Goal: Task Accomplishment & Management: Manage account settings

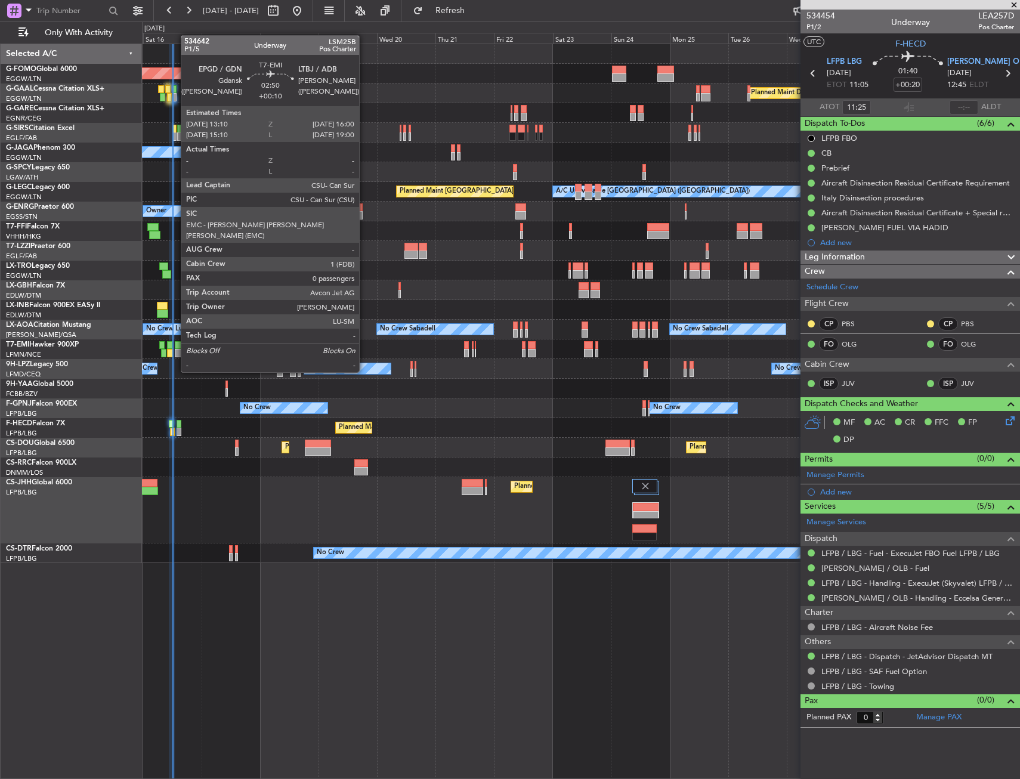
click at [175, 350] on div at bounding box center [178, 353] width 7 height 8
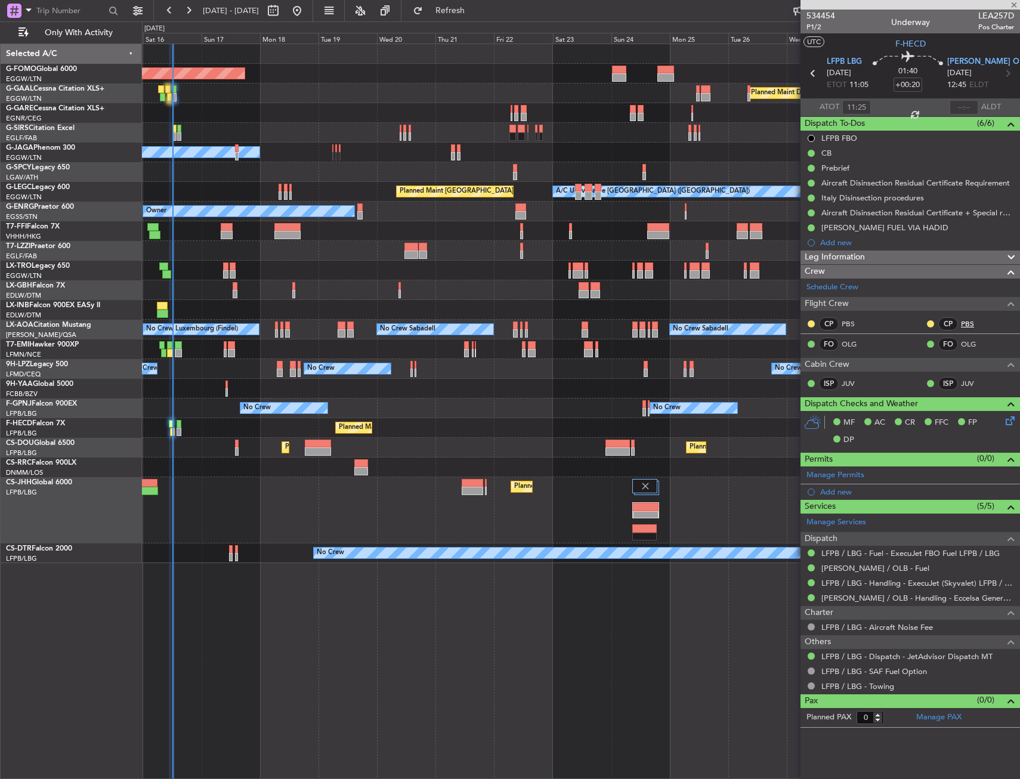
type input "+00:10"
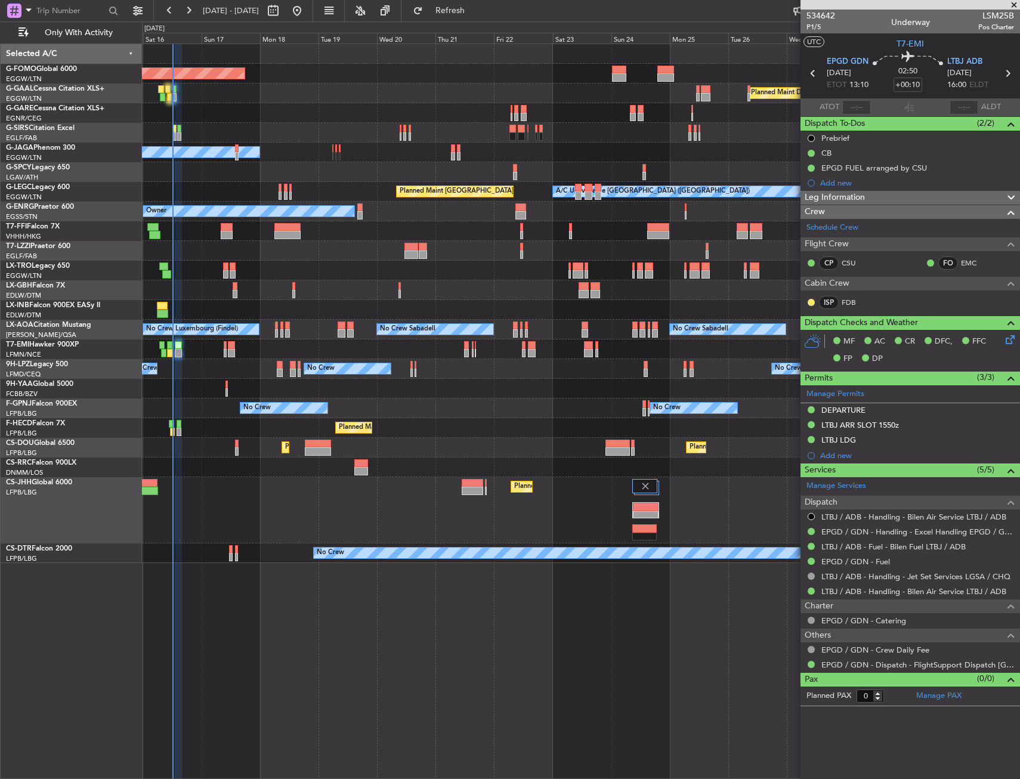
click at [557, 427] on div "Planned Maint Paris (Le Bourget) Planned Maint Paris (Le Bourget)" at bounding box center [581, 428] width 878 height 20
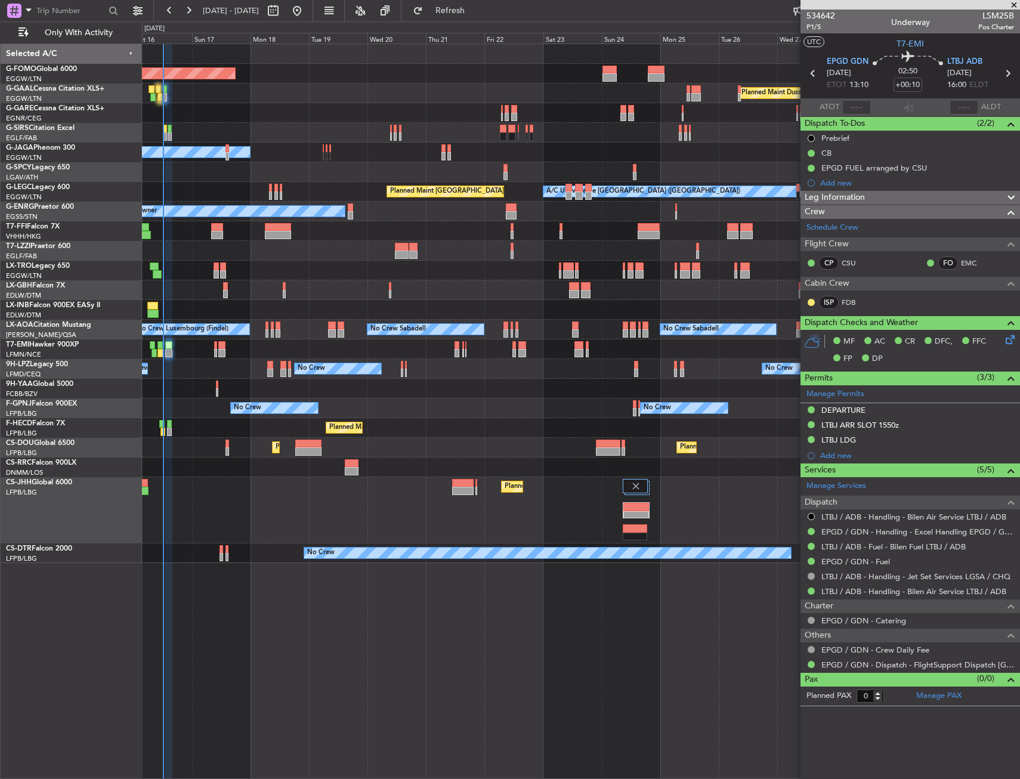
click at [530, 430] on div "Planned Maint Paris (Le Bourget) Planned Maint Paris (Le Bourget)" at bounding box center [581, 428] width 878 height 20
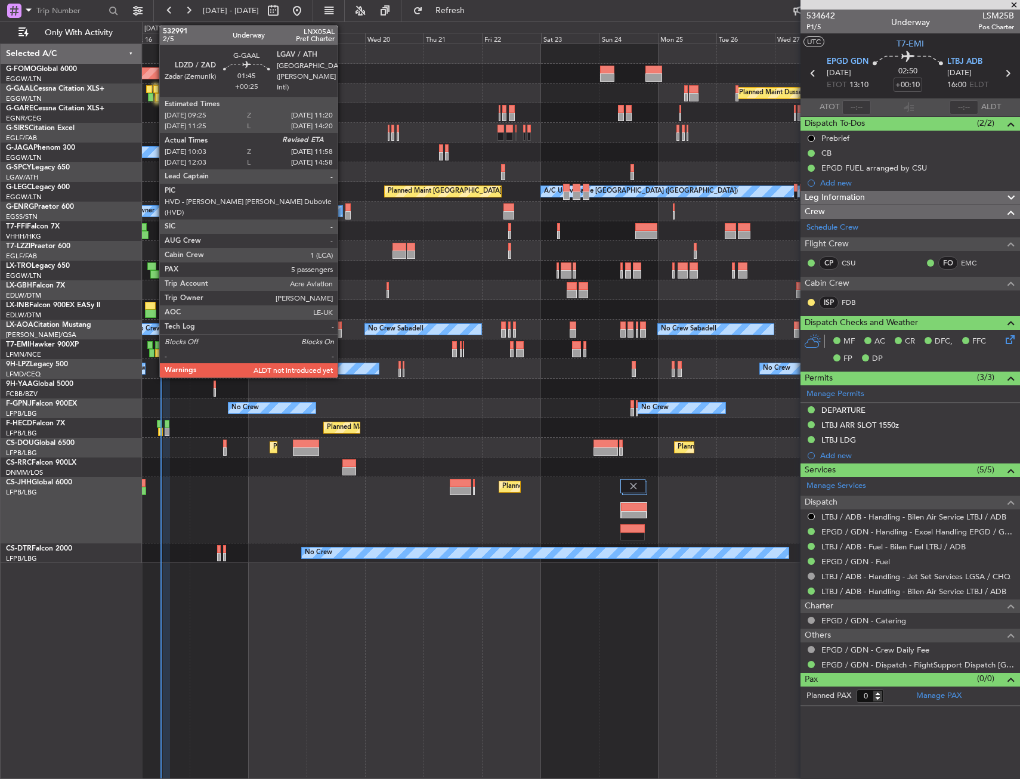
click at [153, 90] on div at bounding box center [155, 89] width 5 height 8
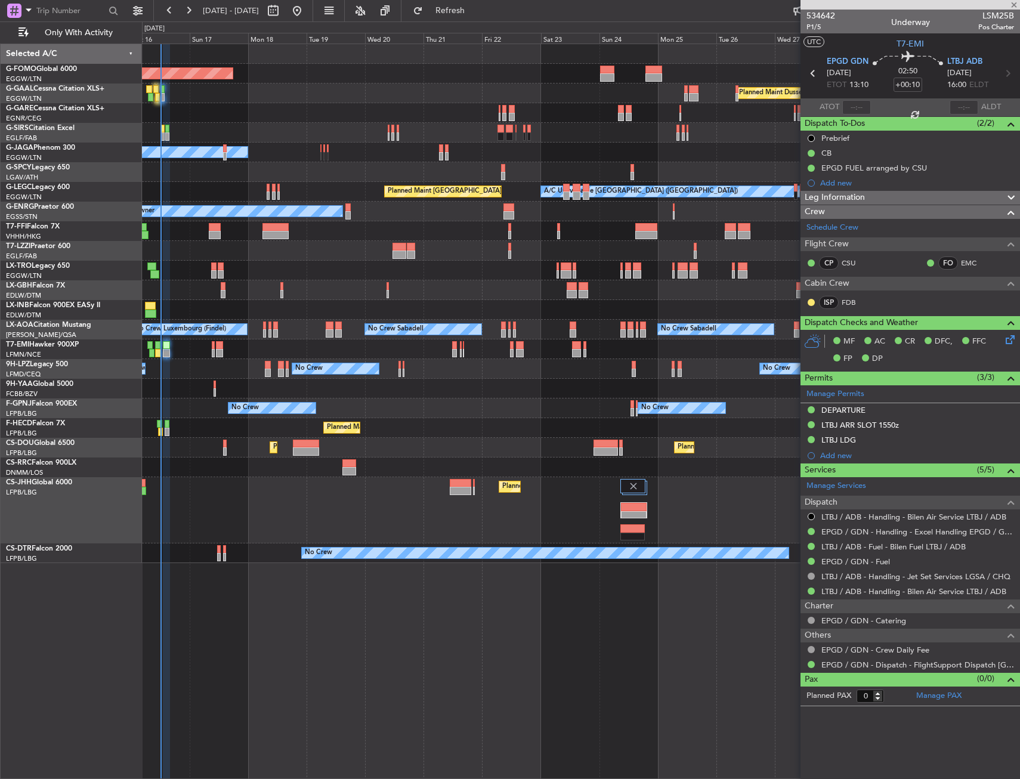
type input "+00:25"
type input "10:03"
type input "5"
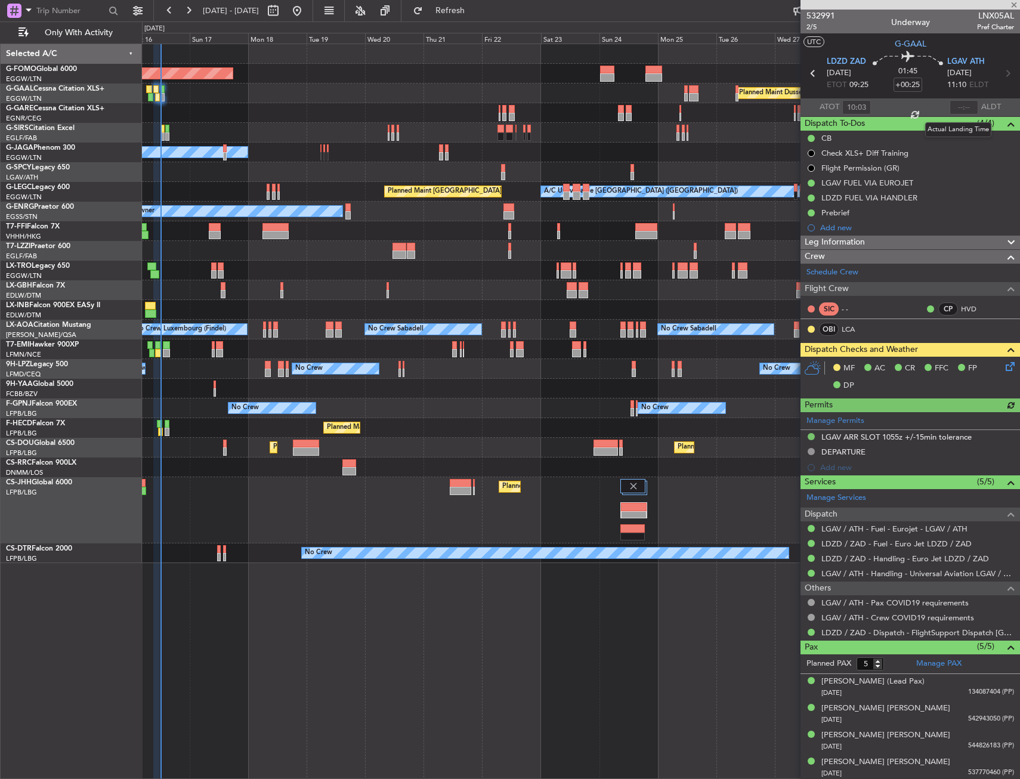
click at [956, 108] on div at bounding box center [964, 107] width 29 height 14
click at [960, 109] on input "text" at bounding box center [964, 107] width 29 height 14
click at [933, 42] on section "UTC G-GAAL" at bounding box center [911, 42] width 220 height 18
type input "11:41"
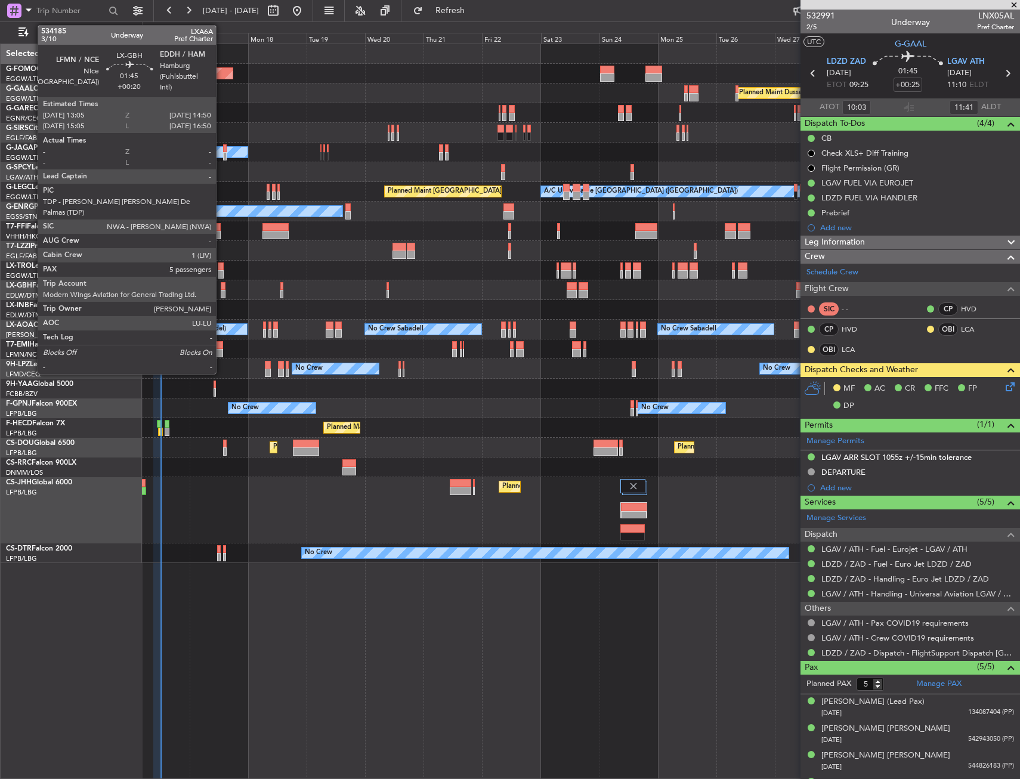
click at [221, 292] on div at bounding box center [223, 294] width 5 height 8
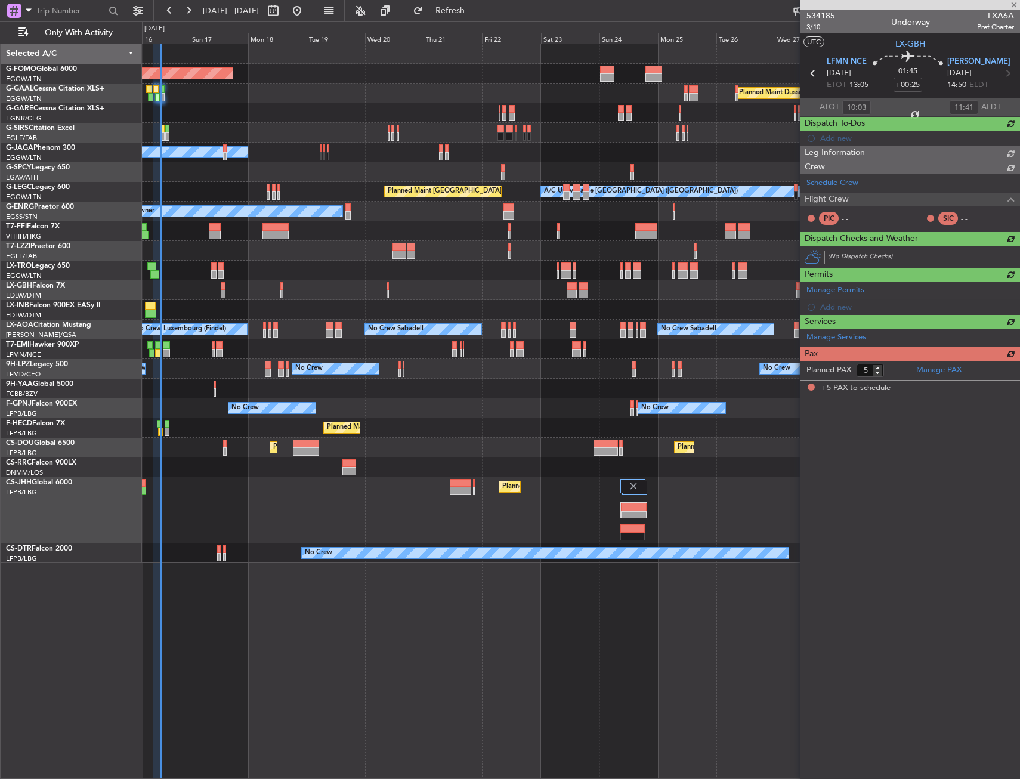
type input "+00:20"
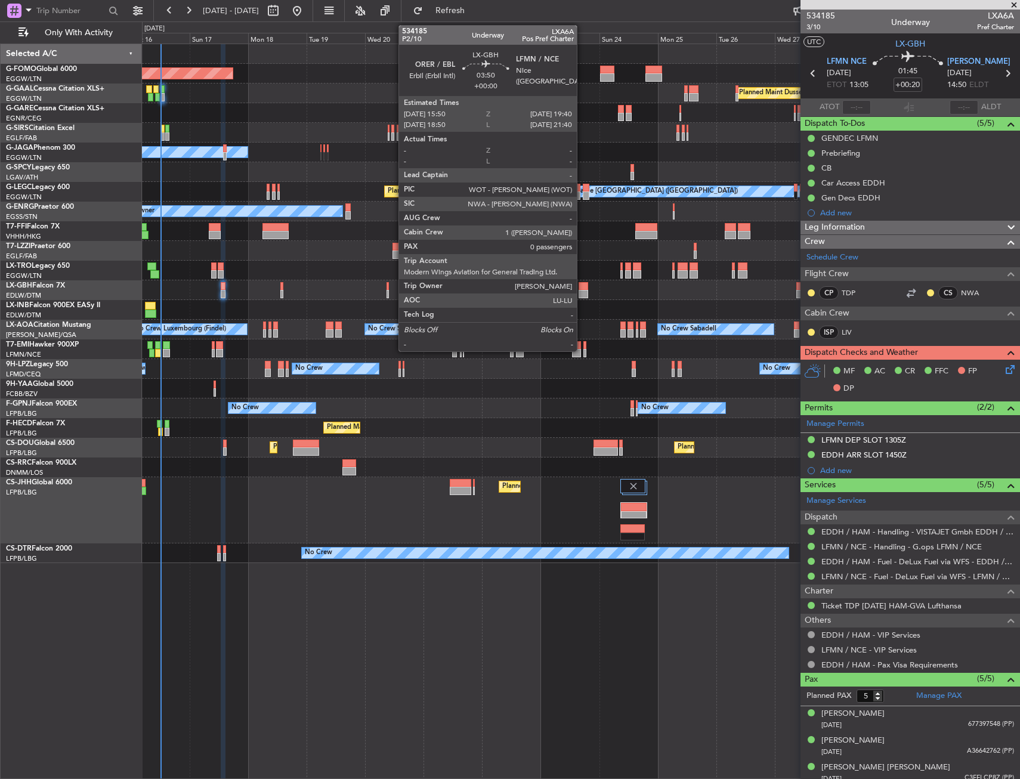
click at [582, 289] on div at bounding box center [584, 286] width 10 height 8
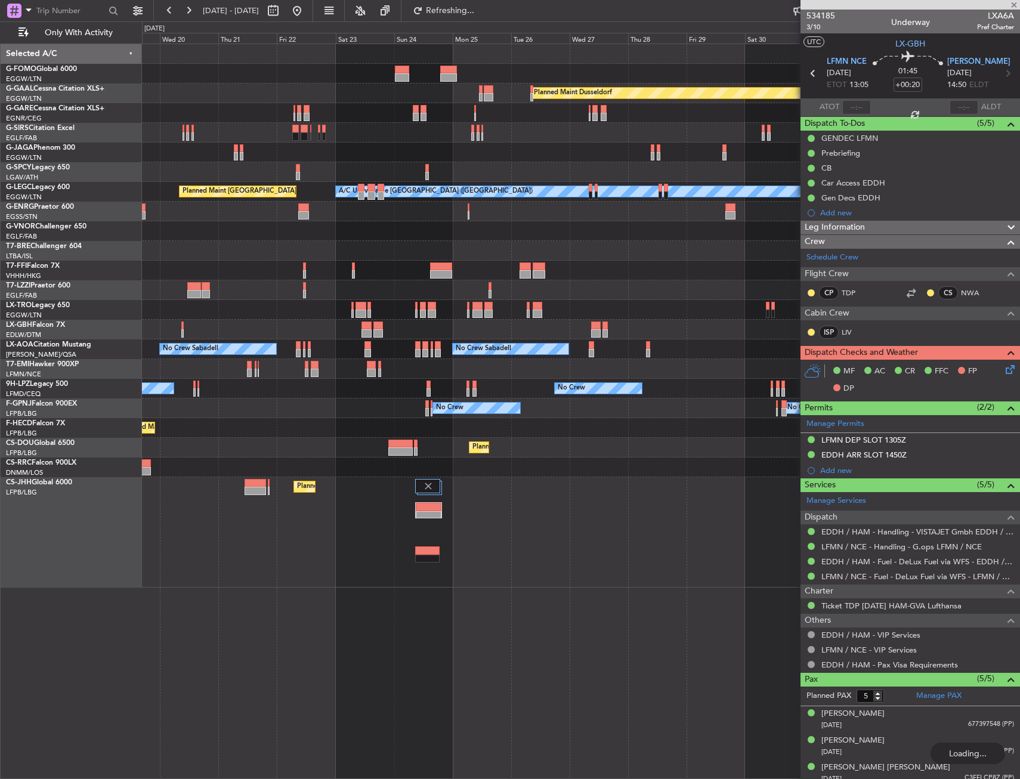
type input "0"
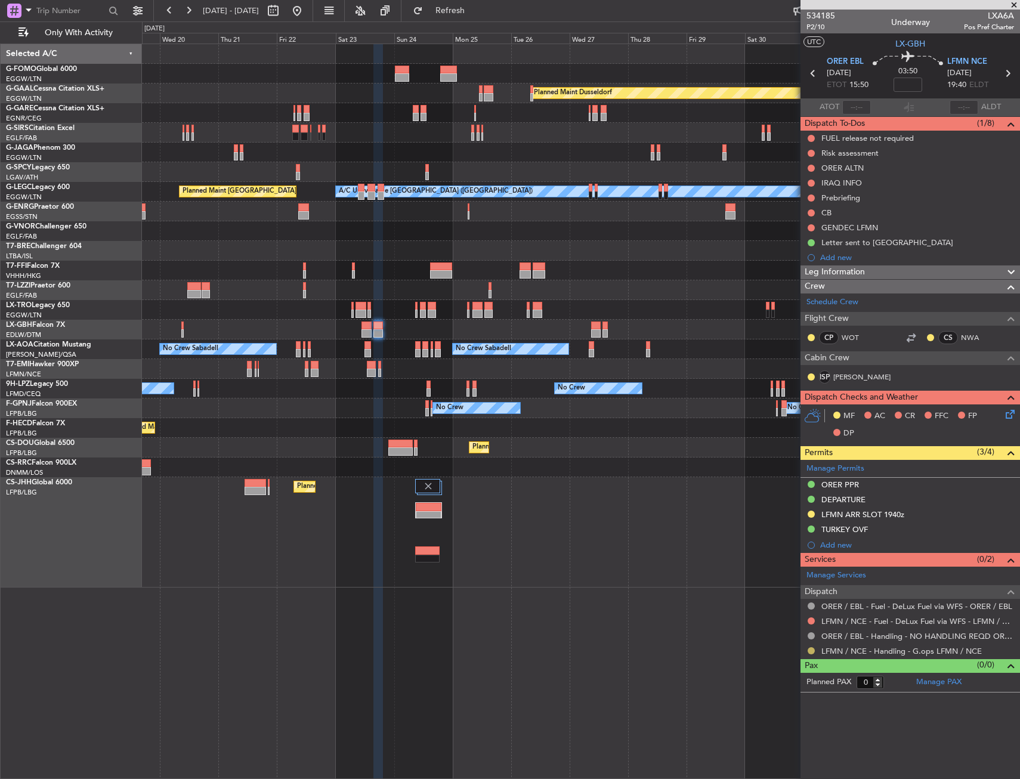
click at [813, 651] on button at bounding box center [811, 650] width 7 height 7
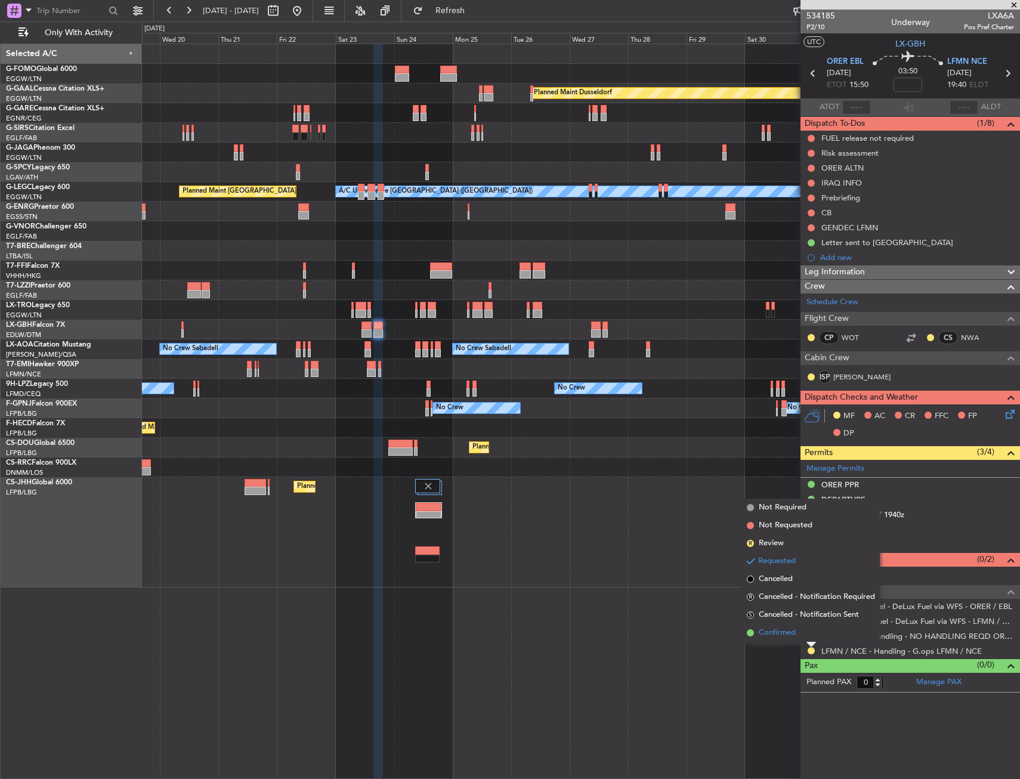
click at [780, 631] on span "Confirmed" at bounding box center [777, 633] width 37 height 12
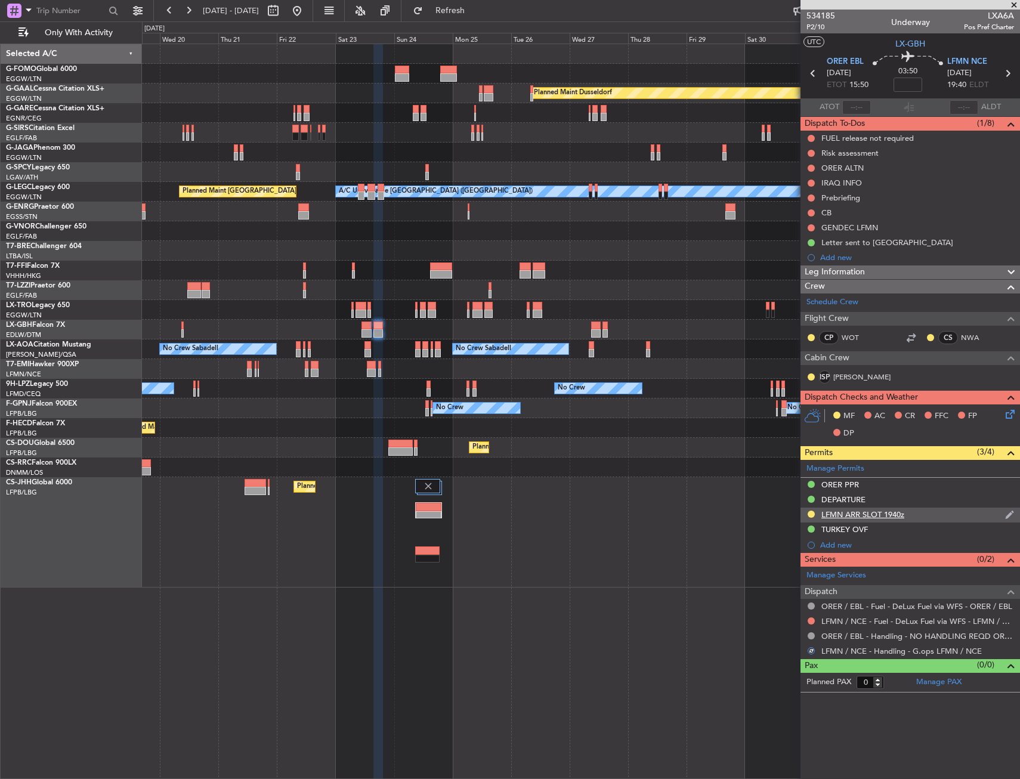
click at [918, 517] on div "LFMN ARR SLOT 1940z" at bounding box center [911, 515] width 220 height 15
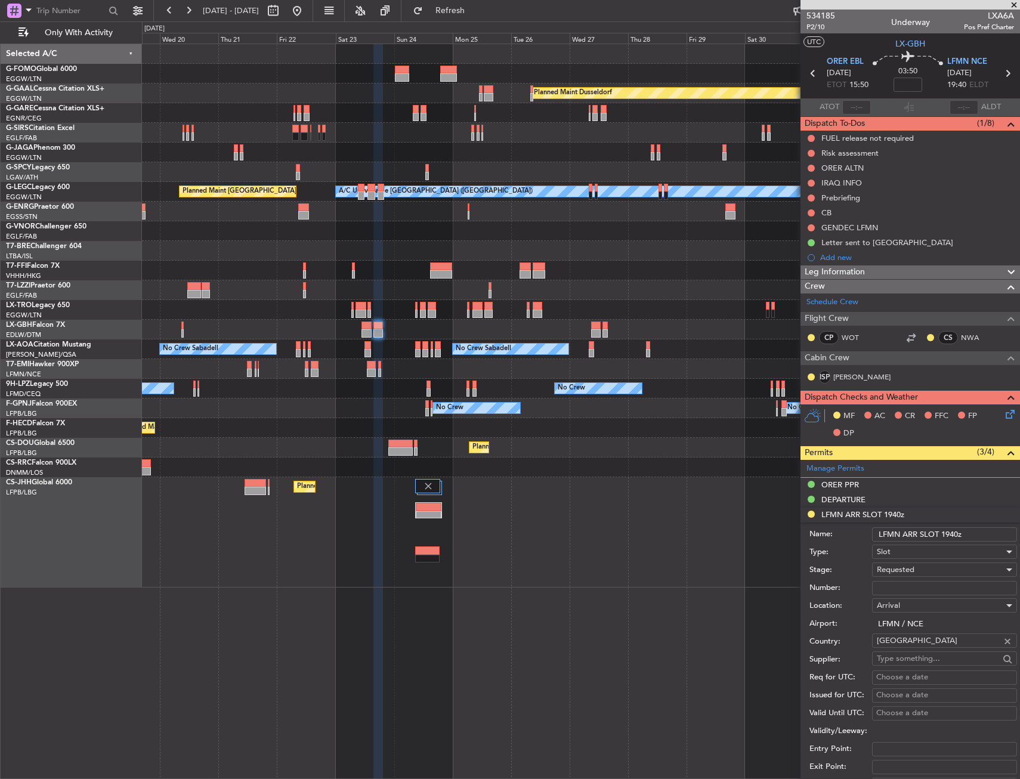
click at [897, 582] on input "Number:" at bounding box center [944, 588] width 145 height 14
paste input "LFMNA000071077"
type input "LFMNA000071077"
click at [908, 569] on span "Requested" at bounding box center [896, 569] width 38 height 11
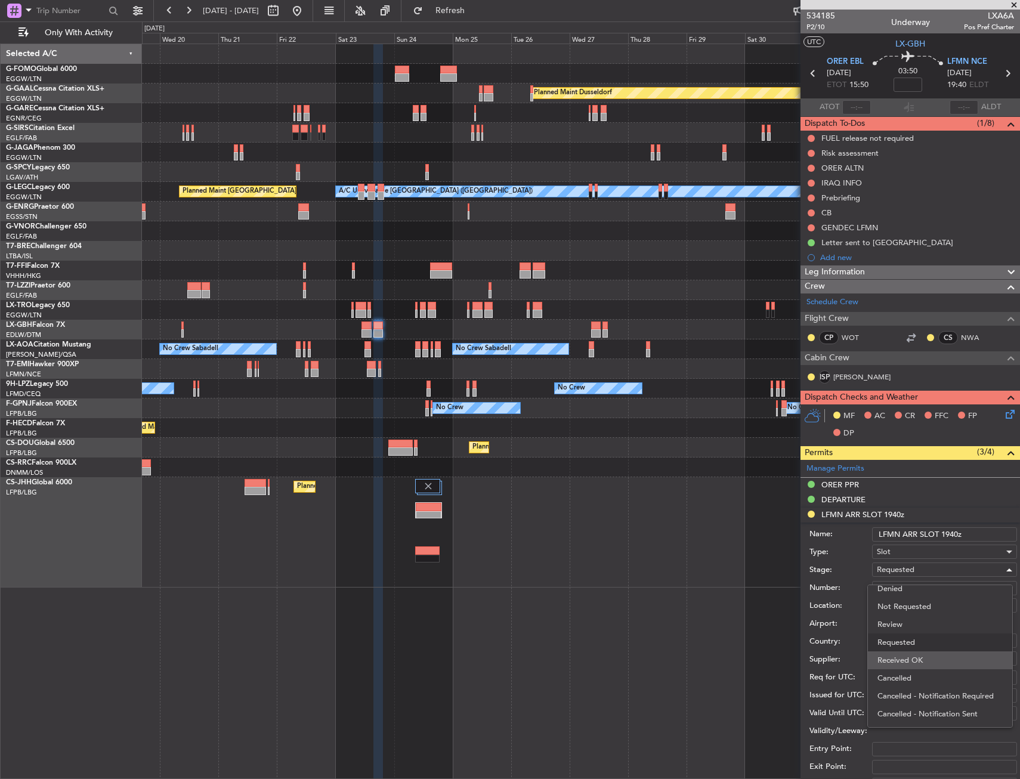
click at [899, 659] on span "Received OK" at bounding box center [940, 661] width 125 height 18
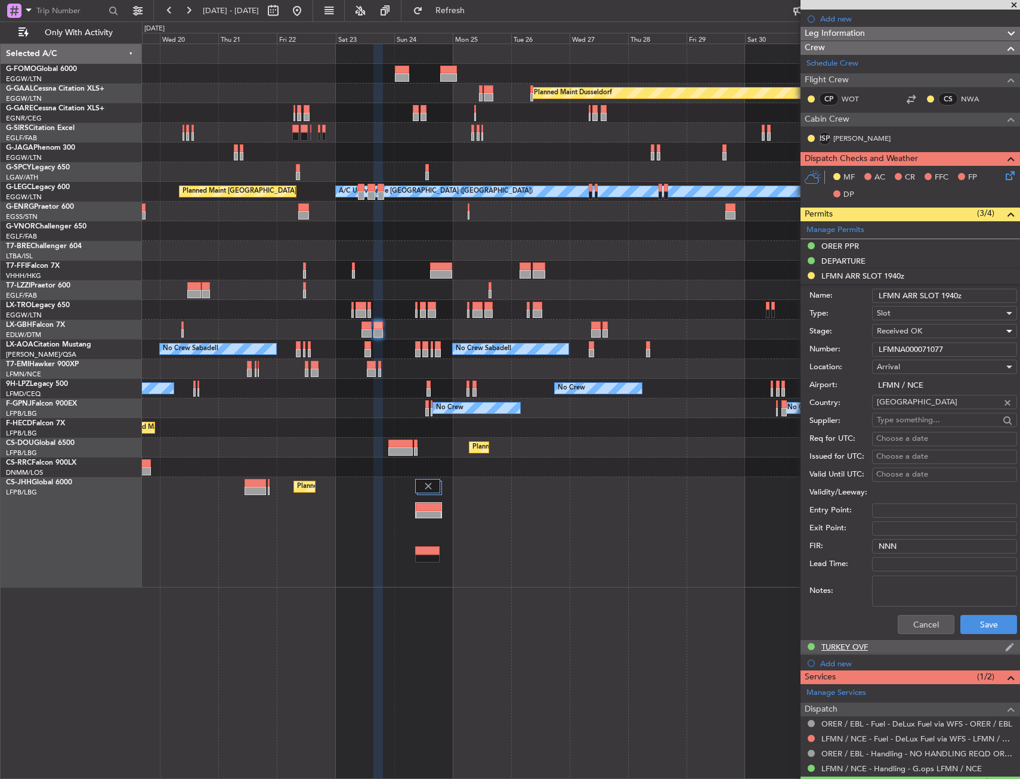
scroll to position [269, 0]
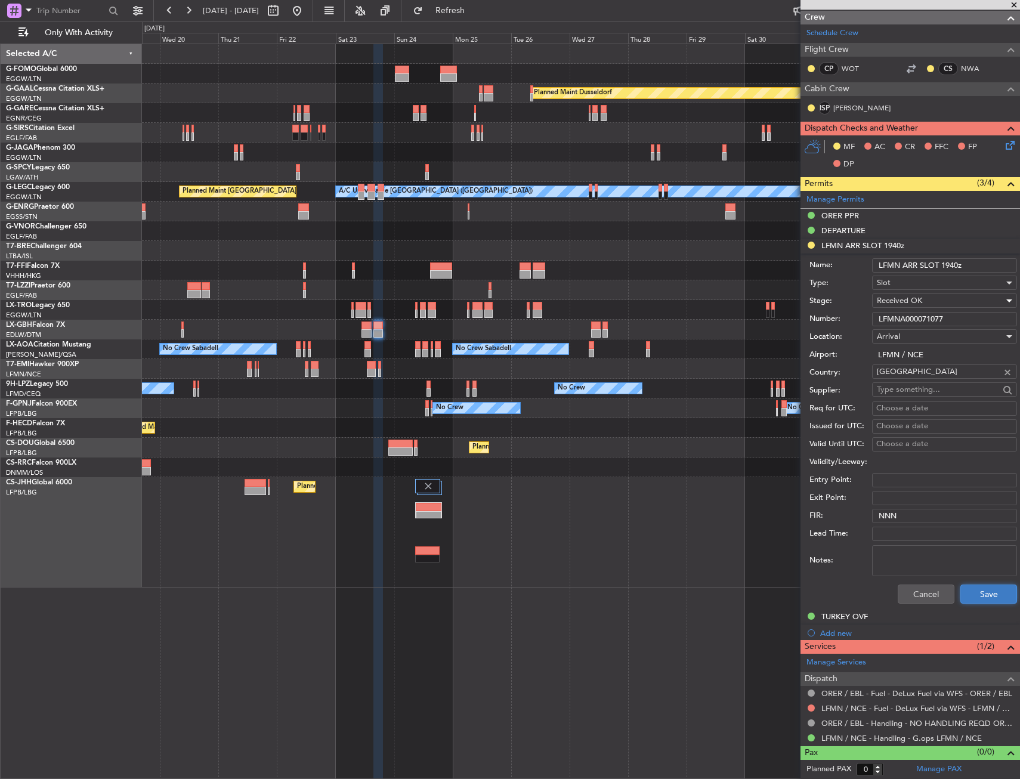
click at [974, 595] on button "Save" at bounding box center [989, 594] width 57 height 19
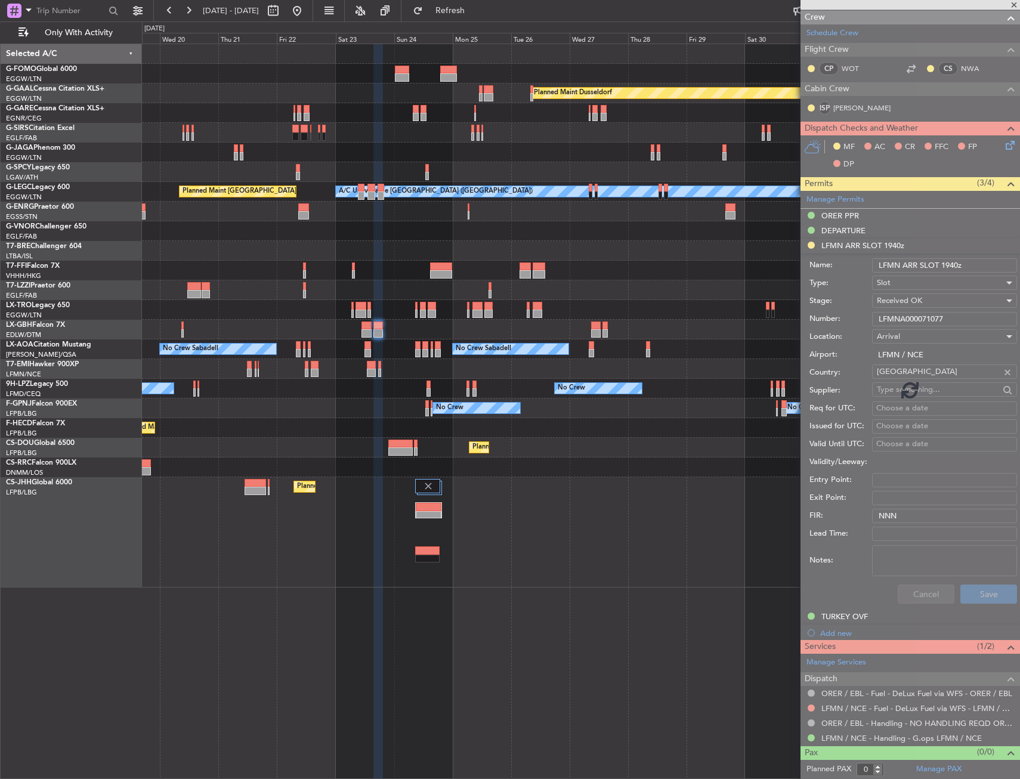
scroll to position [0, 0]
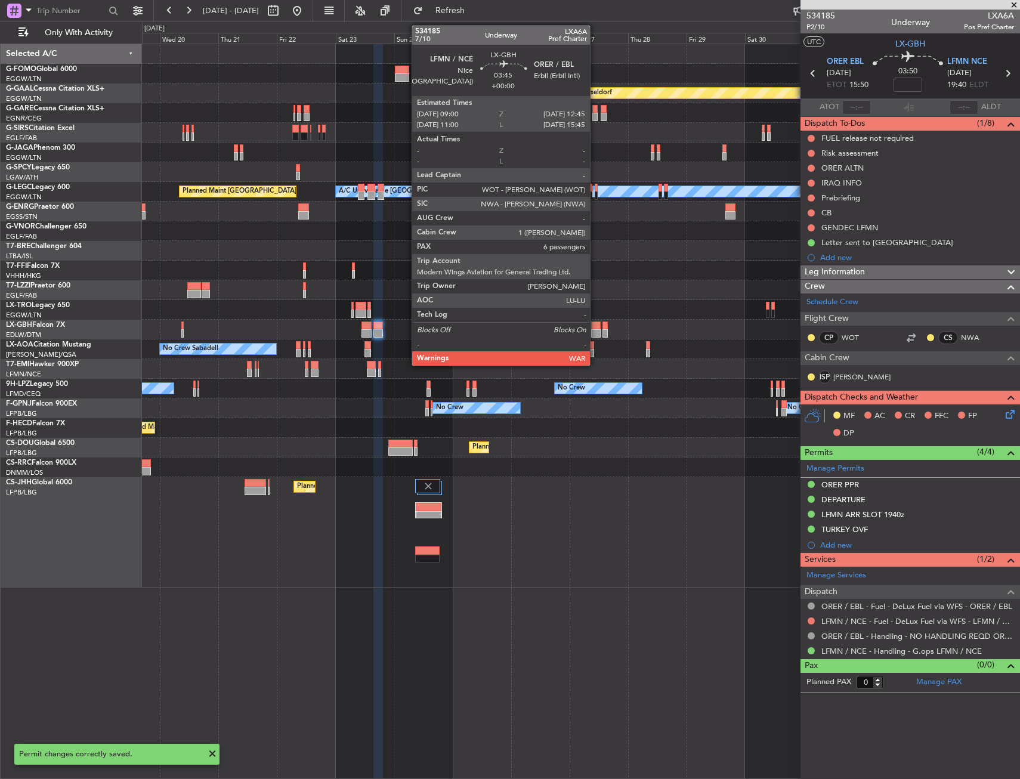
click at [596, 332] on div at bounding box center [596, 333] width 10 height 8
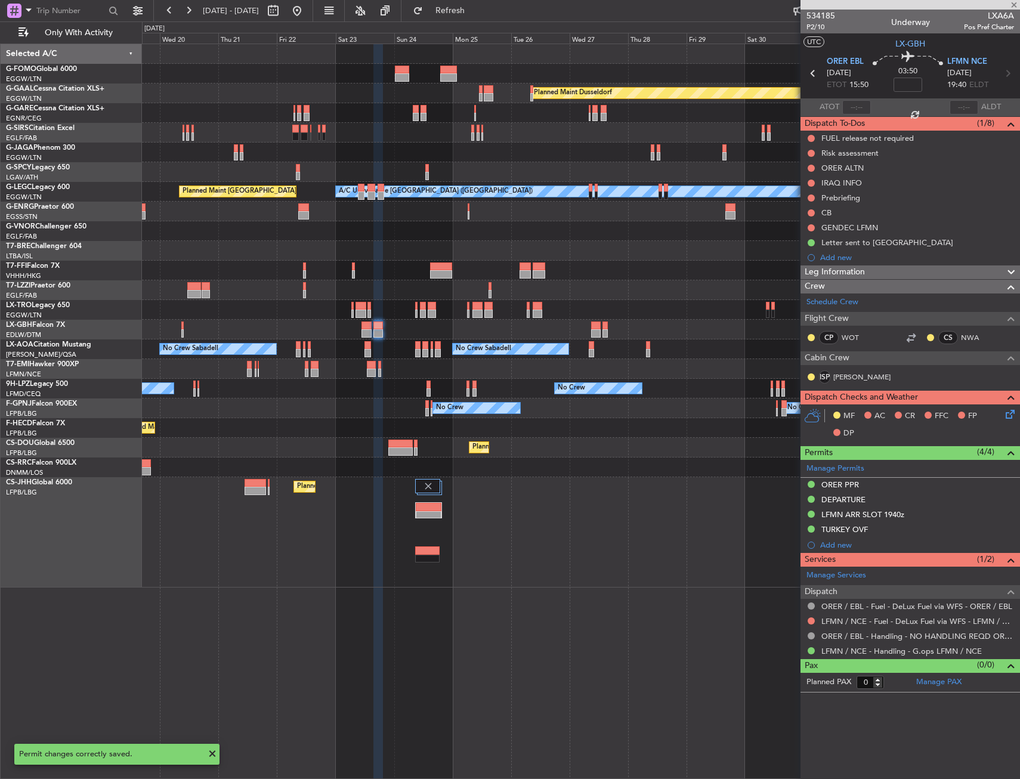
type input "6"
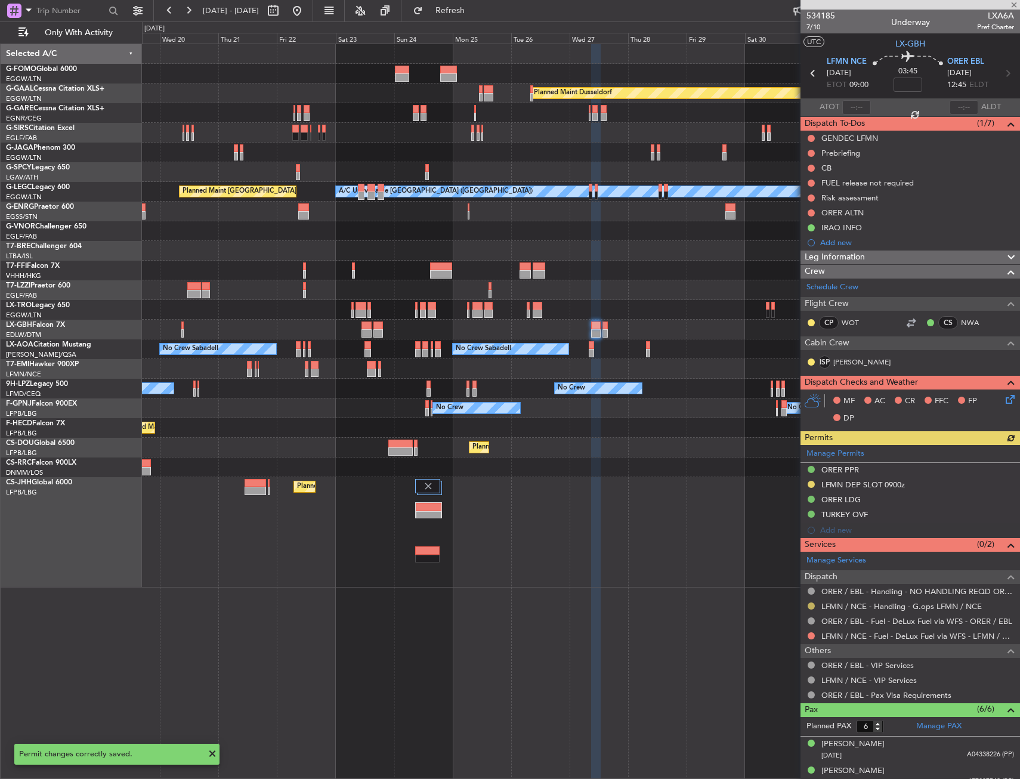
click at [812, 604] on button at bounding box center [811, 606] width 7 height 7
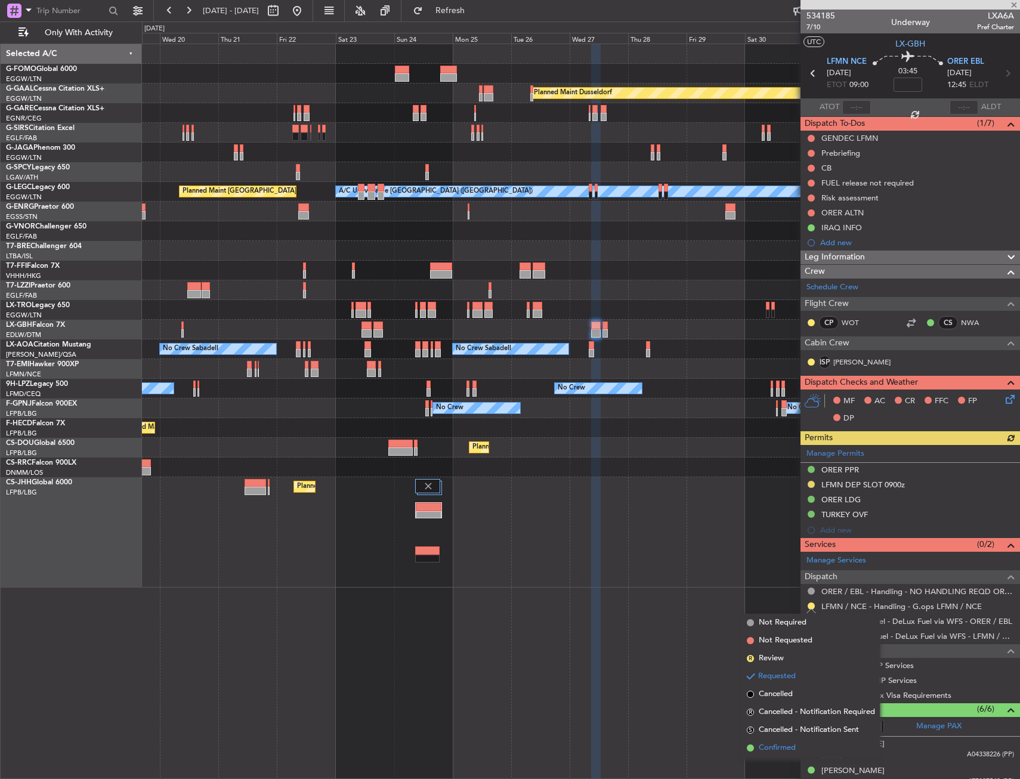
click at [771, 746] on span "Confirmed" at bounding box center [777, 748] width 37 height 12
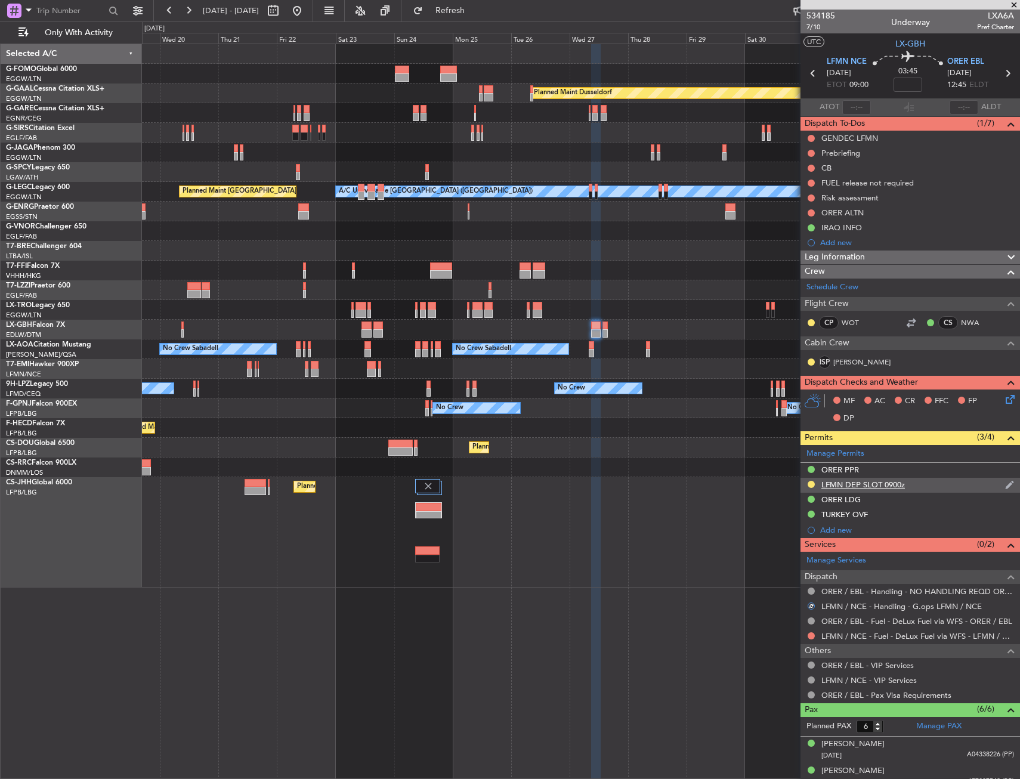
click at [930, 490] on div "LFMN DEP SLOT 0900z" at bounding box center [911, 485] width 220 height 15
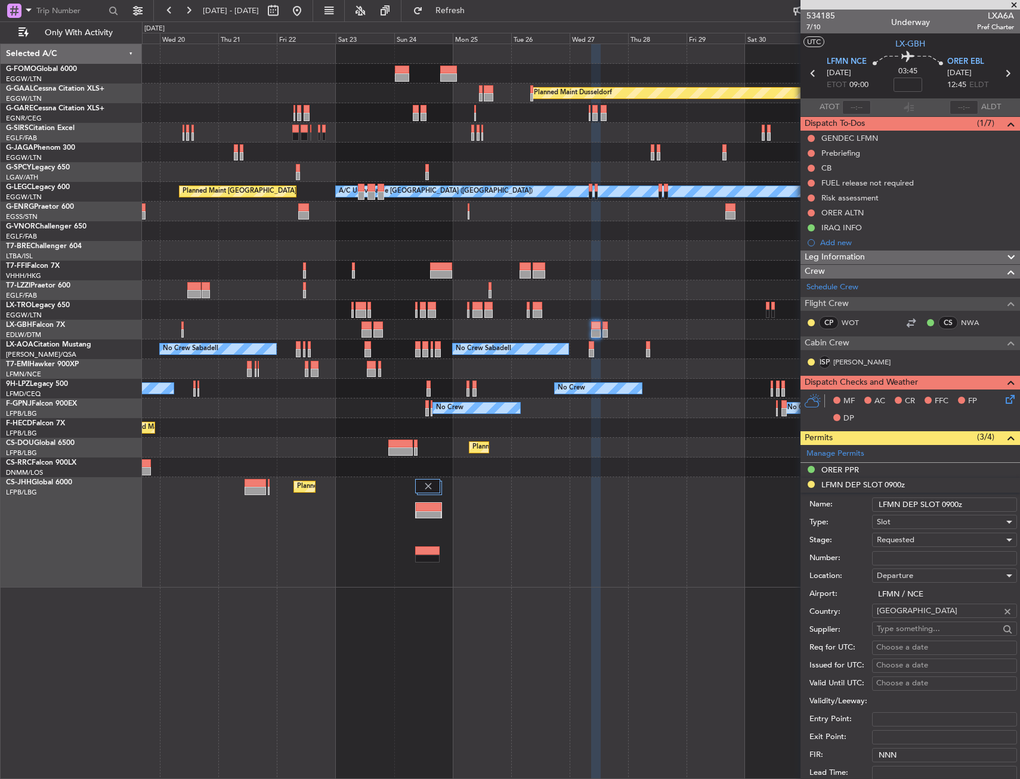
click at [911, 562] on input "Number:" at bounding box center [944, 558] width 145 height 14
paste input "LFMND000071078"
type input "LFMND000071078"
click at [912, 542] on span "Requested" at bounding box center [896, 540] width 38 height 11
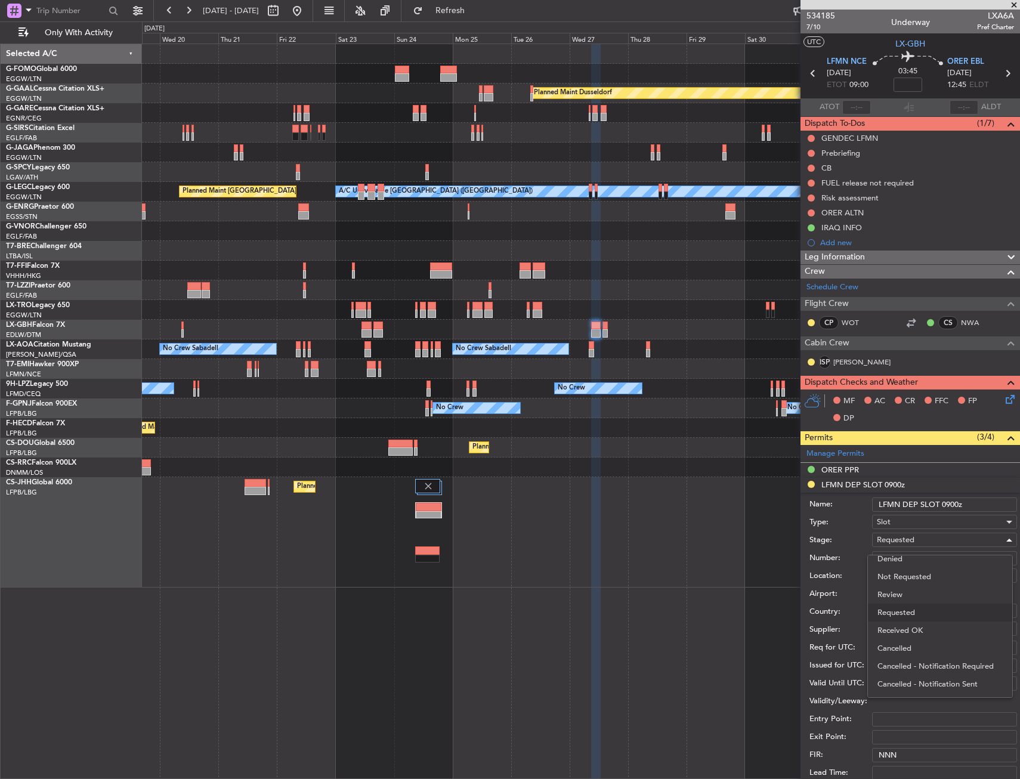
click at [906, 630] on span "Received OK" at bounding box center [940, 631] width 125 height 18
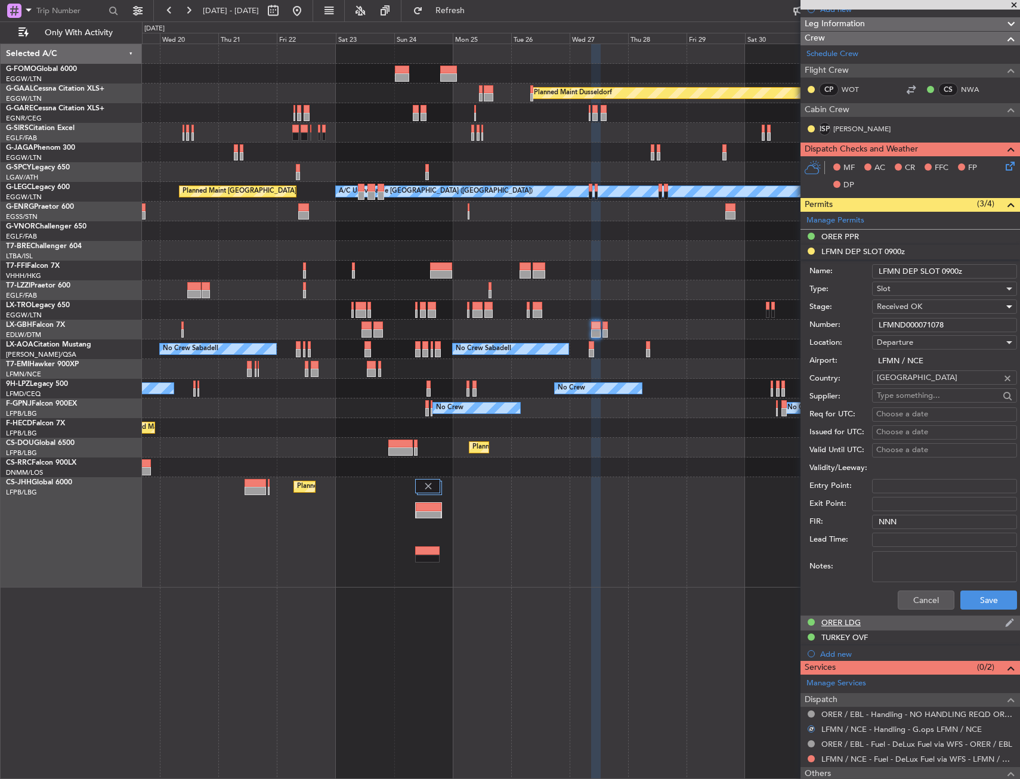
scroll to position [239, 0]
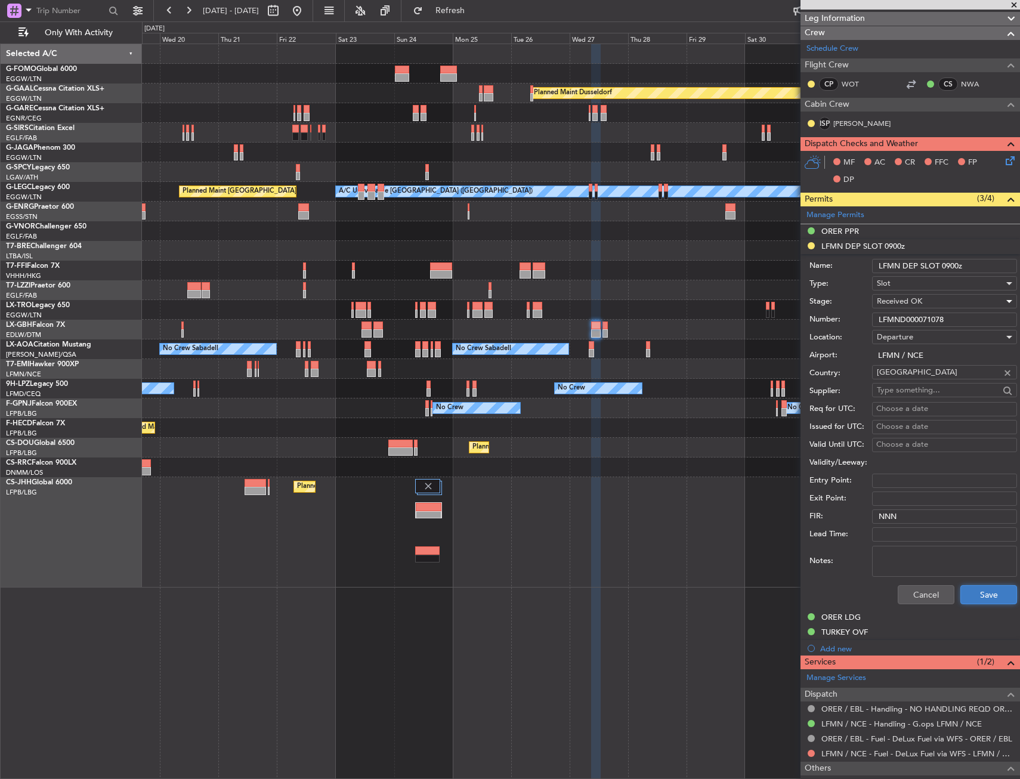
click at [961, 592] on button "Save" at bounding box center [989, 594] width 57 height 19
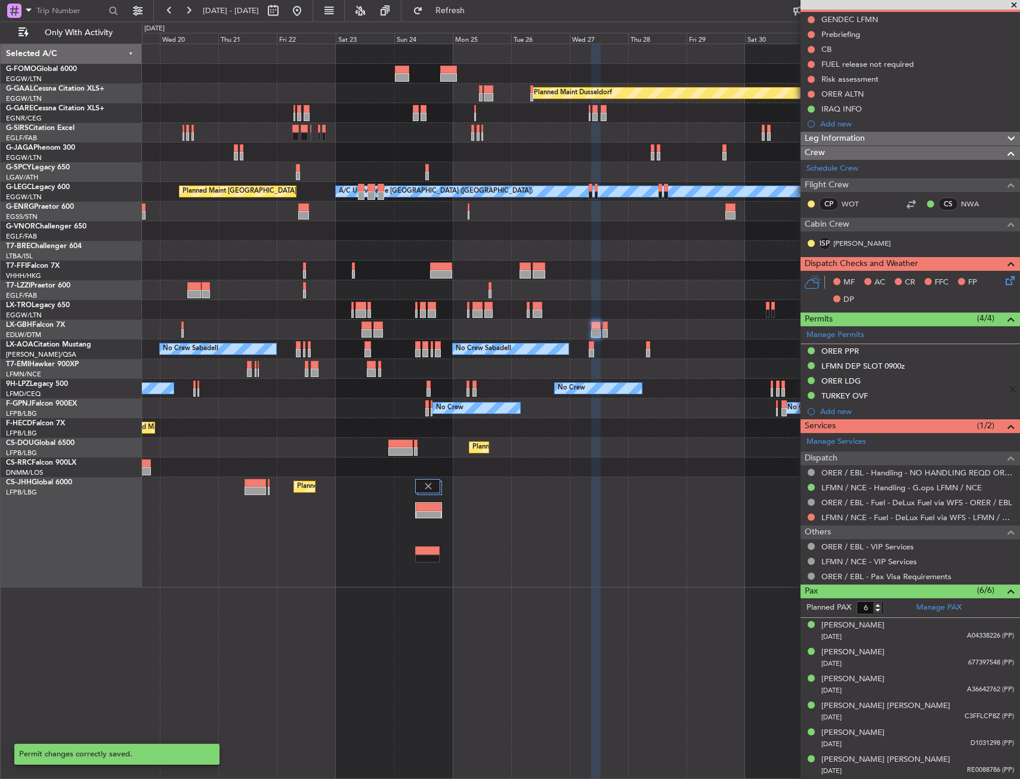
scroll to position [118, 0]
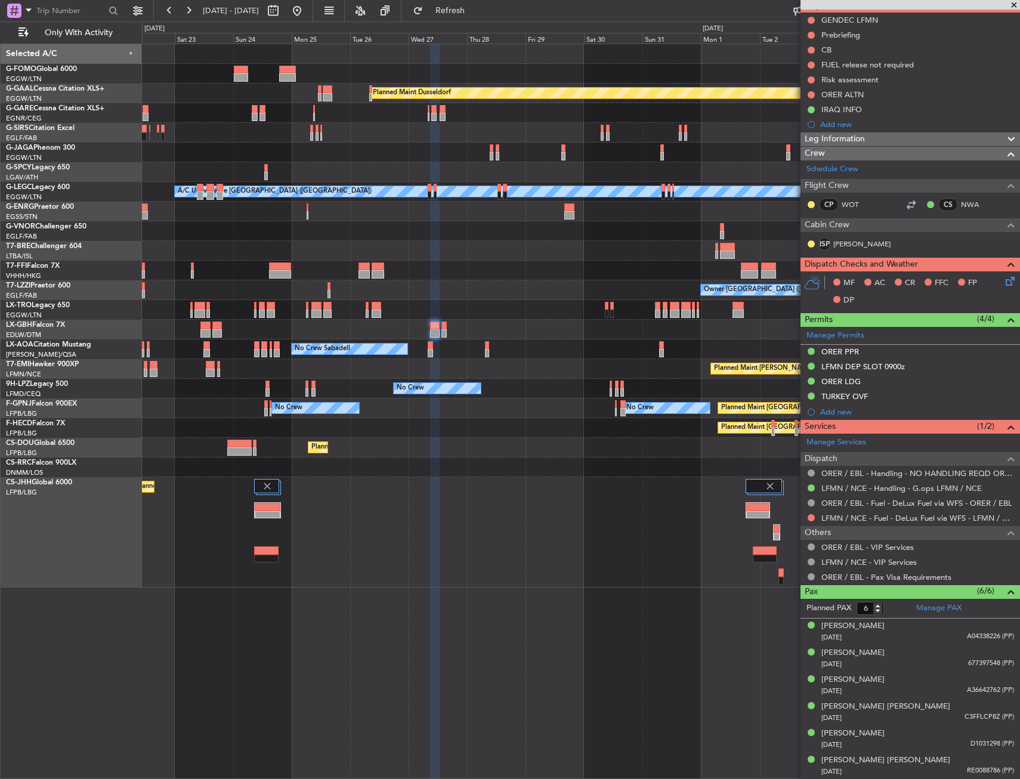
click at [449, 416] on div "Planned Maint Dusseldorf Planned Maint London (Luton) A/C Unavailable London (L…" at bounding box center [581, 316] width 878 height 544
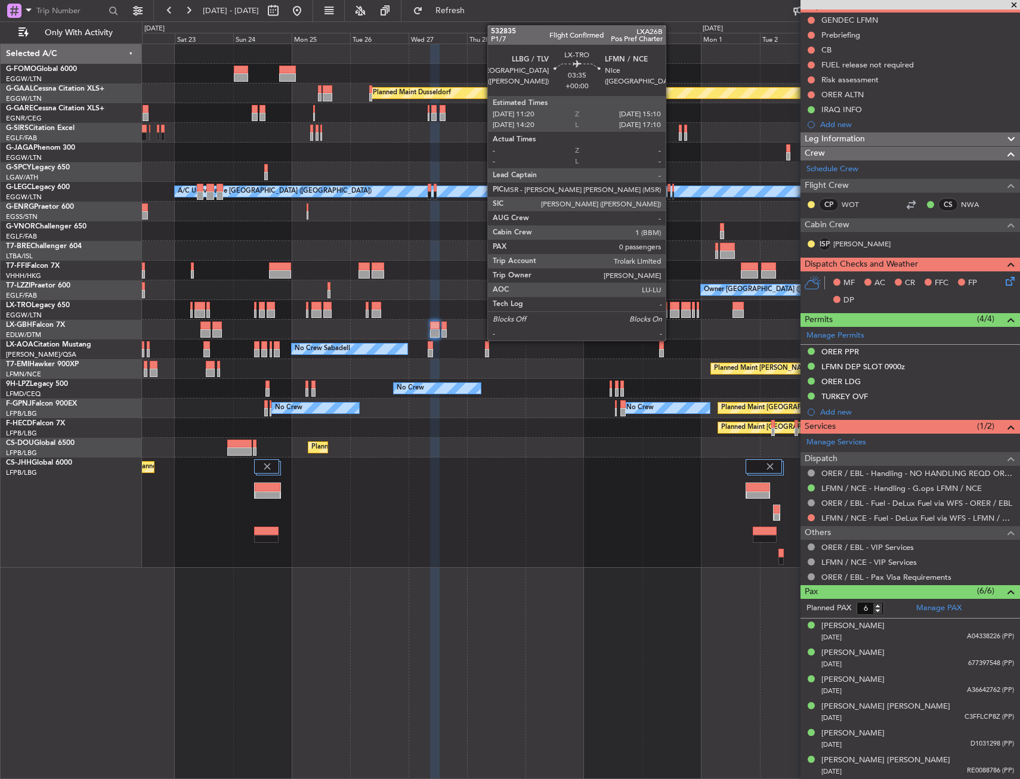
click at [671, 307] on div at bounding box center [675, 306] width 10 height 8
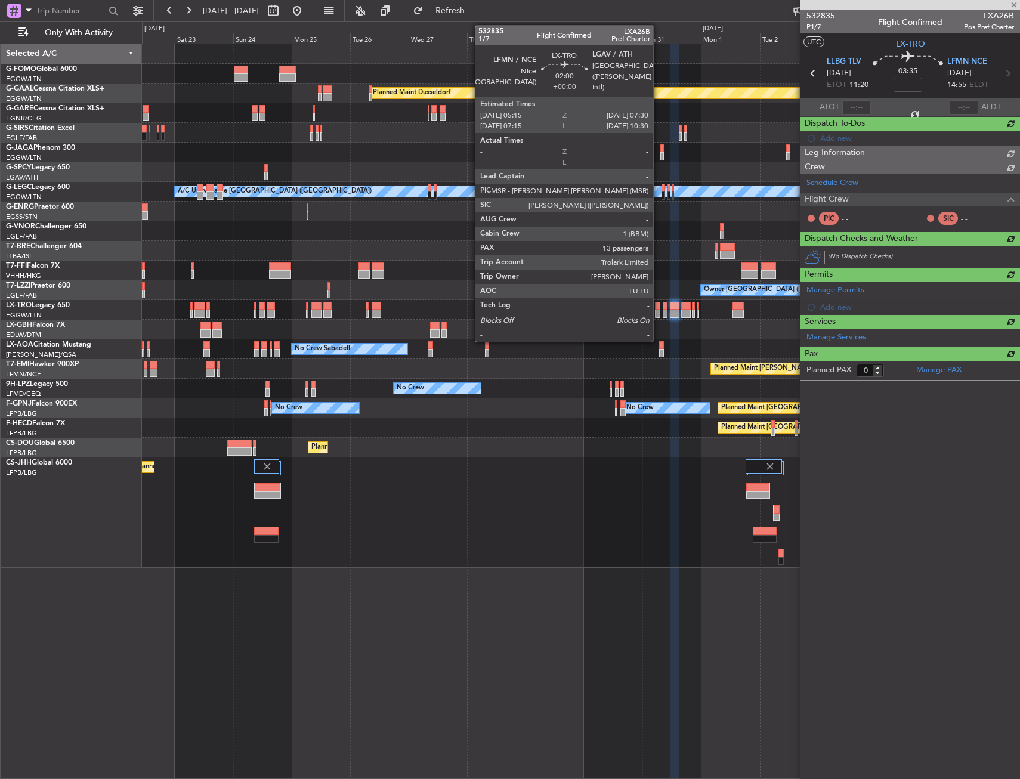
scroll to position [0, 0]
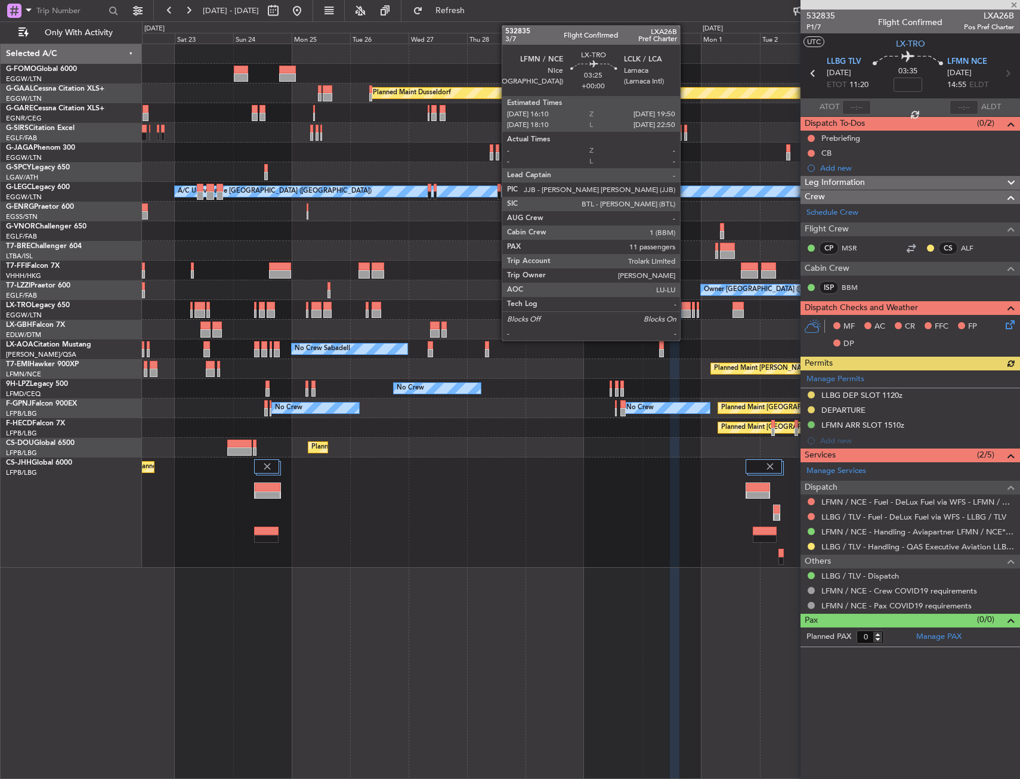
click at [686, 305] on div at bounding box center [685, 306] width 9 height 8
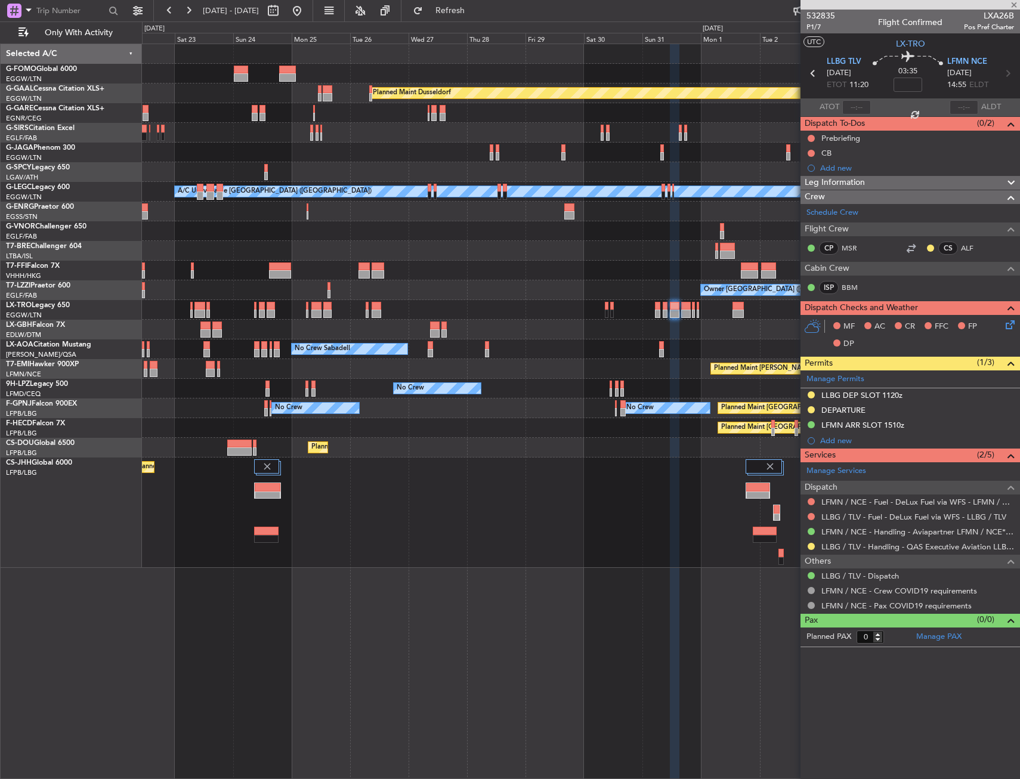
type input "11"
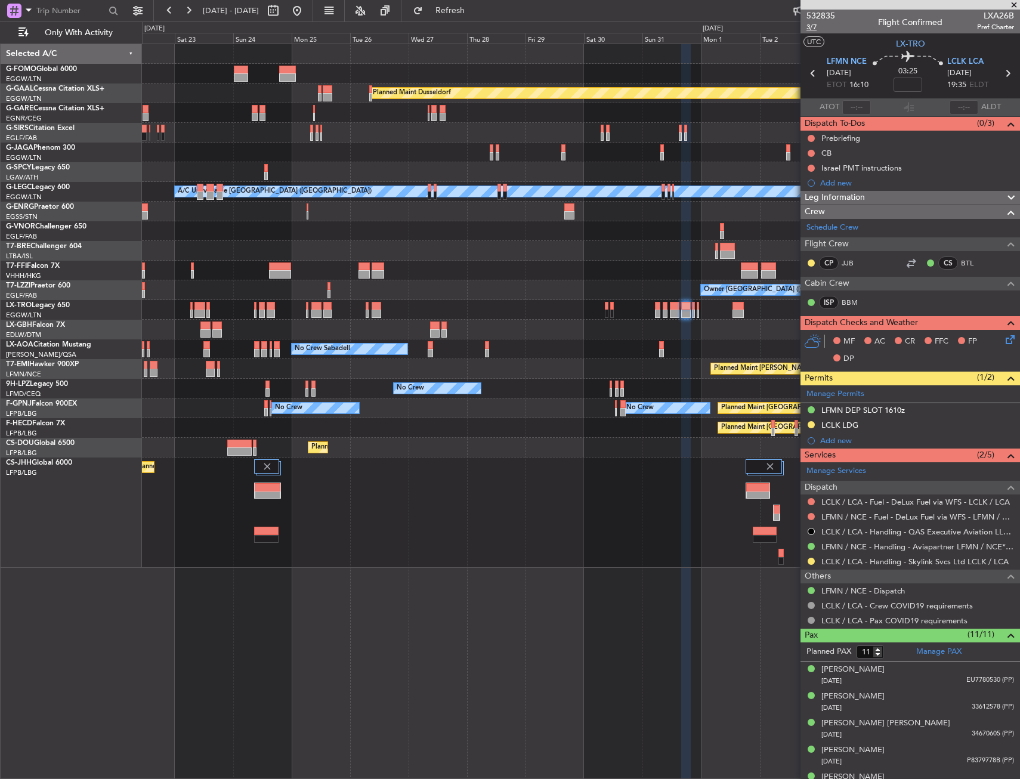
click at [810, 28] on span "3/7" at bounding box center [821, 27] width 29 height 10
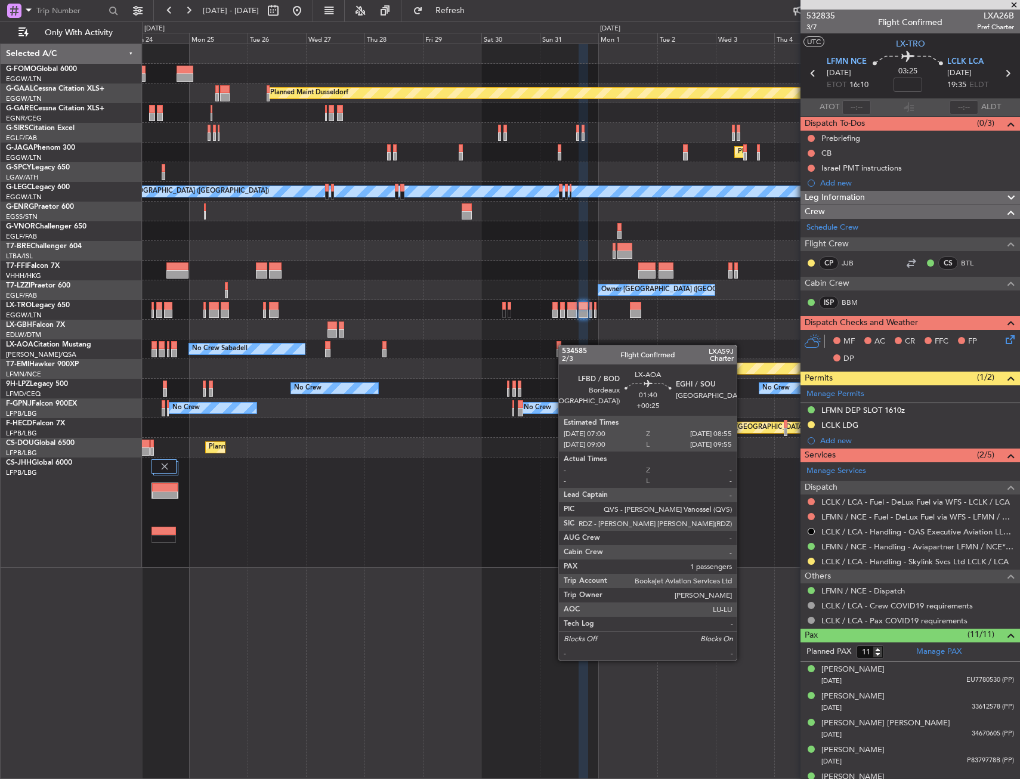
click at [557, 345] on div "No Crew No Crew Sabadell No Crew Sabadell" at bounding box center [581, 350] width 878 height 20
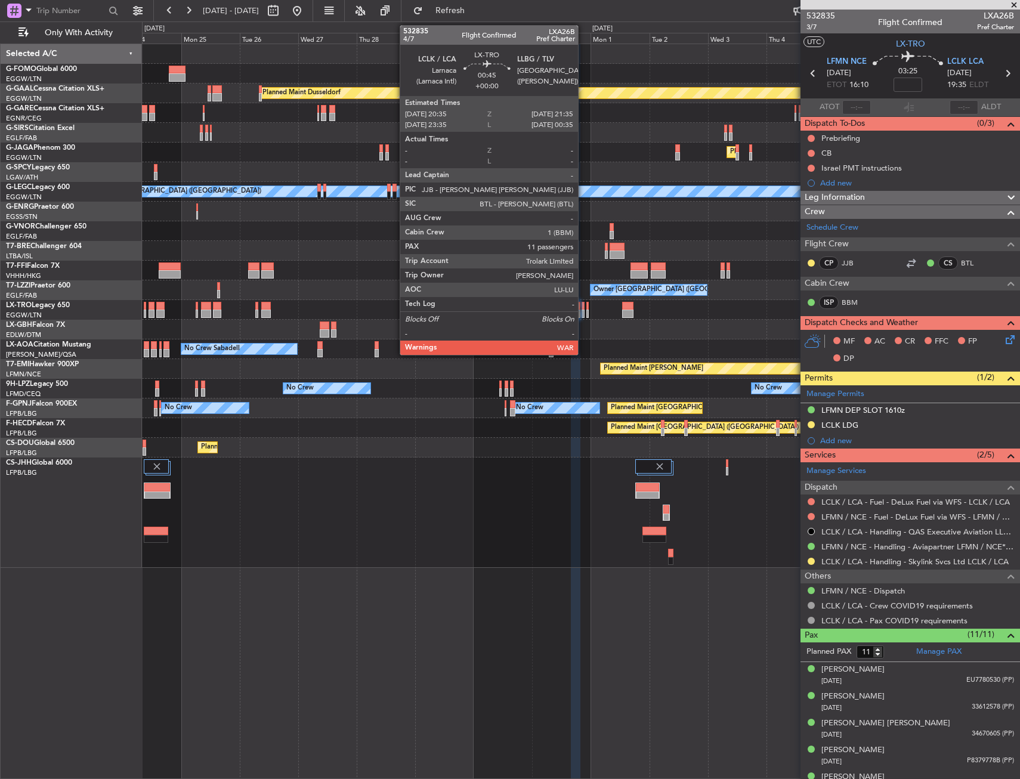
click at [584, 307] on div at bounding box center [583, 306] width 3 height 8
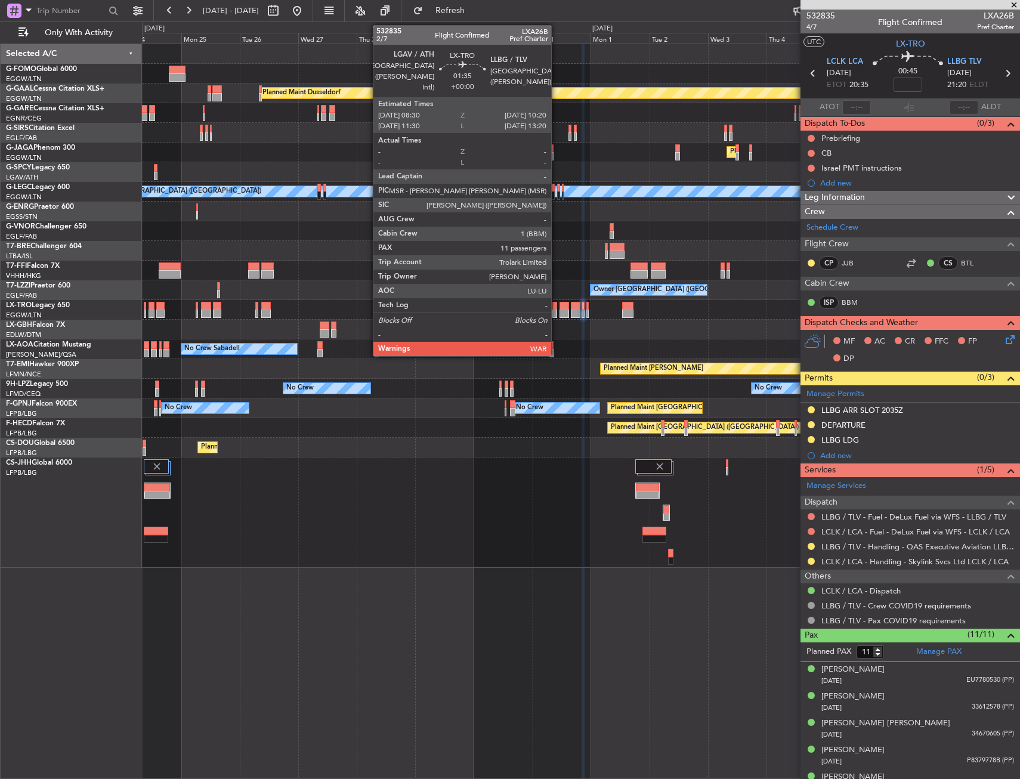
click at [557, 307] on div at bounding box center [555, 306] width 5 height 8
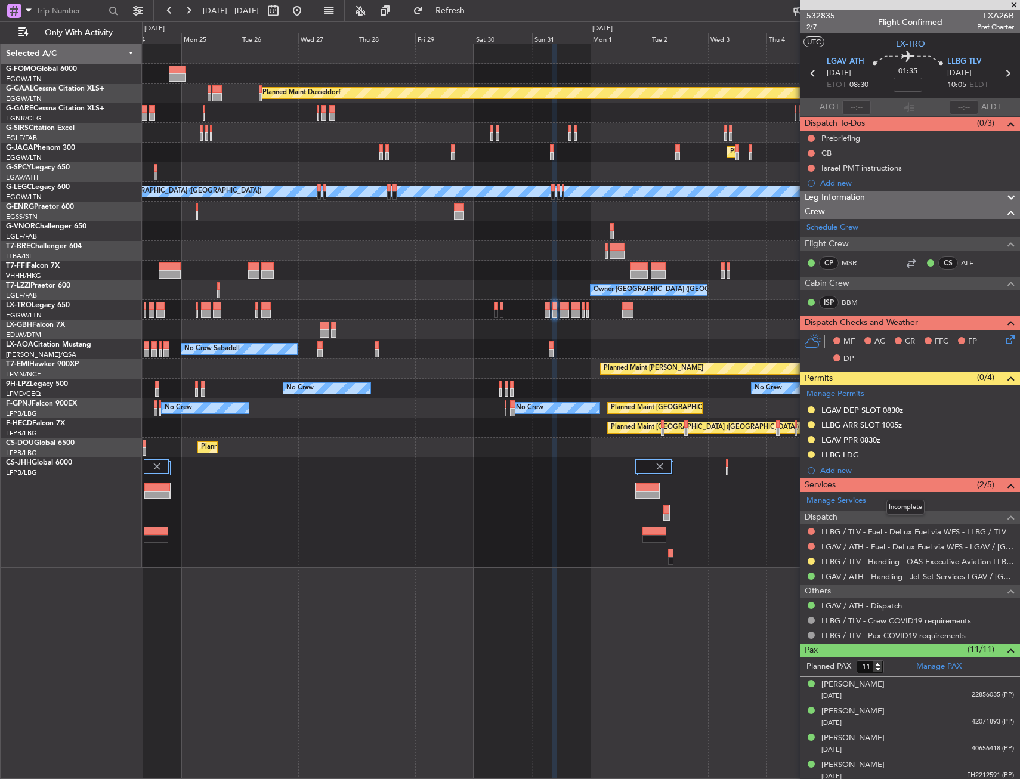
click at [594, 370] on div "Planned Maint [PERSON_NAME]" at bounding box center [581, 369] width 878 height 20
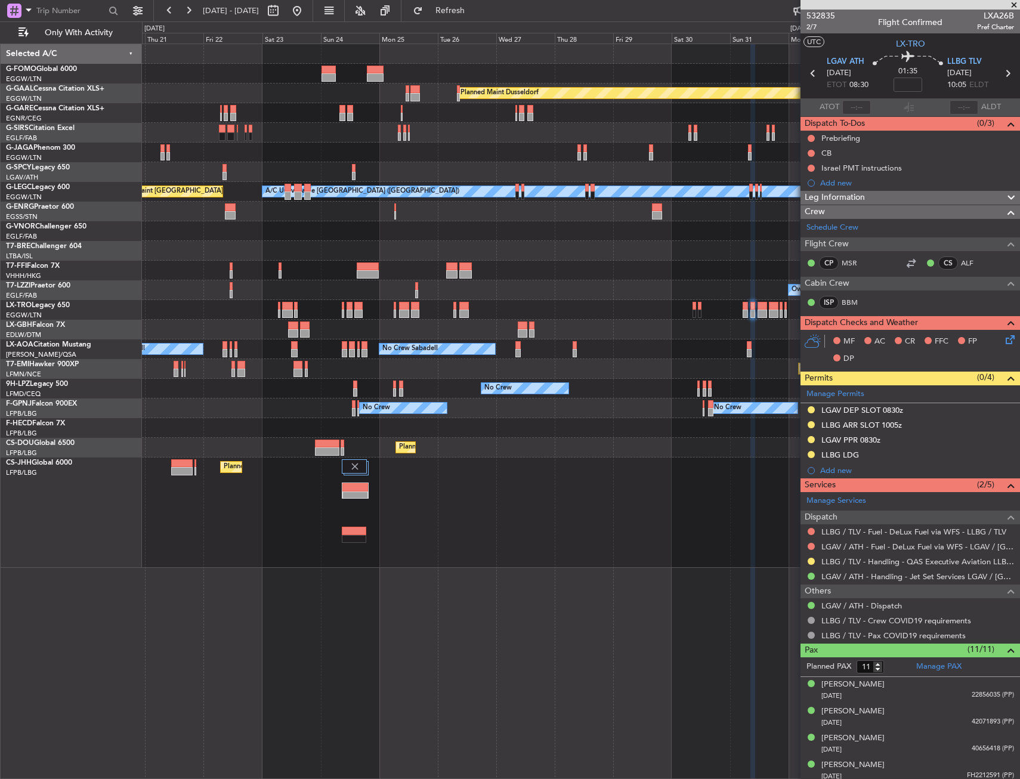
click at [563, 375] on div "Planned Maint Windsor Locks (Bradley Intl) Planned Maint Dusseldorf Planned Mai…" at bounding box center [581, 306] width 878 height 524
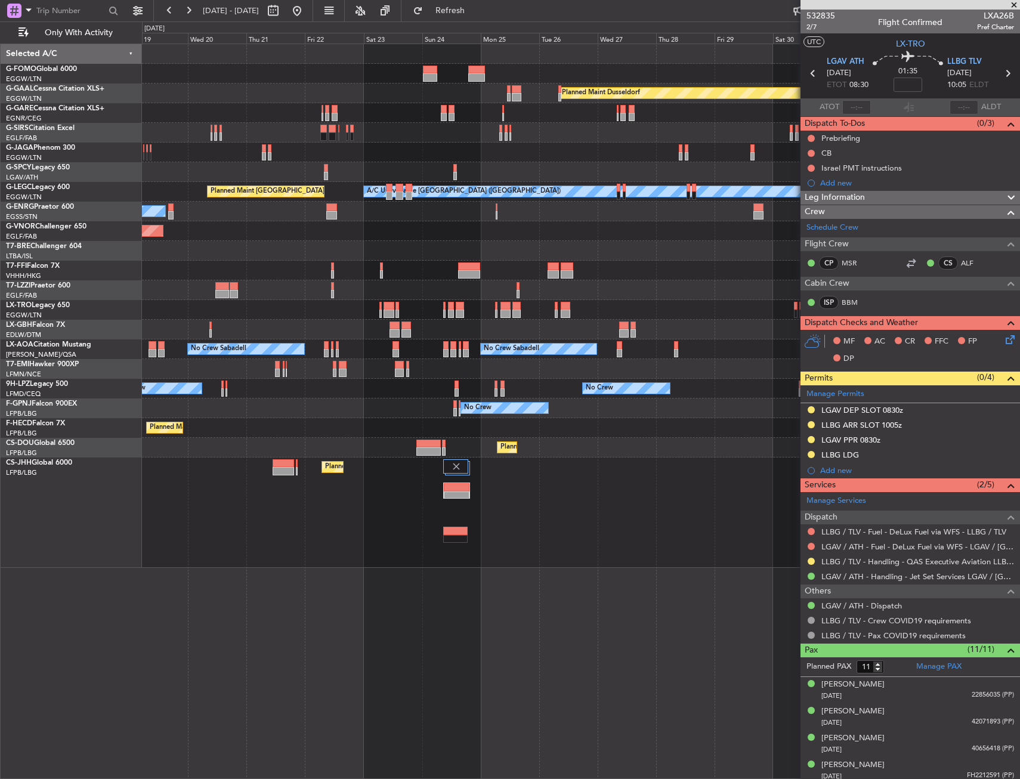
click at [536, 389] on div "No Crew No Crew No Crew No Crew" at bounding box center [581, 389] width 878 height 20
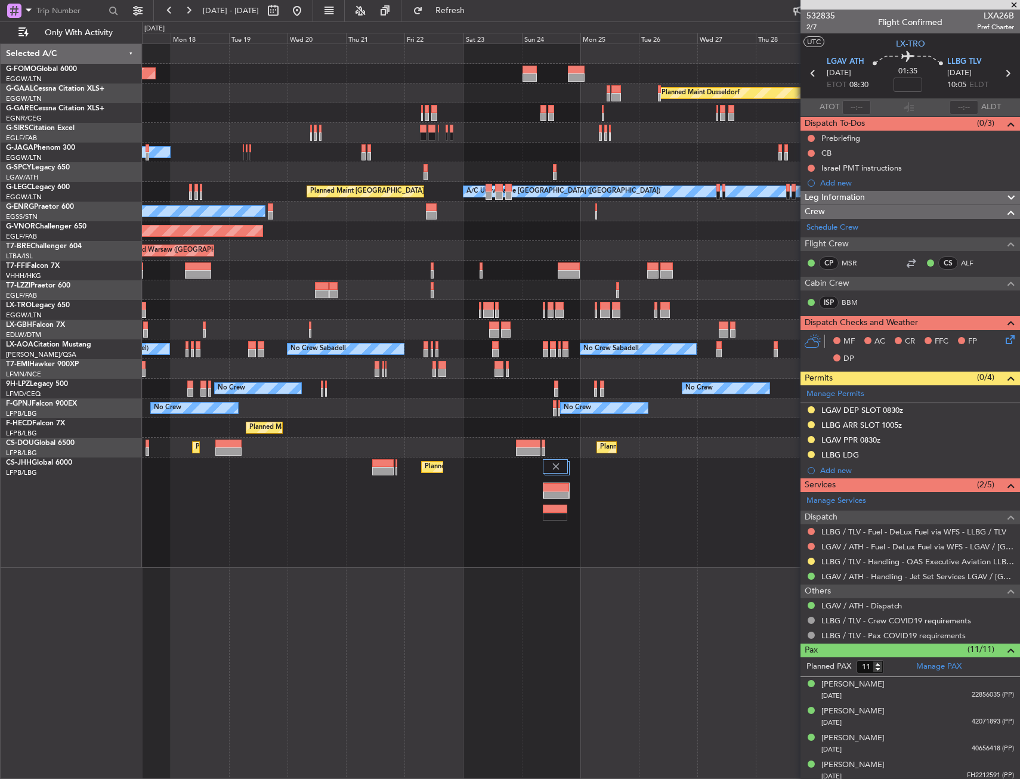
click at [506, 396] on div "Planned Maint Windsor Locks (Bradley Intl) Planned Maint Dusseldorf Planned Mai…" at bounding box center [581, 306] width 878 height 524
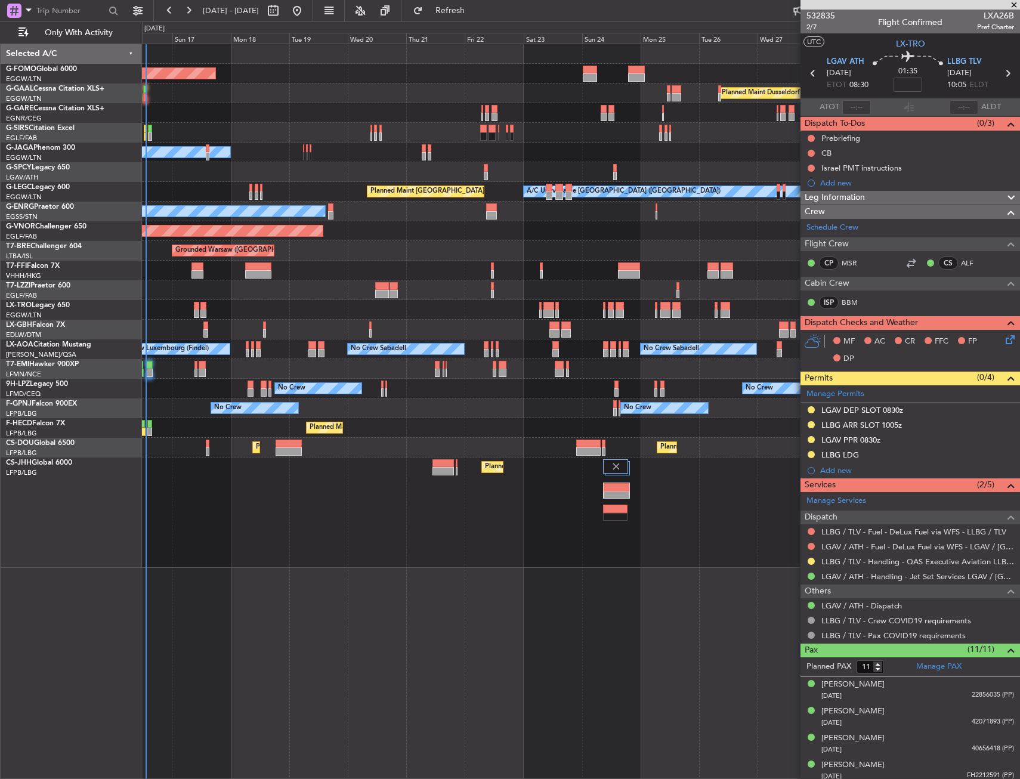
click at [505, 400] on div "No Crew No Crew No Crew Planned Maint Paris (Le Bourget)" at bounding box center [581, 409] width 878 height 20
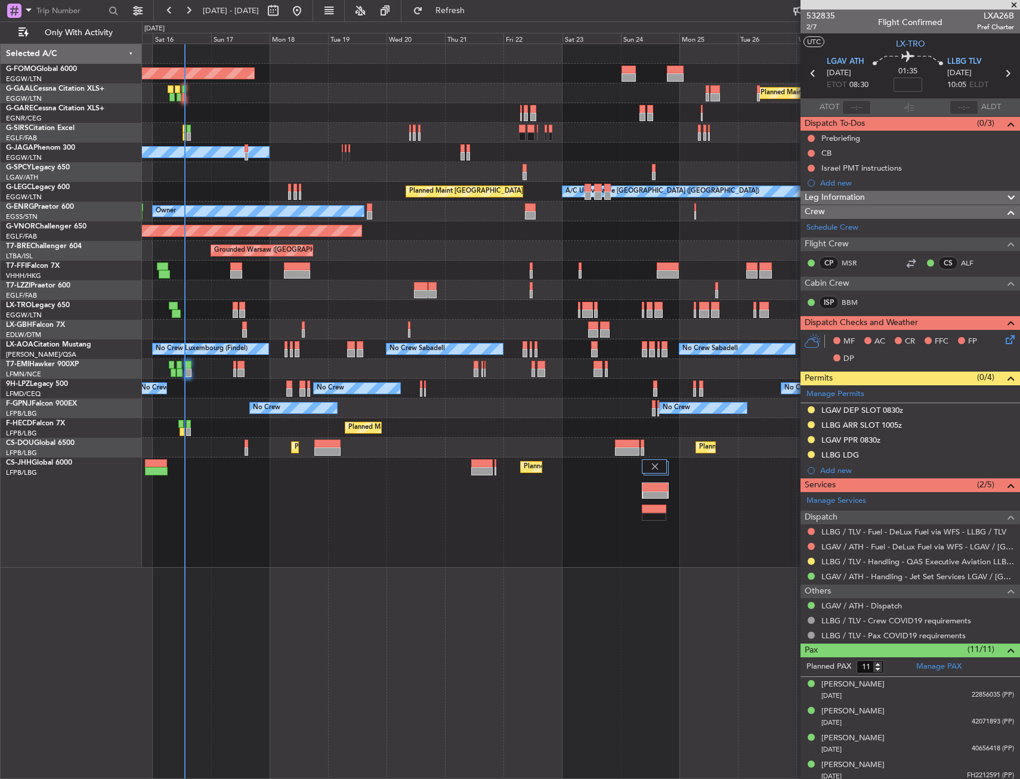
click at [502, 406] on div "No Crew No Crew No Crew Planned Maint Paris (Le Bourget) No Crew" at bounding box center [581, 409] width 878 height 20
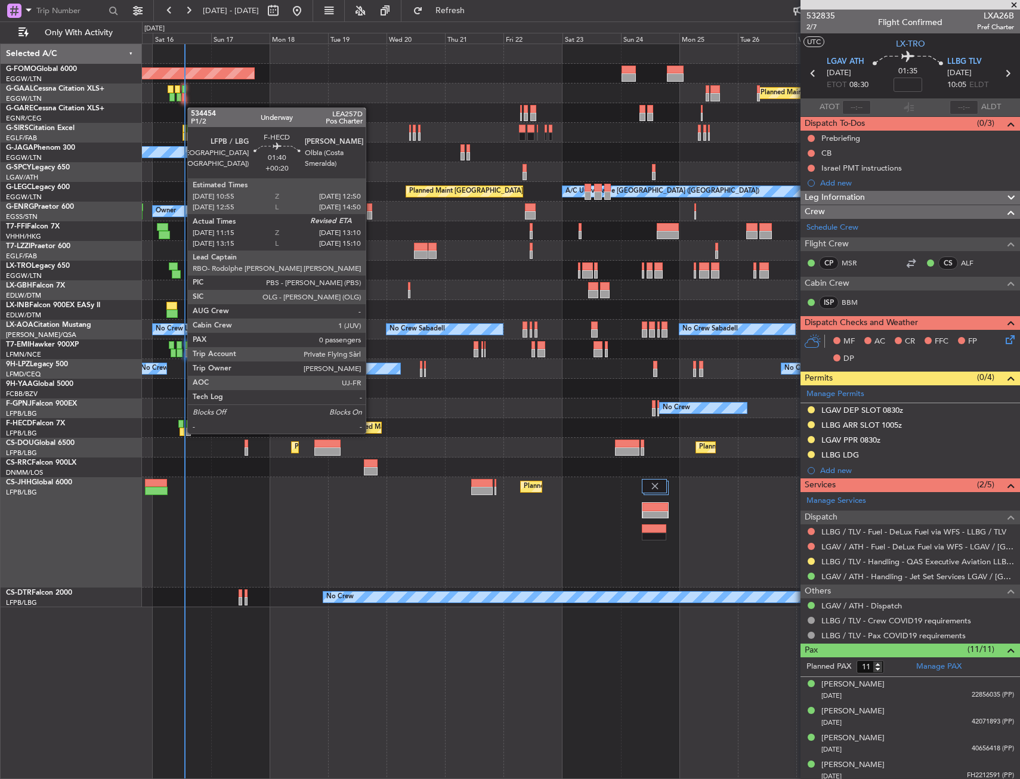
click at [181, 422] on div at bounding box center [180, 424] width 5 height 8
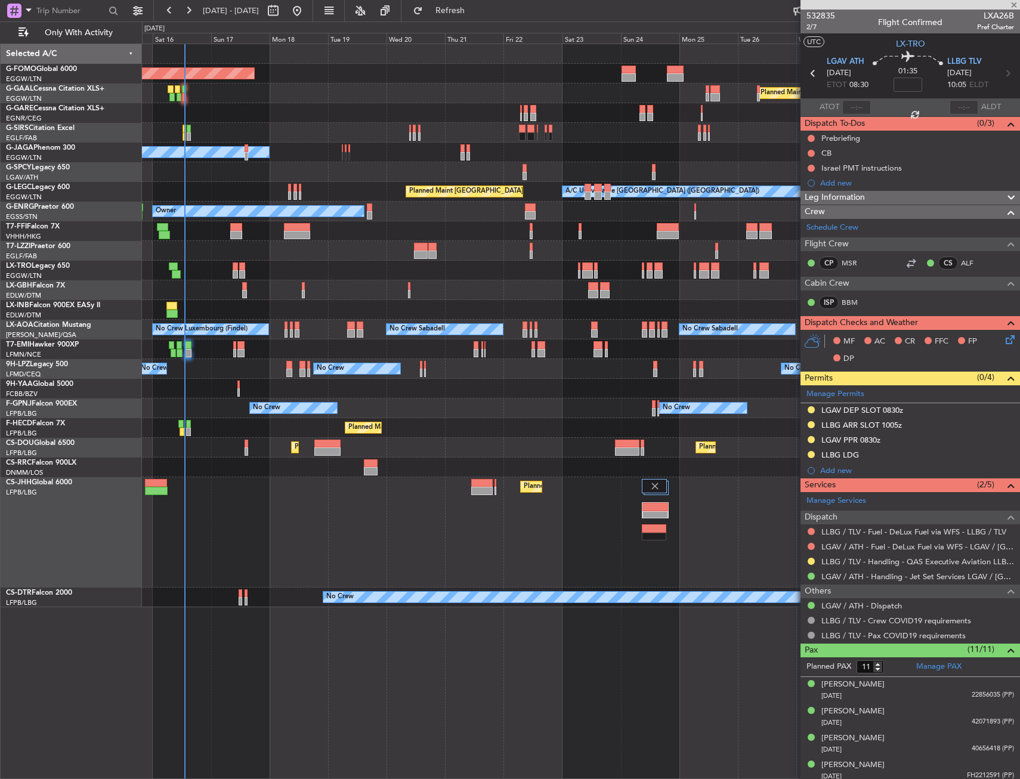
type input "+00:20"
type input "11:25"
type input "0"
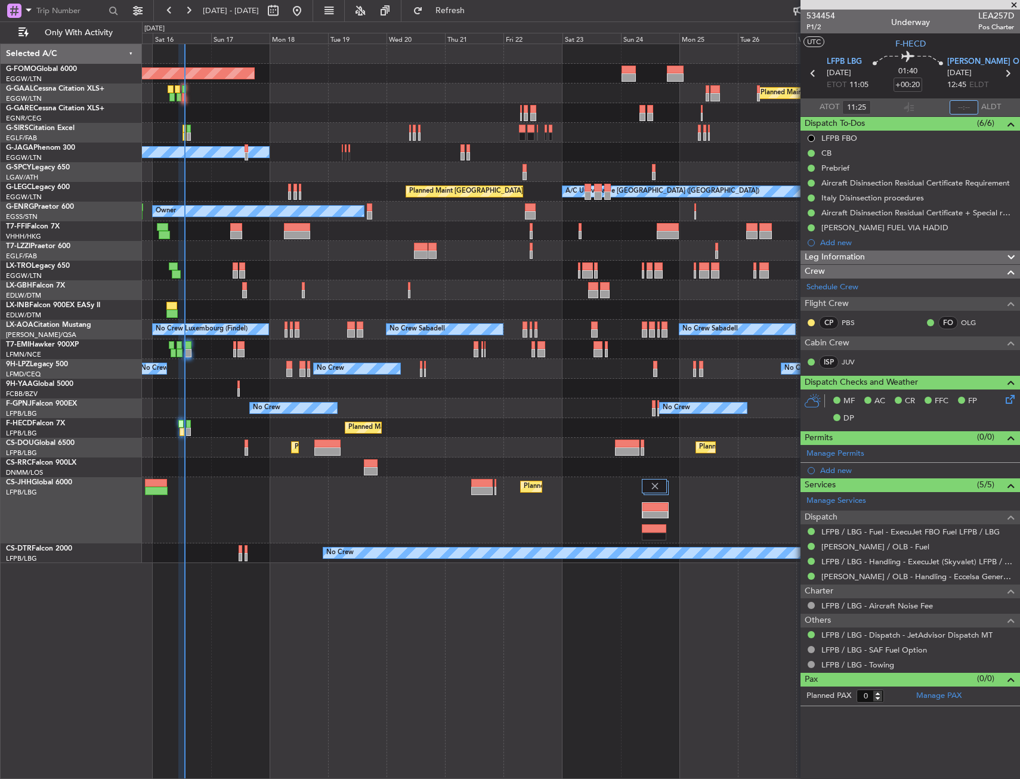
click at [967, 106] on input "text" at bounding box center [964, 107] width 29 height 14
click at [953, 42] on section "UTC F-HECD" at bounding box center [911, 42] width 220 height 18
type input "13:06"
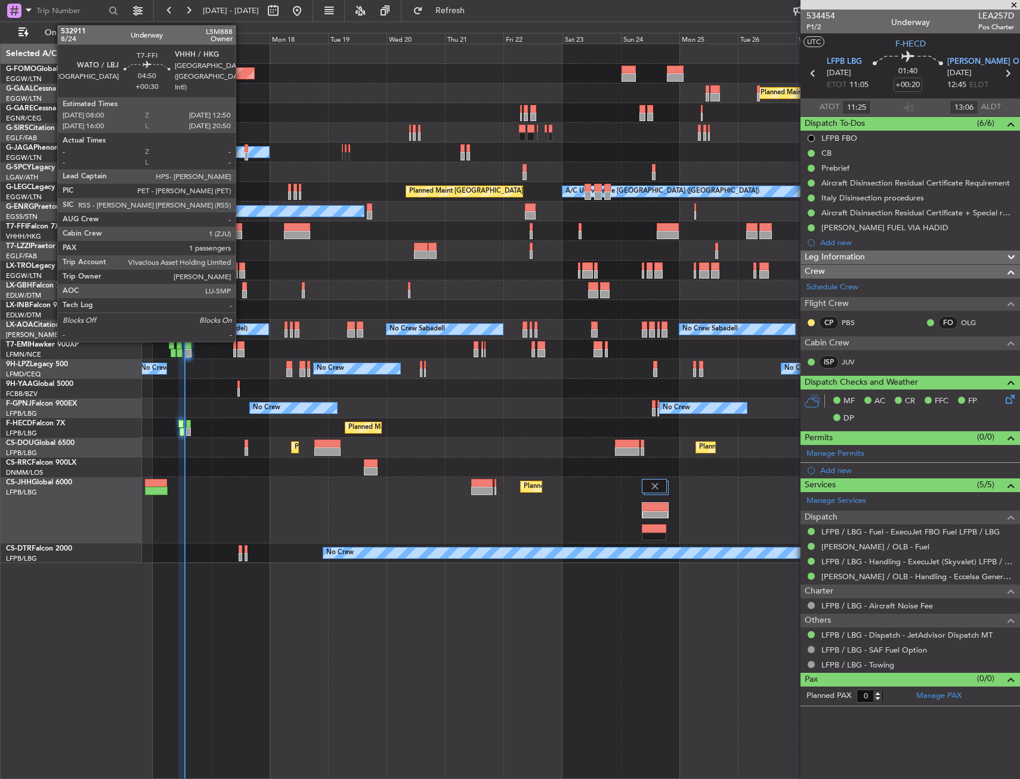
click at [241, 227] on div at bounding box center [236, 227] width 12 height 8
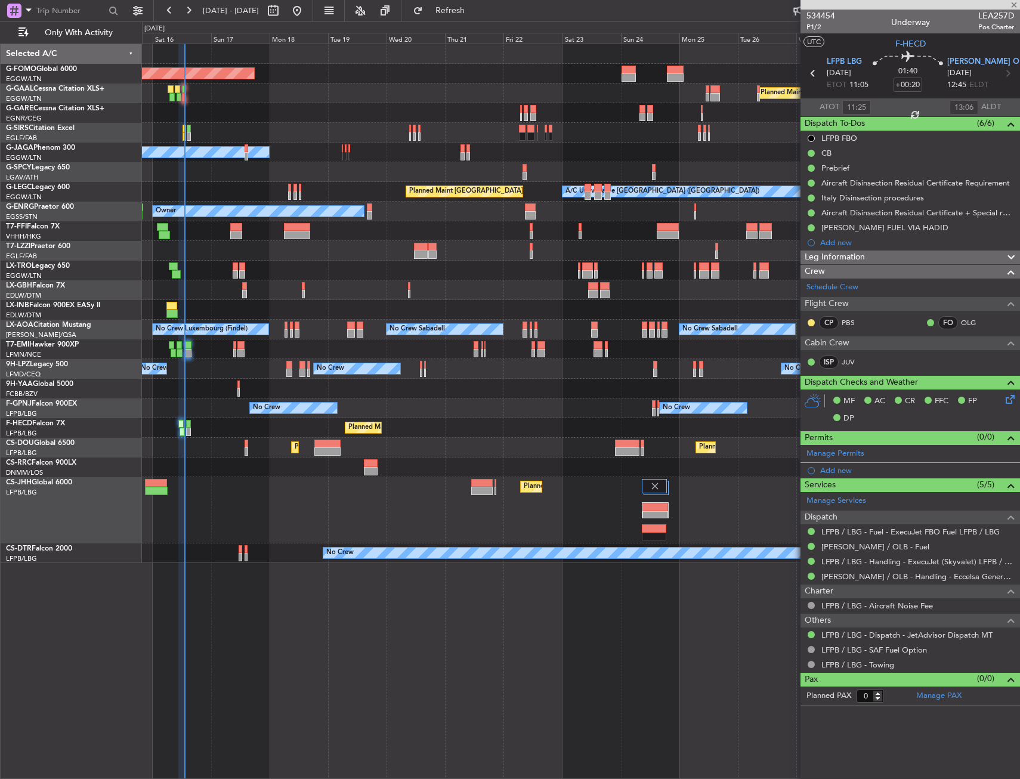
type input "+00:30"
type input "1"
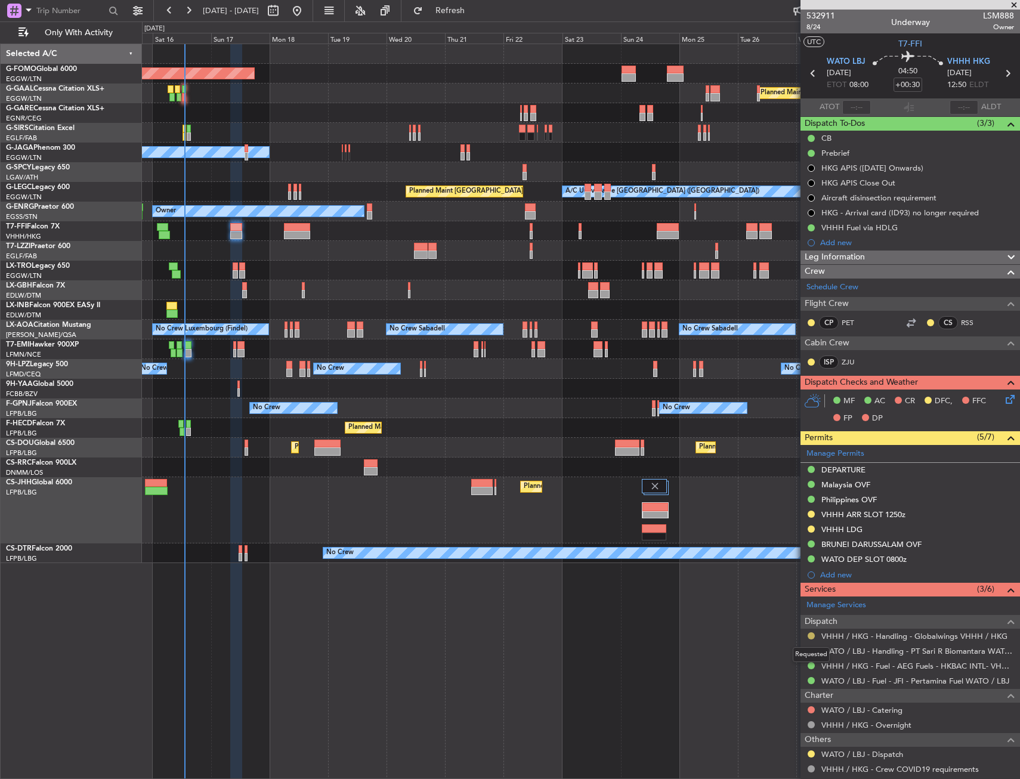
click at [812, 635] on button at bounding box center [811, 636] width 7 height 7
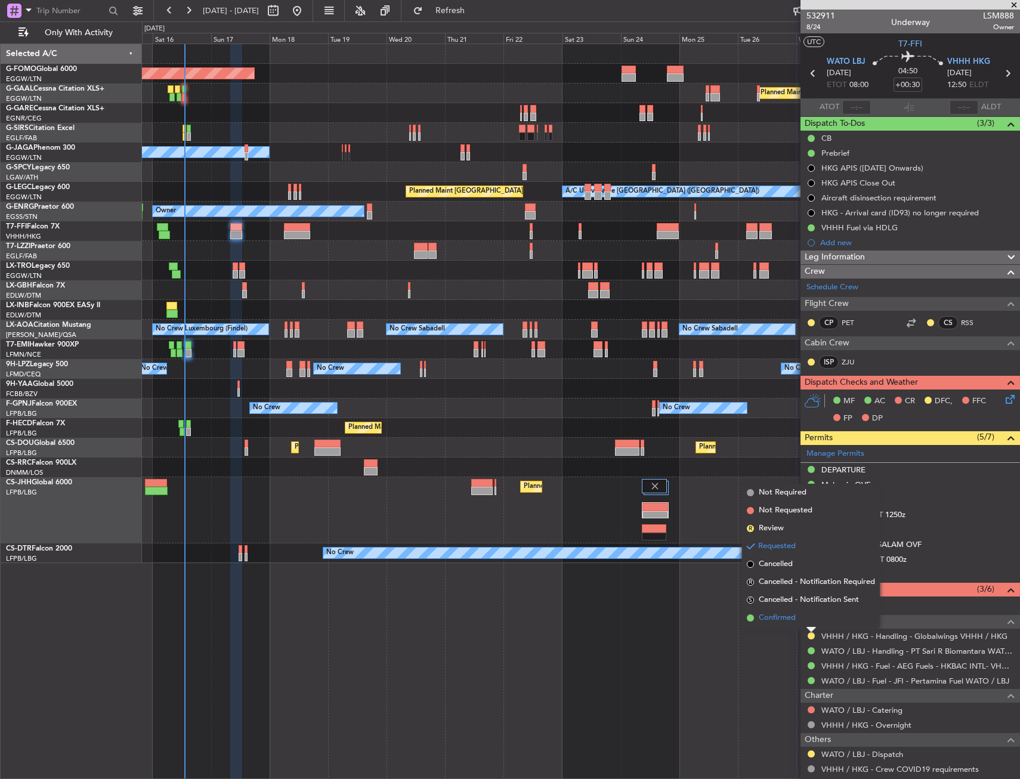
click at [779, 614] on span "Confirmed" at bounding box center [777, 618] width 37 height 12
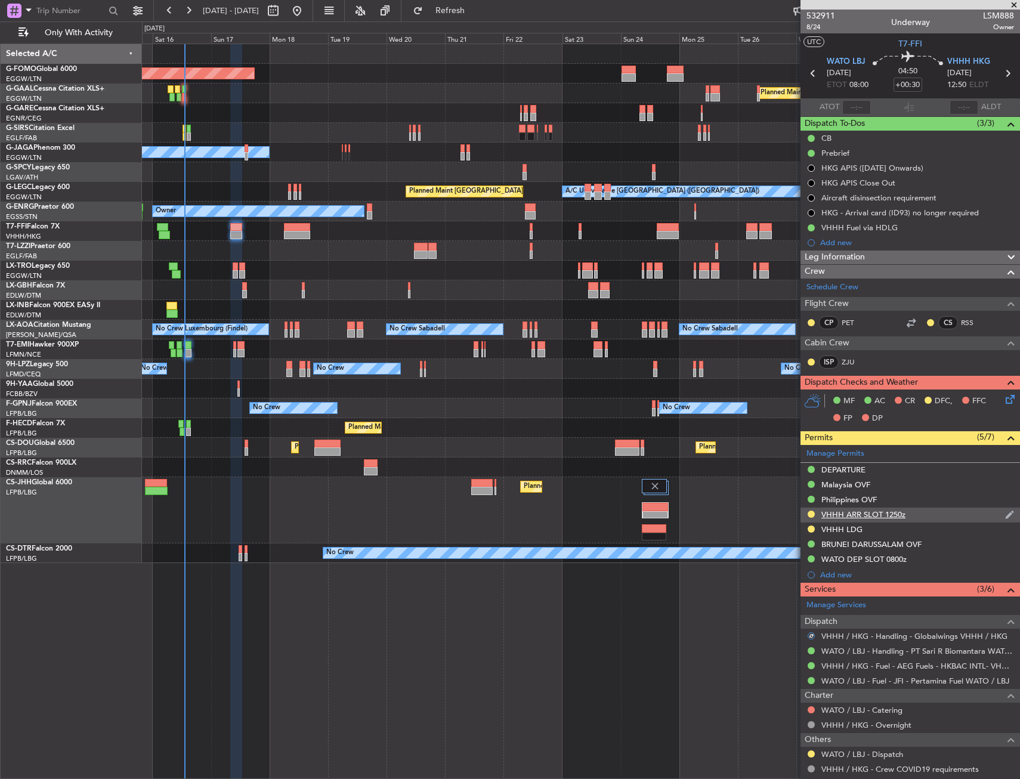
click at [937, 517] on div "VHHH ARR SLOT 1250z" at bounding box center [911, 515] width 220 height 15
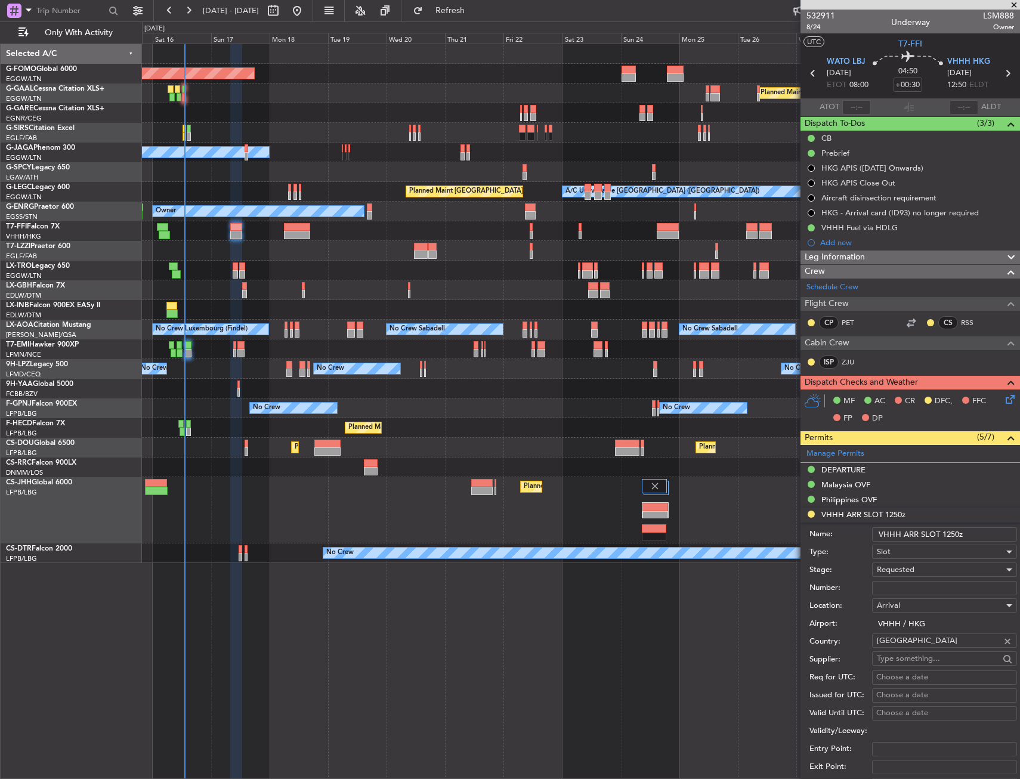
click at [913, 587] on input "Number:" at bounding box center [944, 588] width 145 height 14
paste input "VHHHAGN7394000"
type input "VHHHAGN7394000"
click at [912, 573] on span "Requested" at bounding box center [896, 569] width 38 height 11
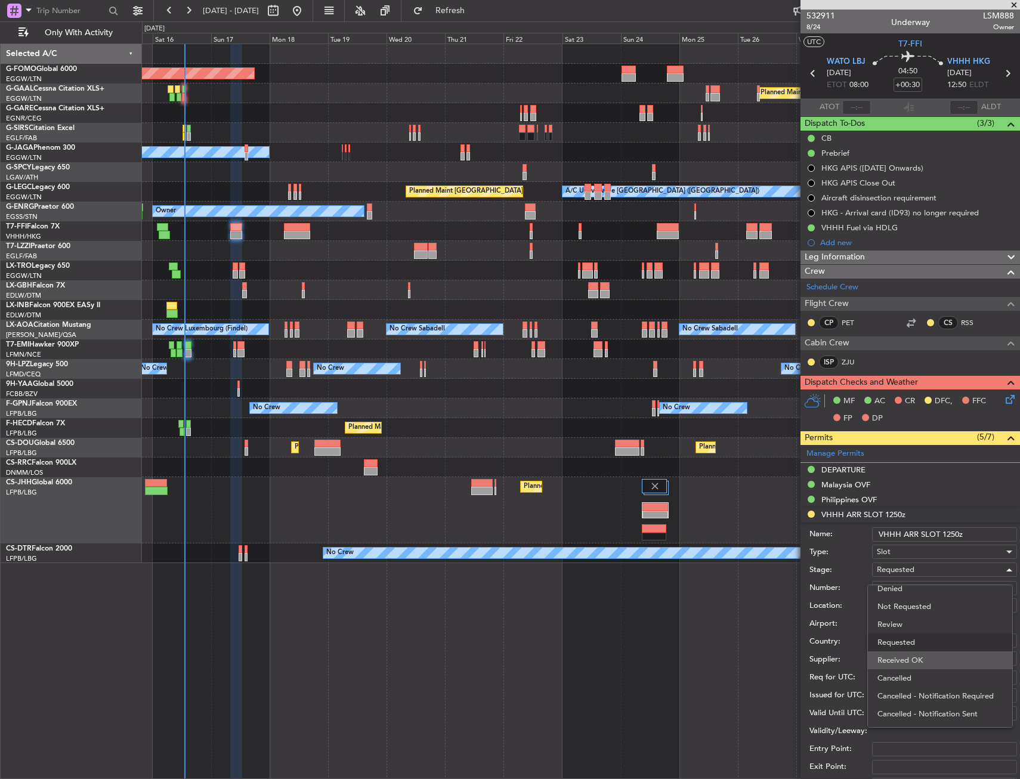
click at [918, 656] on span "Received OK" at bounding box center [940, 661] width 125 height 18
click at [952, 533] on input "VHHH ARR SLOT 1250z" at bounding box center [944, 534] width 145 height 14
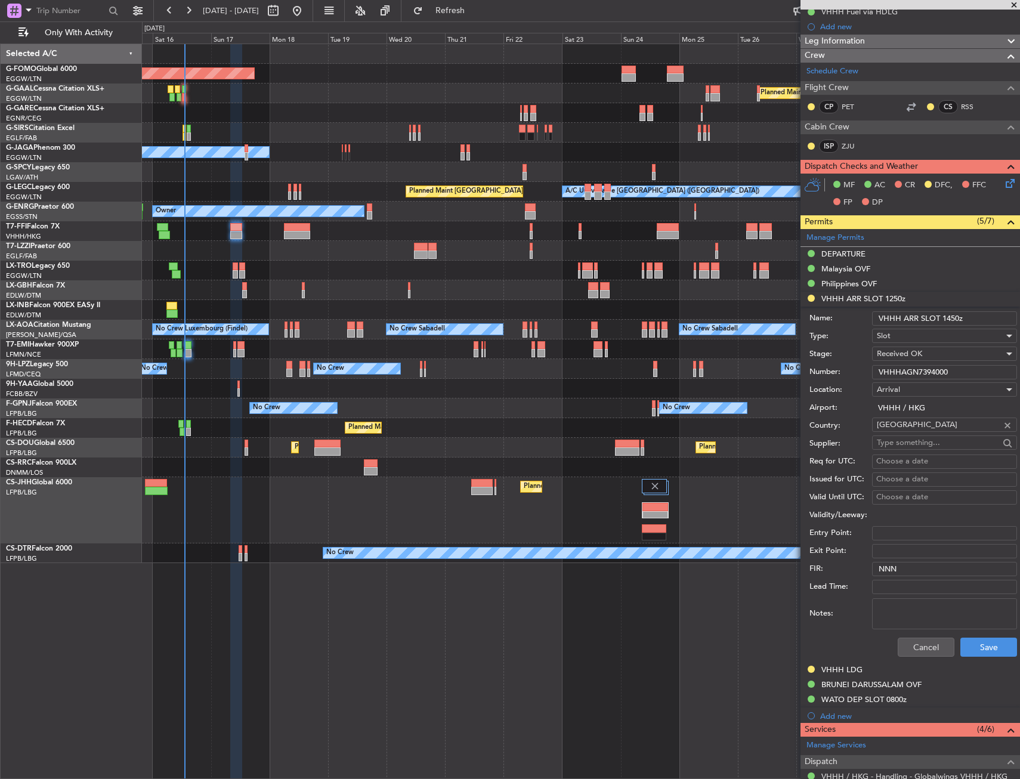
scroll to position [239, 0]
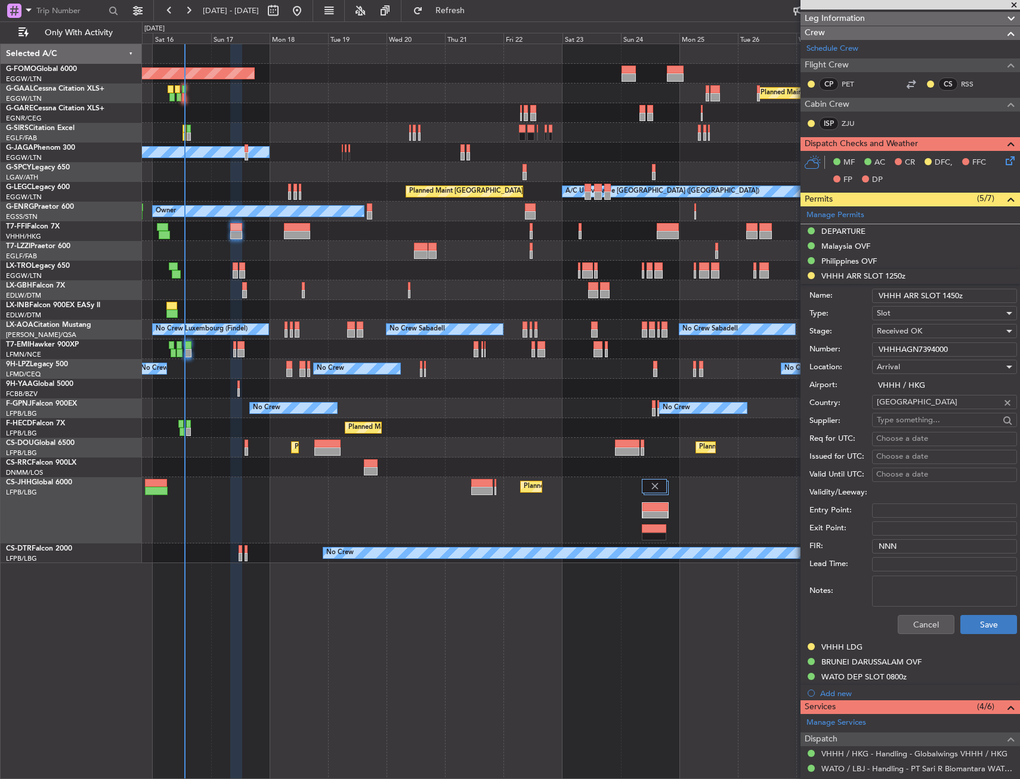
type input "VHHH ARR SLOT 1450z"
click at [976, 624] on button "Save" at bounding box center [989, 624] width 57 height 19
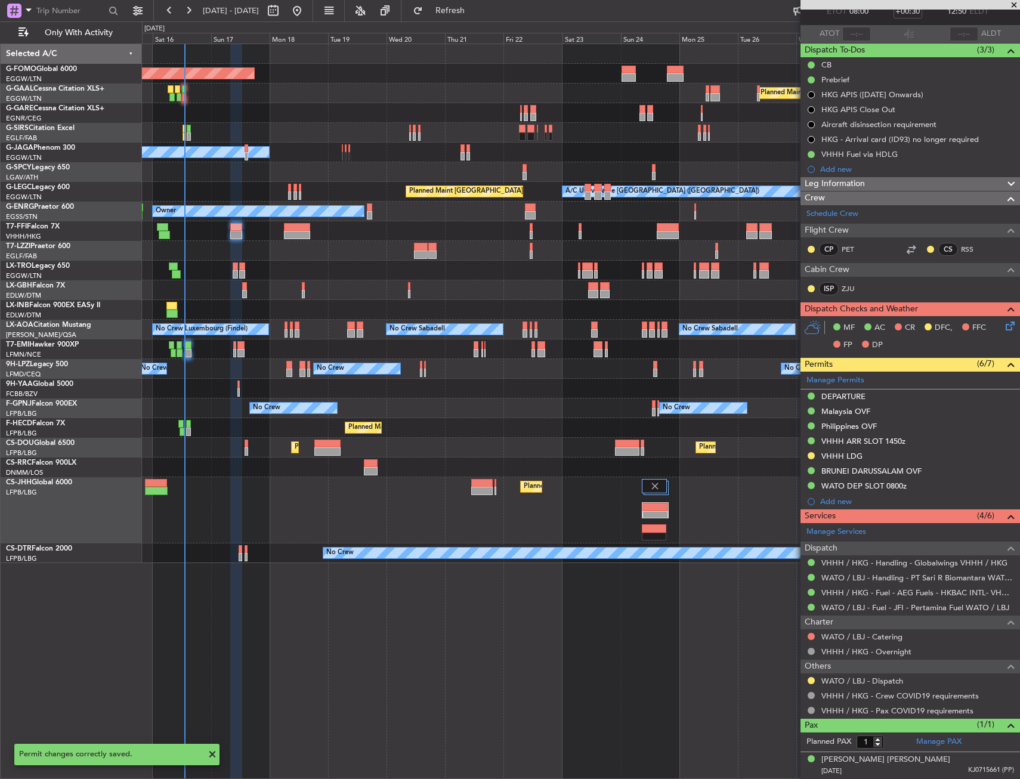
scroll to position [73, 0]
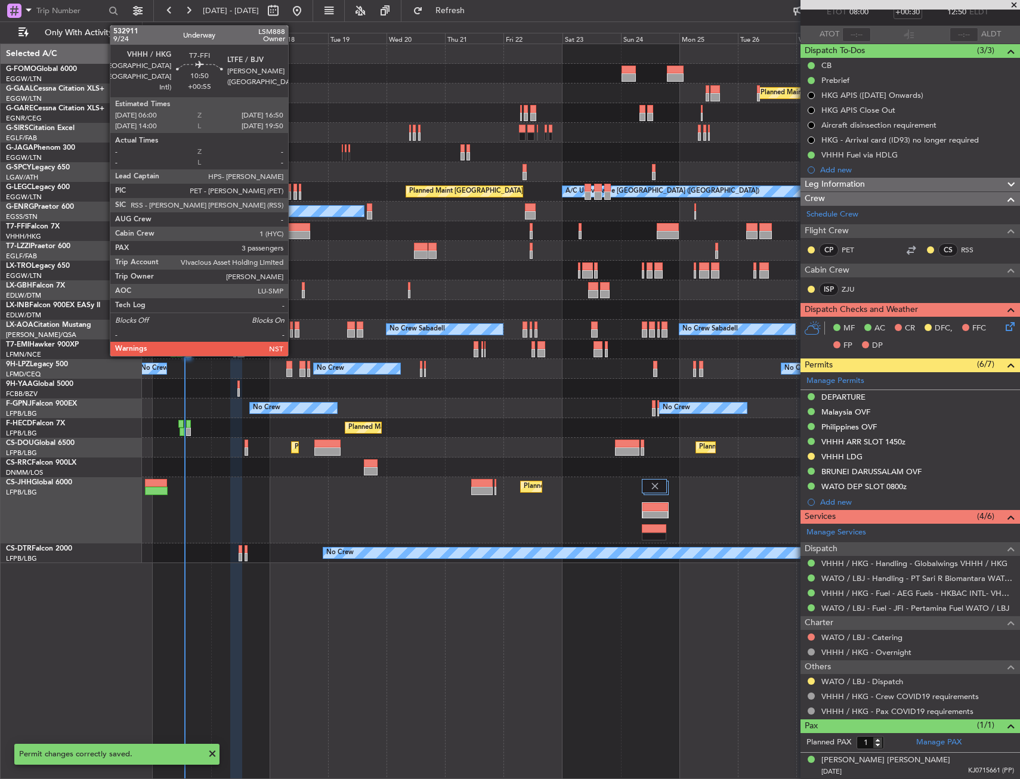
click at [297, 235] on div at bounding box center [297, 235] width 27 height 8
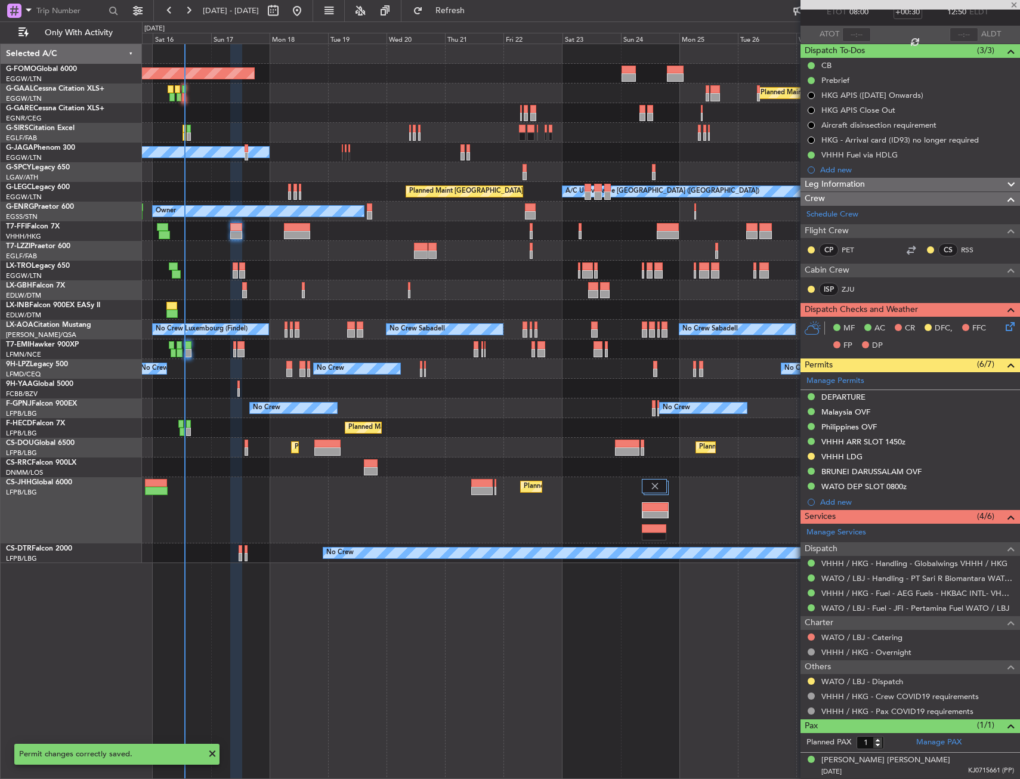
type input "+00:55"
type input "3"
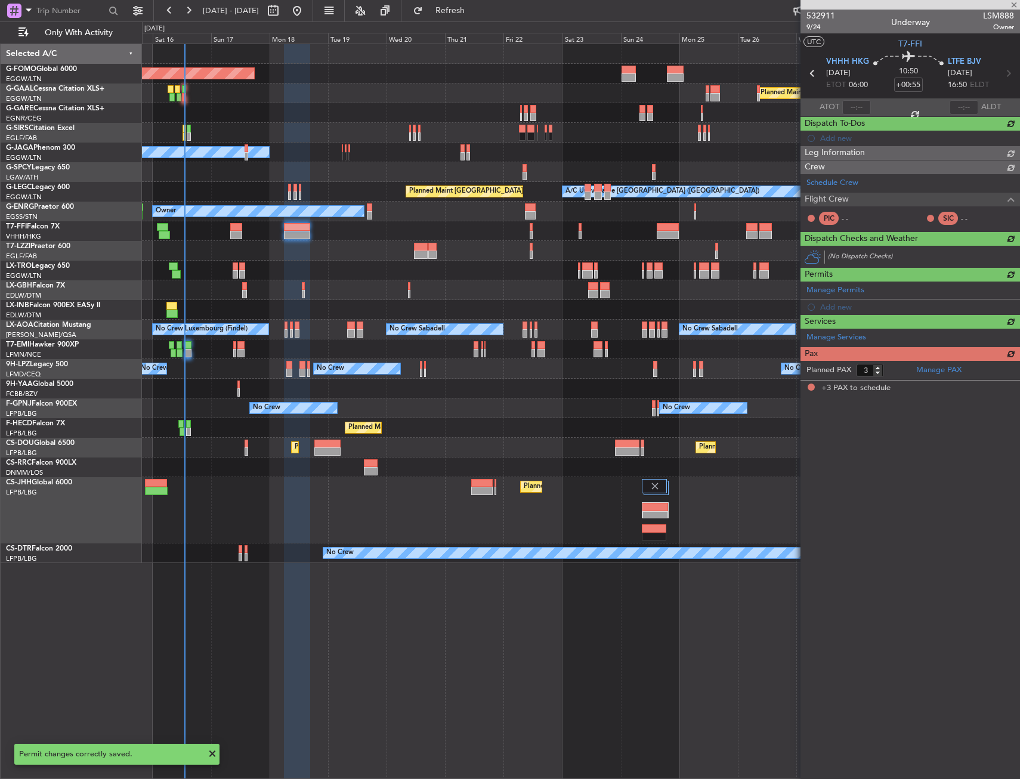
scroll to position [0, 0]
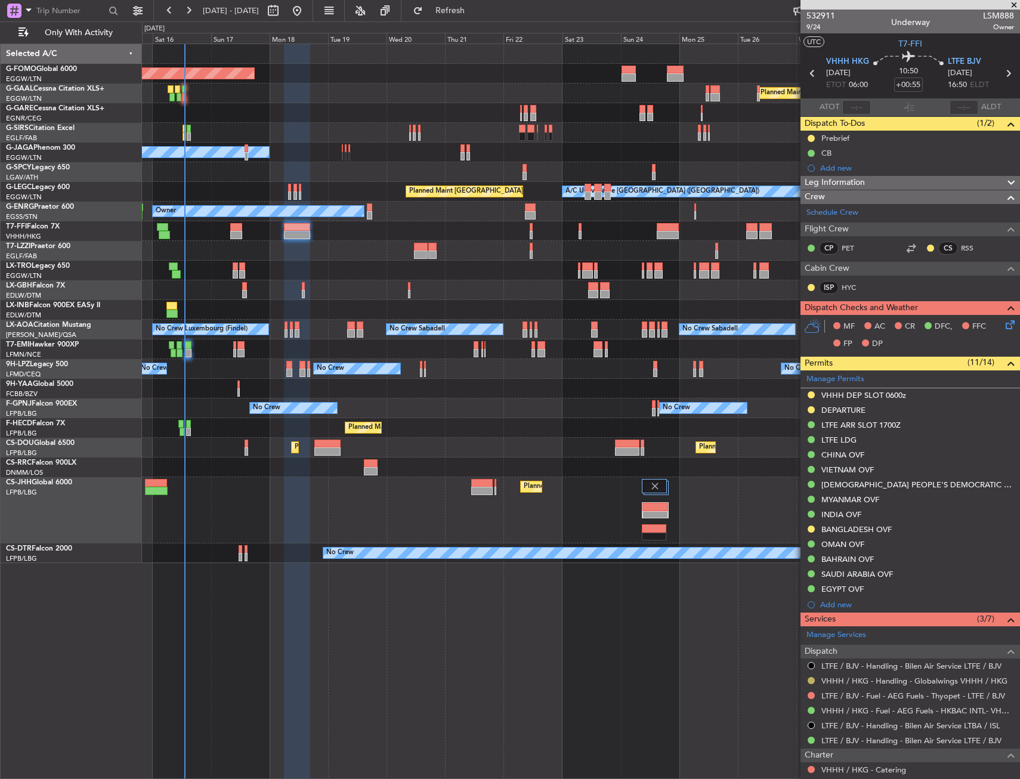
click at [812, 681] on button at bounding box center [811, 680] width 7 height 7
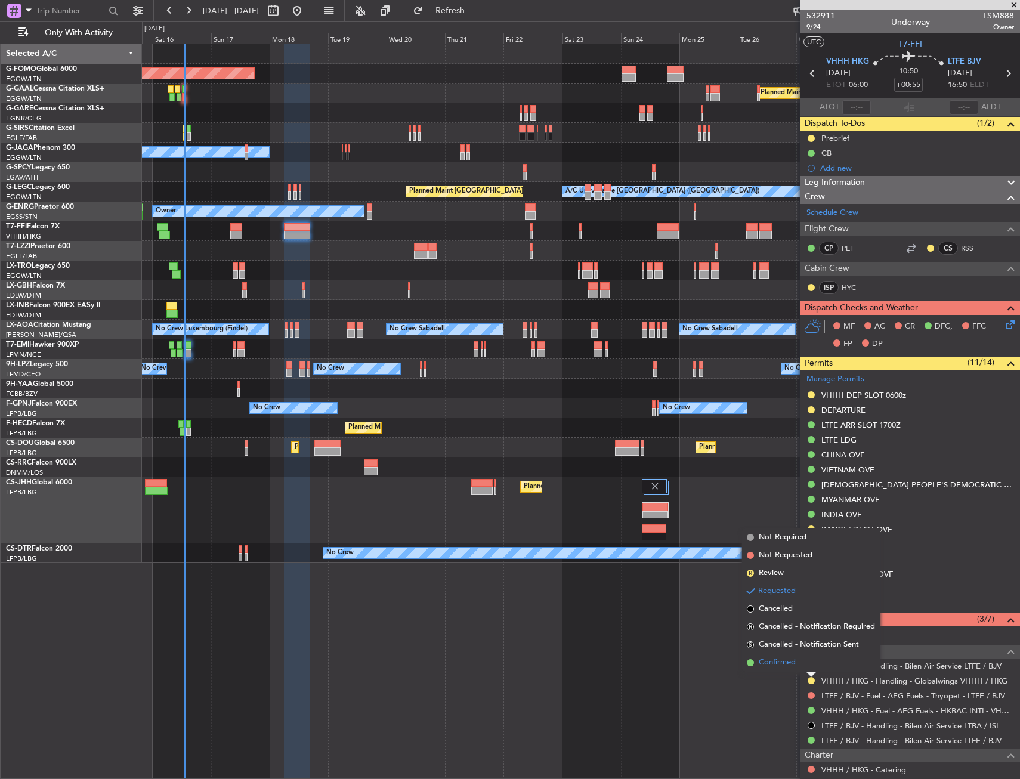
click at [795, 665] on span "Confirmed" at bounding box center [777, 663] width 37 height 12
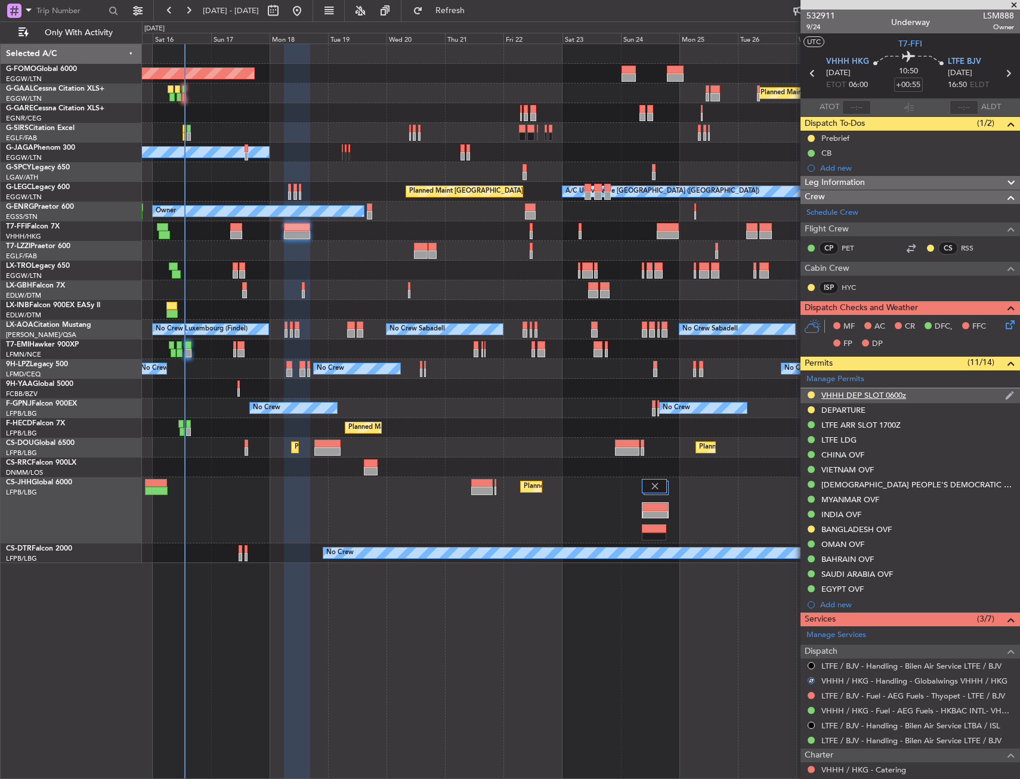
click at [912, 396] on div "VHHH DEP SLOT 0600z" at bounding box center [911, 395] width 220 height 15
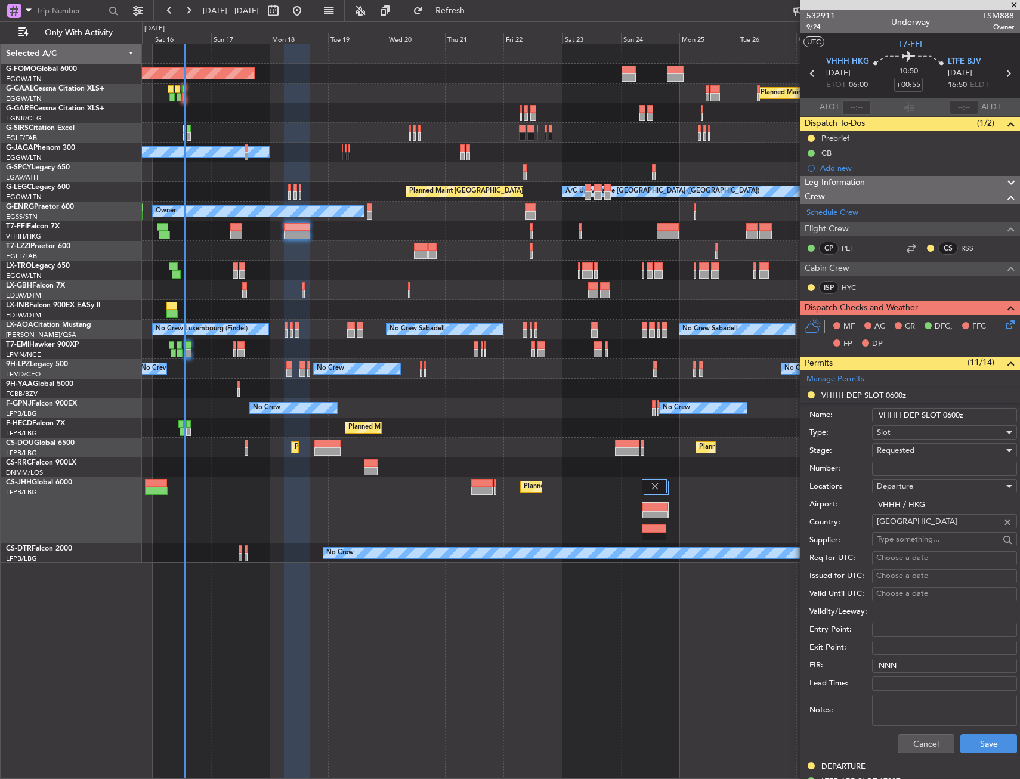
click at [920, 453] on div "Requested" at bounding box center [940, 451] width 127 height 18
click at [920, 536] on span "Received OK" at bounding box center [940, 541] width 125 height 18
click at [921, 466] on input "Number:" at bounding box center [944, 469] width 145 height 14
paste input "VHHHDGN7396000"
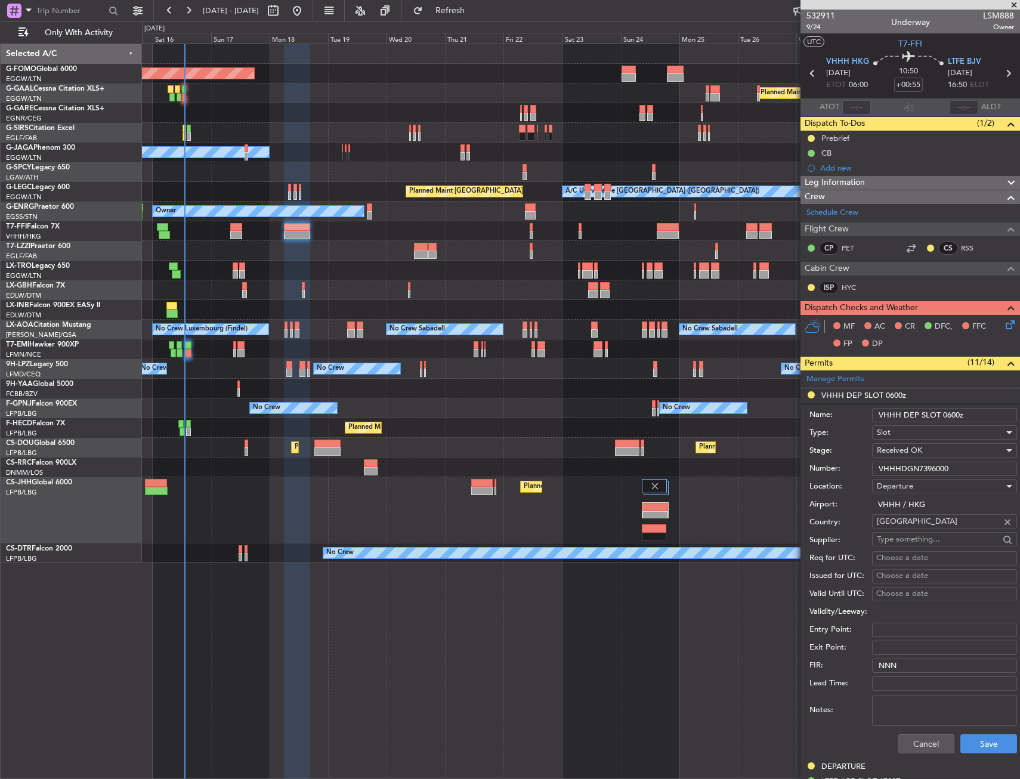
type input "VHHHDGN7396000"
click at [956, 413] on input "VHHH DEP SLOT 0600z" at bounding box center [944, 415] width 145 height 14
type input "VHHH DEP SLOT 0610z"
click at [979, 738] on button "Save" at bounding box center [989, 744] width 57 height 19
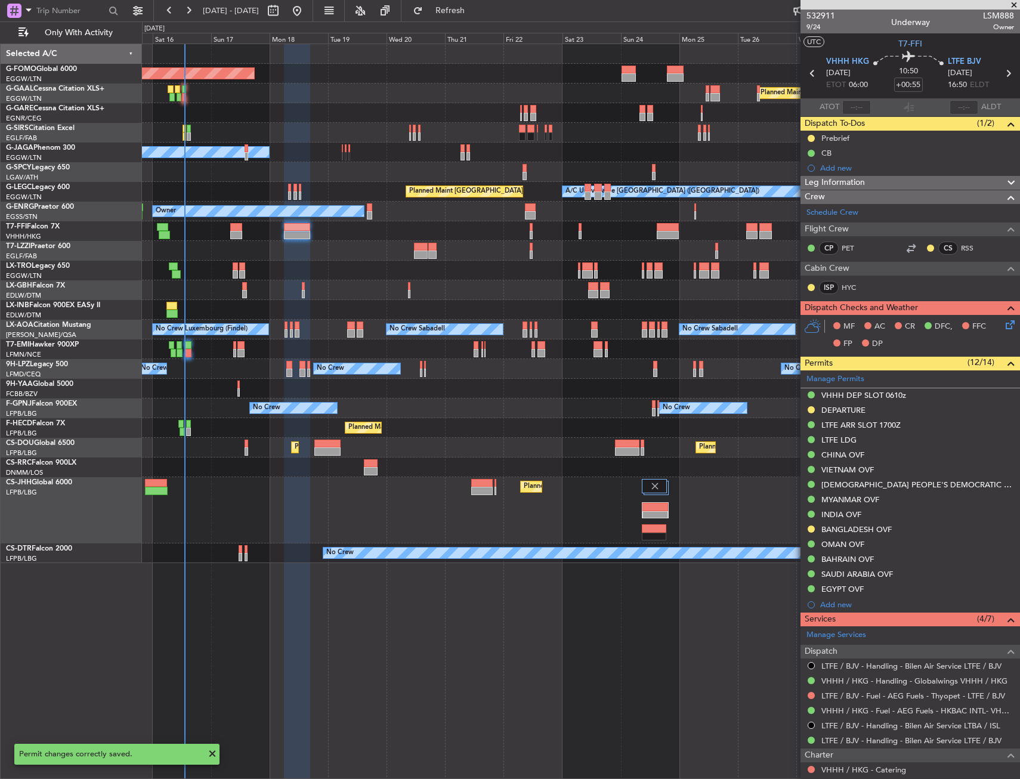
click at [889, 412] on div "DEPARTURE" at bounding box center [911, 410] width 220 height 15
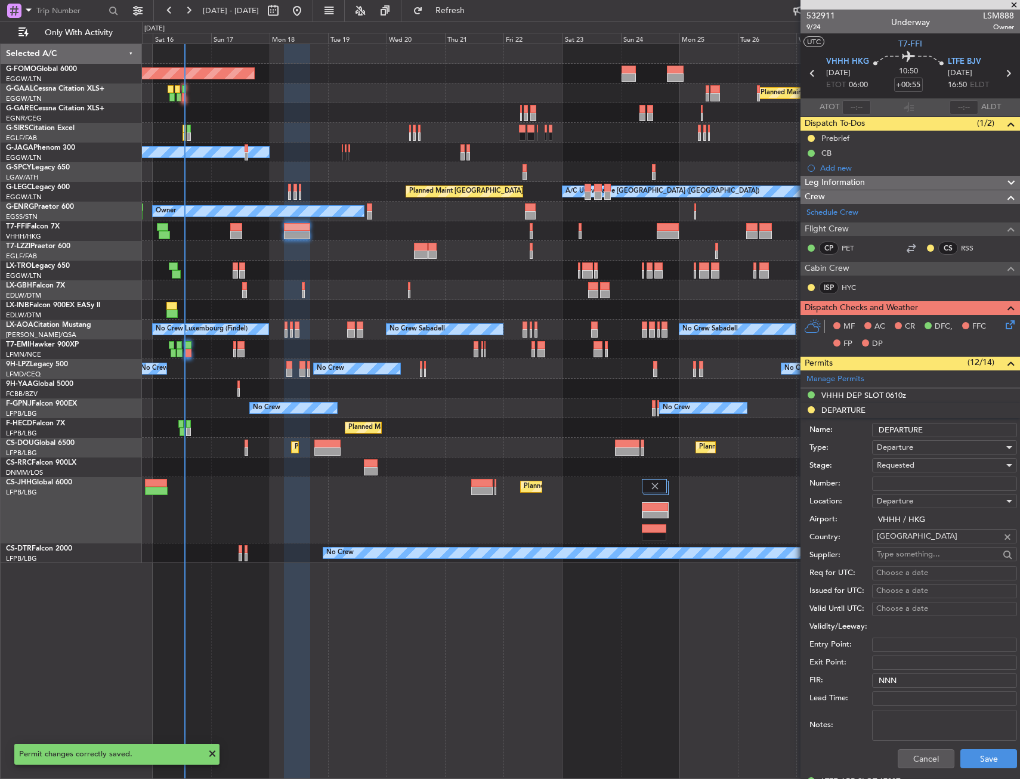
click at [902, 483] on input "Number:" at bounding box center [944, 484] width 145 height 14
paste input "859236"
type input "859236"
click at [915, 464] on div "Requested" at bounding box center [940, 465] width 127 height 18
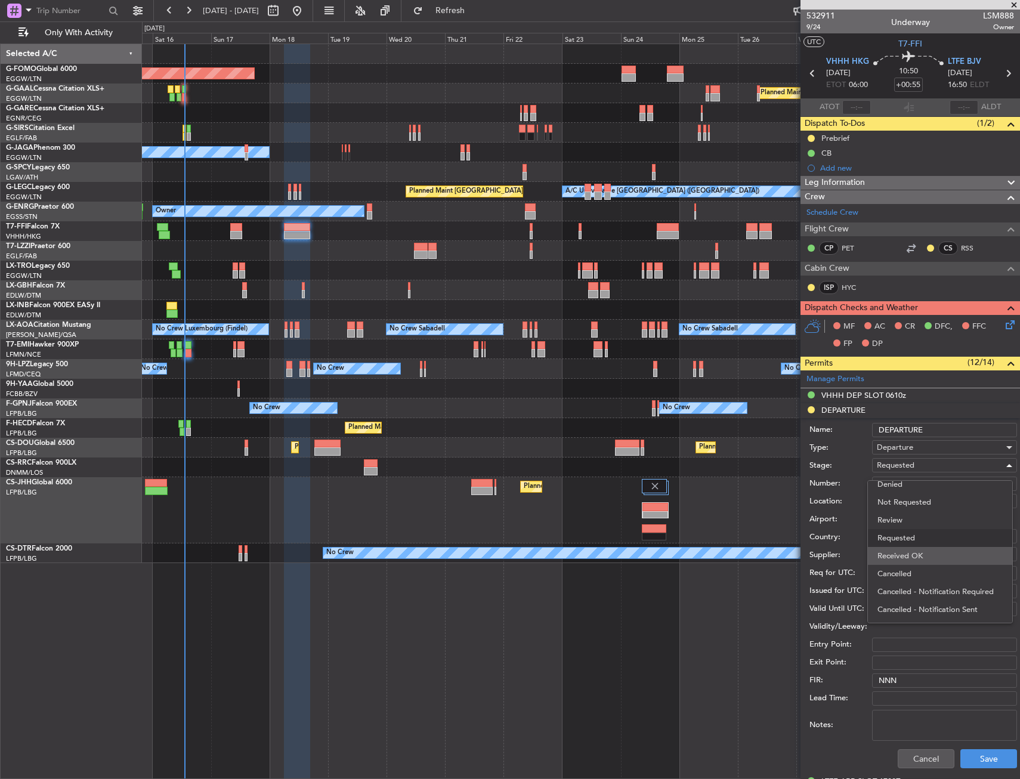
click at [921, 556] on span "Received OK" at bounding box center [940, 556] width 125 height 18
click at [973, 752] on button "Save" at bounding box center [989, 758] width 57 height 19
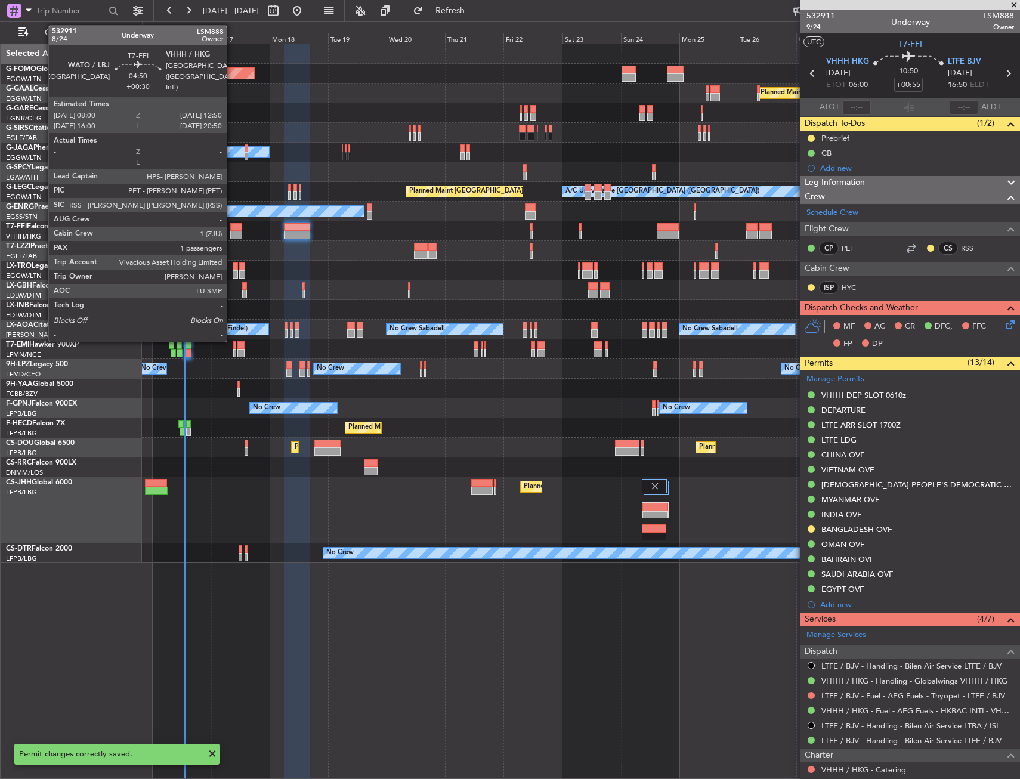
click at [232, 233] on div at bounding box center [236, 235] width 12 height 8
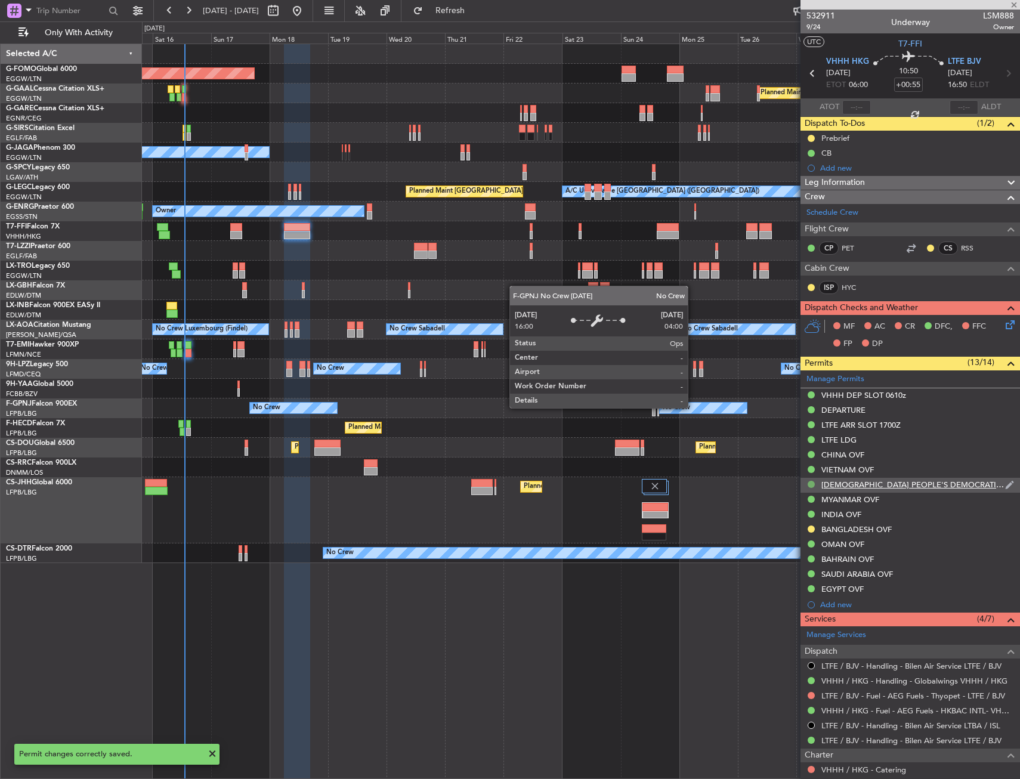
type input "+00:30"
type input "1"
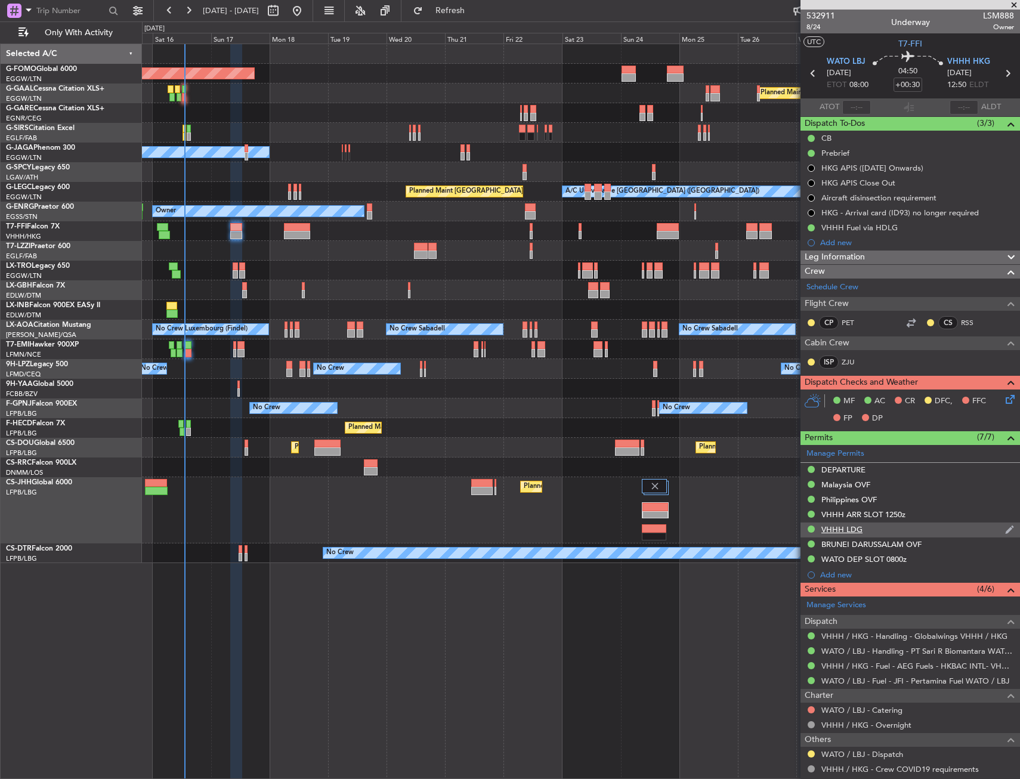
click at [921, 532] on div "VHHH LDG" at bounding box center [911, 530] width 220 height 15
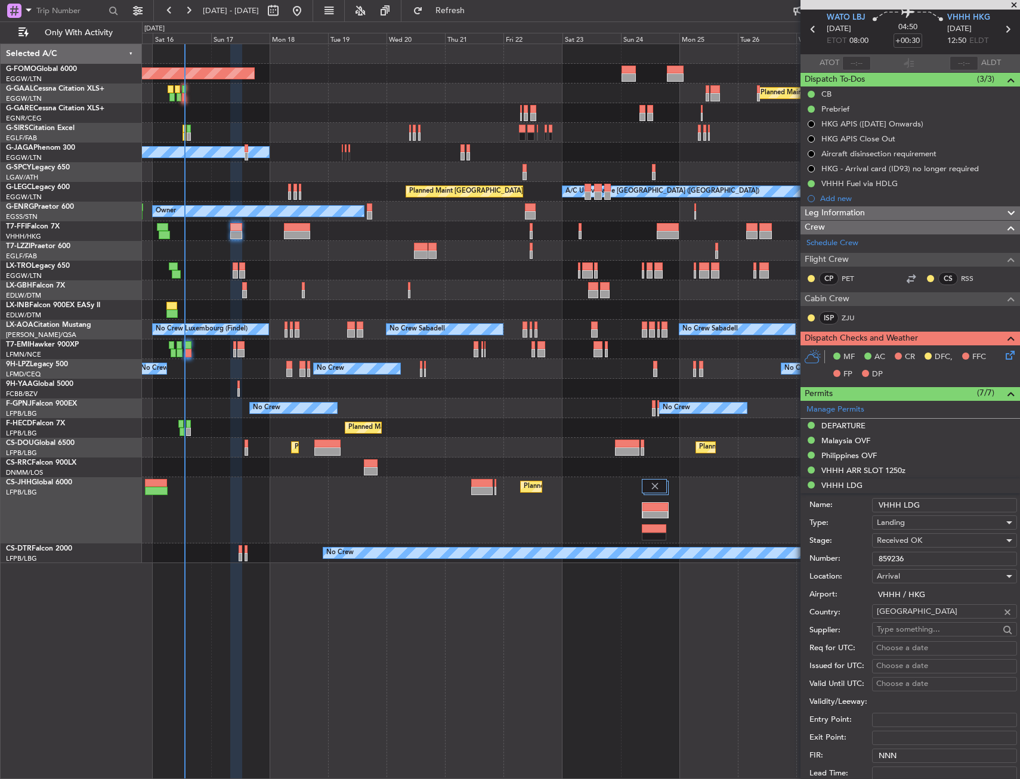
scroll to position [119, 0]
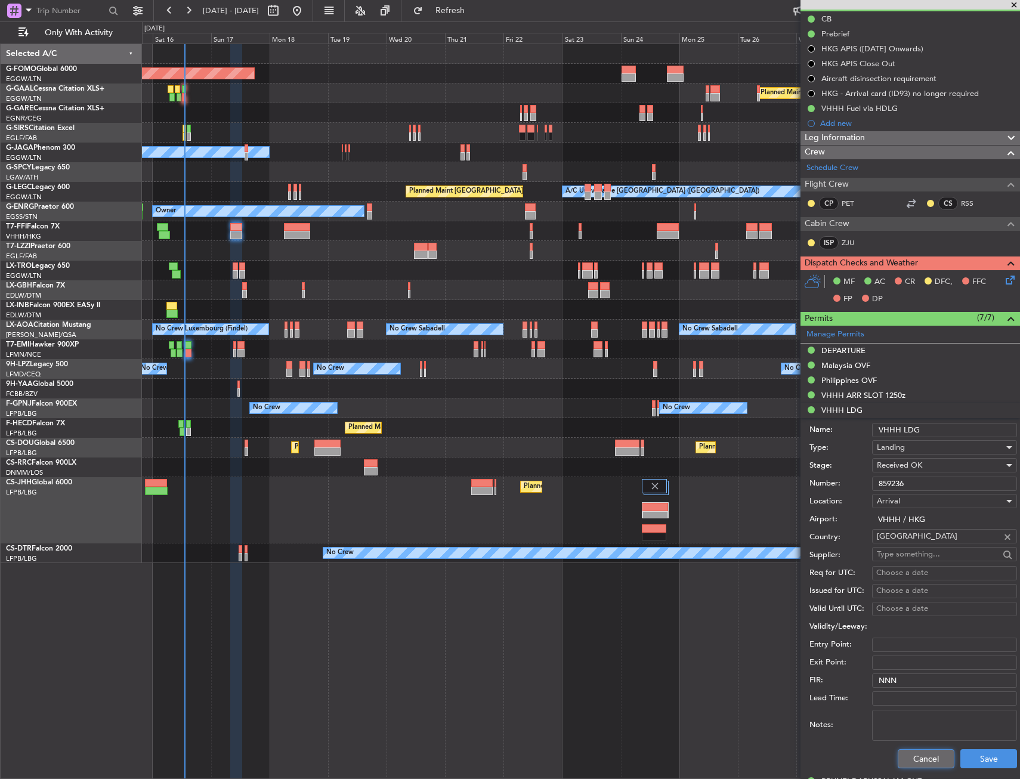
click at [917, 760] on button "Cancel" at bounding box center [926, 758] width 57 height 19
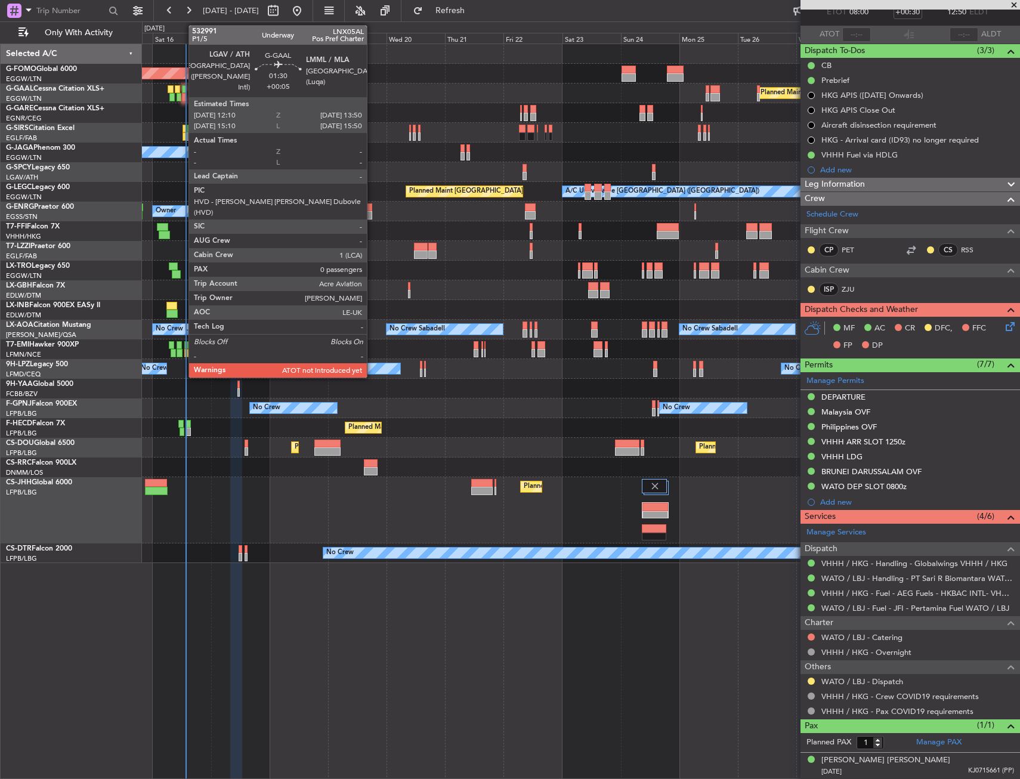
click at [183, 99] on div at bounding box center [184, 97] width 4 height 8
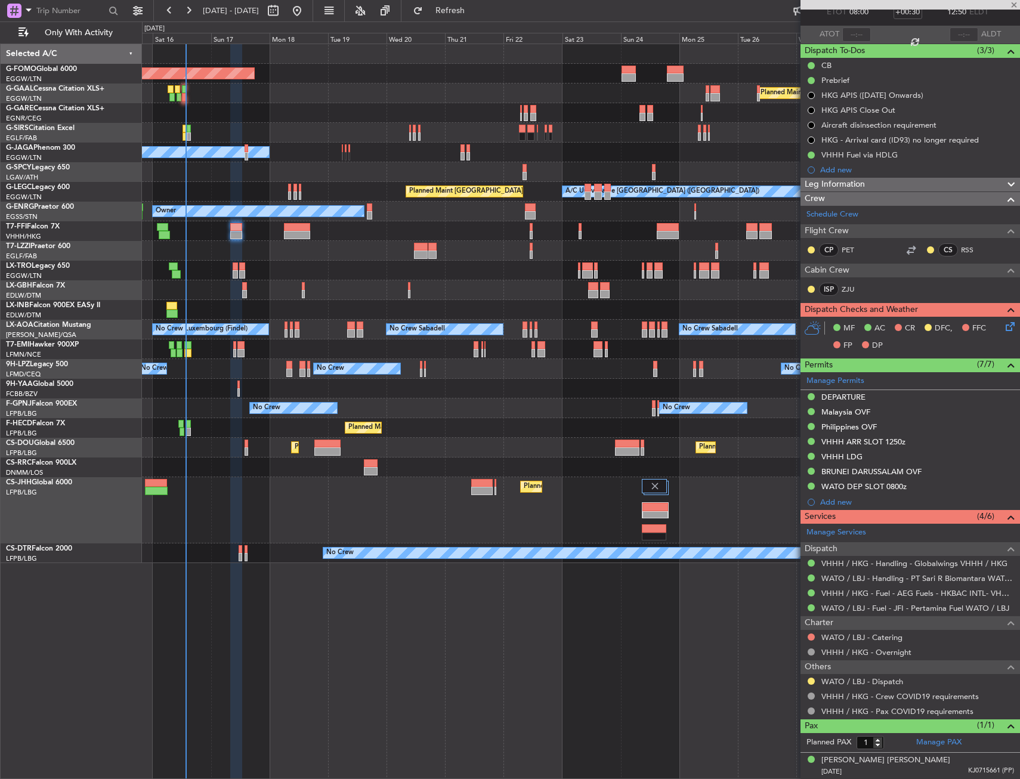
type input "+00:05"
type input "0"
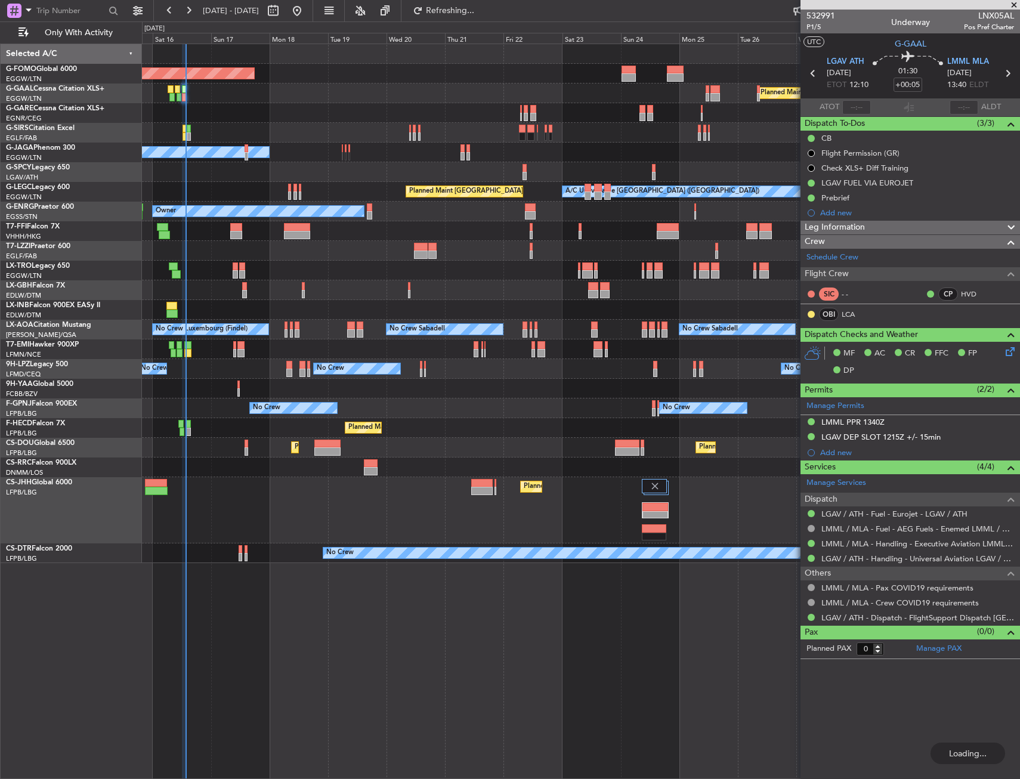
type input "13:30"
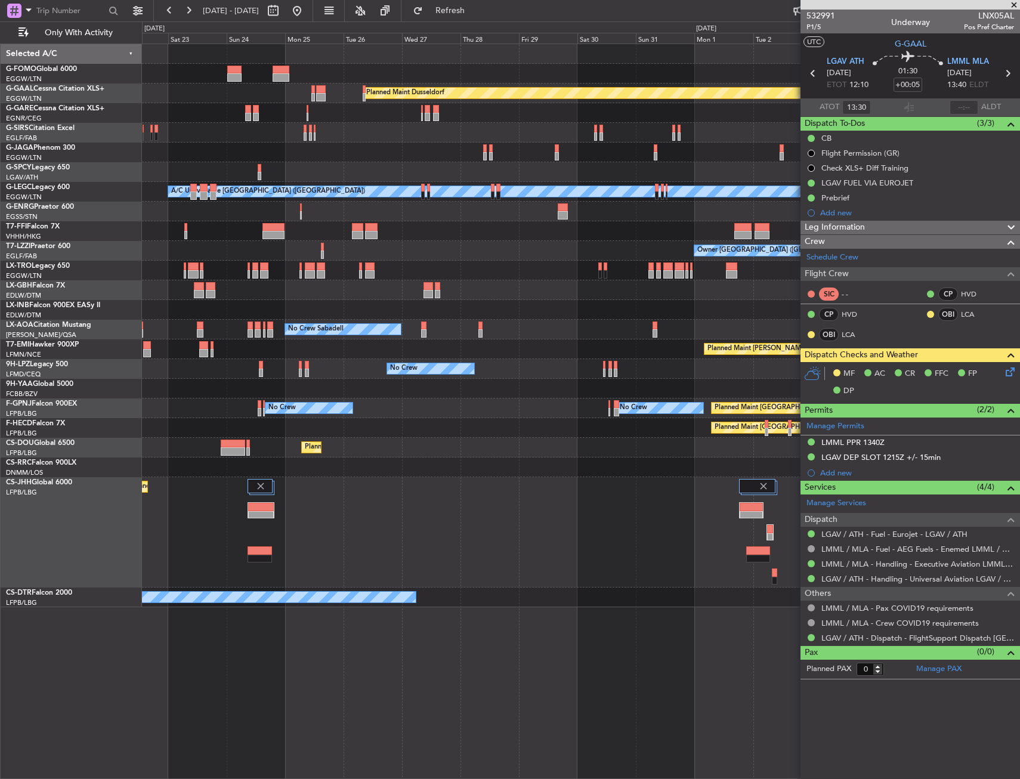
click at [367, 366] on div "Planned Maint Dusseldorf Planned Maint London (Luton) A/C Unavailable London (L…" at bounding box center [581, 325] width 878 height 563
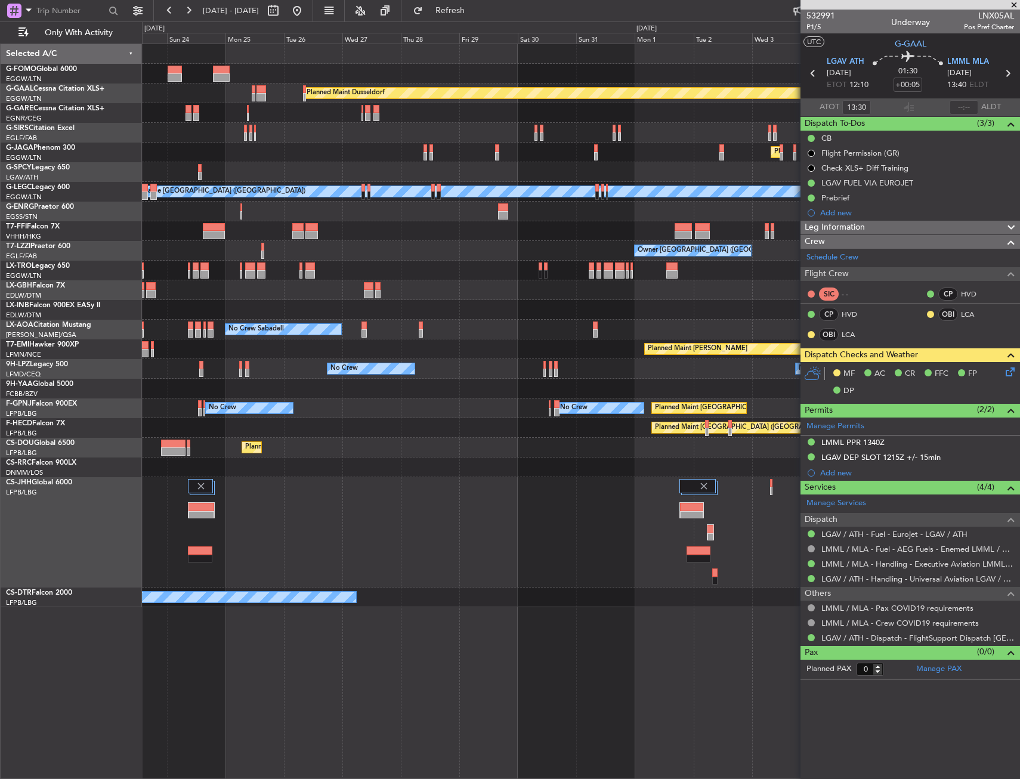
click at [377, 358] on div "Planned Maint [PERSON_NAME]" at bounding box center [581, 350] width 878 height 20
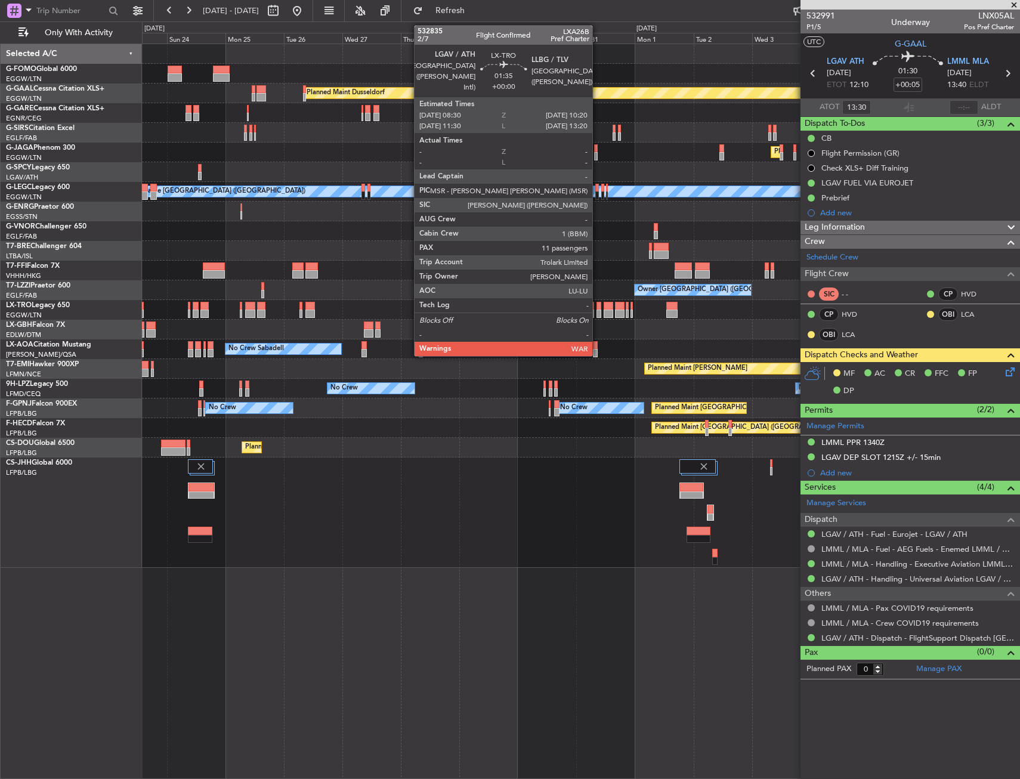
click at [598, 311] on div at bounding box center [599, 314] width 5 height 8
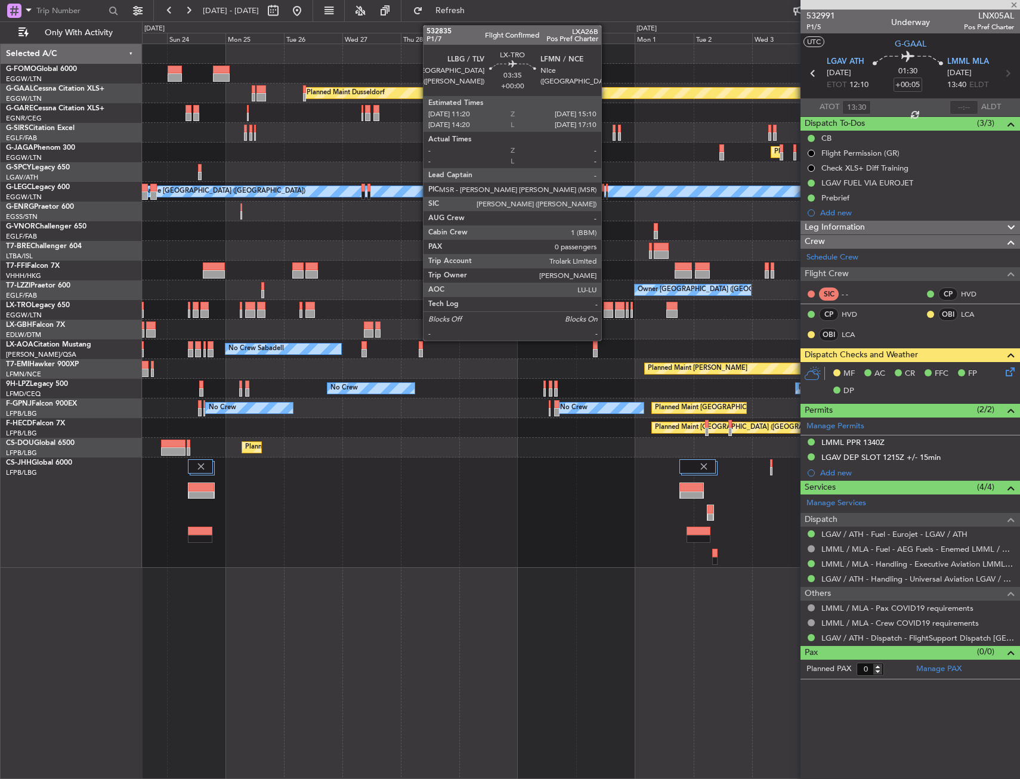
type input "11"
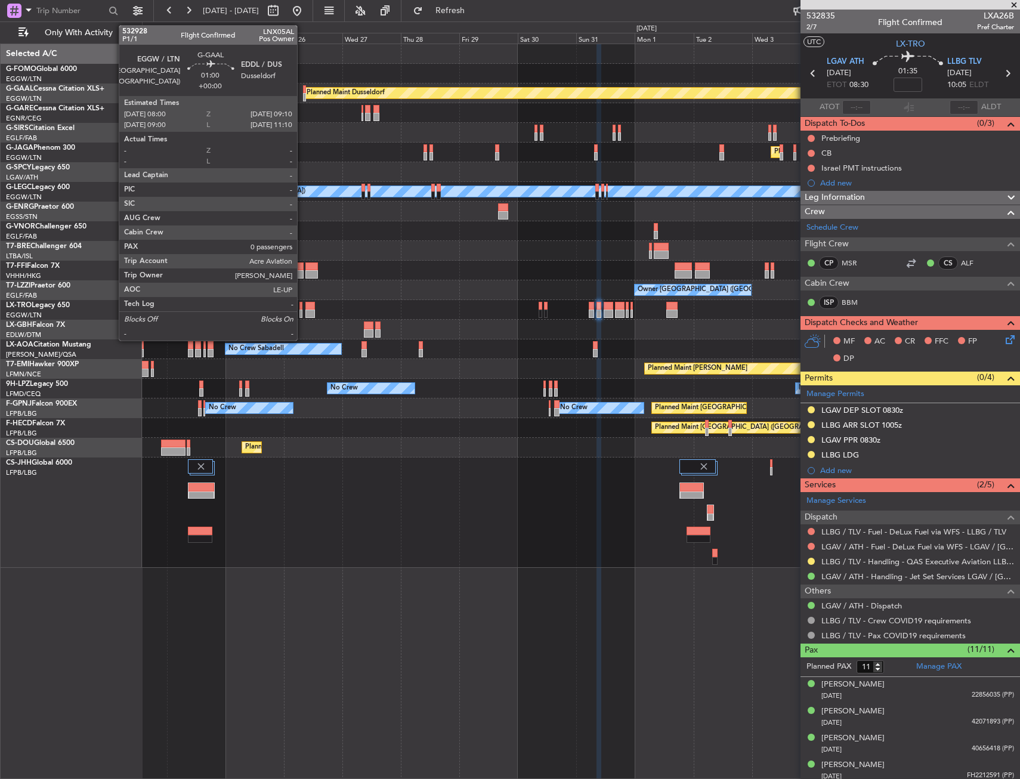
click at [433, 135] on div at bounding box center [581, 133] width 878 height 20
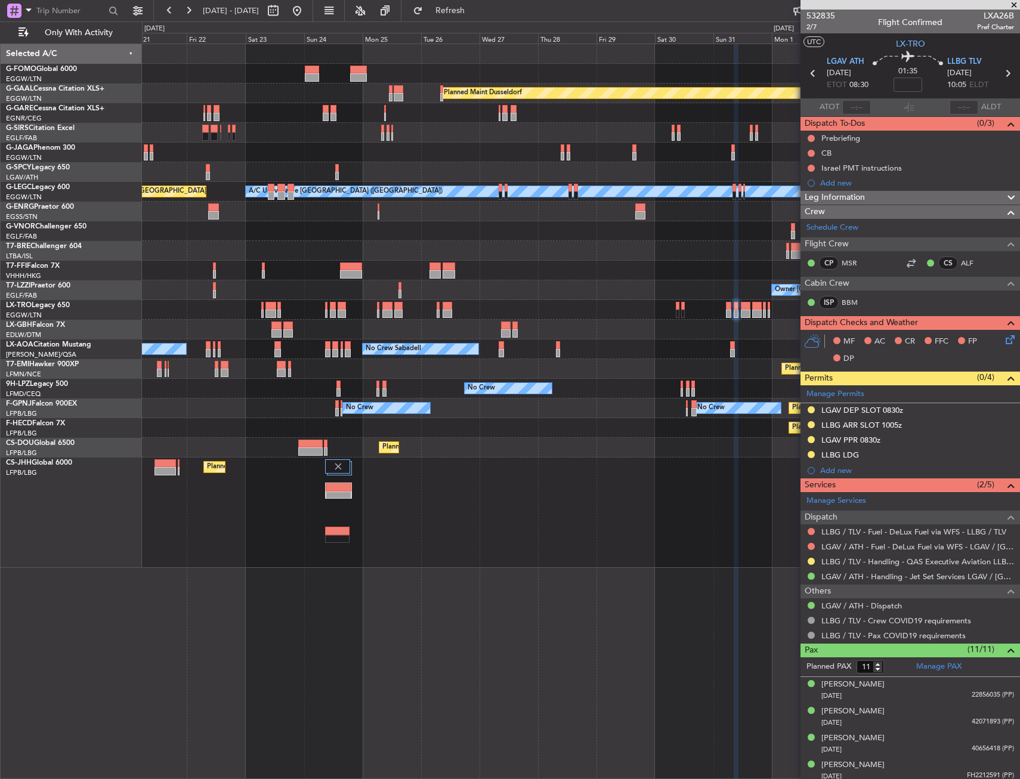
click at [525, 150] on div "Planned Maint London (Luton) Owner" at bounding box center [581, 153] width 878 height 20
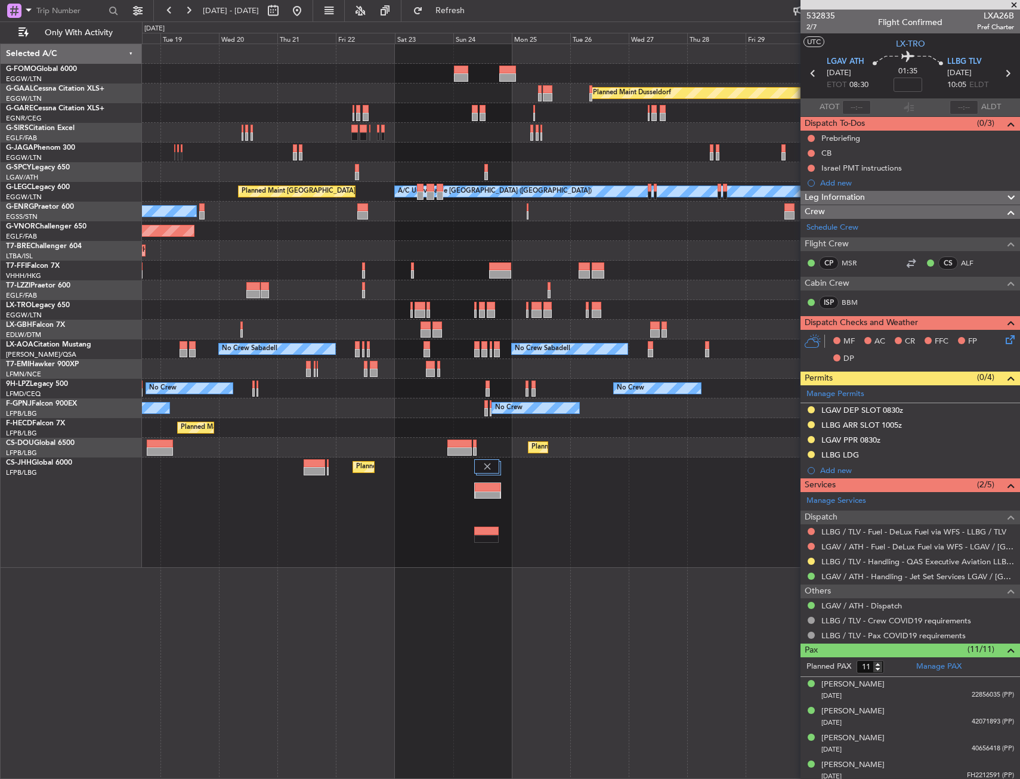
click at [535, 154] on div "Planned Maint London (Luton) Owner" at bounding box center [581, 153] width 878 height 20
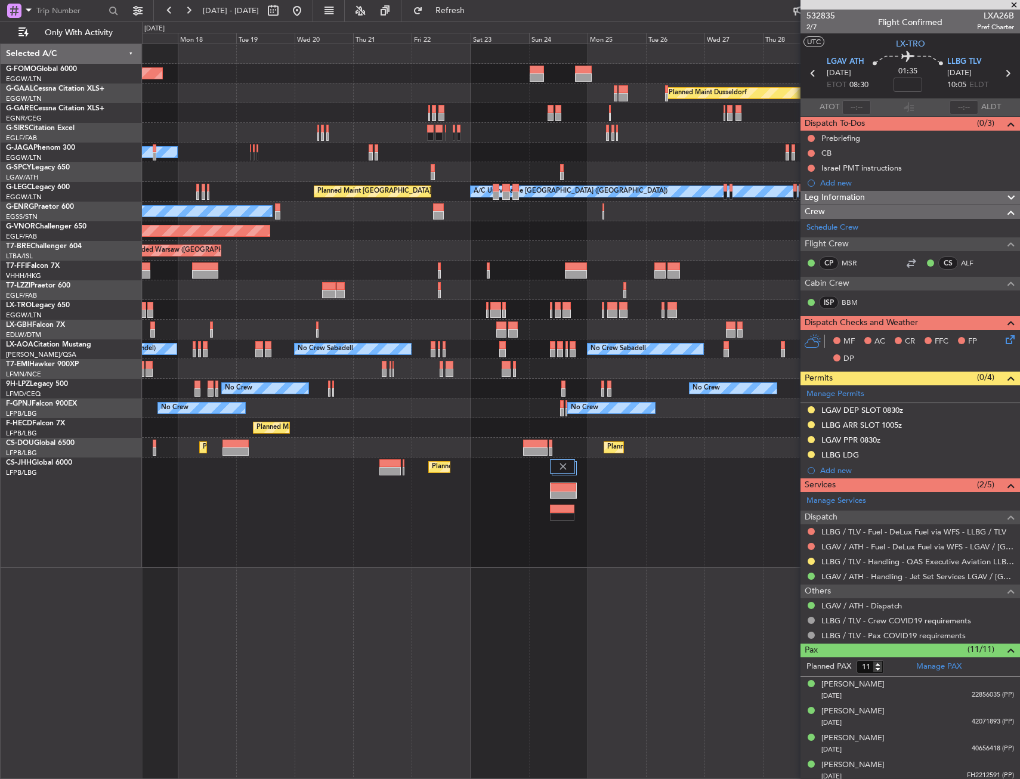
click at [499, 169] on div at bounding box center [581, 172] width 878 height 20
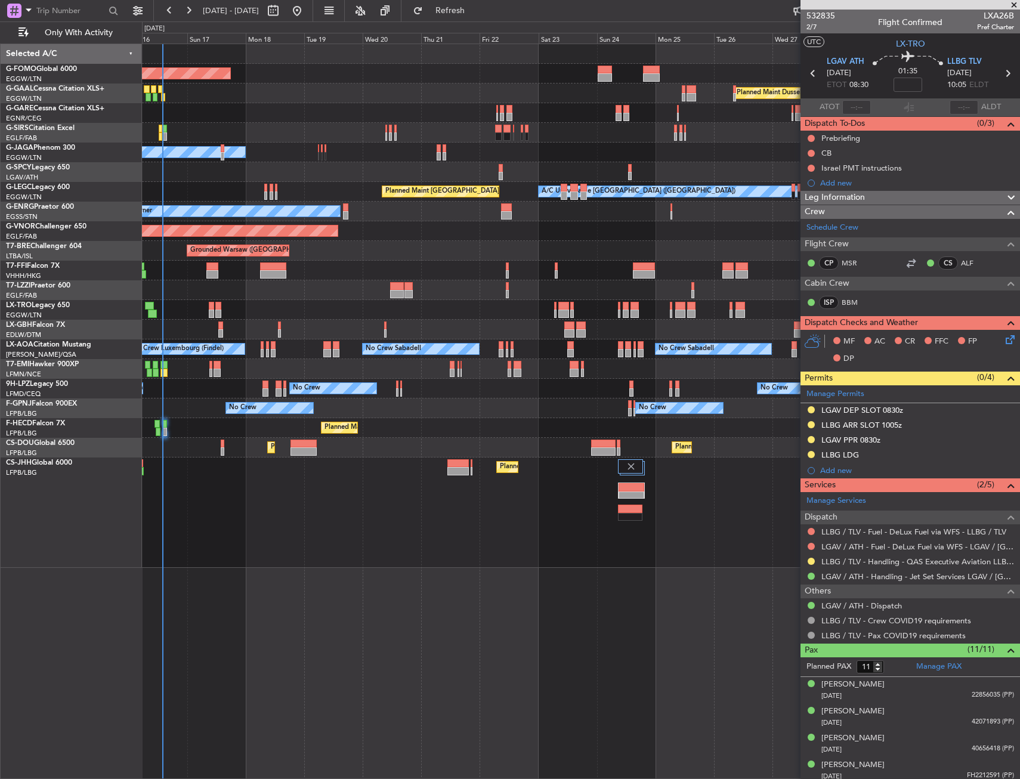
click at [499, 186] on div "Planned Maint [GEOGRAPHIC_DATA] ([GEOGRAPHIC_DATA])" at bounding box center [441, 192] width 118 height 12
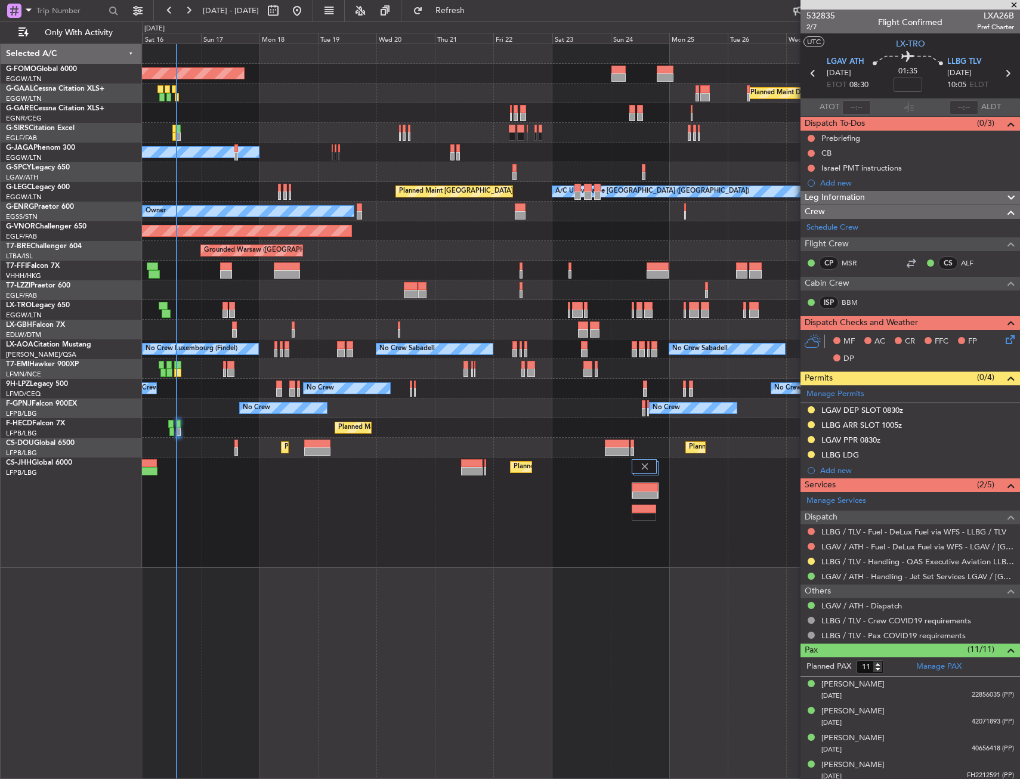
click at [368, 220] on div "Planned Maint Windsor Locks (Bradley Intl) Planned Maint Dusseldorf Planned Mai…" at bounding box center [581, 306] width 878 height 524
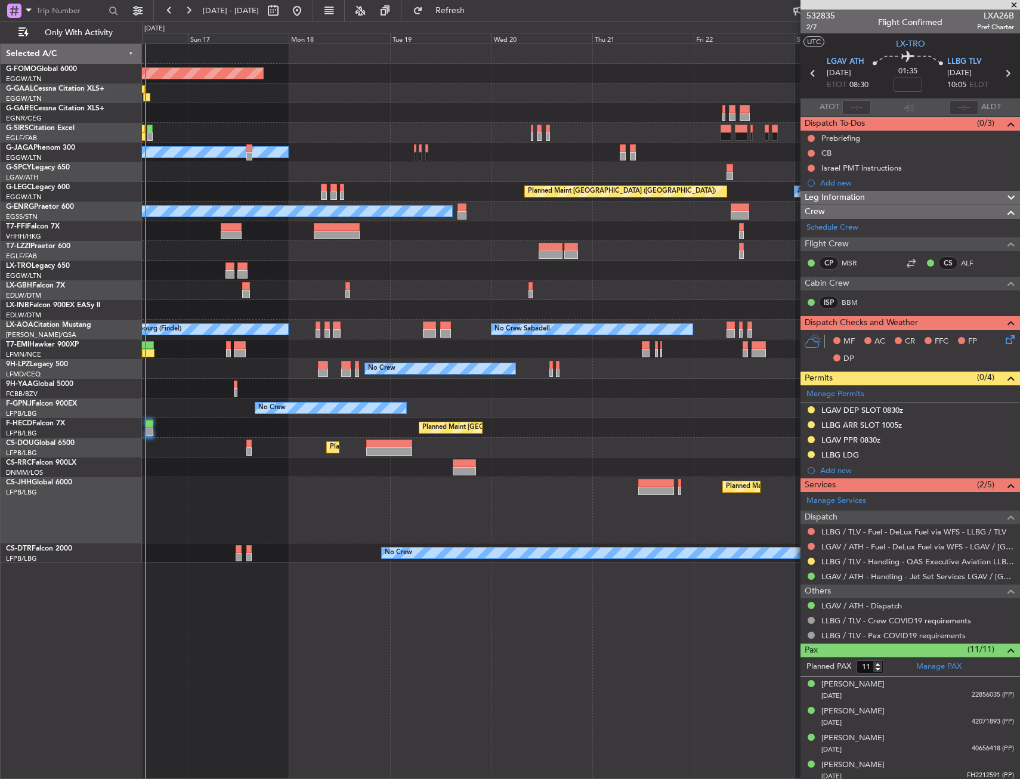
click at [205, 124] on div at bounding box center [581, 133] width 878 height 20
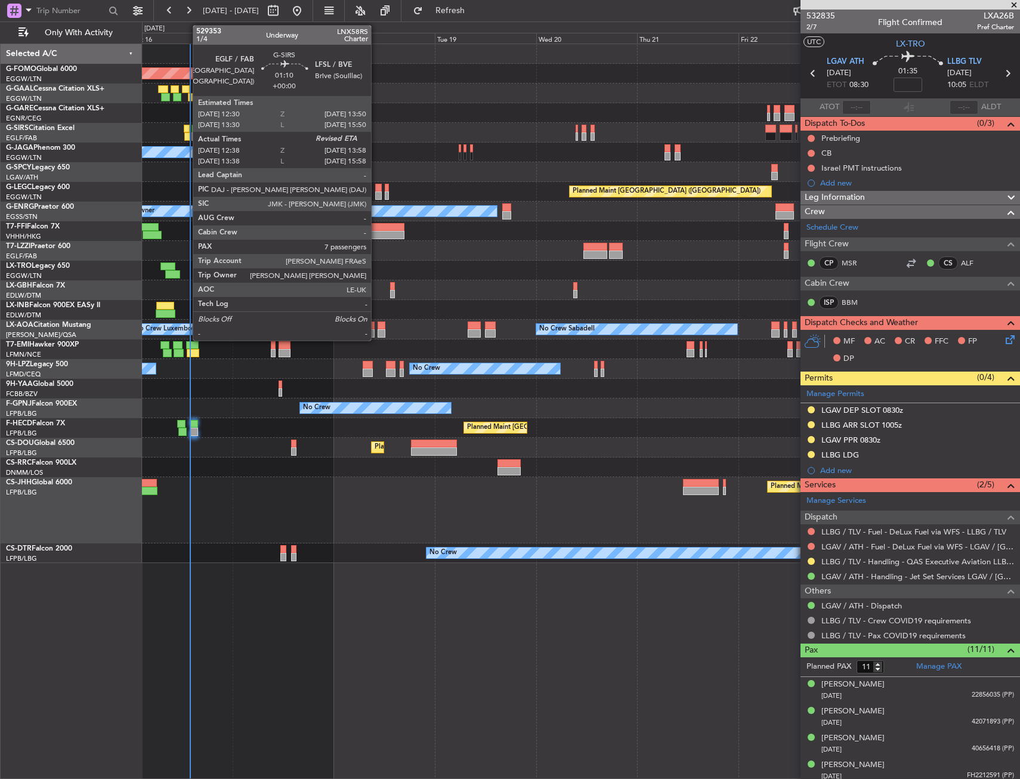
click at [187, 133] on div at bounding box center [187, 136] width 6 height 8
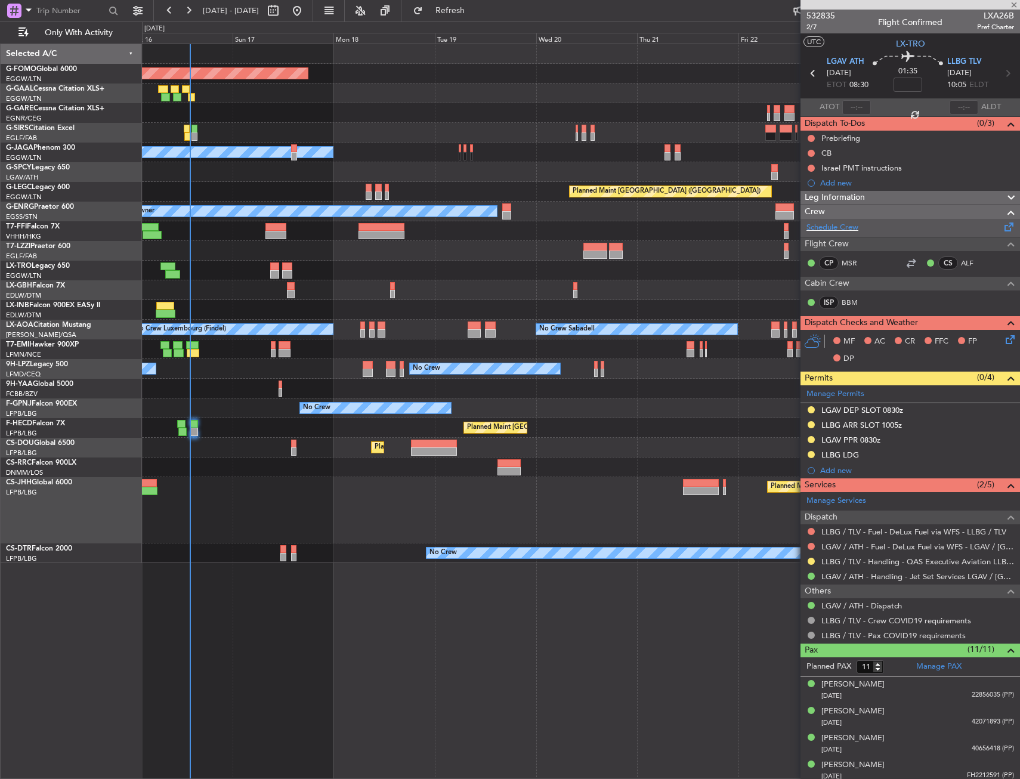
type input "12:38"
type input "7"
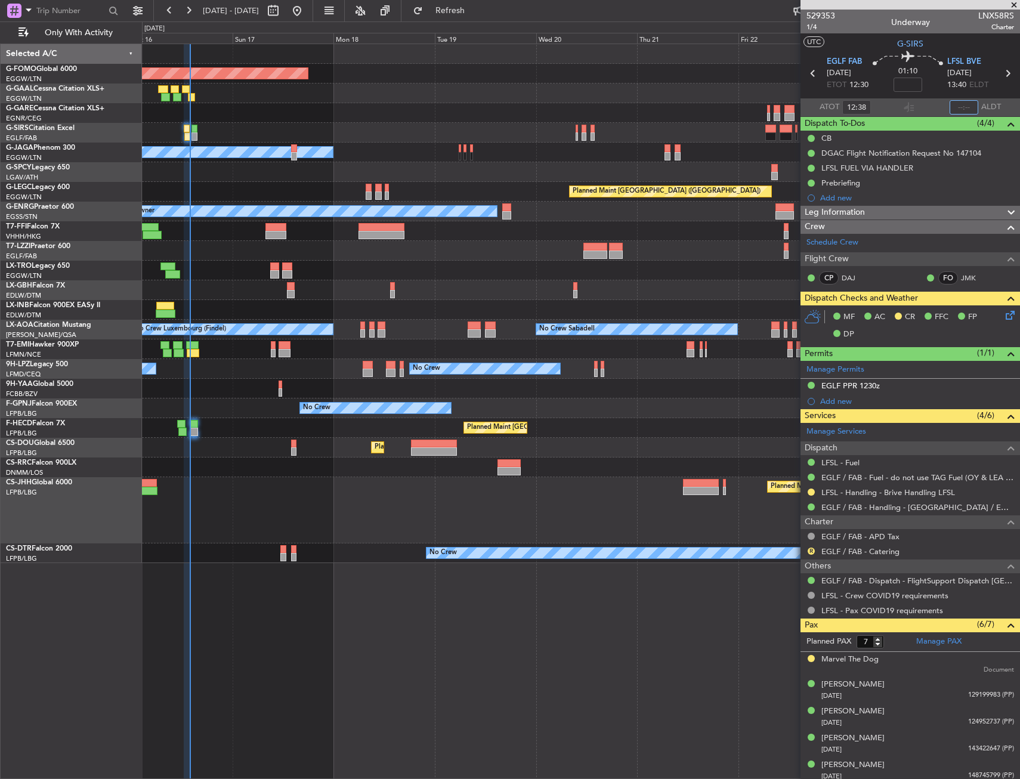
click at [957, 101] on input "text" at bounding box center [964, 107] width 29 height 14
click at [946, 42] on section "UTC G-SIRS" at bounding box center [911, 42] width 220 height 18
type input "13:54"
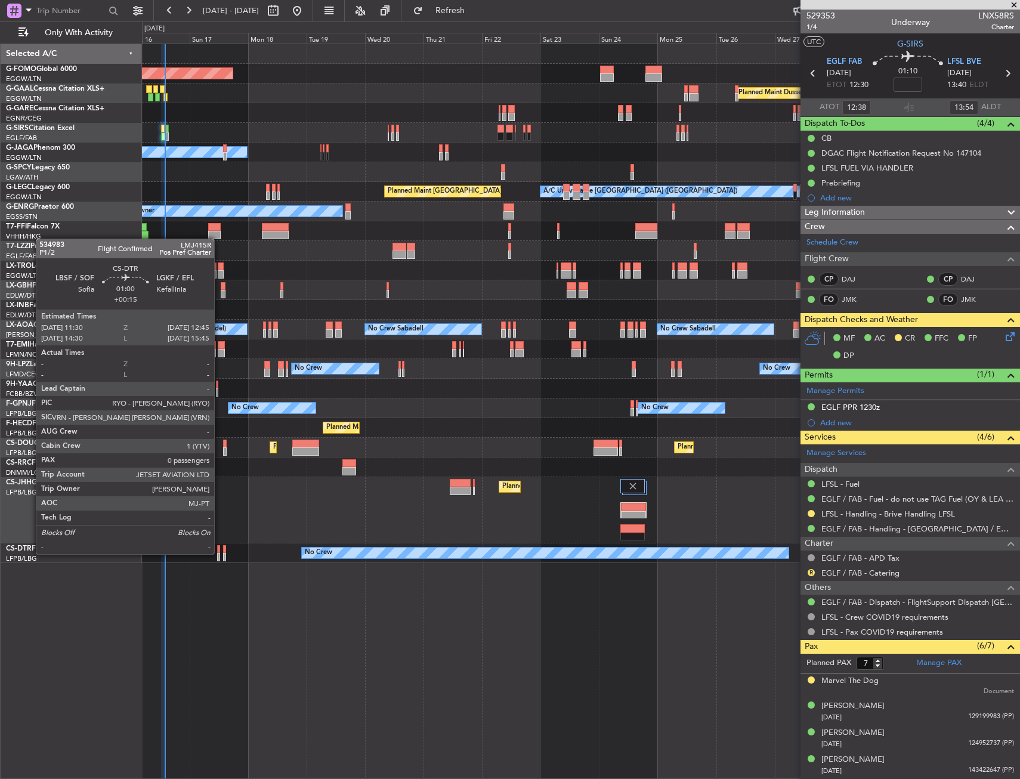
click at [220, 553] on div at bounding box center [219, 557] width 4 height 8
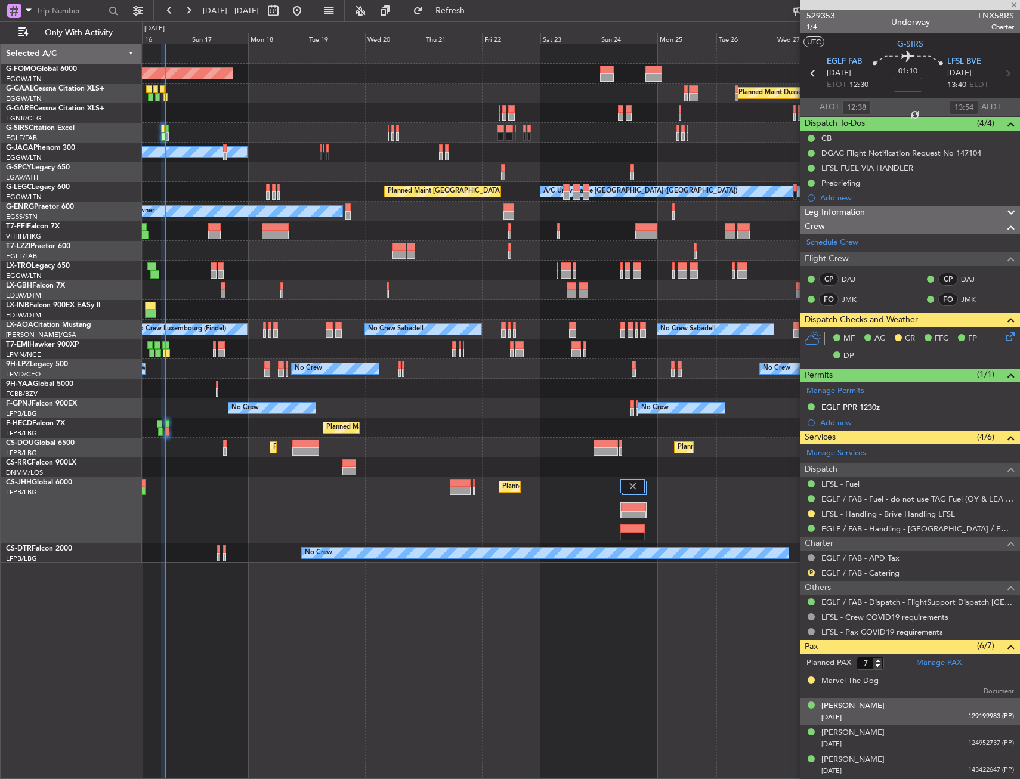
type input "+00:15"
type input "0"
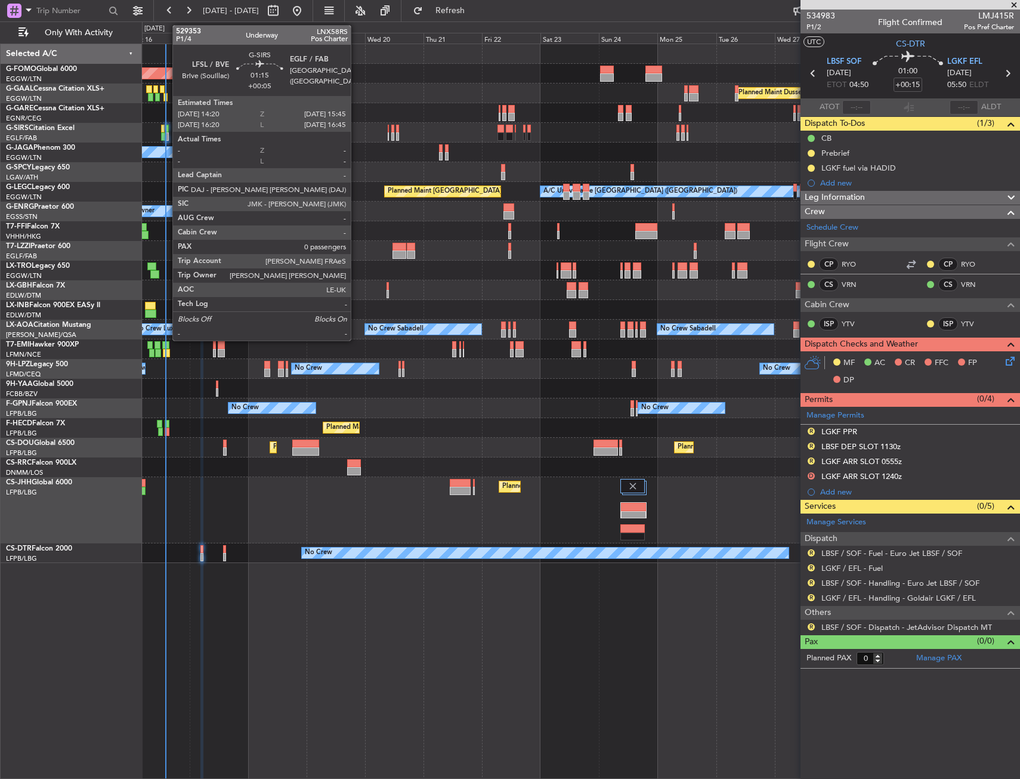
click at [166, 129] on div at bounding box center [167, 129] width 4 height 8
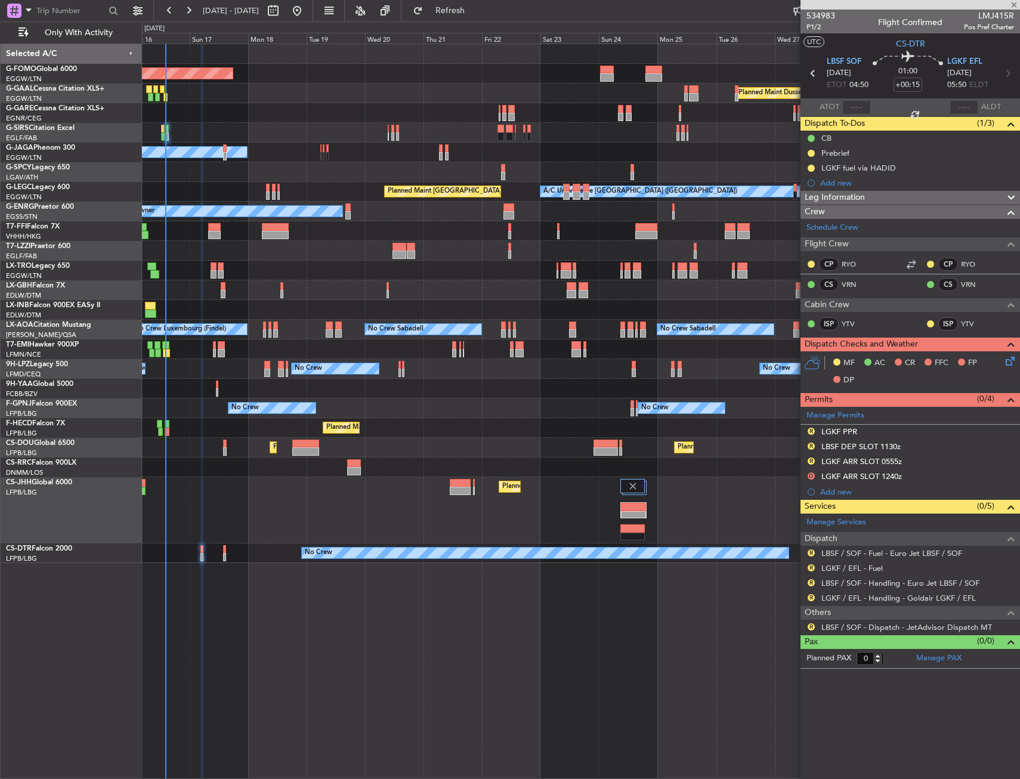
type input "+00:05"
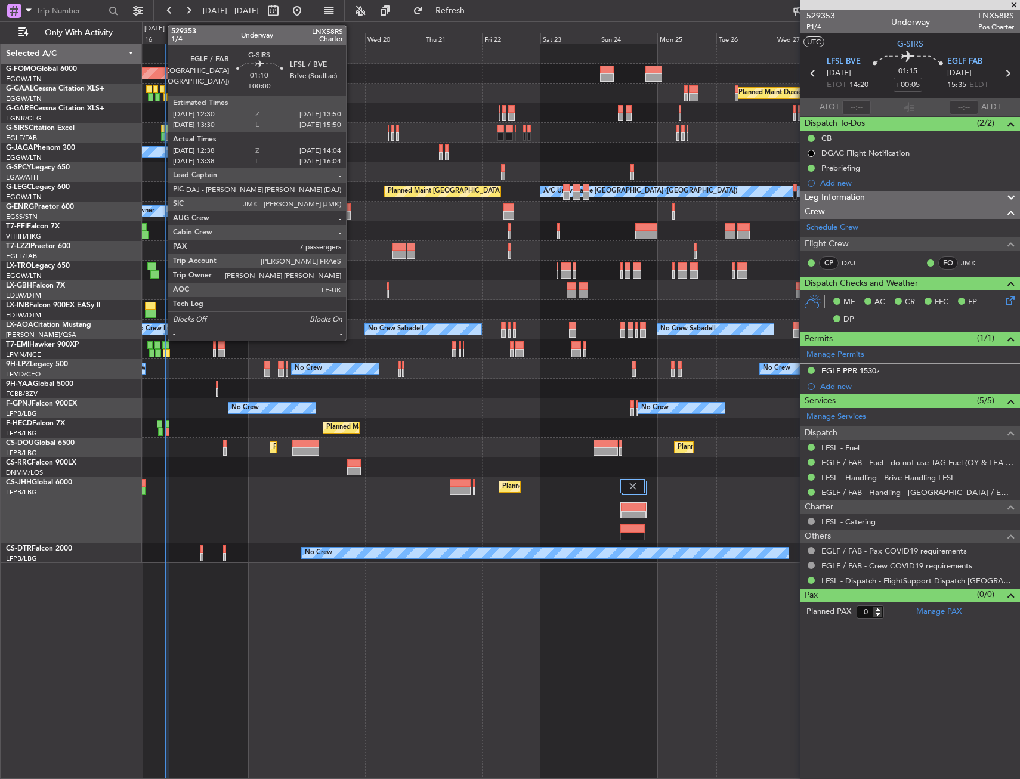
click at [162, 127] on div at bounding box center [163, 129] width 4 height 8
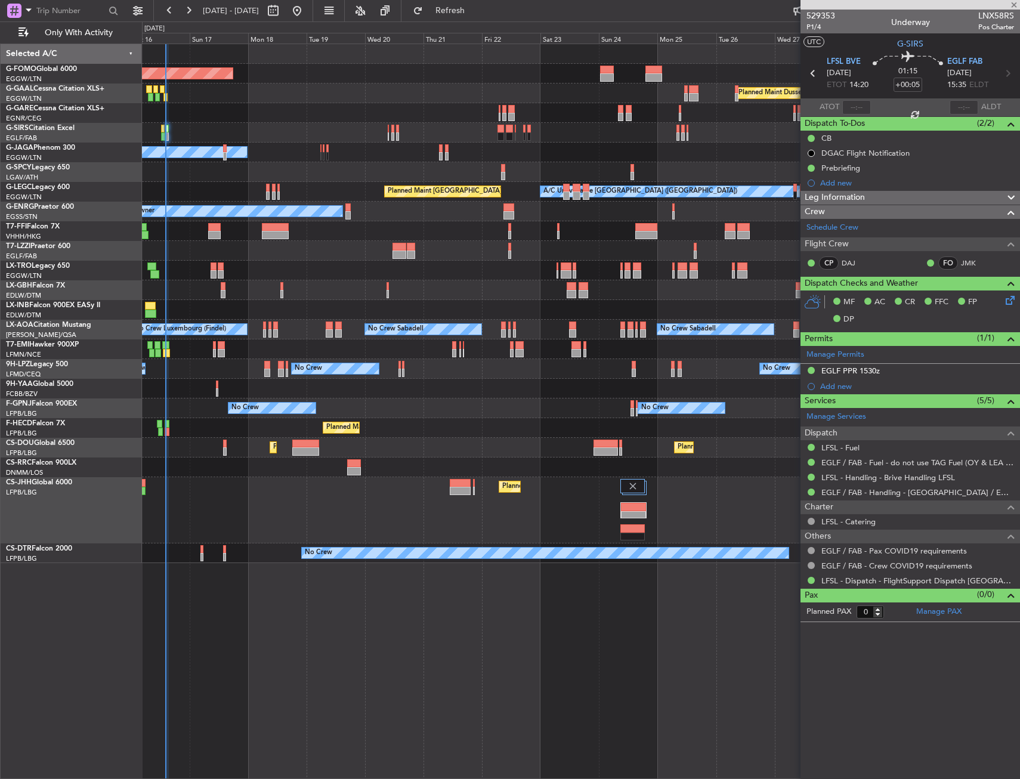
type input "12:38"
type input "13:54"
type input "7"
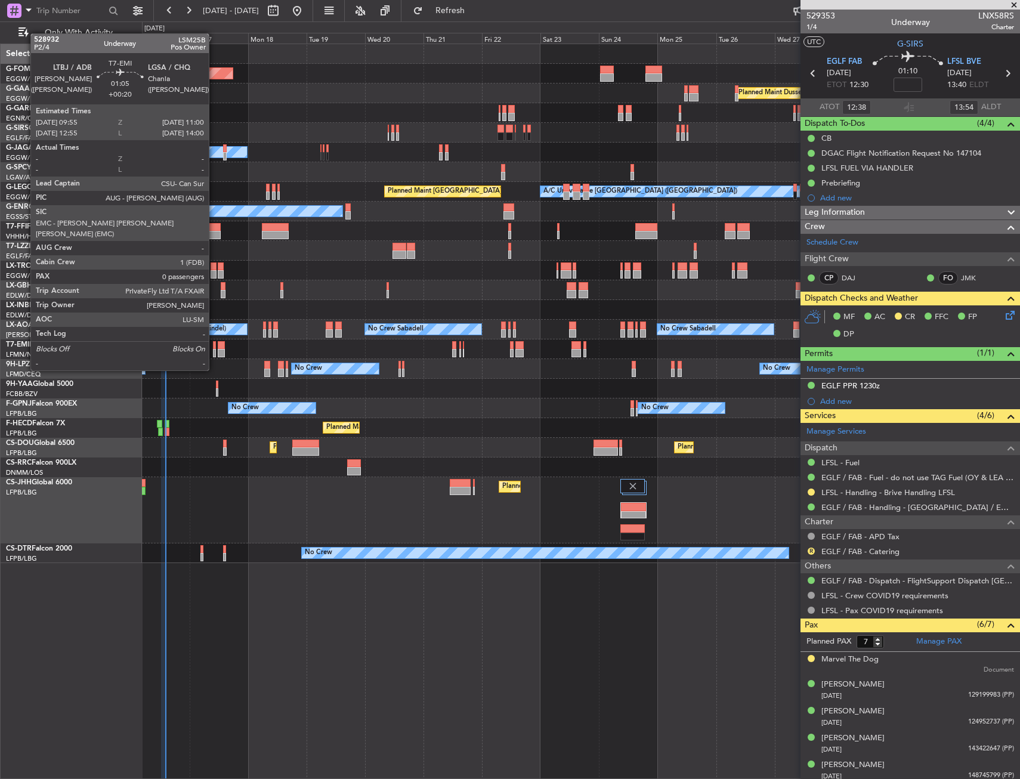
click at [214, 348] on div at bounding box center [214, 345] width 3 height 8
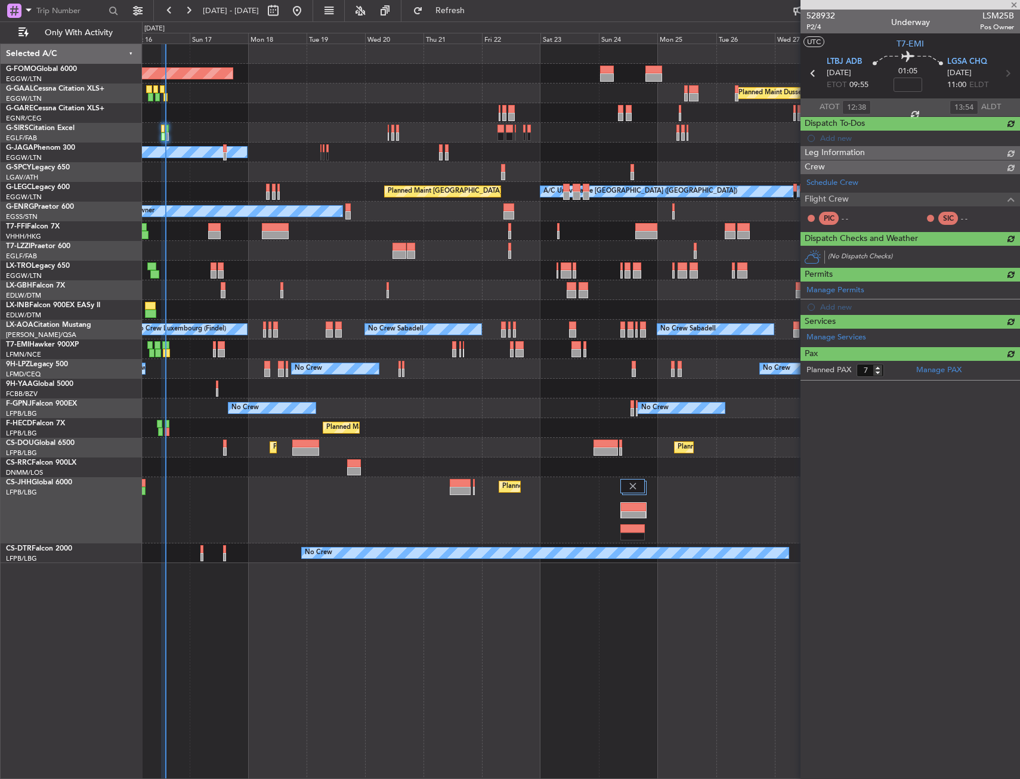
type input "+00:20"
type input "0"
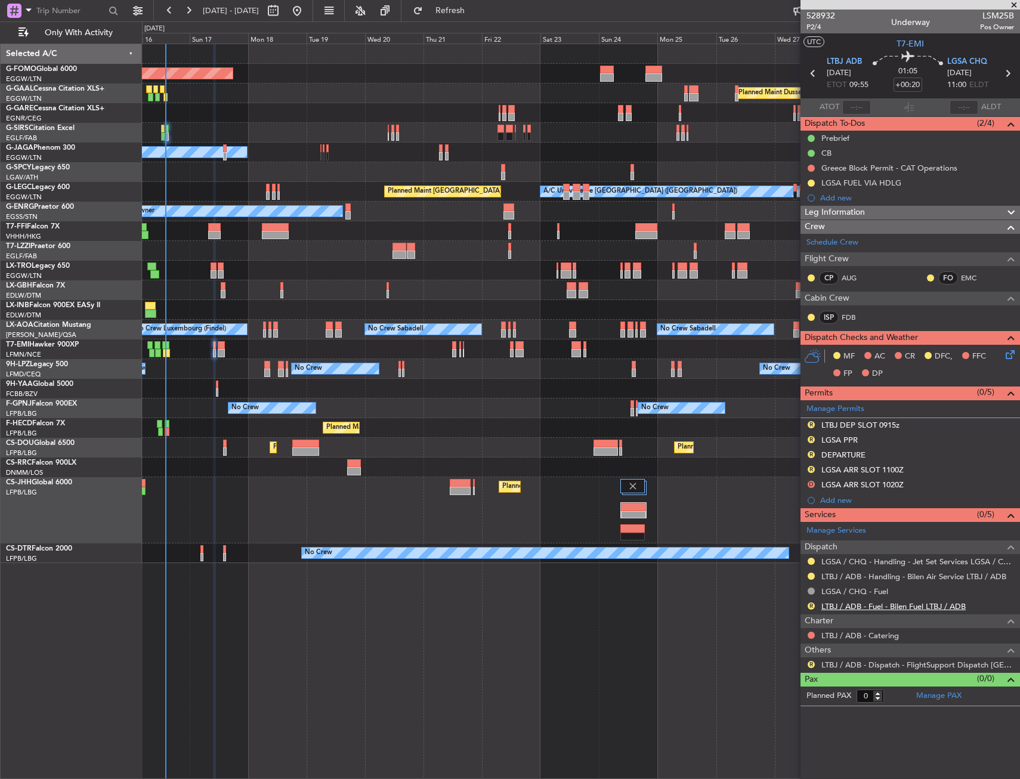
click at [841, 607] on link "LTBJ / ADB - Fuel - Bilen Fuel LTBJ / ADB" at bounding box center [894, 606] width 144 height 10
click at [476, 10] on span "Refresh" at bounding box center [450, 11] width 50 height 8
click at [434, 519] on div "Planned Maint London (Luton) Planned Maint Paris (Le Bourget) Planned Maint Par…" at bounding box center [581, 510] width 878 height 66
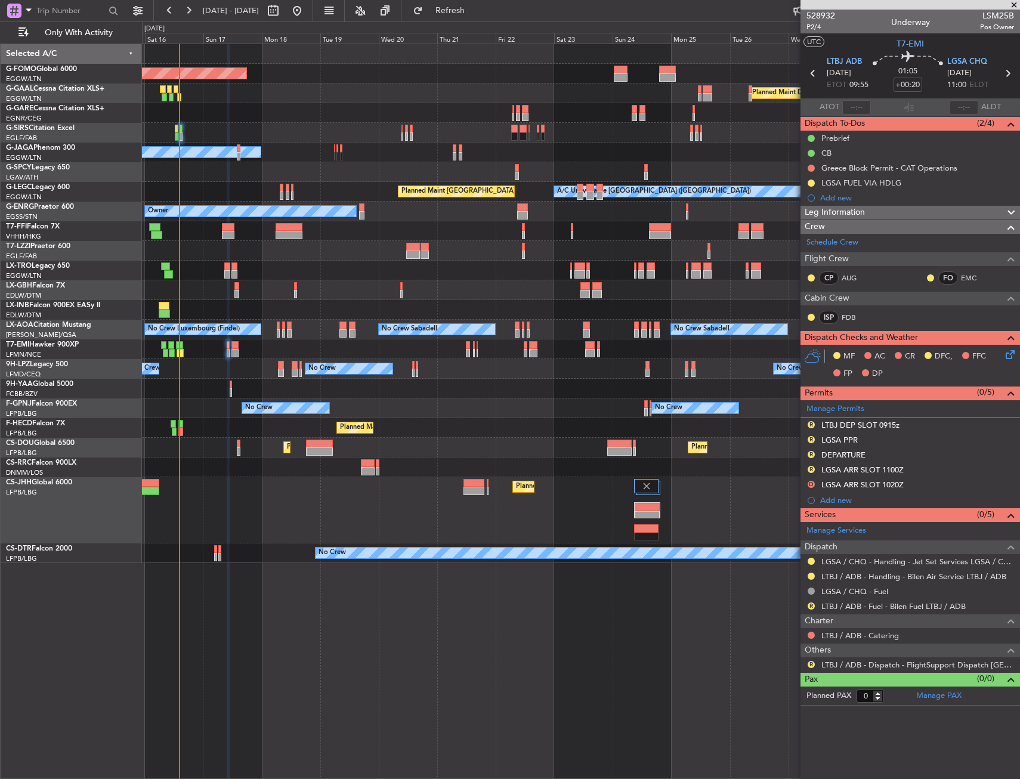
click at [424, 520] on div "Planned Maint London (Luton) Planned Maint Paris (Le Bourget) Planned Maint Par…" at bounding box center [581, 510] width 878 height 66
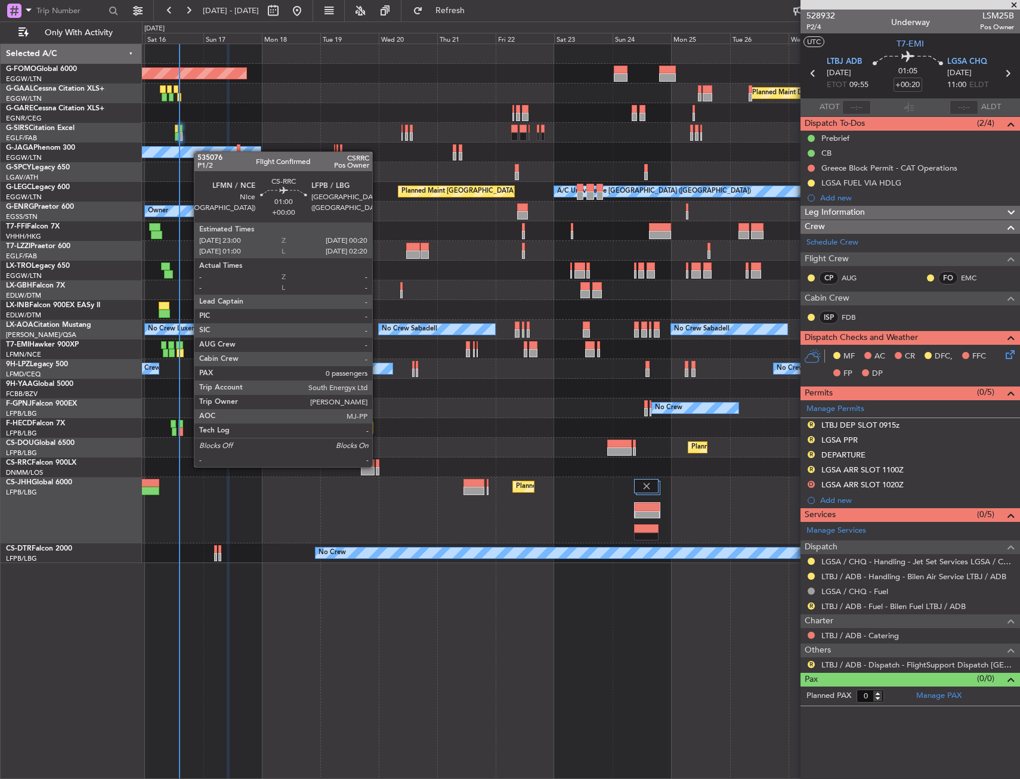
click at [378, 466] on div at bounding box center [378, 463] width 4 height 8
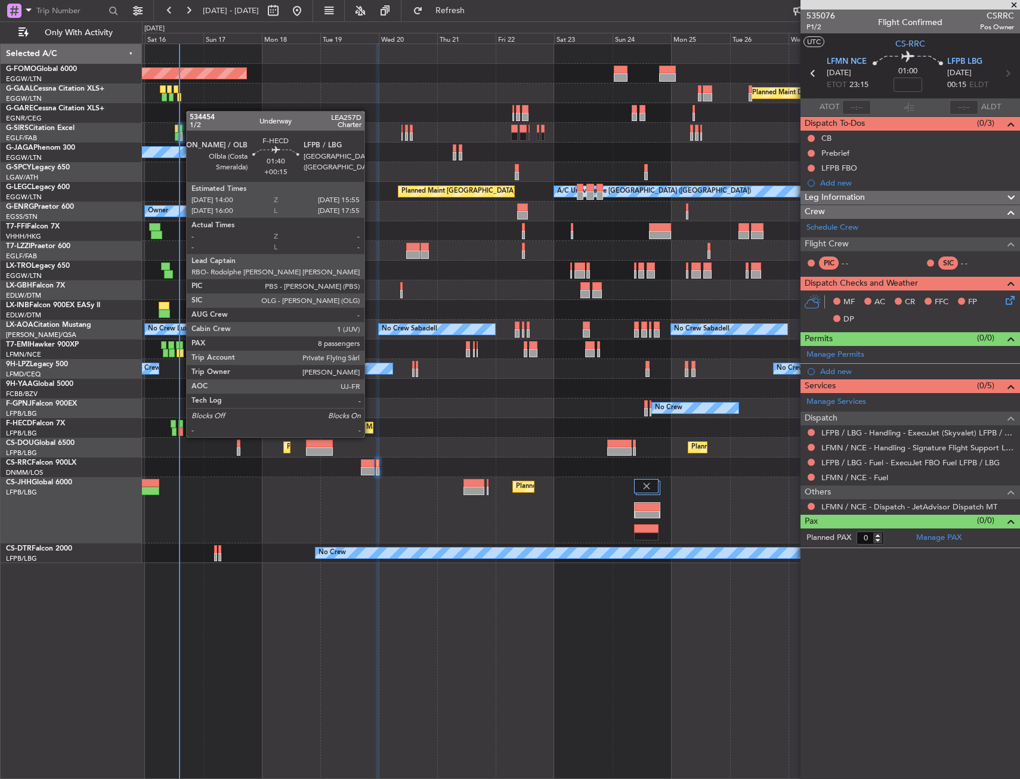
click at [180, 425] on div at bounding box center [180, 424] width 5 height 8
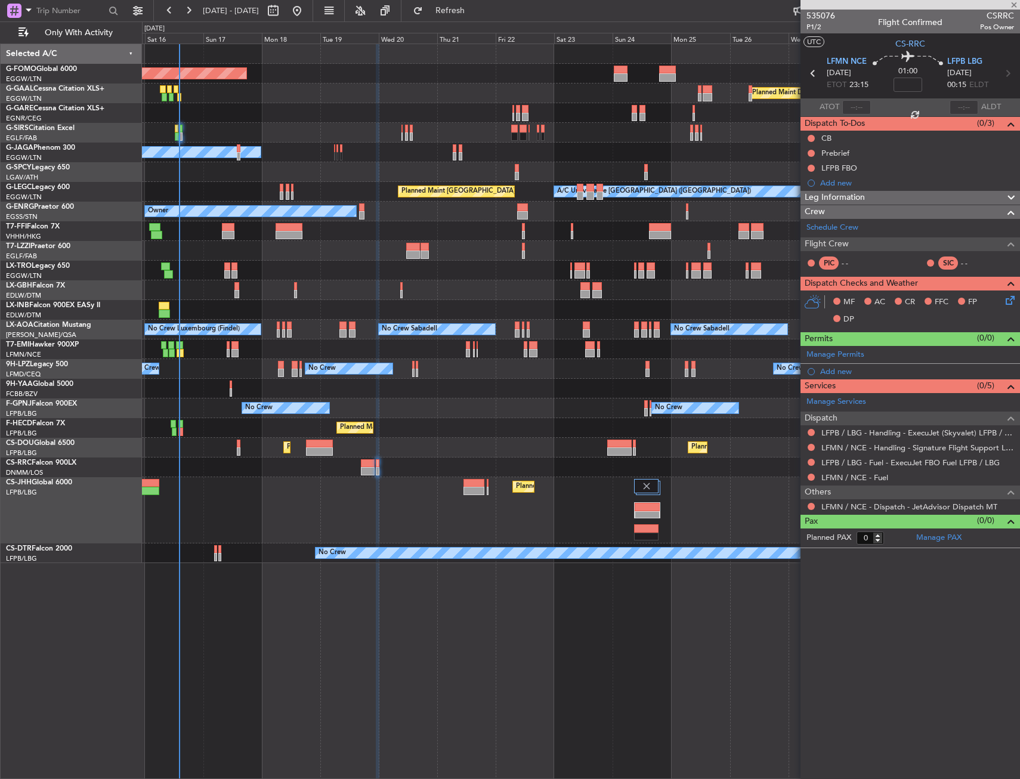
type input "+00:15"
type input "8"
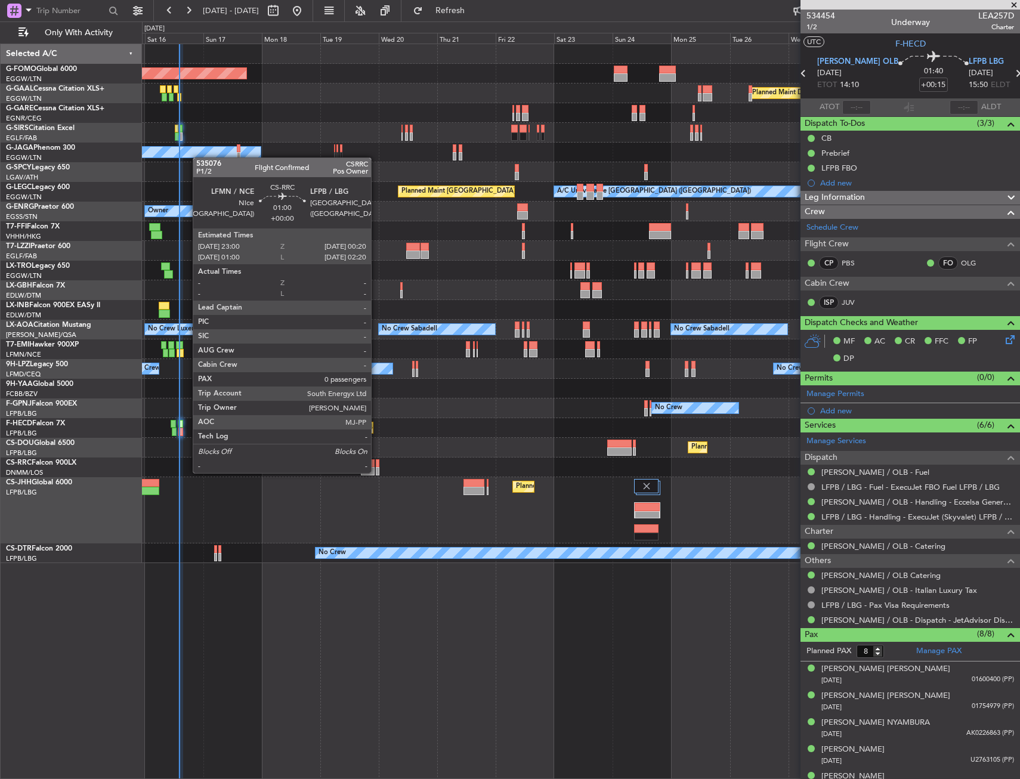
click at [377, 472] on div at bounding box center [378, 471] width 4 height 8
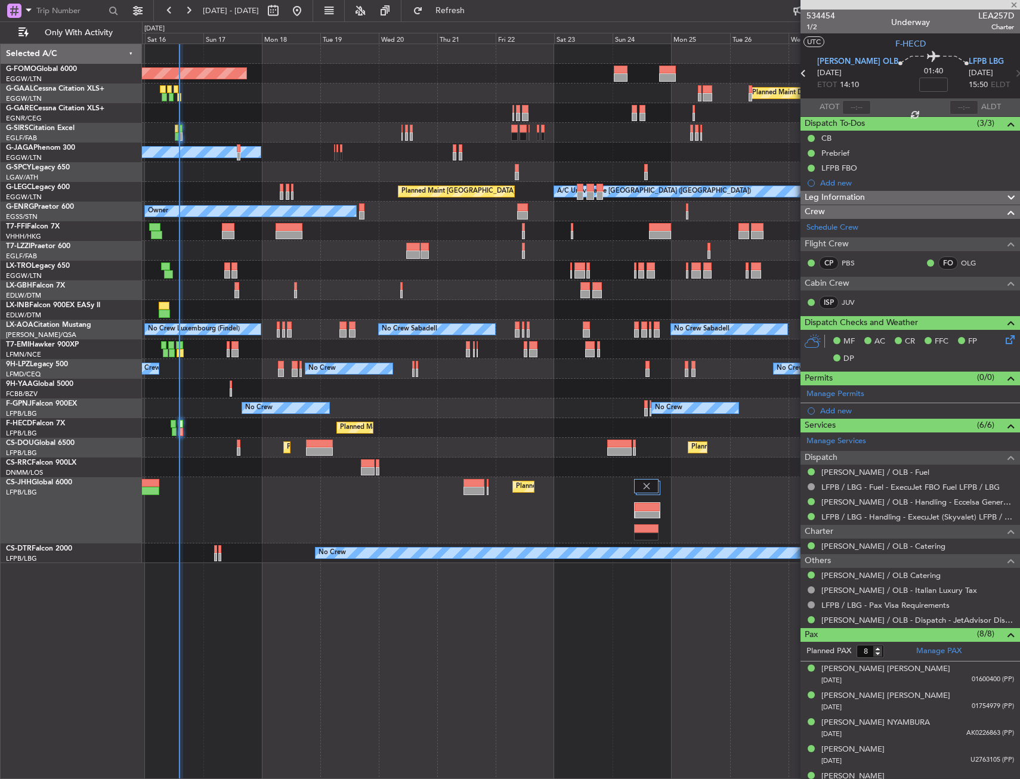
type input "0"
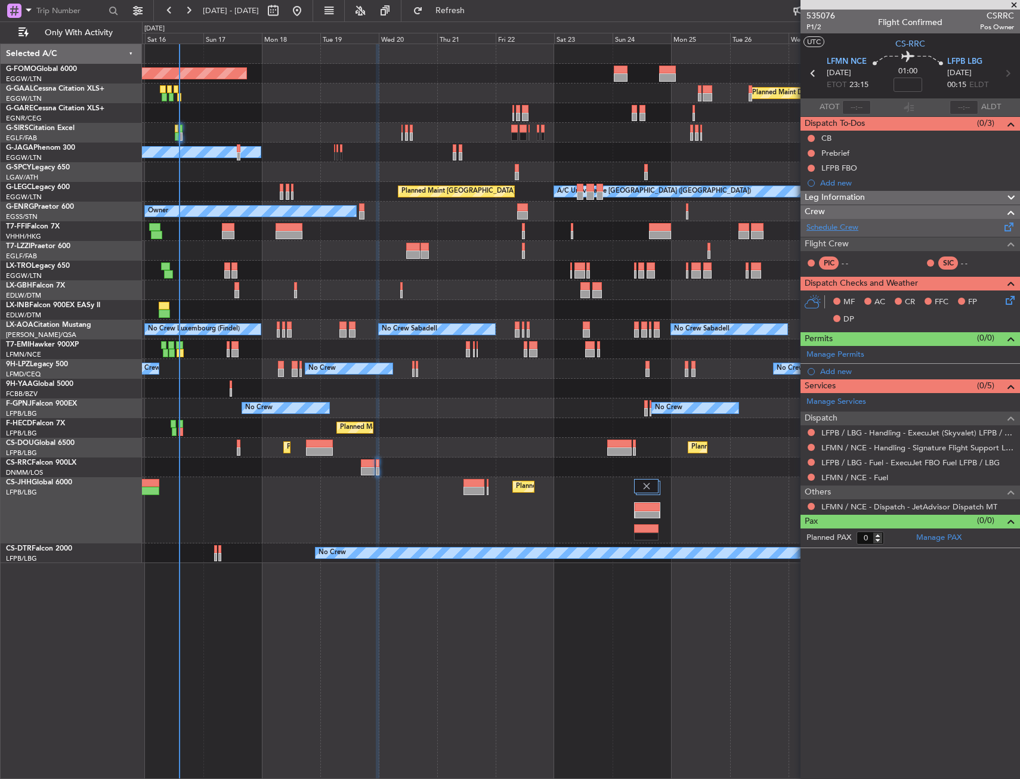
click at [821, 230] on link "Schedule Crew" at bounding box center [833, 228] width 52 height 12
click at [476, 14] on span "Refresh" at bounding box center [450, 11] width 50 height 8
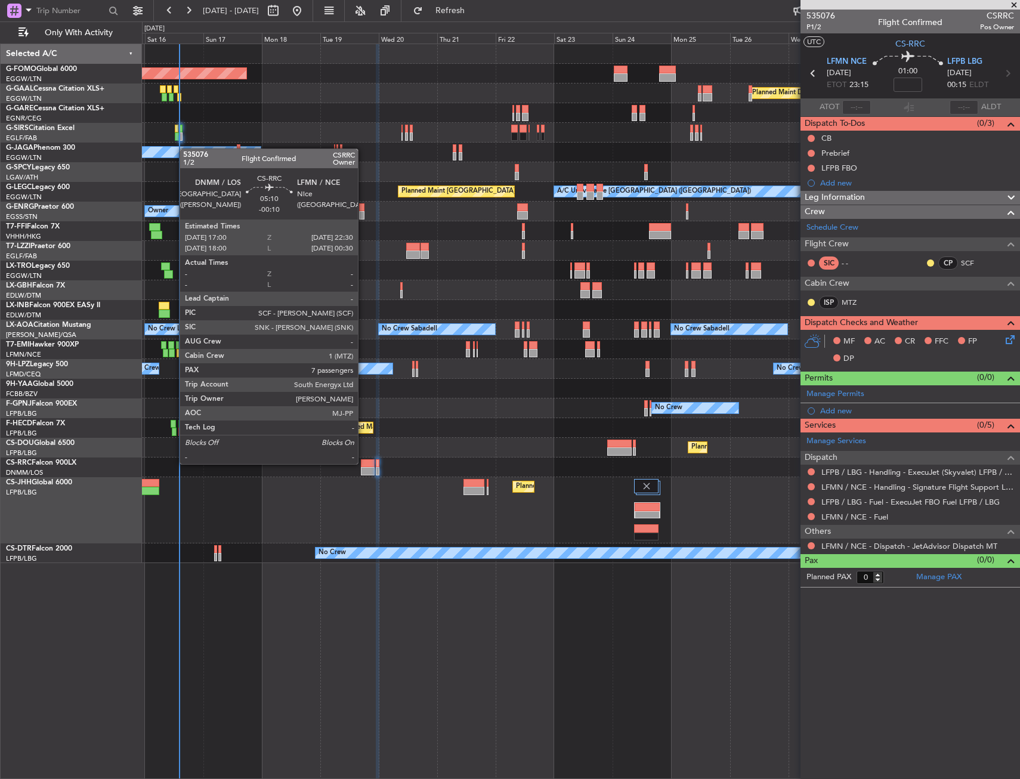
click at [363, 463] on div at bounding box center [368, 463] width 14 height 8
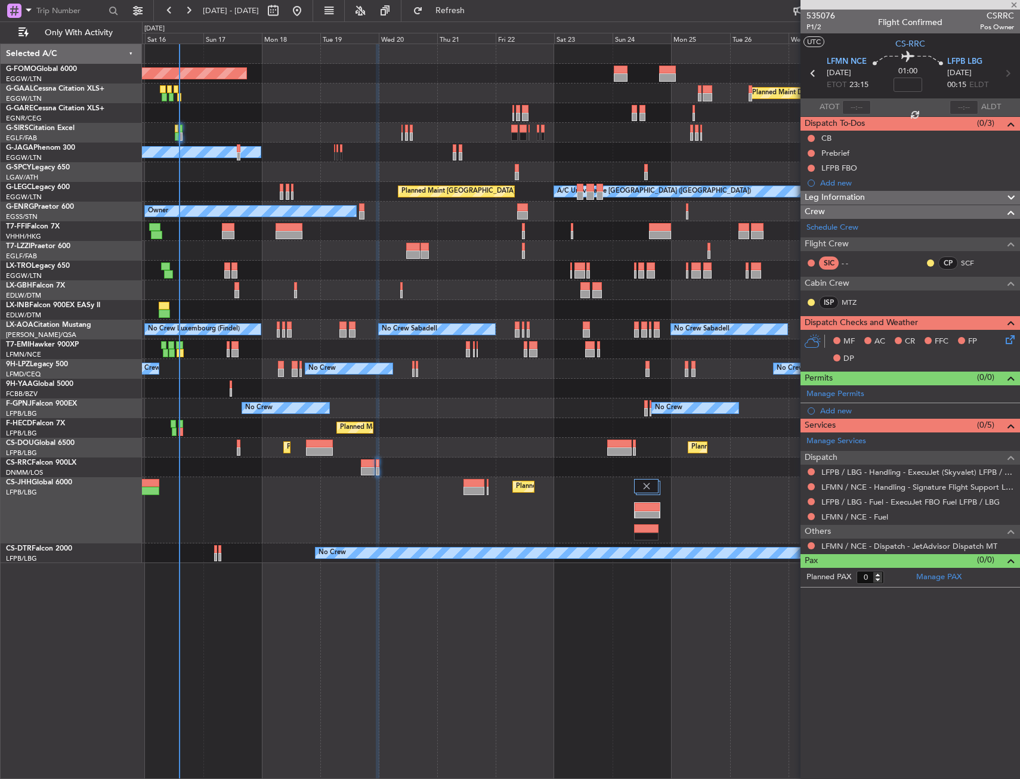
type input "-00:10"
type input "7"
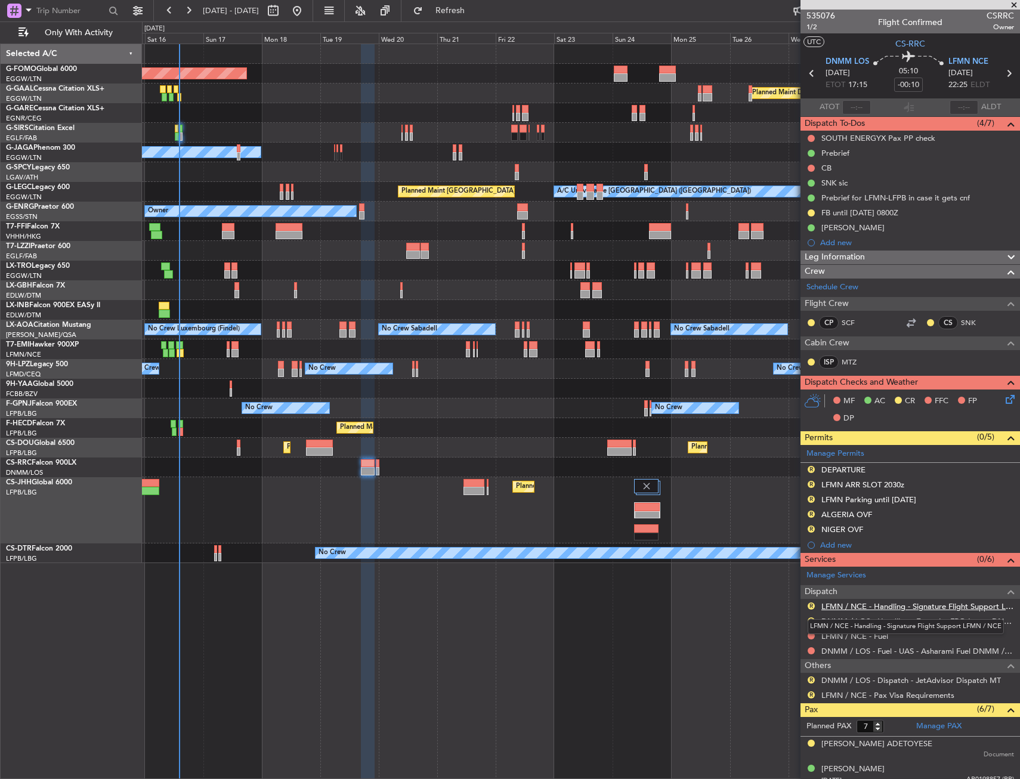
click at [840, 608] on link "LFMN / NCE - Handling - Signature Flight Support LFMN / NCE" at bounding box center [918, 606] width 193 height 10
click at [476, 7] on span "Refresh" at bounding box center [450, 11] width 50 height 8
click at [844, 621] on link "DNMM / LOS - Handling - ExecuJet FBO Lagos DNMM / LOS" at bounding box center [918, 621] width 193 height 10
click at [476, 7] on span "Refresh" at bounding box center [450, 11] width 50 height 8
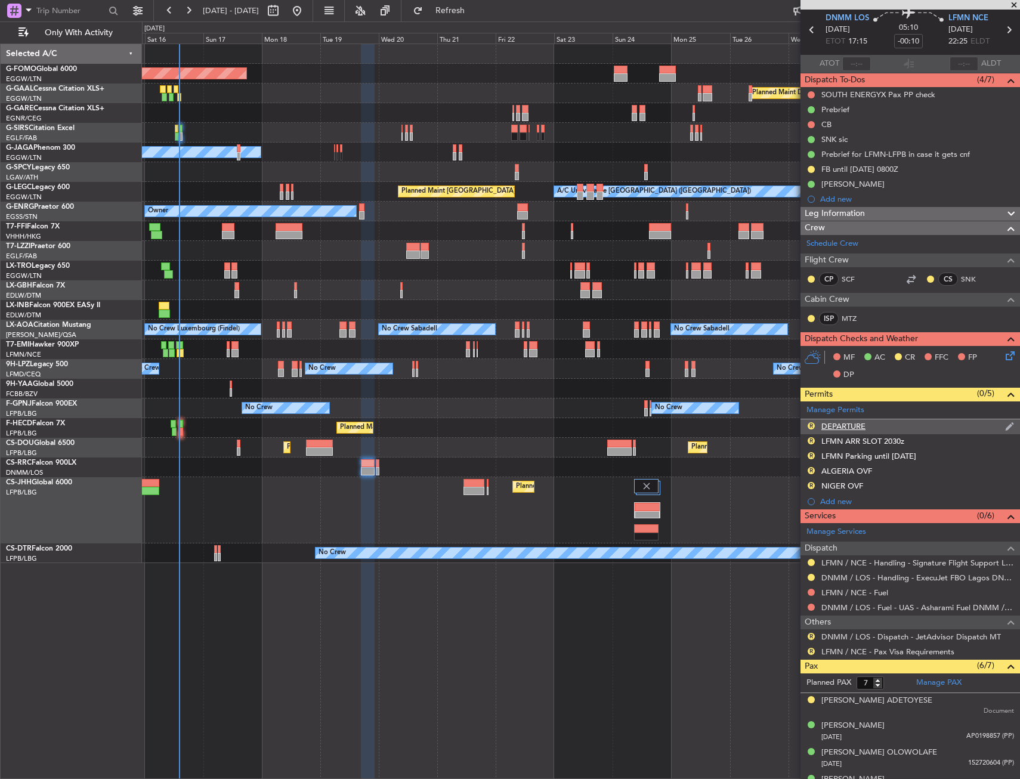
scroll to position [60, 0]
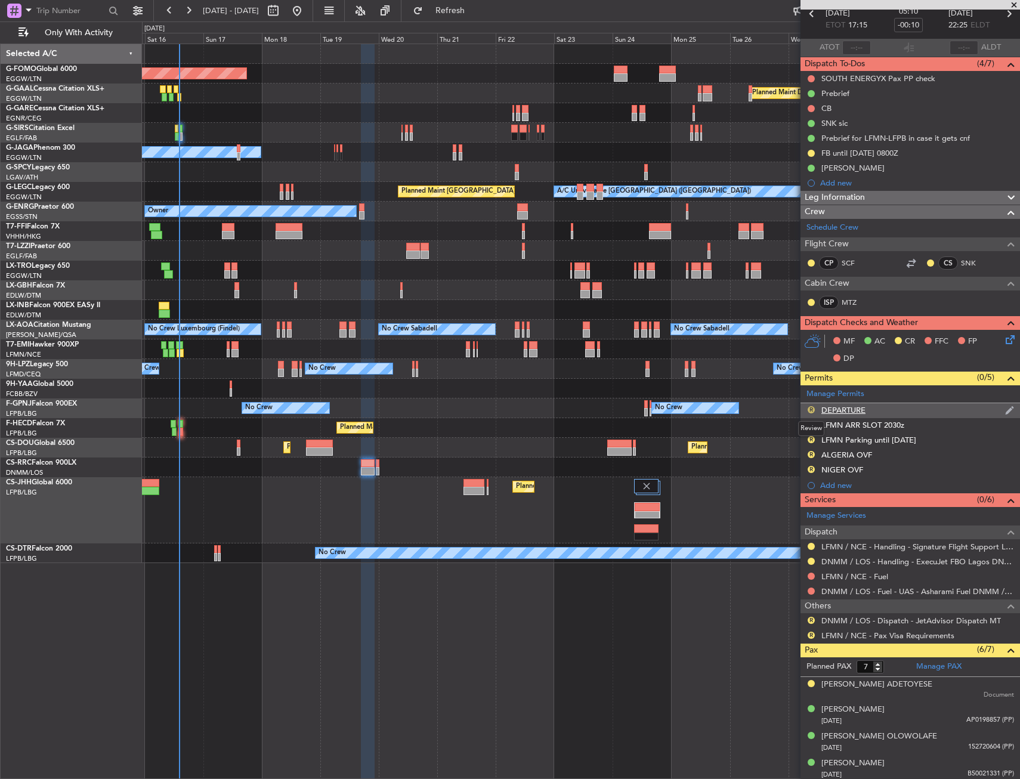
click at [814, 408] on button "R" at bounding box center [811, 409] width 7 height 7
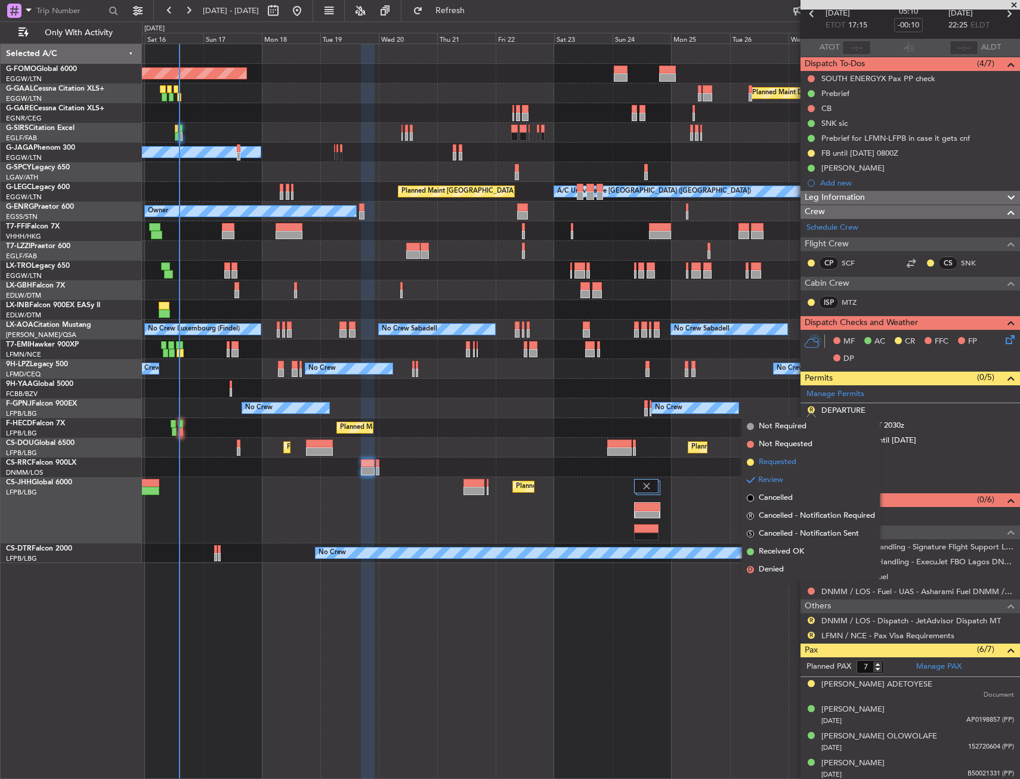
click at [786, 462] on span "Requested" at bounding box center [778, 462] width 38 height 12
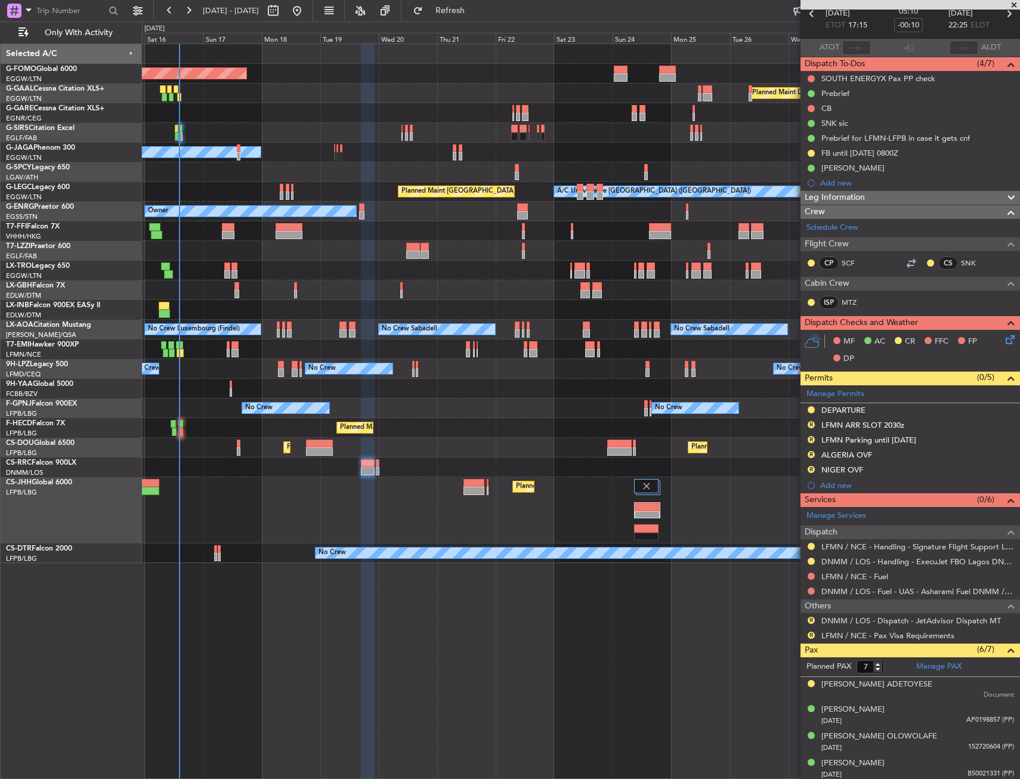
click at [886, 407] on div "DEPARTURE" at bounding box center [911, 410] width 220 height 15
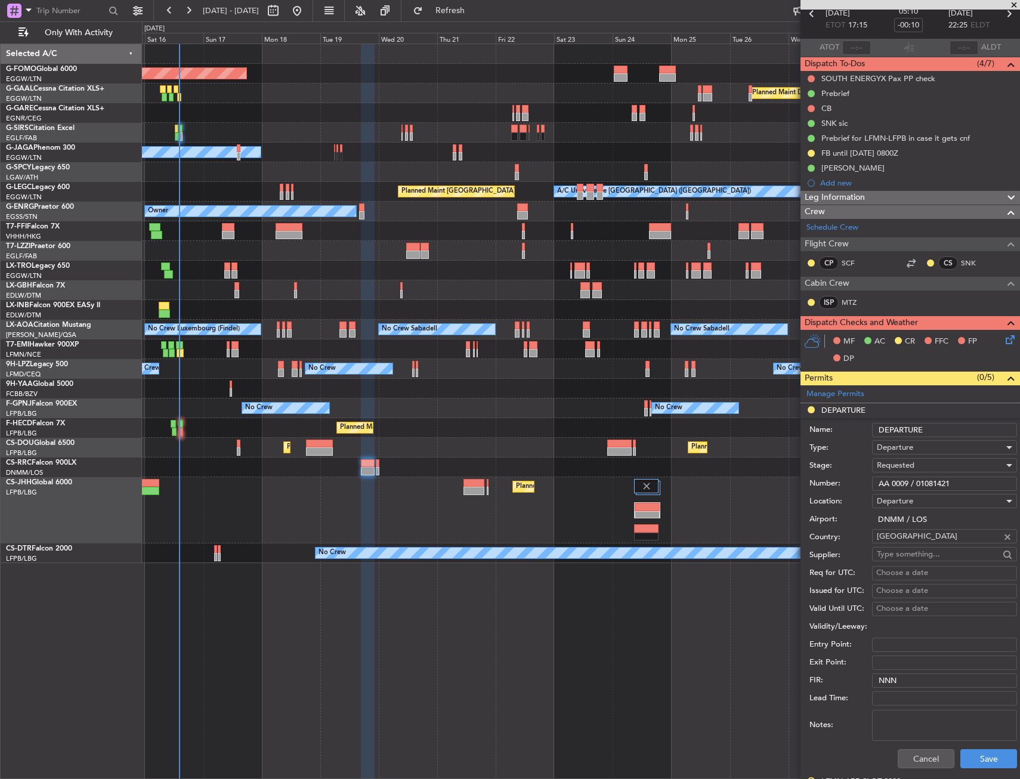
click at [918, 485] on input "AA 0009 / 01081421" at bounding box center [944, 484] width 145 height 14
click at [929, 466] on div "Requested" at bounding box center [940, 465] width 127 height 18
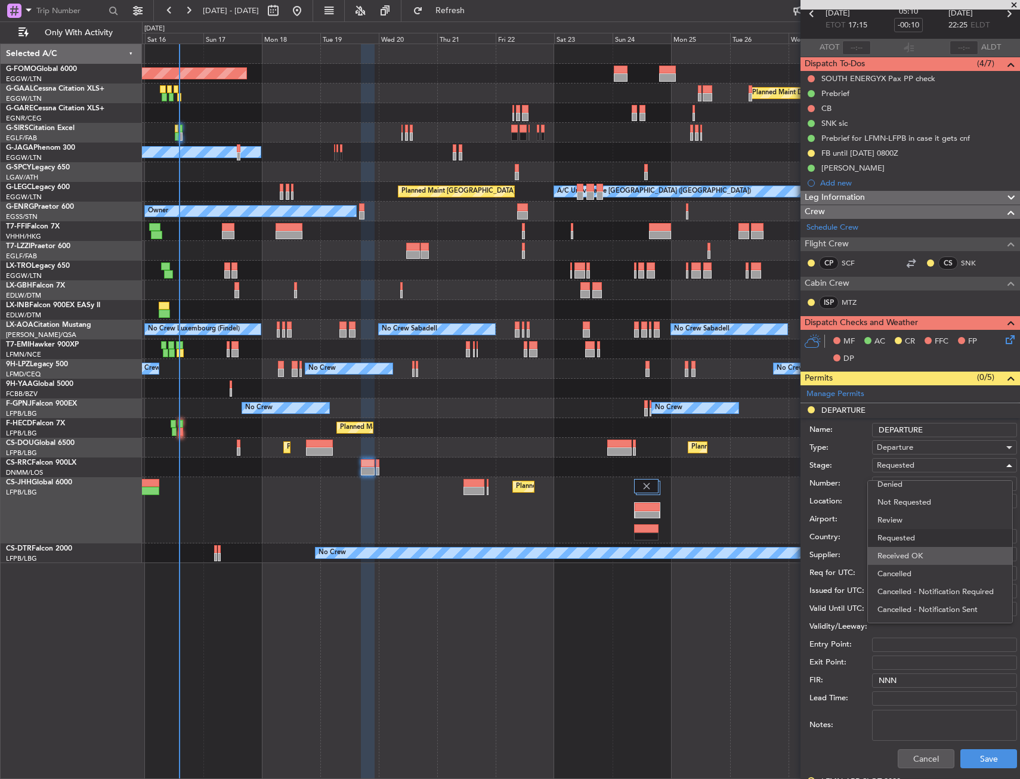
click at [928, 562] on span "Received OK" at bounding box center [940, 556] width 125 height 18
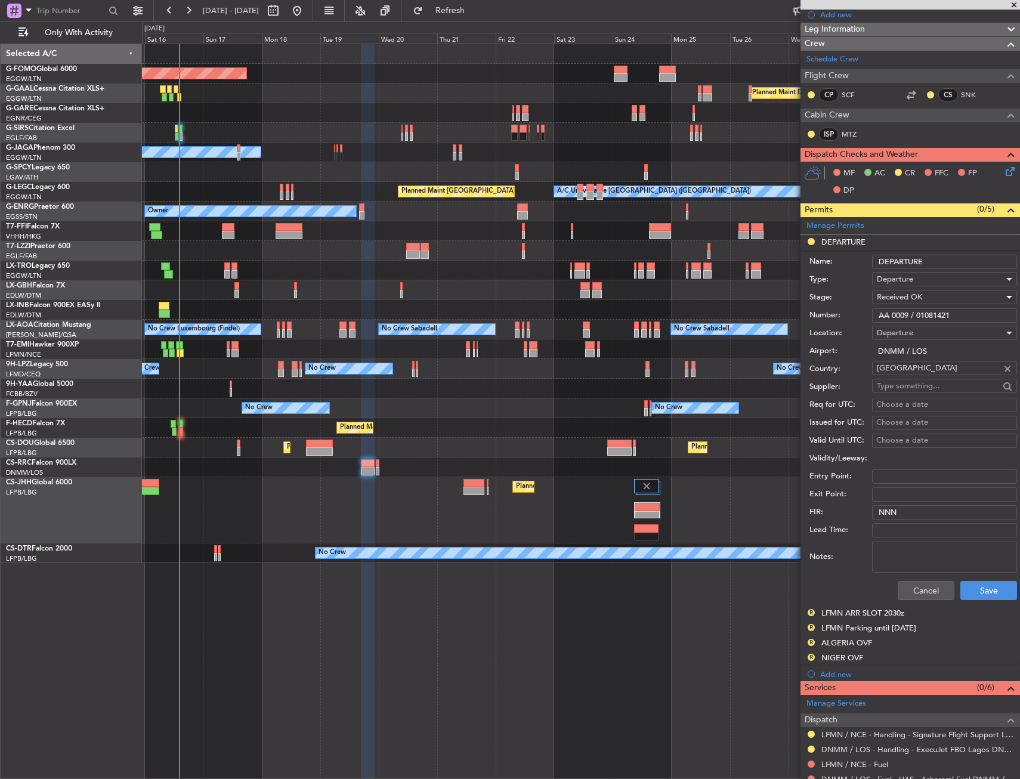
scroll to position [239, 0]
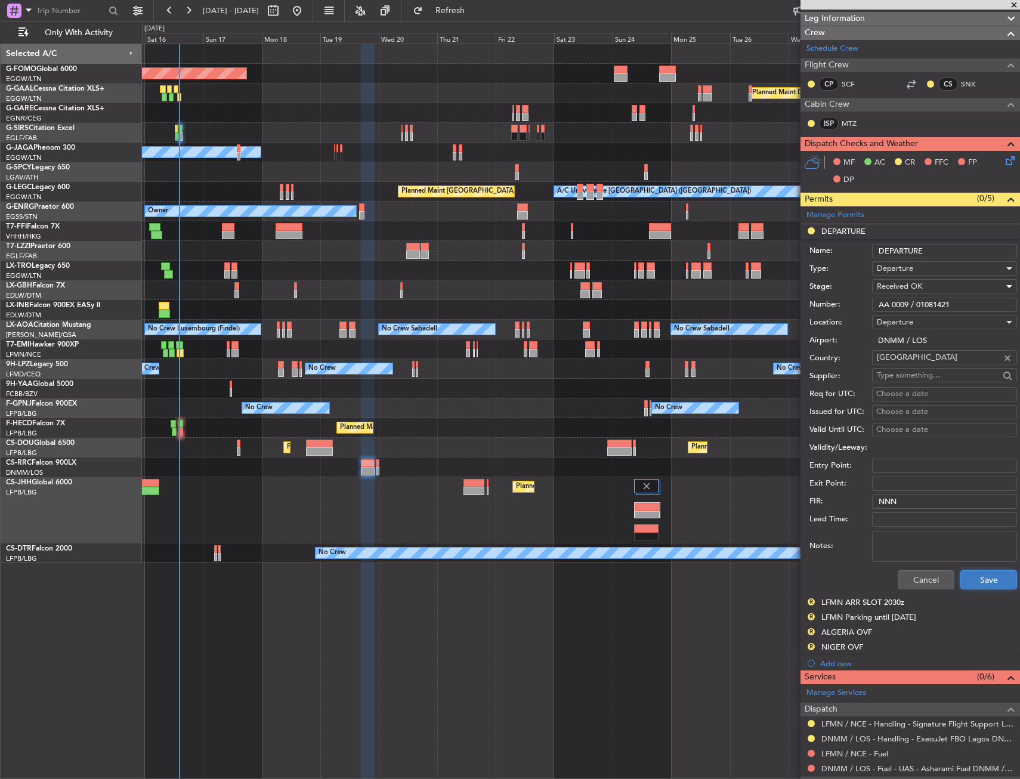
click at [972, 572] on button "Save" at bounding box center [989, 579] width 57 height 19
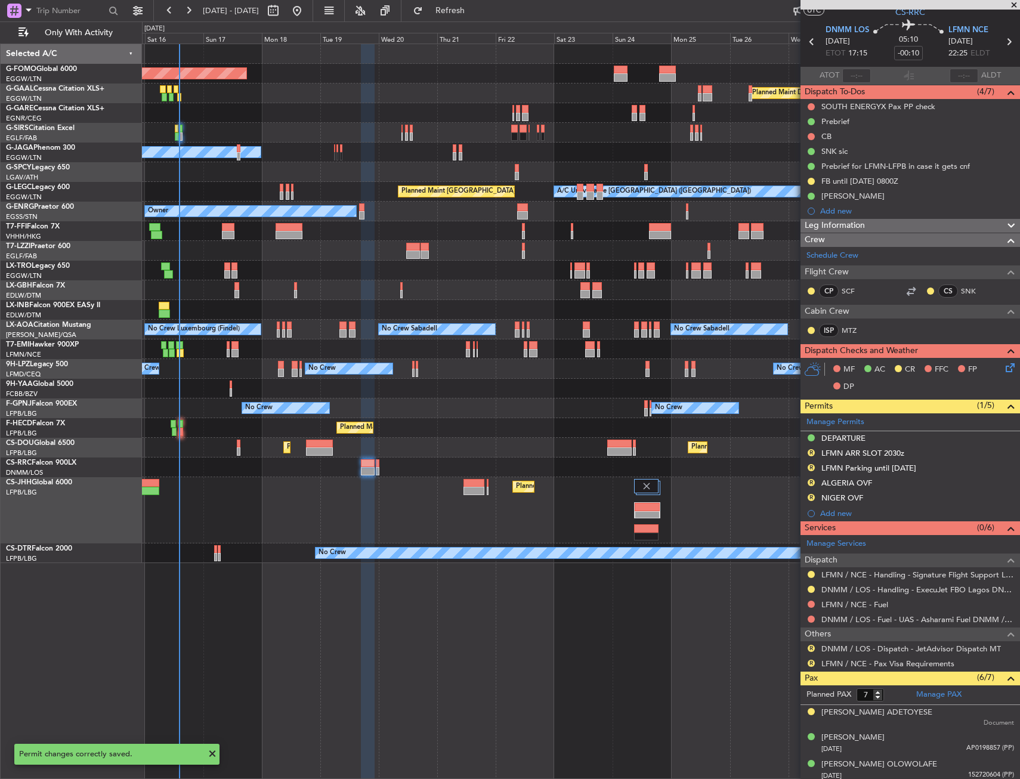
scroll to position [24, 0]
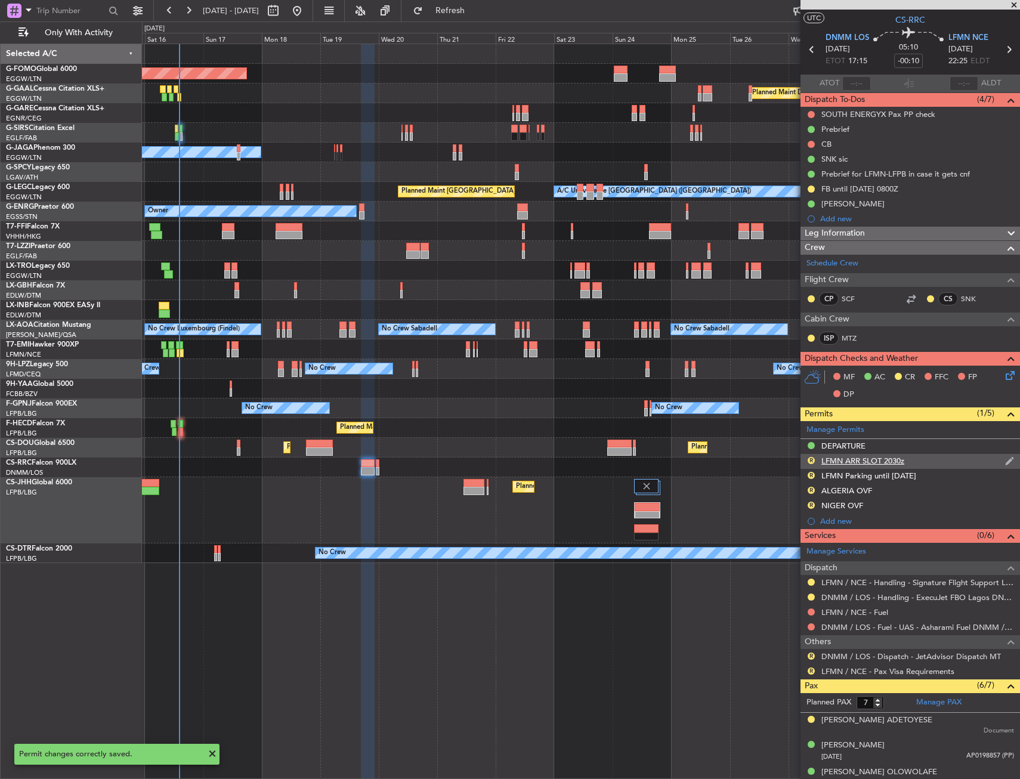
click at [914, 464] on div "R LFMN ARR SLOT 2030z" at bounding box center [911, 461] width 220 height 15
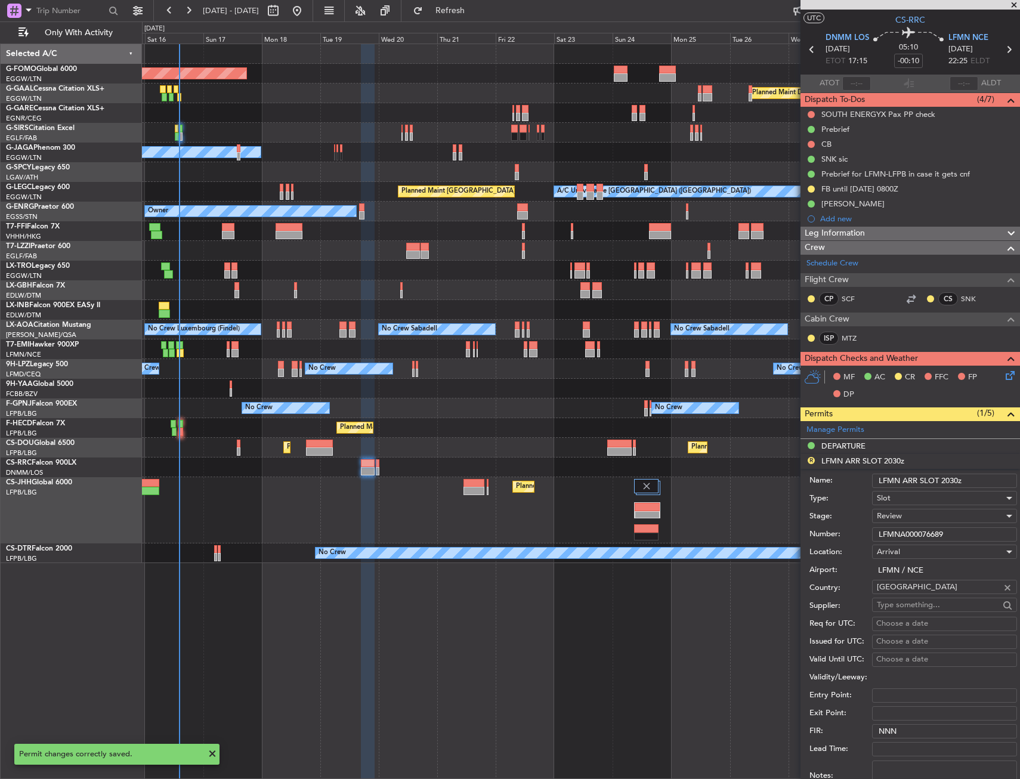
click at [958, 480] on input "LFMN ARR SLOT 2030z" at bounding box center [944, 481] width 145 height 14
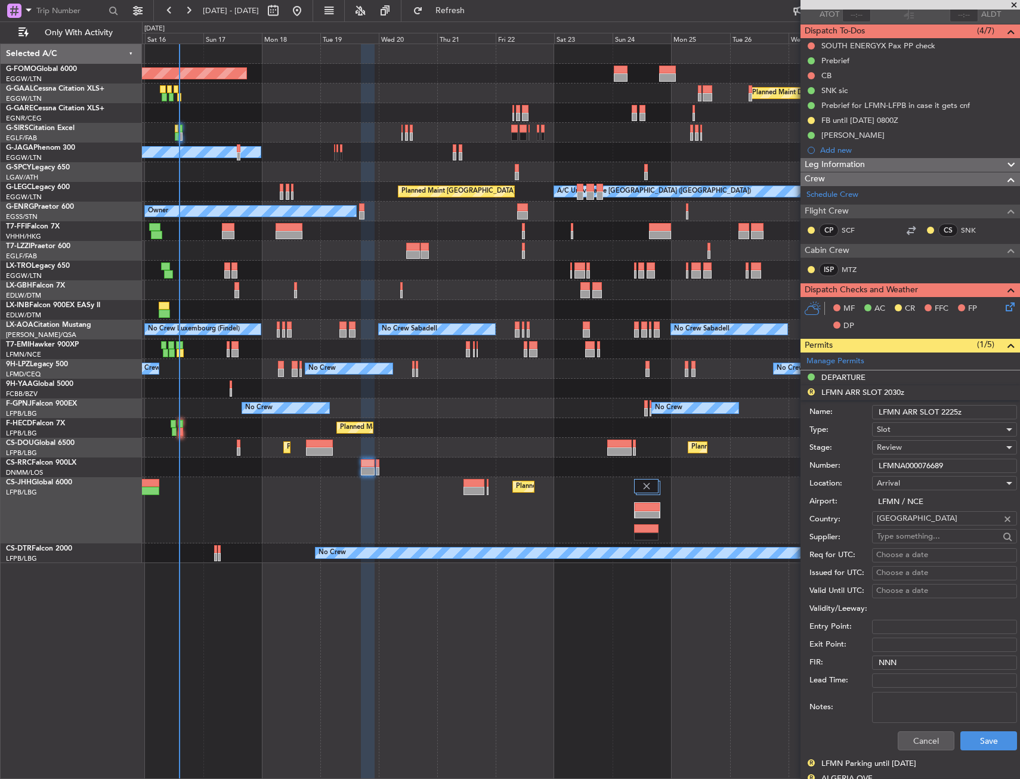
scroll to position [203, 0]
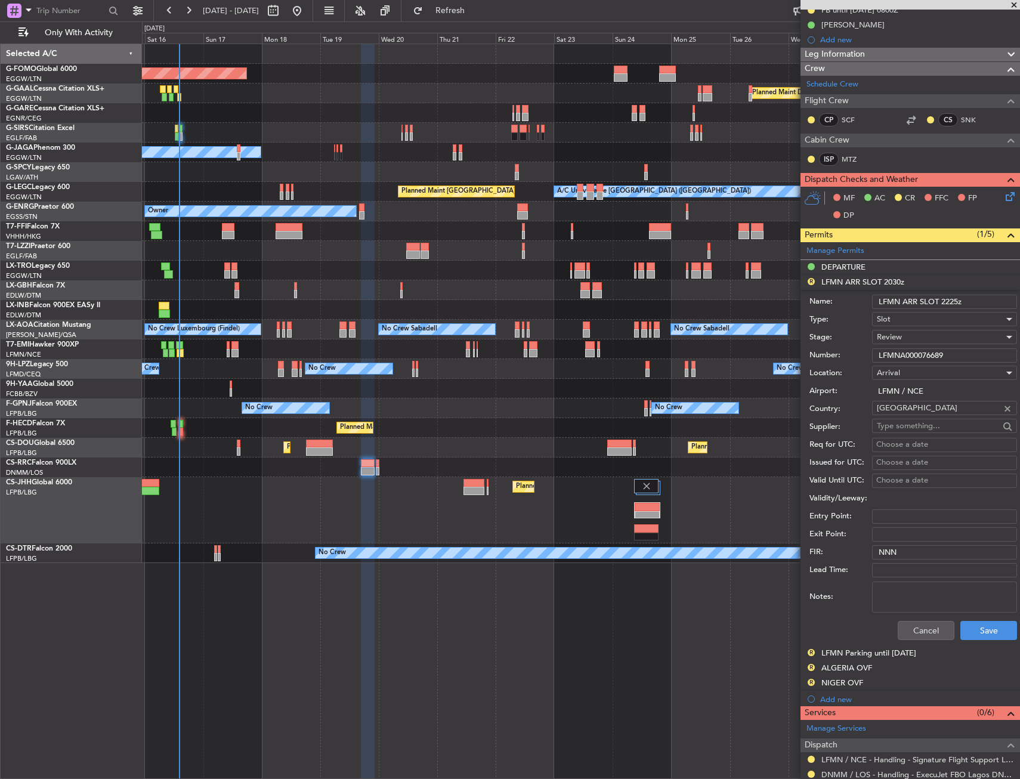
type input "LFMN ARR SLOT 2225z"
click at [904, 338] on div "Review" at bounding box center [940, 337] width 127 height 18
click at [908, 419] on span "Requested" at bounding box center [940, 415] width 125 height 18
click at [973, 631] on button "Save" at bounding box center [989, 630] width 57 height 19
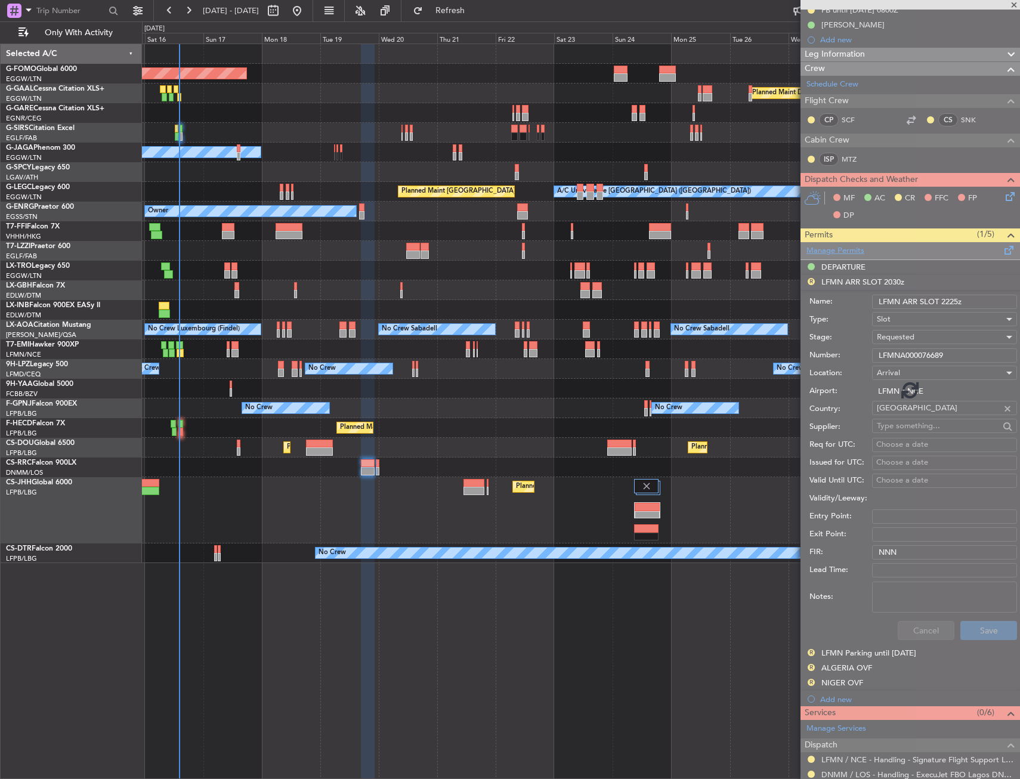
scroll to position [143, 0]
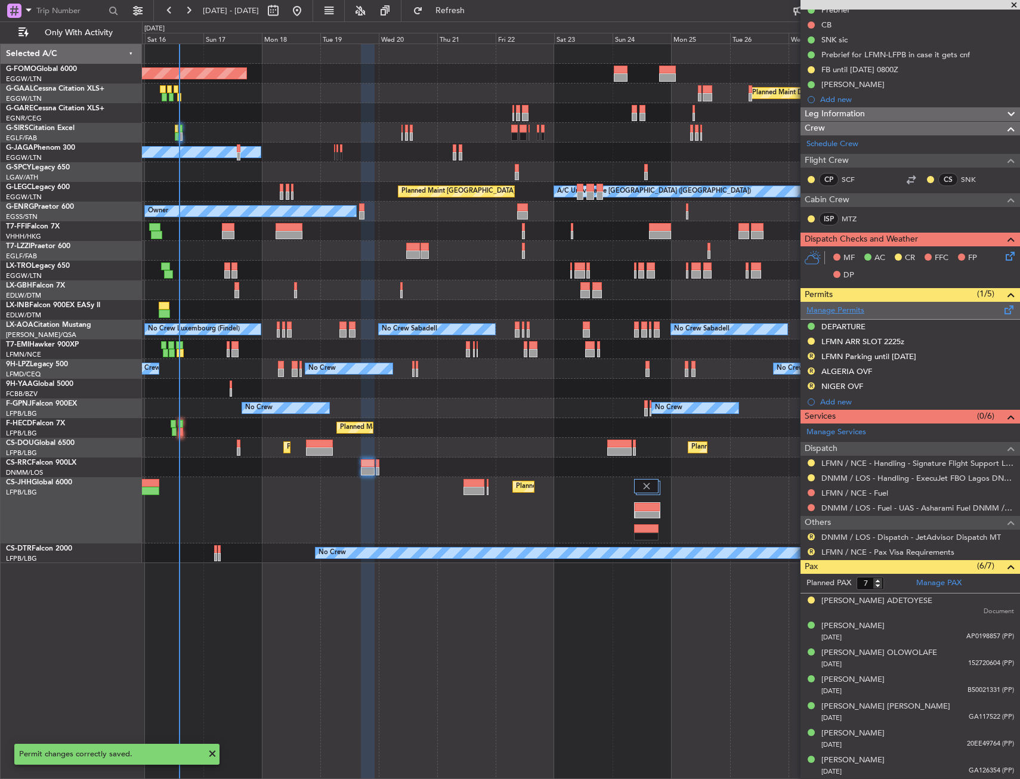
click at [816, 306] on link "Manage Permits" at bounding box center [836, 311] width 58 height 12
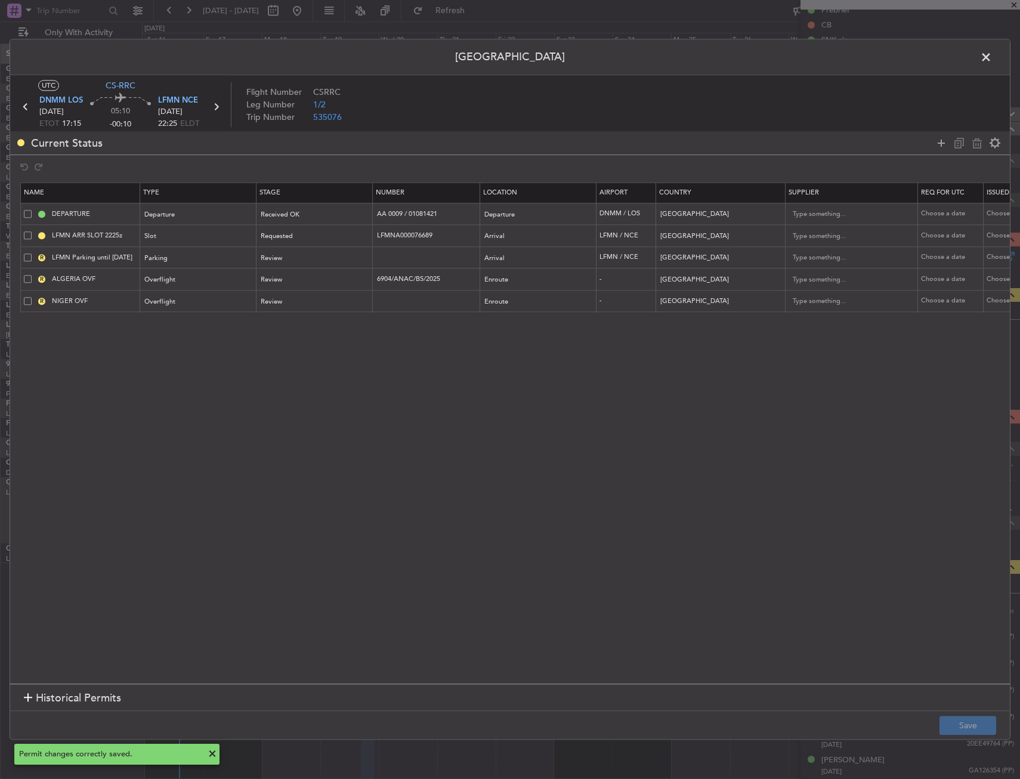
click at [27, 255] on span at bounding box center [28, 258] width 8 height 8
click at [32, 254] on input "checkbox" at bounding box center [32, 254] width 0 height 0
click at [974, 145] on icon at bounding box center [977, 143] width 14 height 14
type input "ALGERIA OVF"
type input "6904/ANAC/BS/2025"
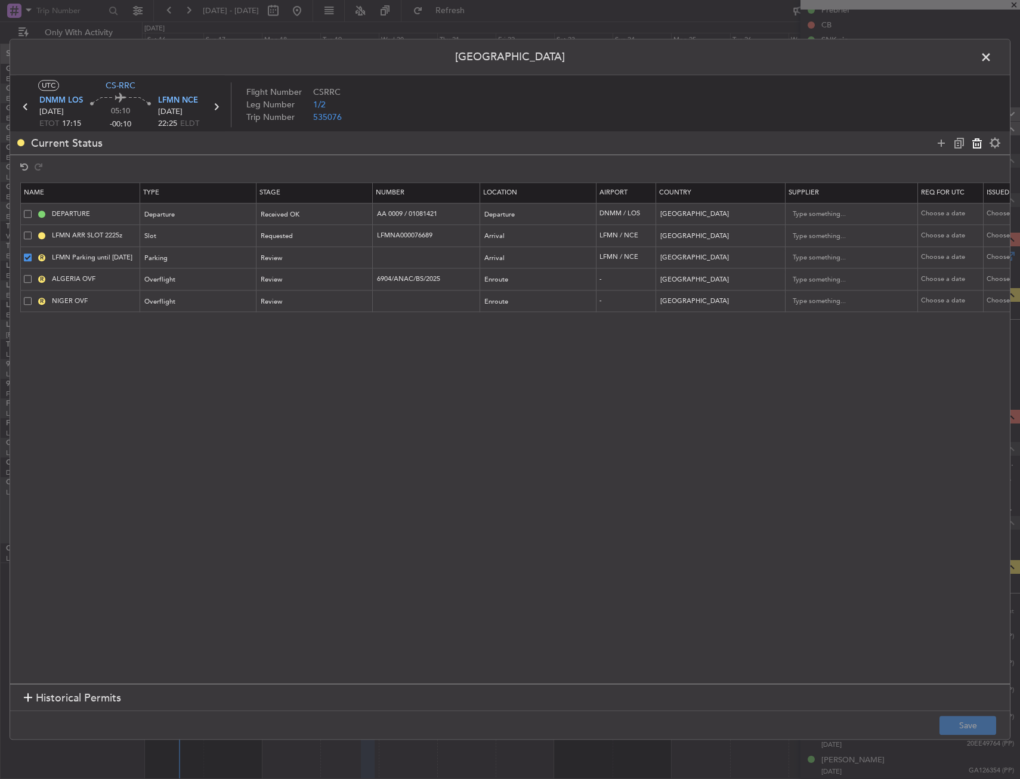
type input "Algeria"
type input "UAS ETD 1000Z 19AUG"
type input "NIGER OVF"
type input "Niger"
click at [953, 720] on button "Save" at bounding box center [968, 726] width 57 height 19
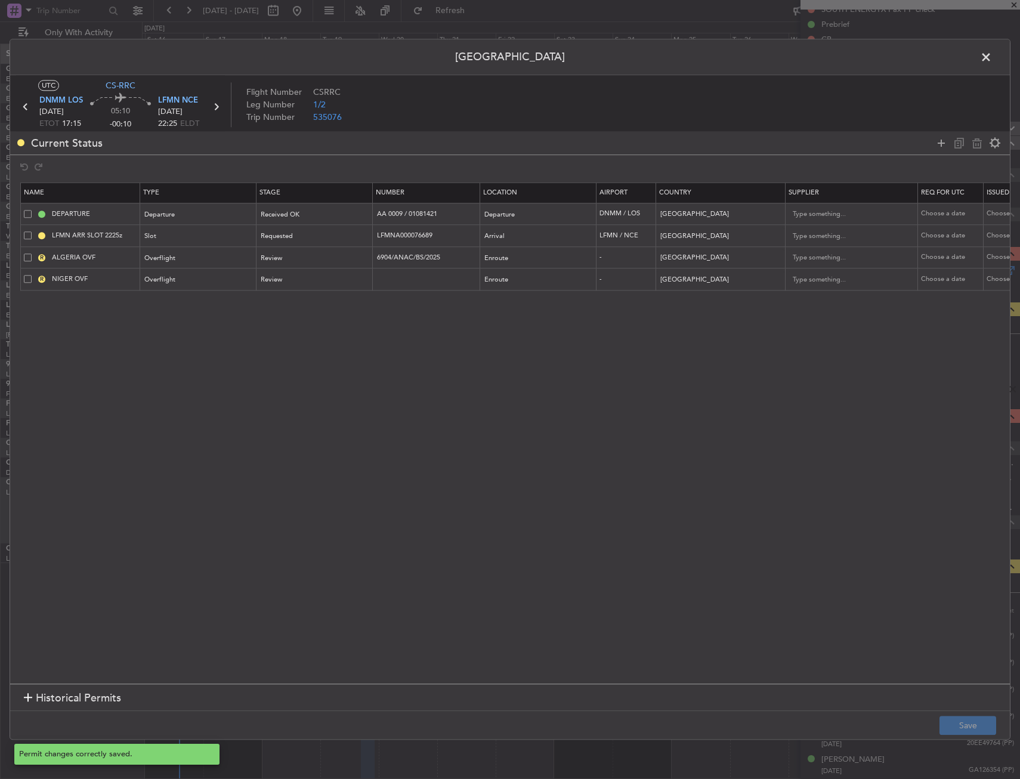
scroll to position [128, 0]
click at [992, 56] on span at bounding box center [992, 60] width 0 height 24
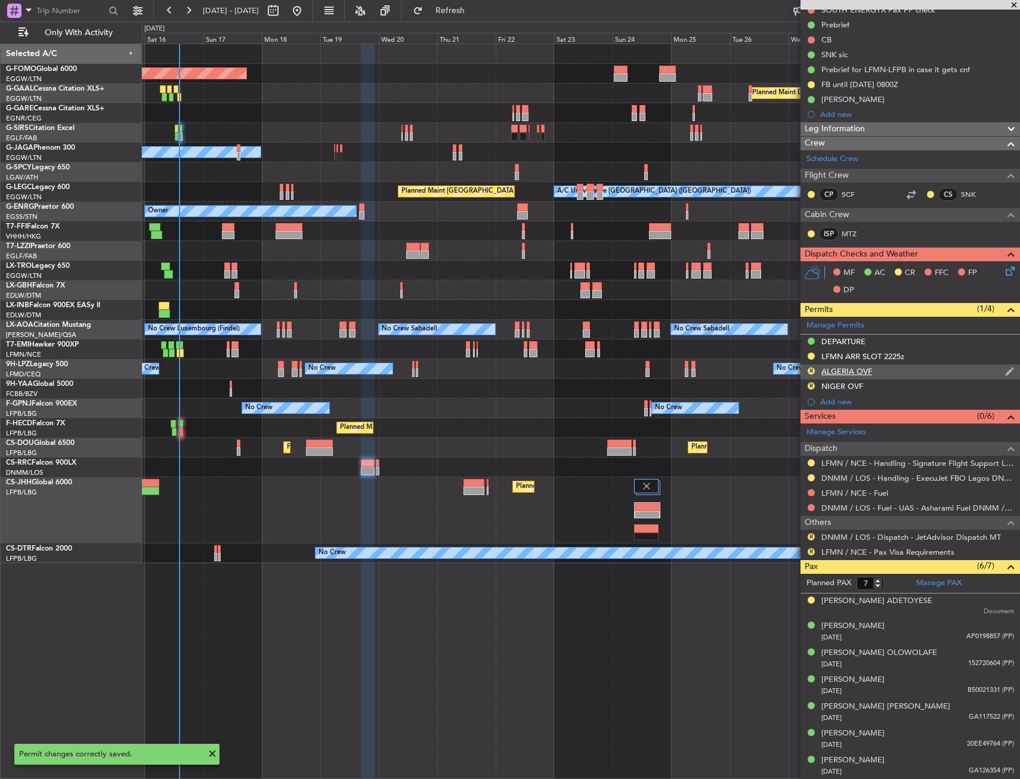
click at [918, 378] on div "R ALGERIA OVF" at bounding box center [911, 372] width 220 height 15
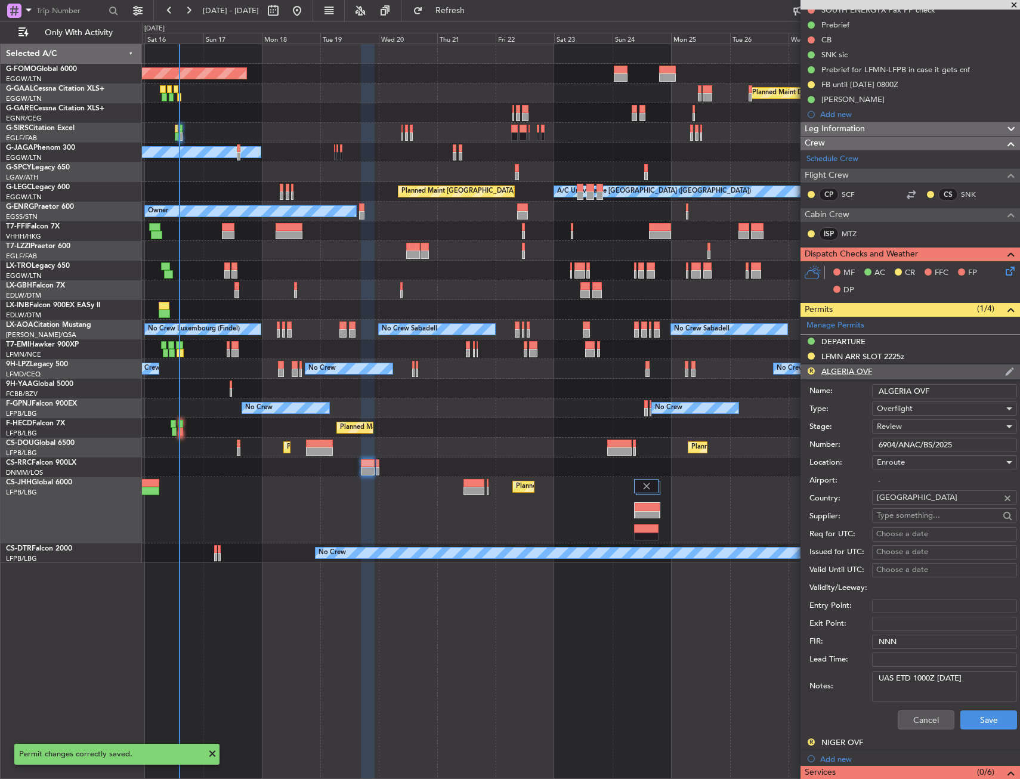
scroll to position [143, 0]
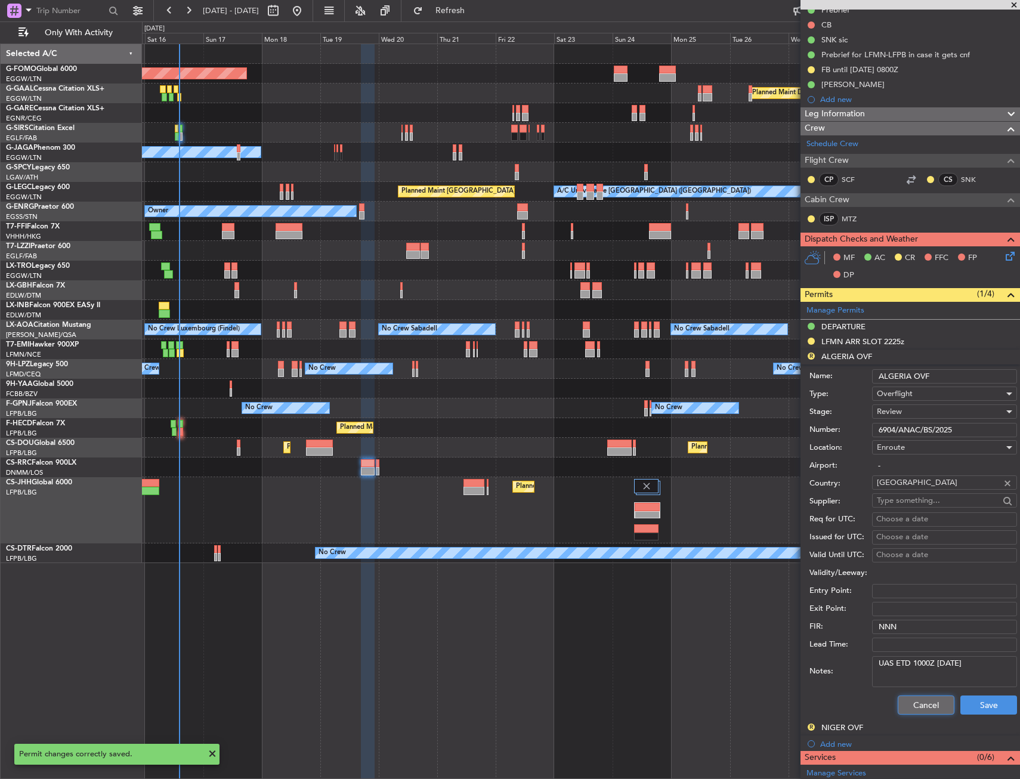
click at [917, 706] on button "Cancel" at bounding box center [926, 705] width 57 height 19
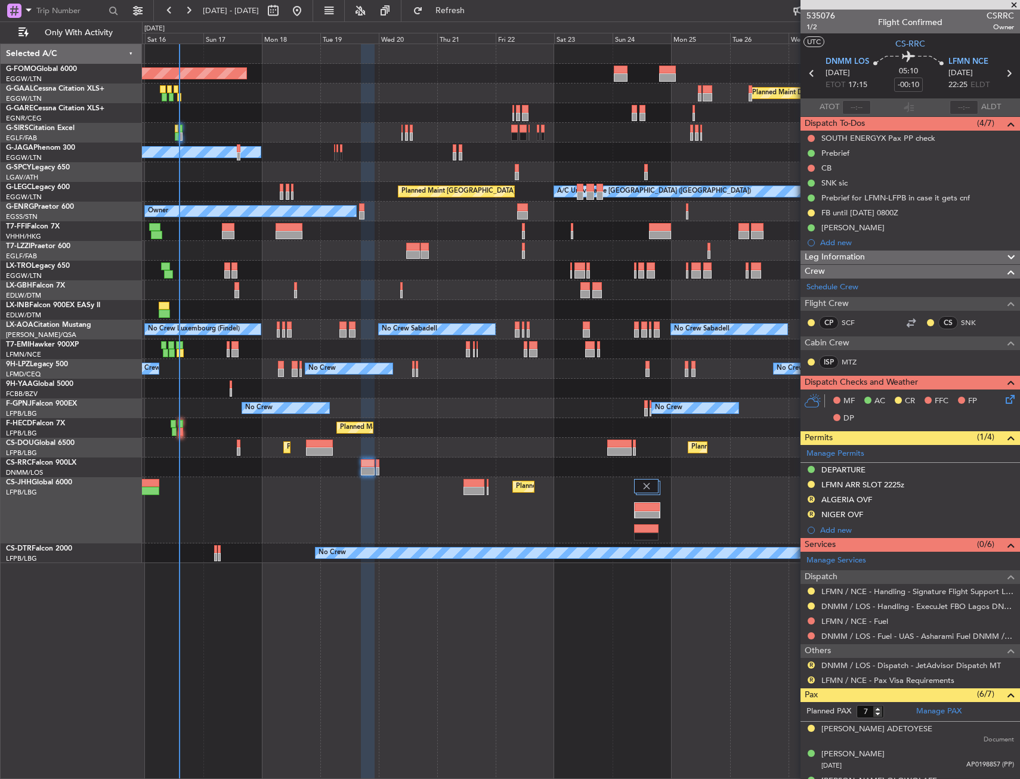
scroll to position [60, 0]
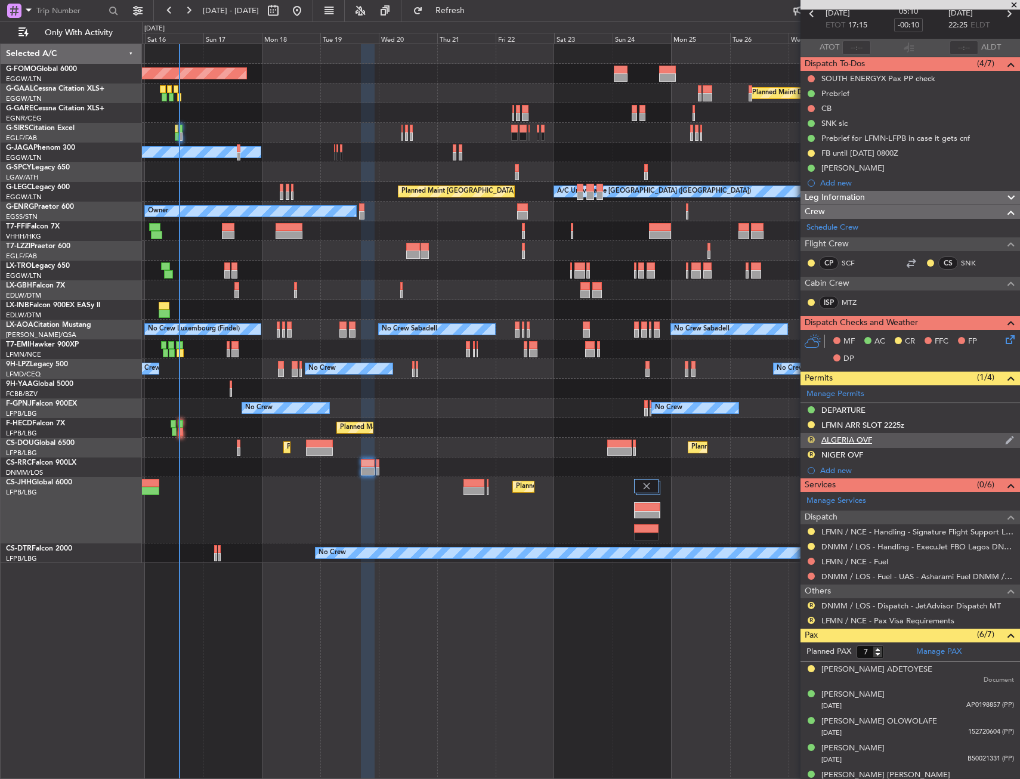
click at [813, 440] on button "R" at bounding box center [811, 439] width 7 height 7
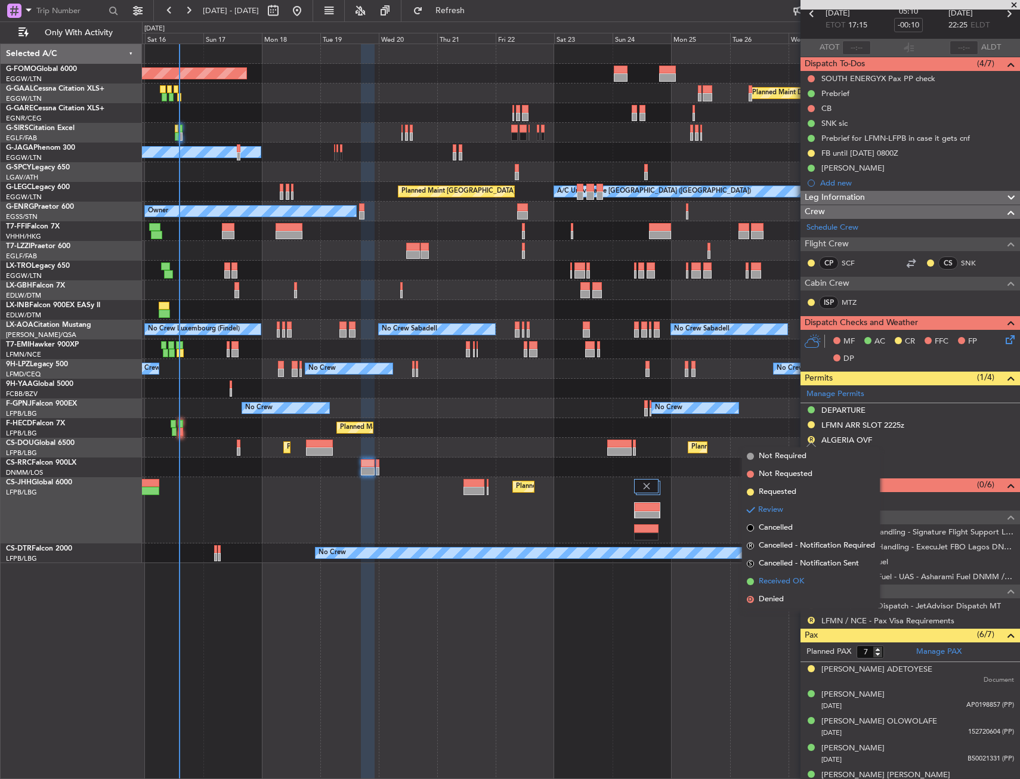
click at [781, 590] on li "Received OK" at bounding box center [811, 582] width 138 height 18
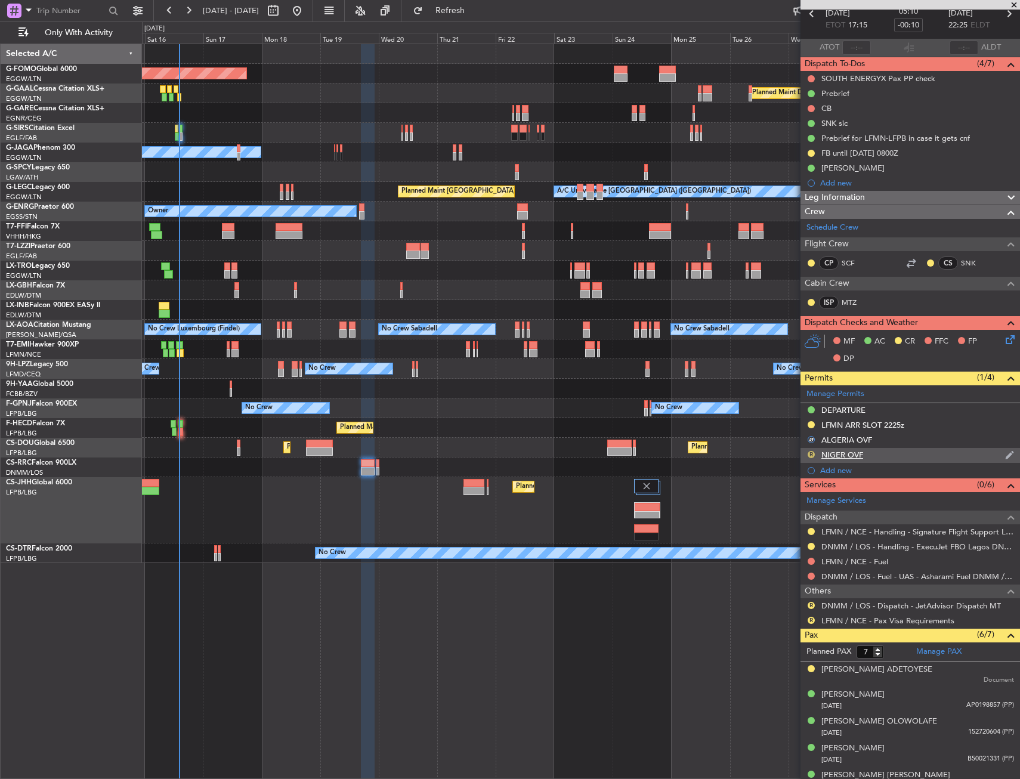
click at [812, 452] on button "R" at bounding box center [811, 454] width 7 height 7
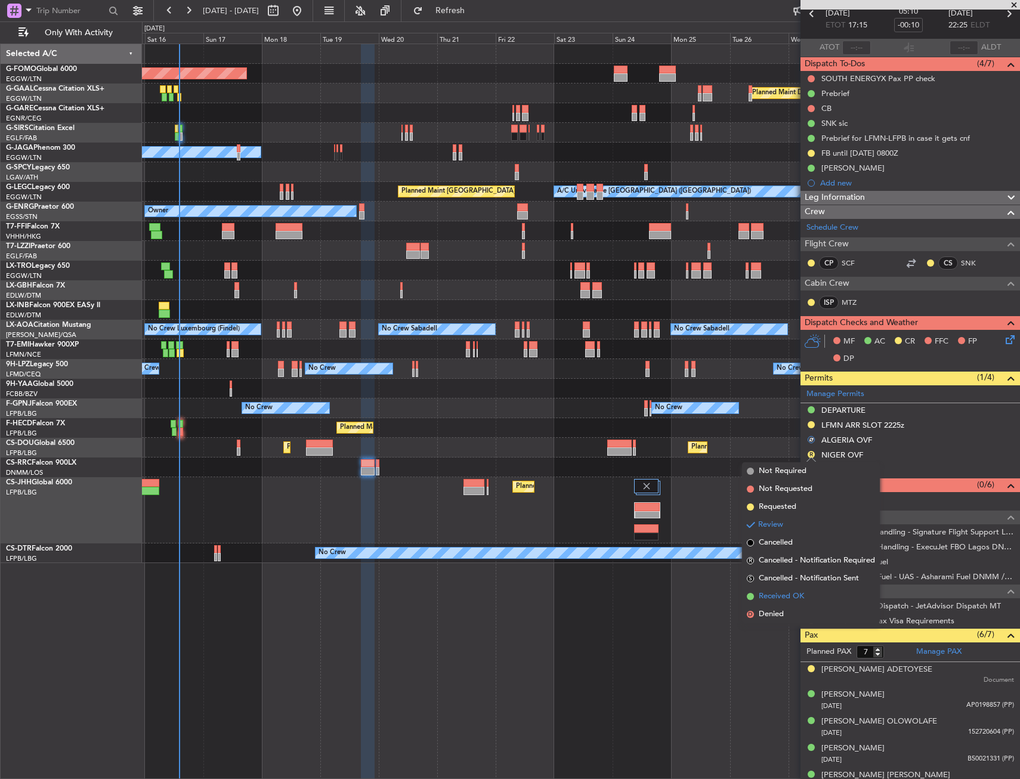
click at [758, 598] on li "Received OK" at bounding box center [811, 597] width 138 height 18
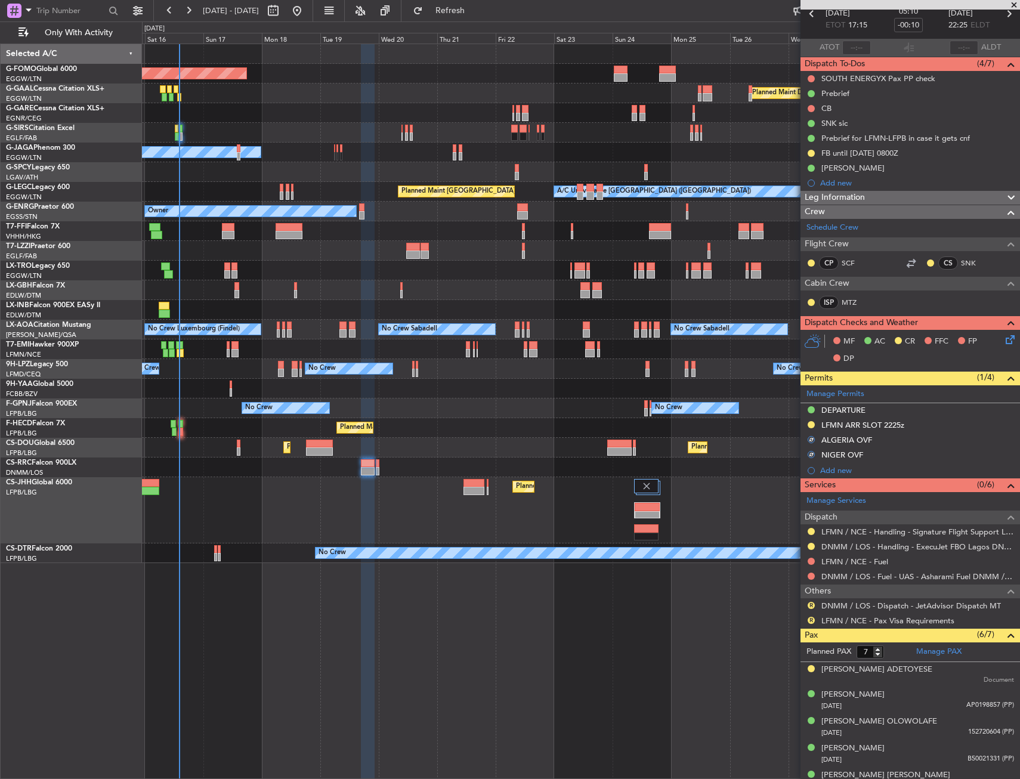
click at [809, 572] on div at bounding box center [812, 577] width 10 height 10
click at [809, 578] on button at bounding box center [811, 576] width 7 height 7
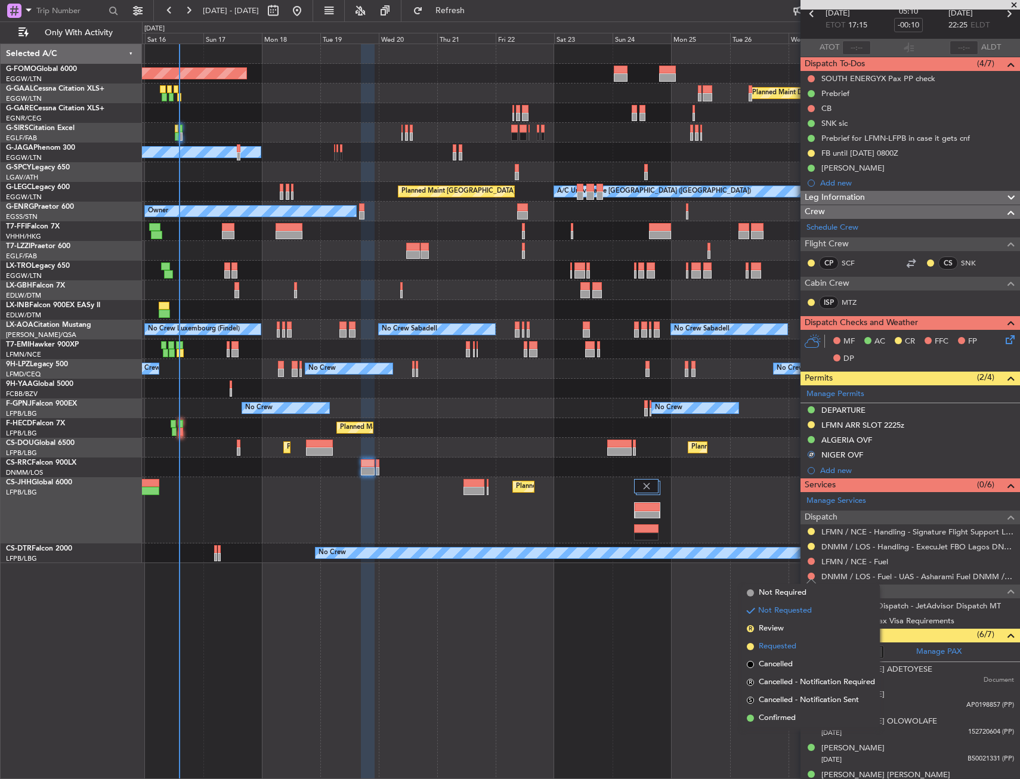
click at [791, 640] on li "Requested" at bounding box center [811, 647] width 138 height 18
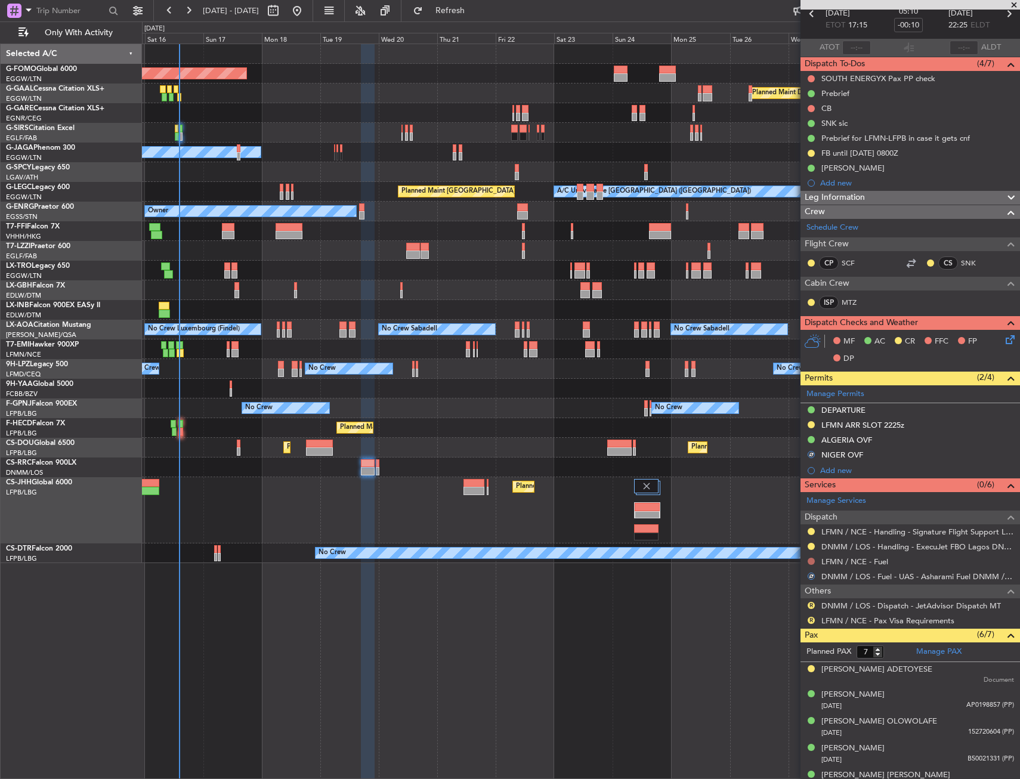
click at [810, 560] on button at bounding box center [811, 561] width 7 height 7
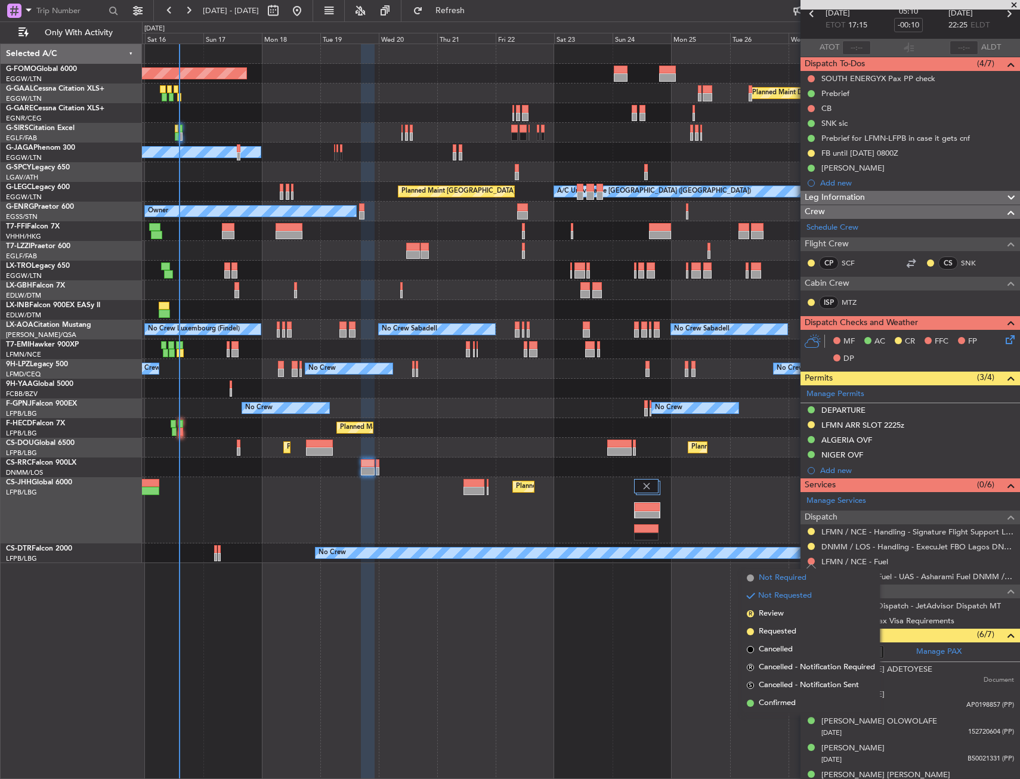
click at [795, 579] on span "Not Required" at bounding box center [783, 578] width 48 height 12
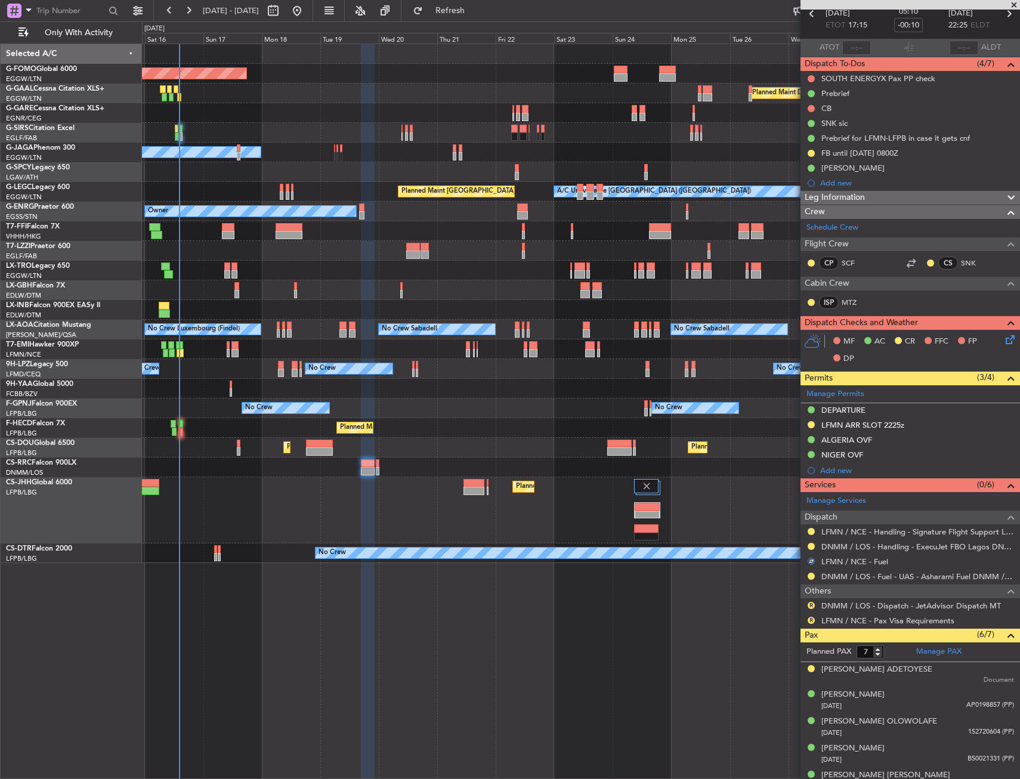
click at [380, 463] on div "Planned Maint Lagos ([PERSON_NAME])" at bounding box center [581, 468] width 878 height 20
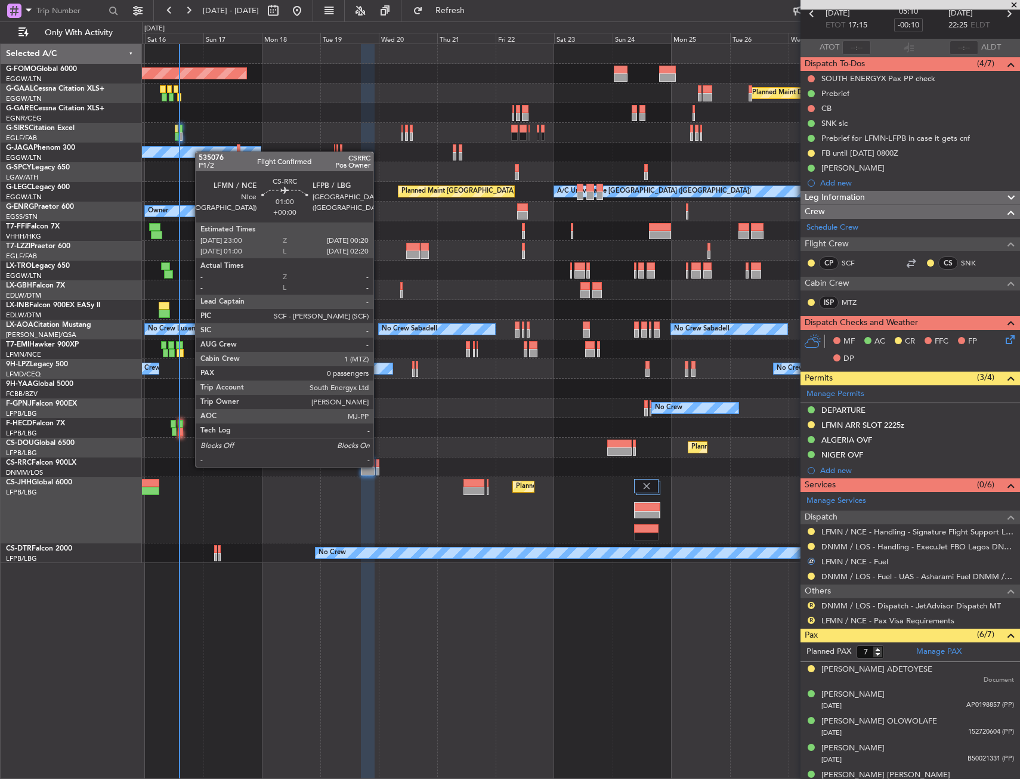
click at [379, 466] on div at bounding box center [378, 463] width 4 height 8
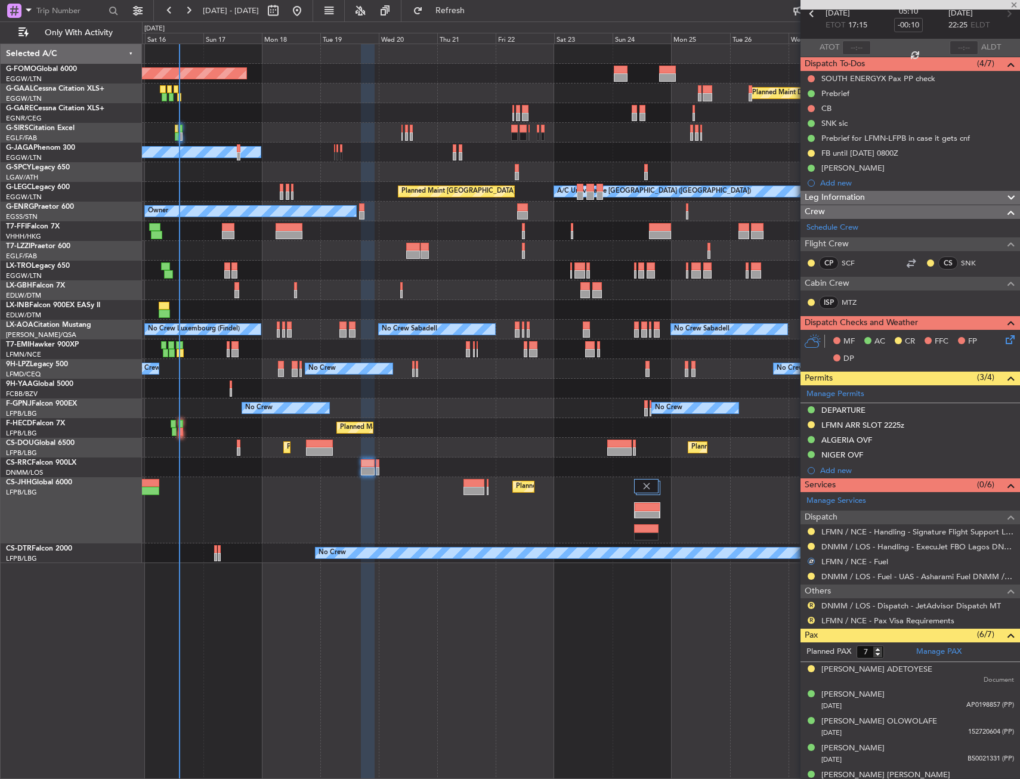
type input "0"
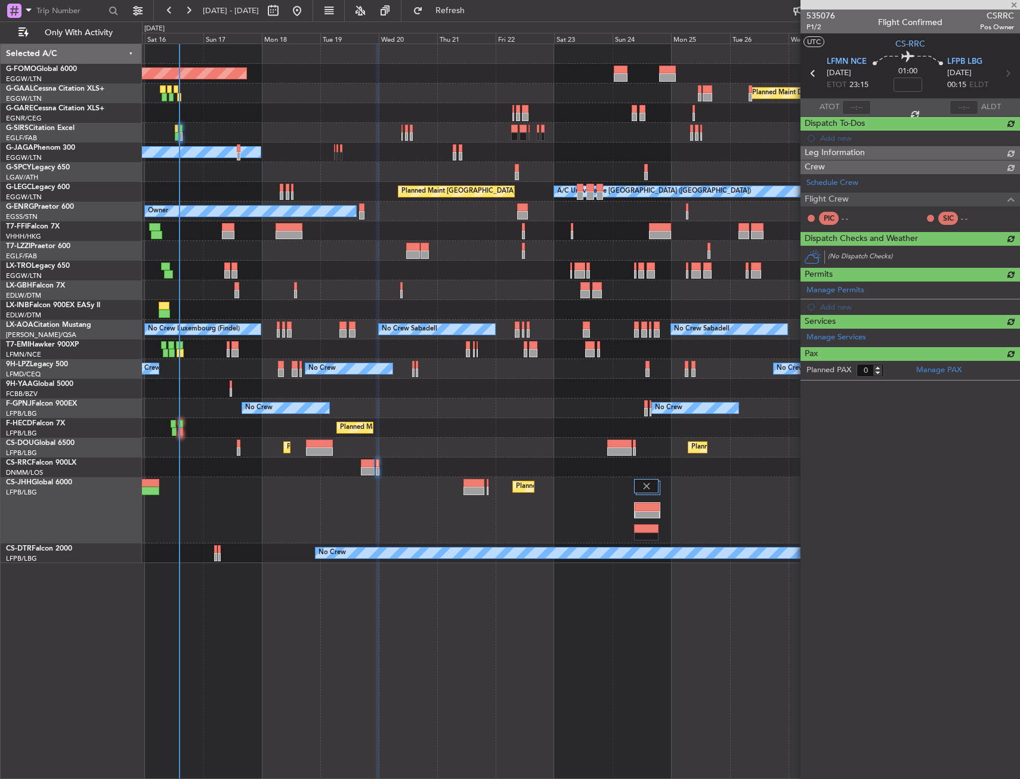
scroll to position [0, 0]
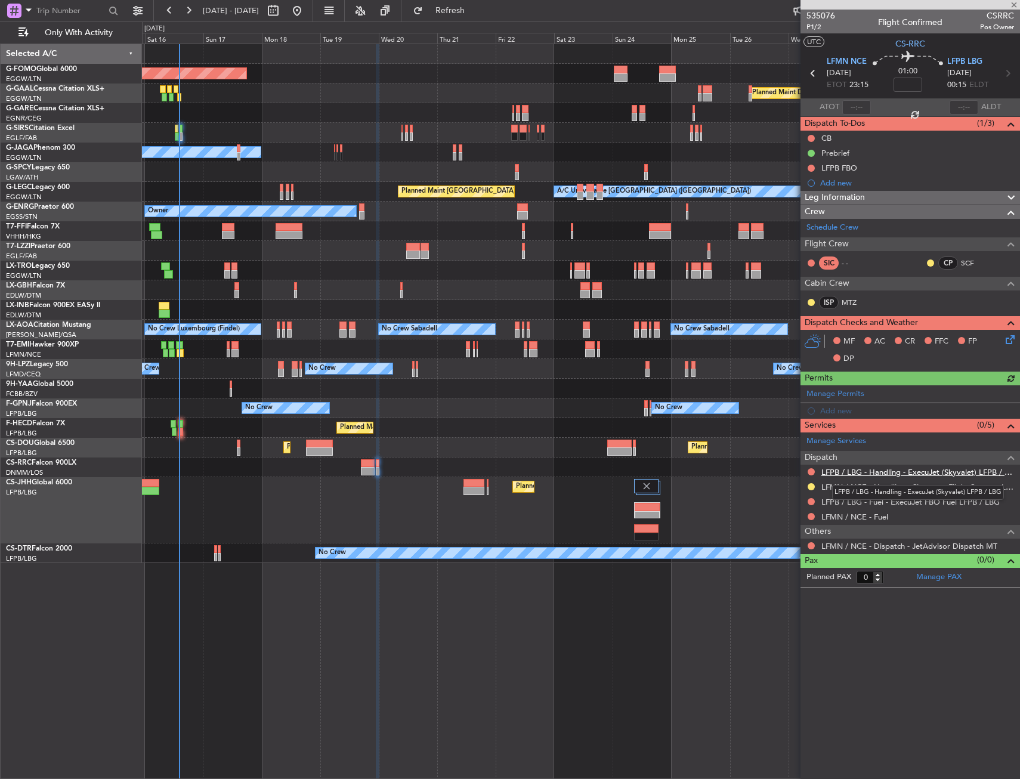
click at [847, 469] on link "LFPB / LBG - Handling - ExecuJet (Skyvalet) LFPB / LBG" at bounding box center [918, 472] width 193 height 10
click at [809, 501] on button at bounding box center [811, 501] width 7 height 7
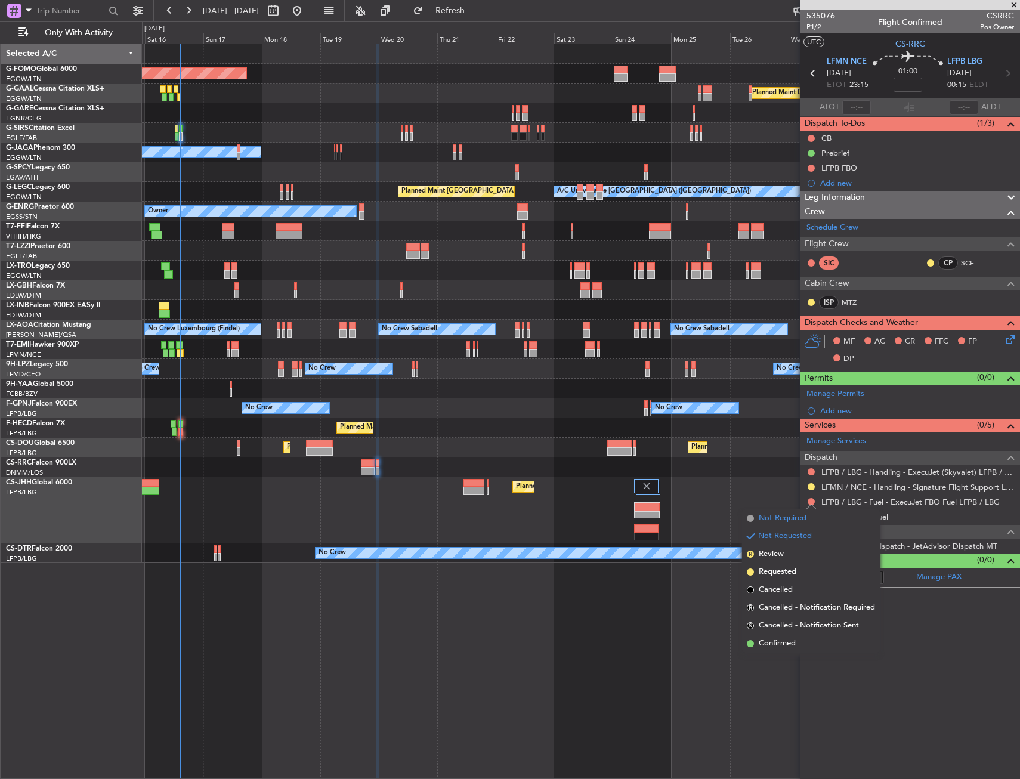
click at [801, 513] on span "Not Required" at bounding box center [783, 519] width 48 height 12
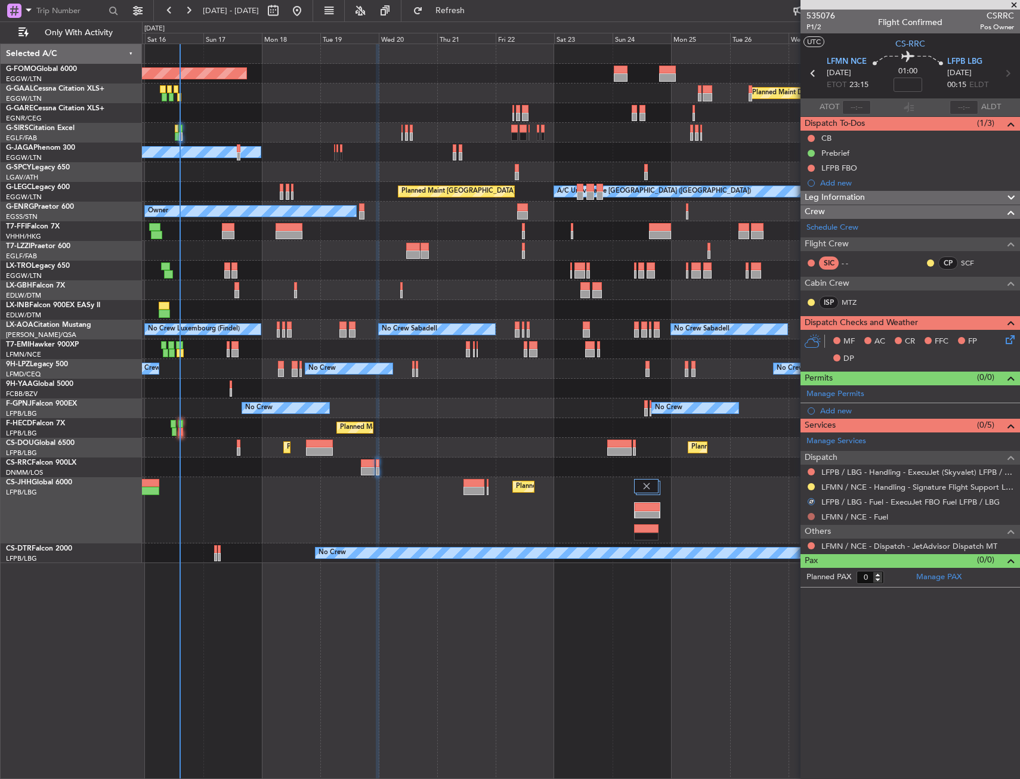
click at [810, 518] on button at bounding box center [811, 516] width 7 height 7
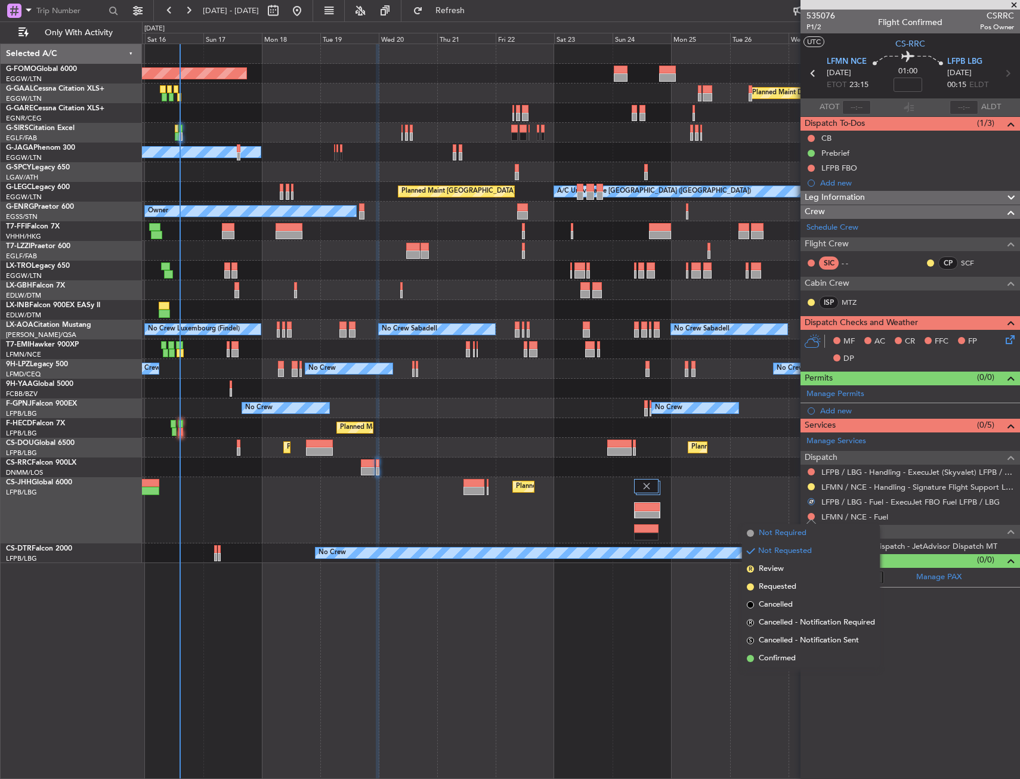
click at [794, 533] on span "Not Required" at bounding box center [783, 533] width 48 height 12
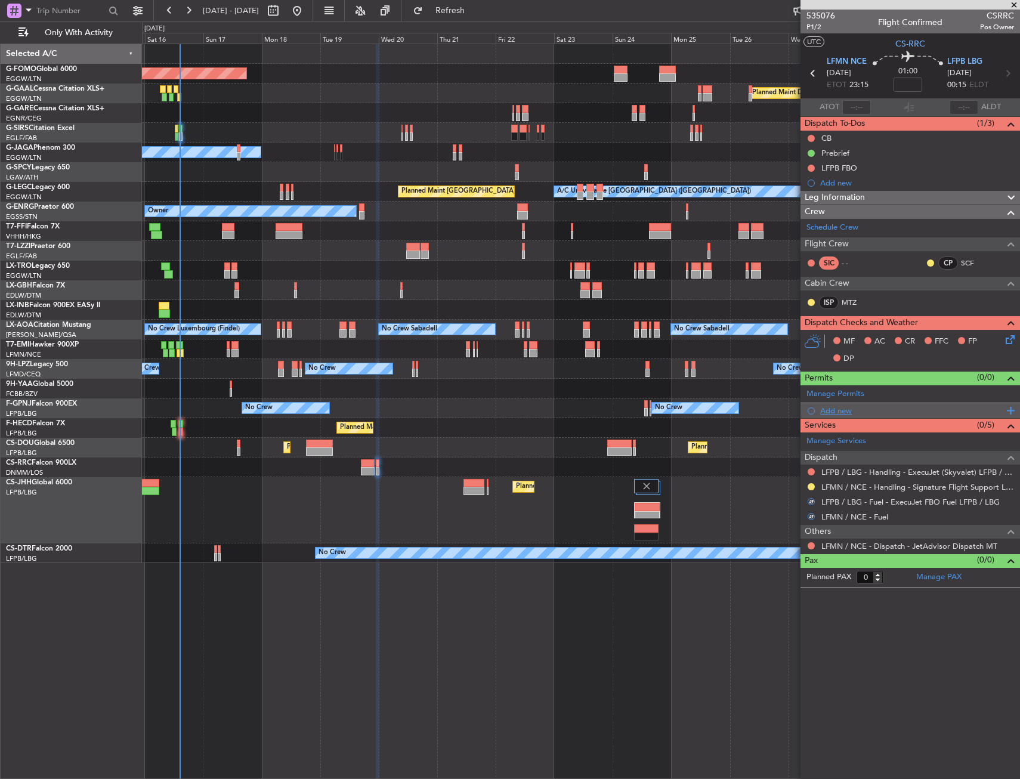
click at [840, 406] on div "Add new" at bounding box center [911, 411] width 183 height 10
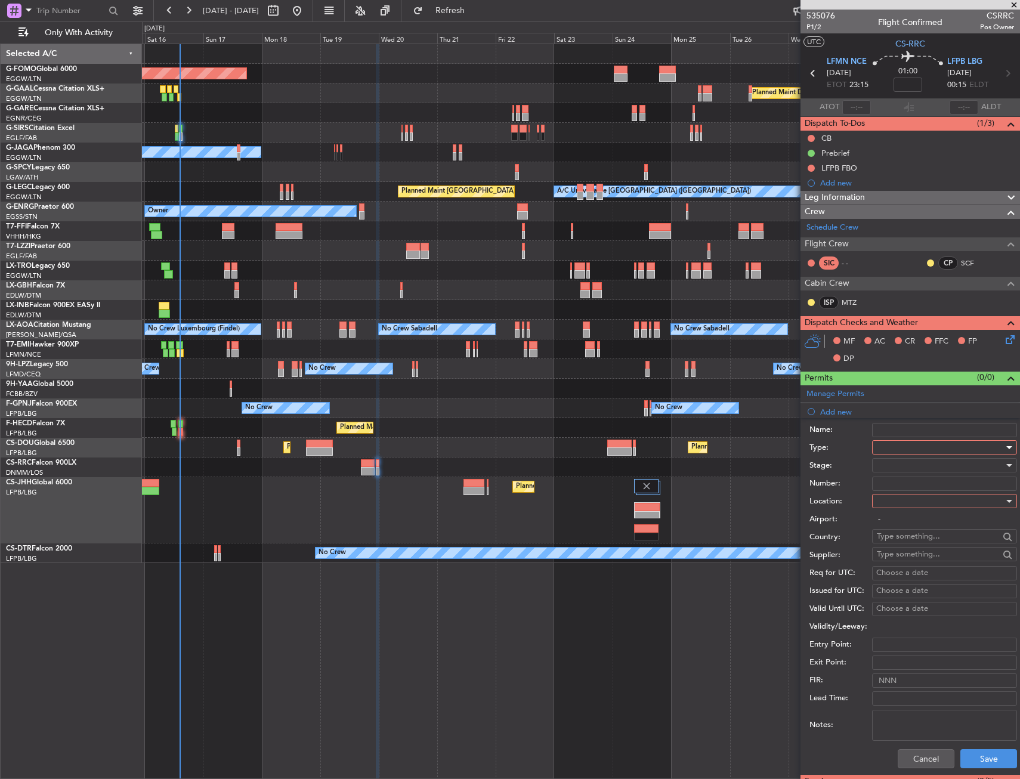
click at [892, 448] on div at bounding box center [940, 448] width 127 height 18
click at [892, 555] on span "Slot" at bounding box center [940, 560] width 125 height 18
click at [905, 506] on div at bounding box center [940, 501] width 127 height 18
click at [905, 517] on span "Departure" at bounding box center [940, 526] width 125 height 18
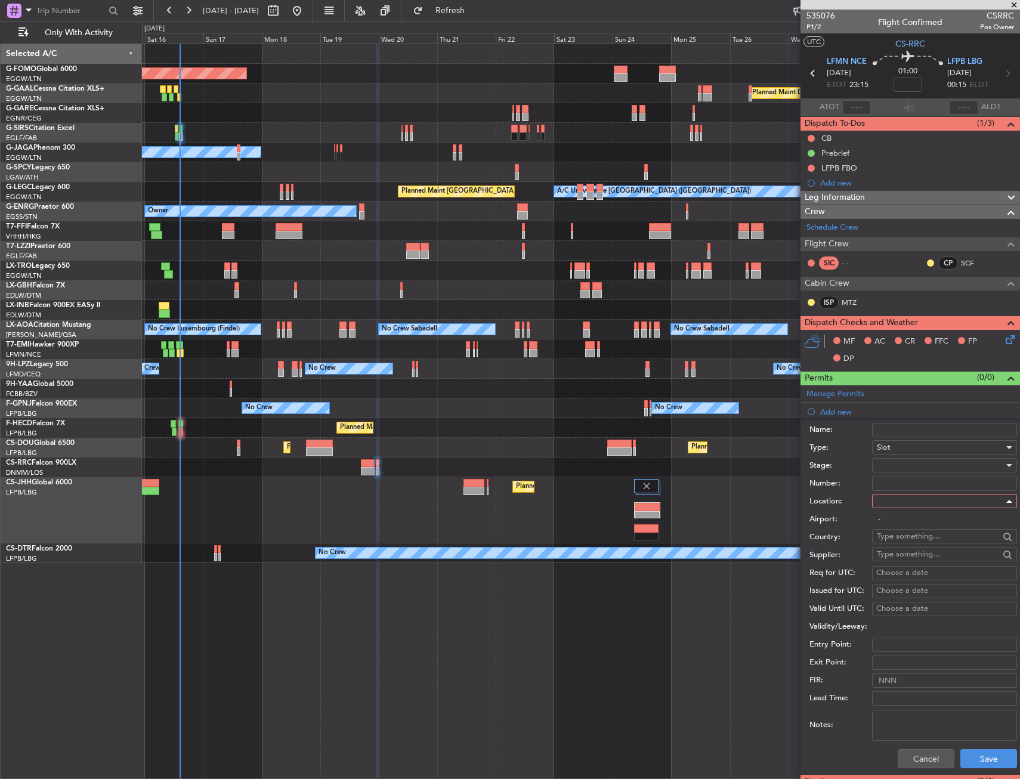
type input "LFMN / NCE"
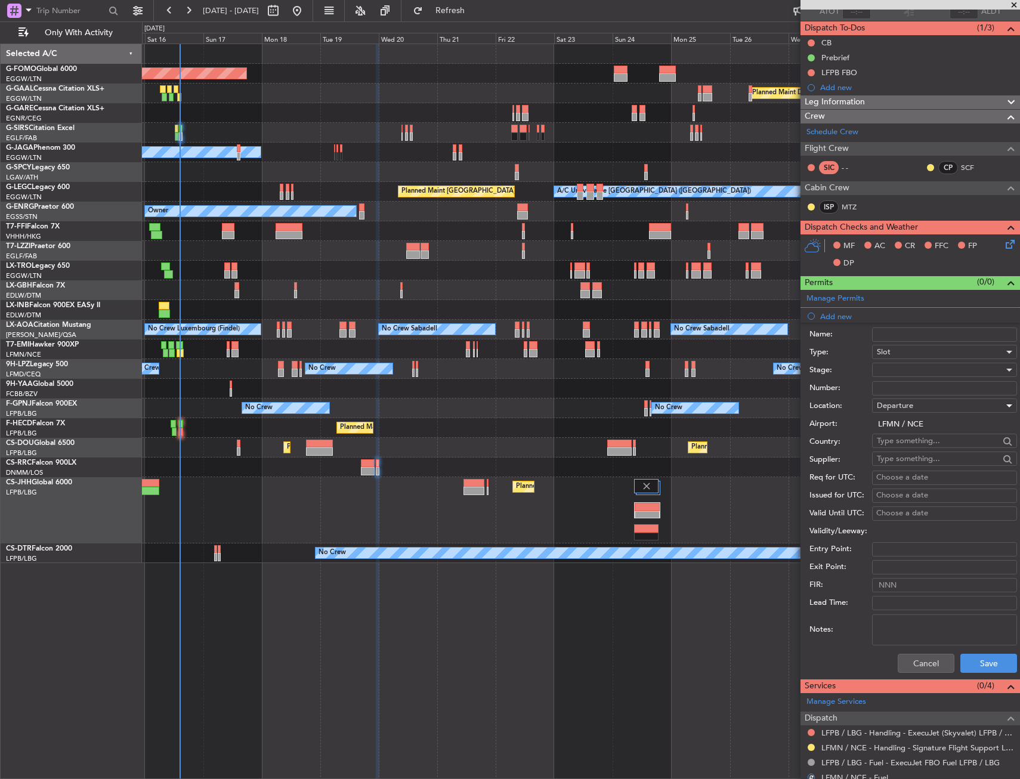
scroll to position [164, 0]
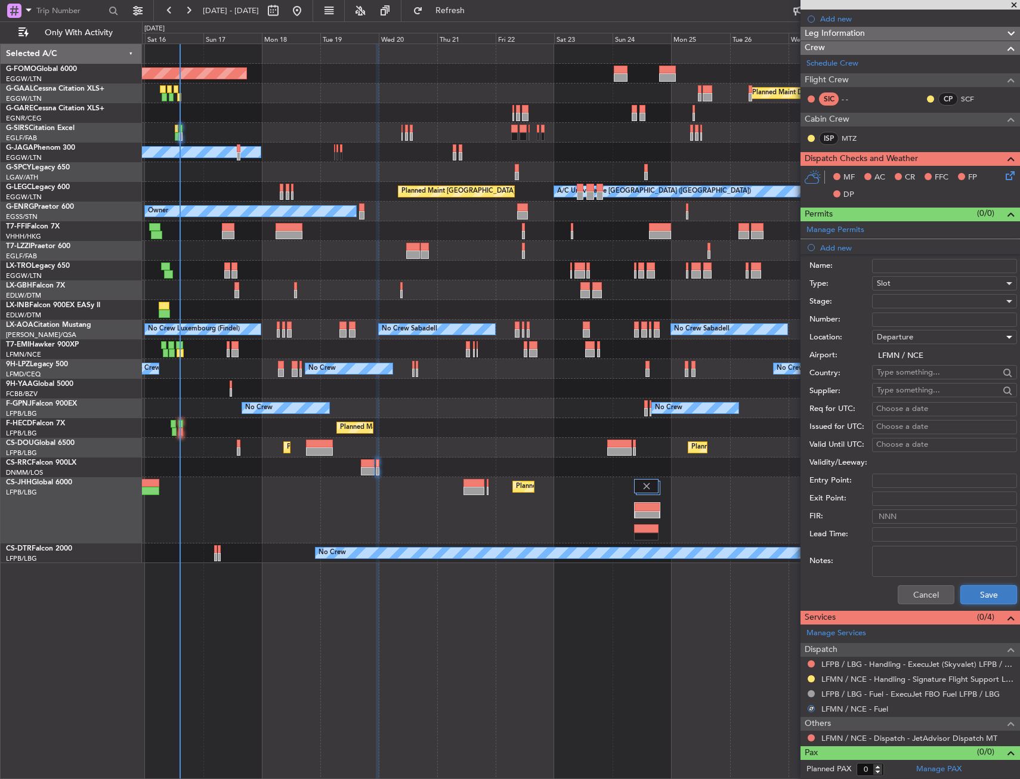
click at [986, 586] on button "Save" at bounding box center [989, 594] width 57 height 19
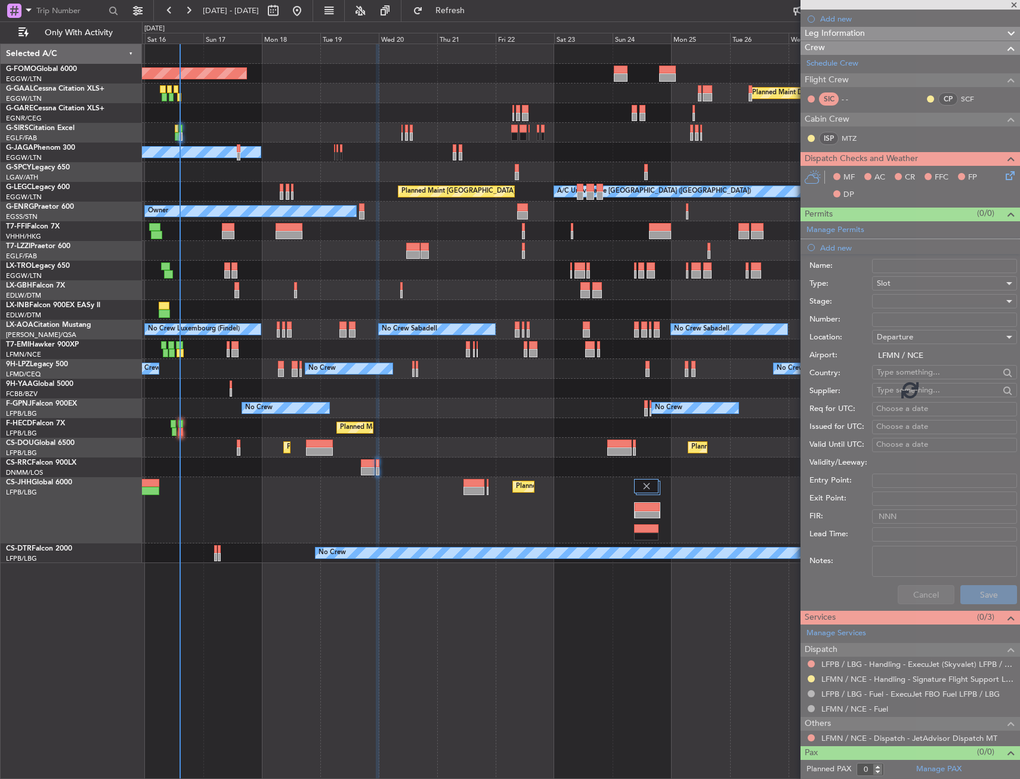
scroll to position [0, 0]
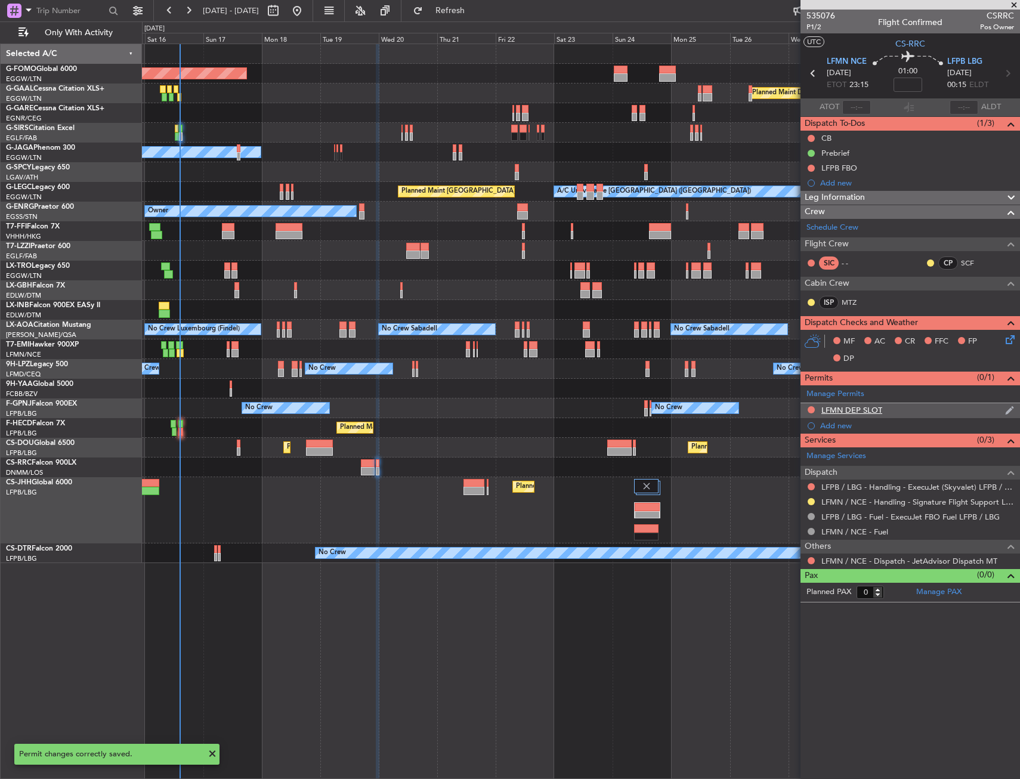
click at [902, 409] on div "LFMN DEP SLOT" at bounding box center [911, 410] width 220 height 15
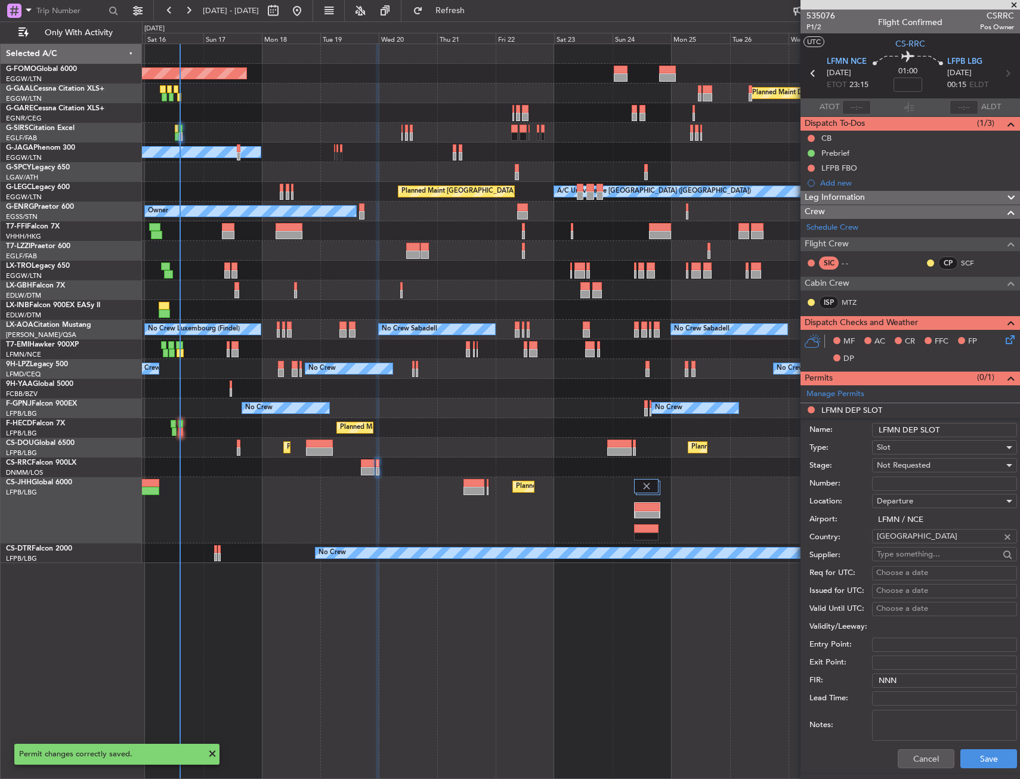
click at [958, 434] on input "LFMN DEP SLOT" at bounding box center [944, 430] width 145 height 14
type input "LFMN DEP SLOT 2300"
click at [910, 464] on span "Not Requested" at bounding box center [904, 465] width 54 height 11
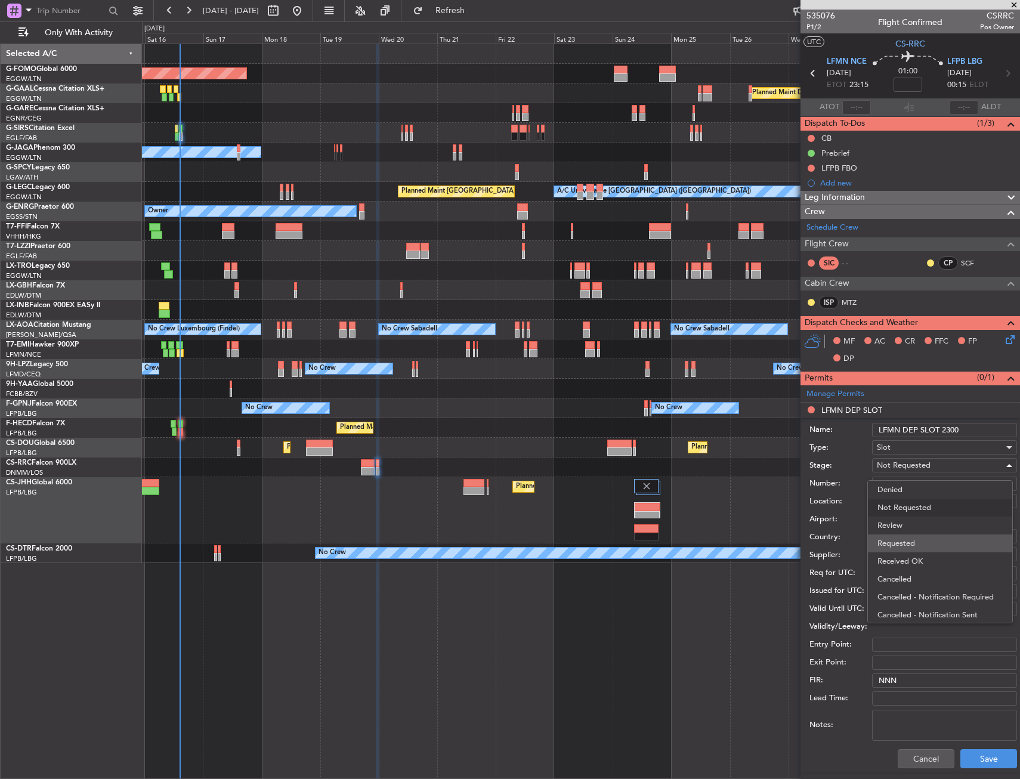
click at [907, 541] on span "Requested" at bounding box center [940, 544] width 125 height 18
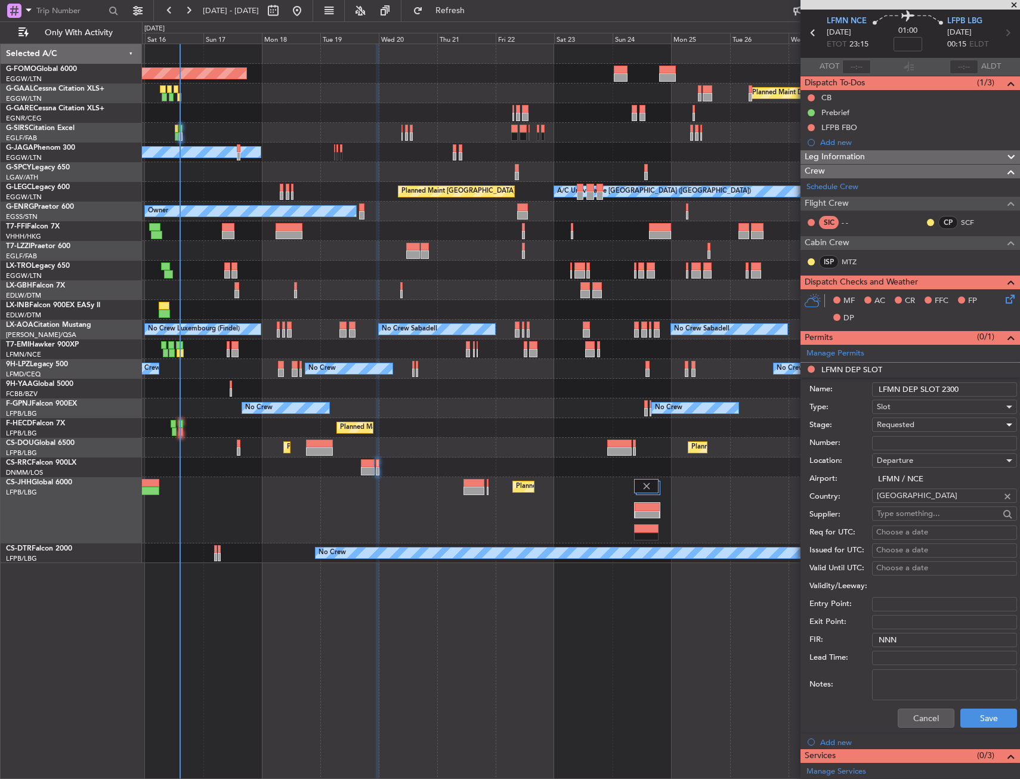
scroll to position [179, 0]
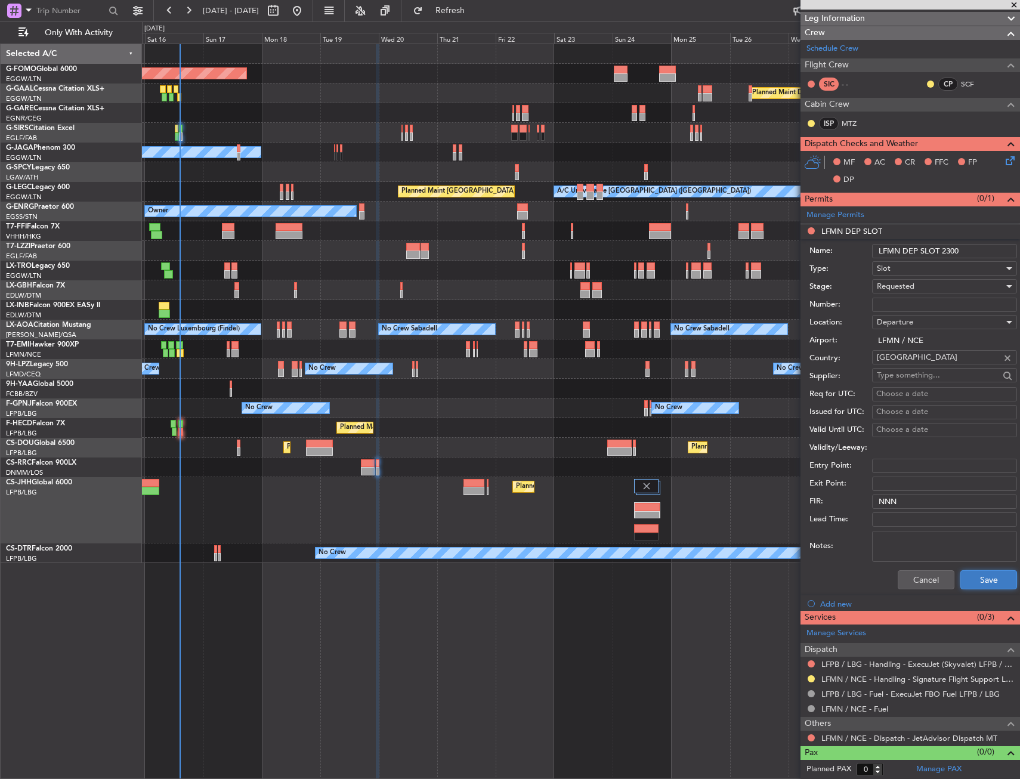
click at [974, 574] on button "Save" at bounding box center [989, 579] width 57 height 19
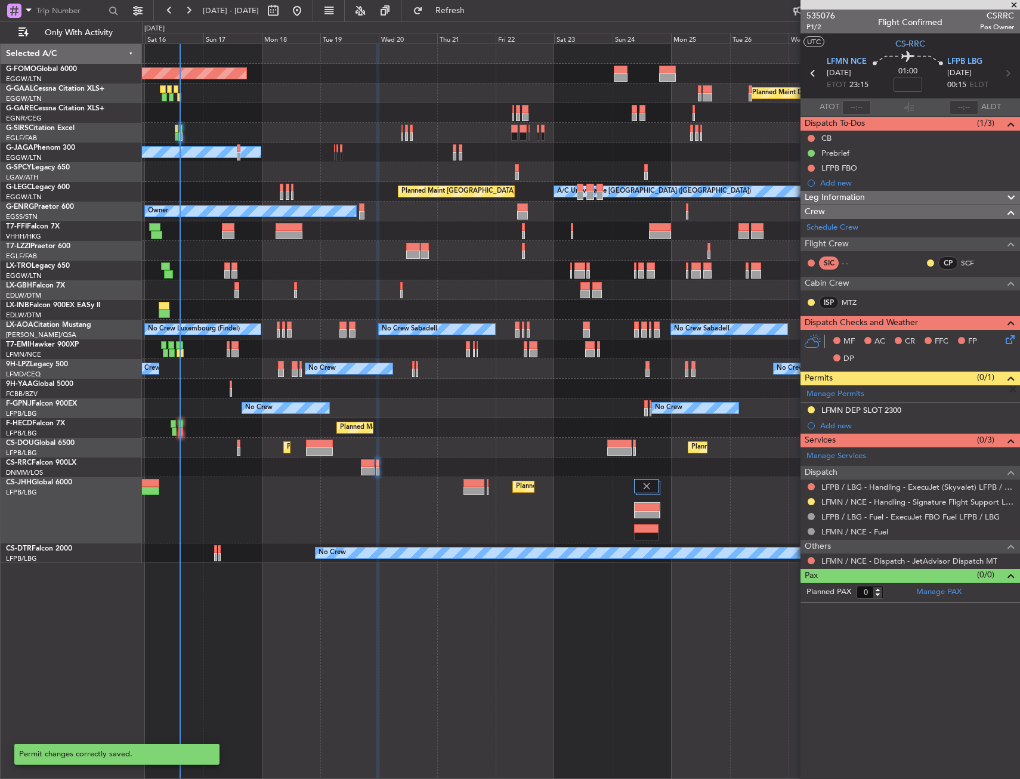
scroll to position [0, 0]
click at [476, 9] on span "Refresh" at bounding box center [450, 11] width 50 height 8
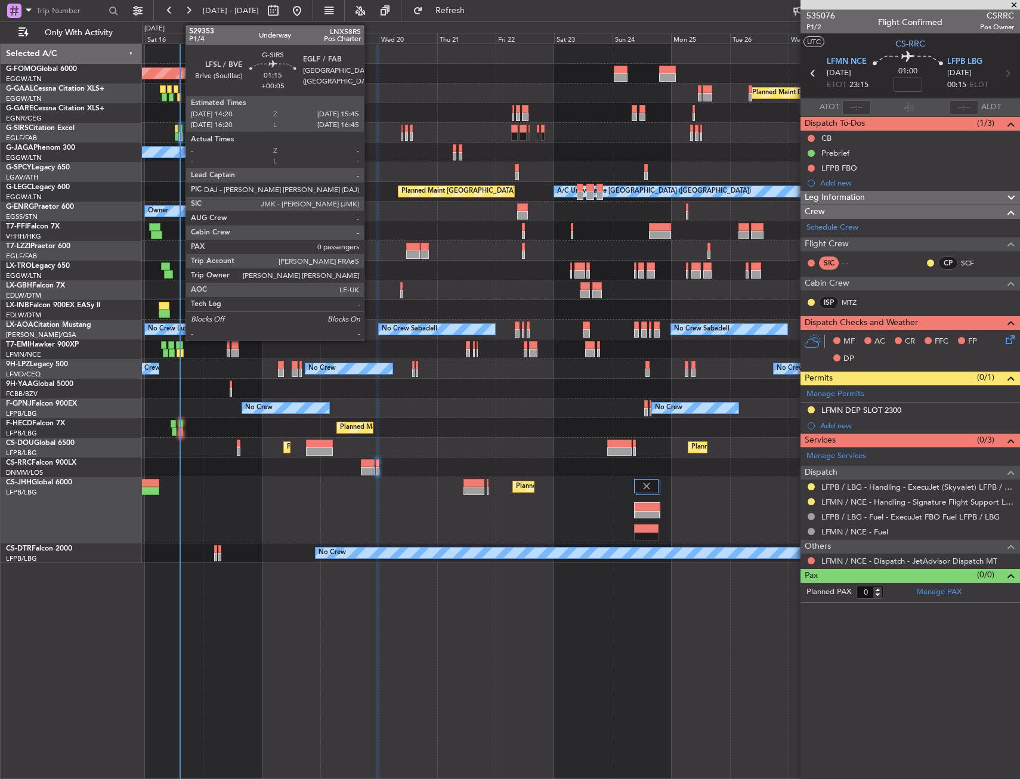
click at [180, 135] on div at bounding box center [181, 136] width 4 height 8
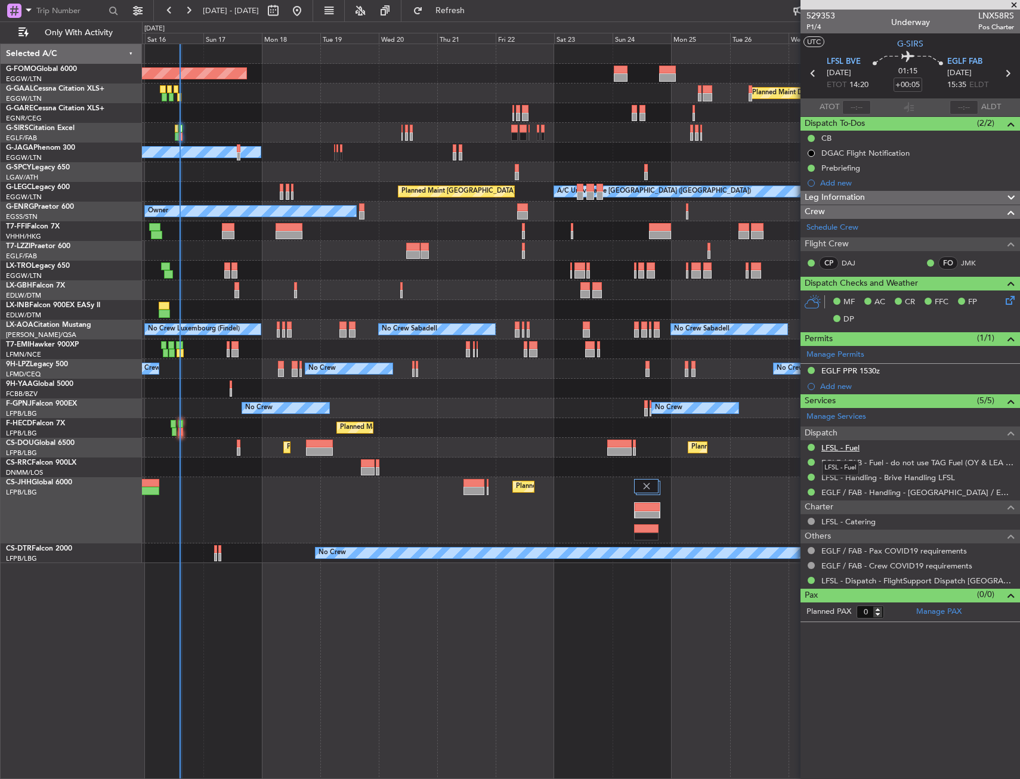
click at [843, 451] on link "LFSL - Fuel" at bounding box center [841, 448] width 38 height 10
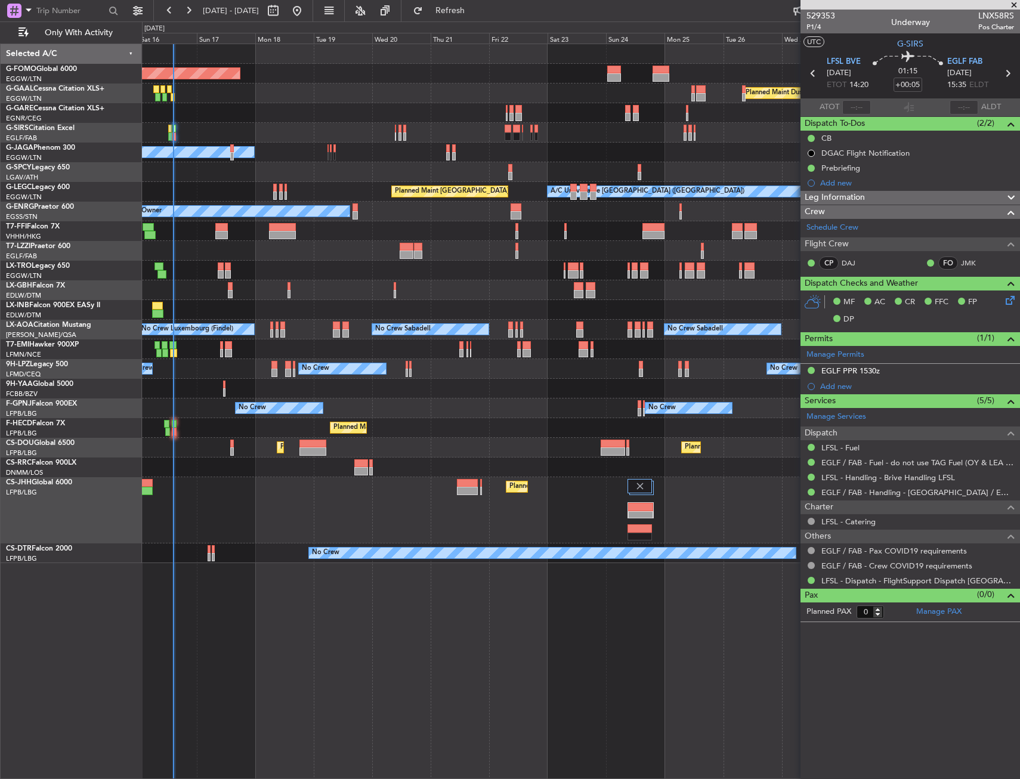
click at [184, 137] on div "Planned Maint [GEOGRAPHIC_DATA] ([GEOGRAPHIC_DATA])" at bounding box center [581, 133] width 878 height 20
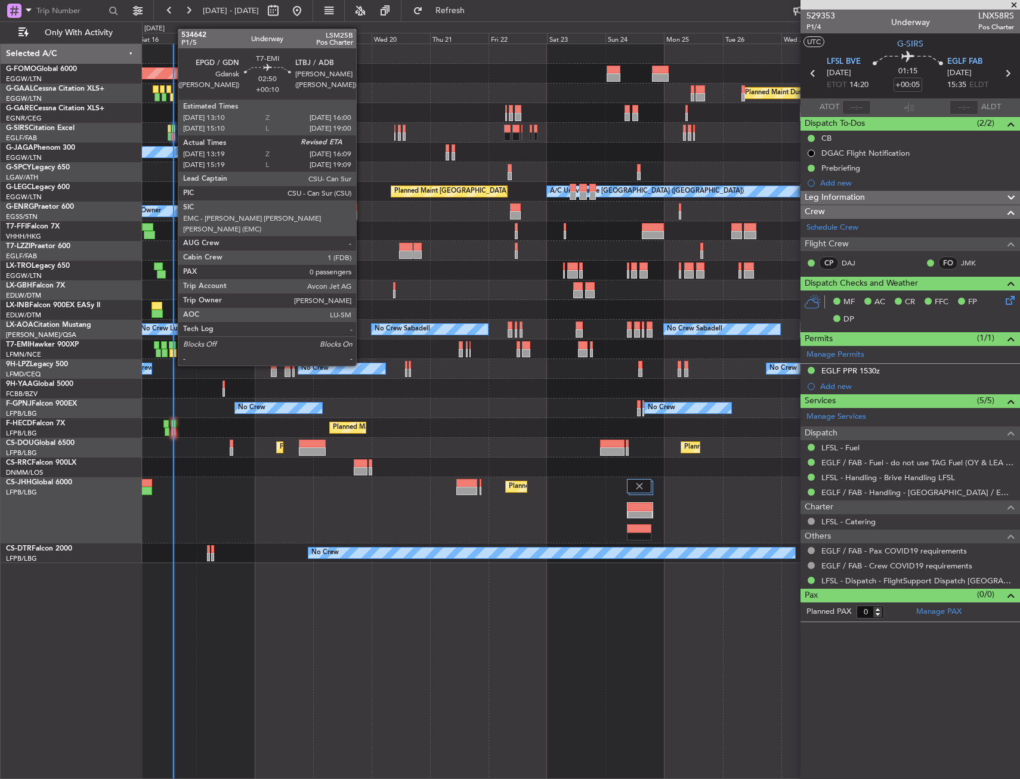
click at [172, 343] on div at bounding box center [172, 345] width 7 height 8
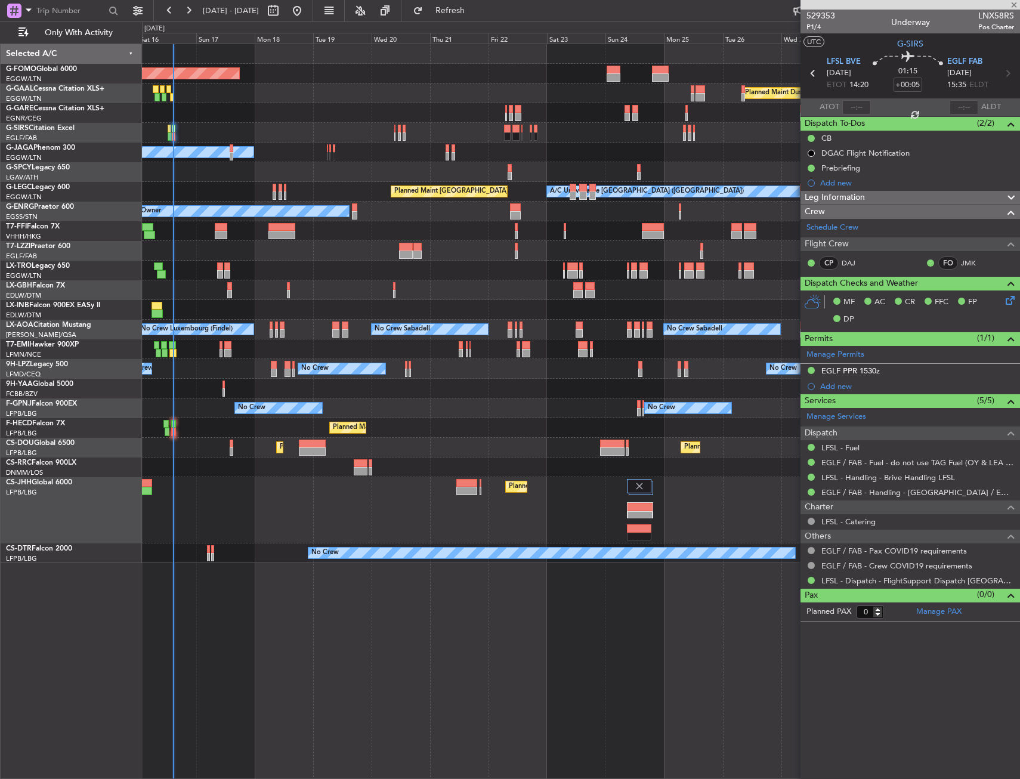
type input "+00:10"
type input "13:19"
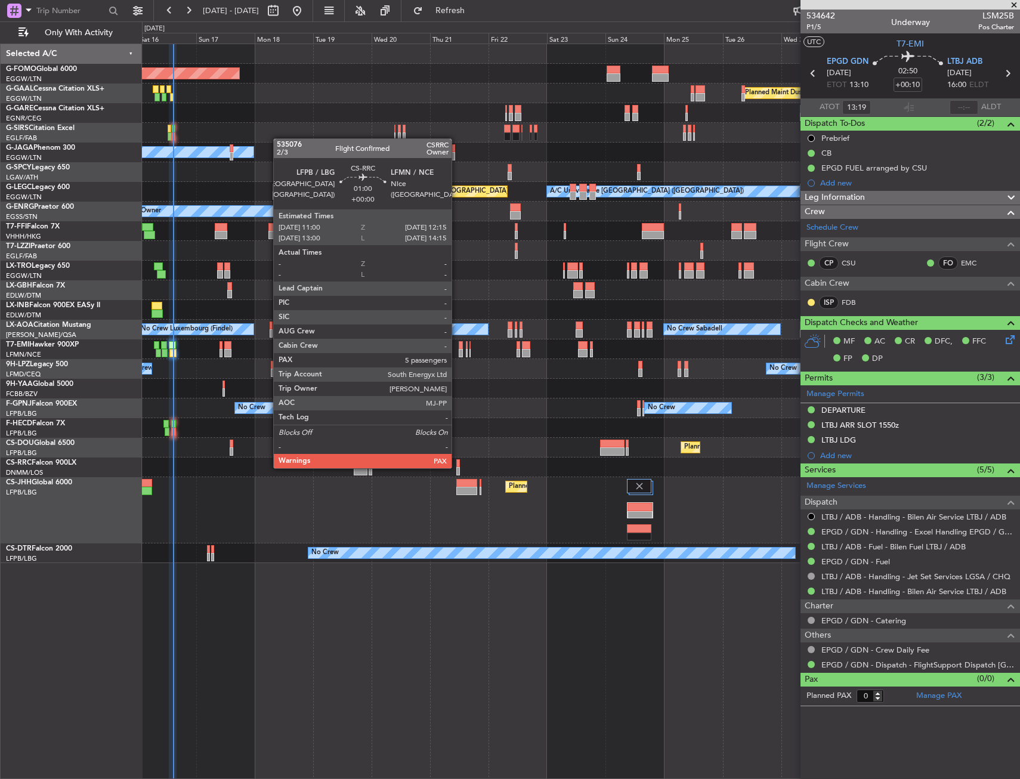
click at [457, 467] on div at bounding box center [458, 471] width 4 height 8
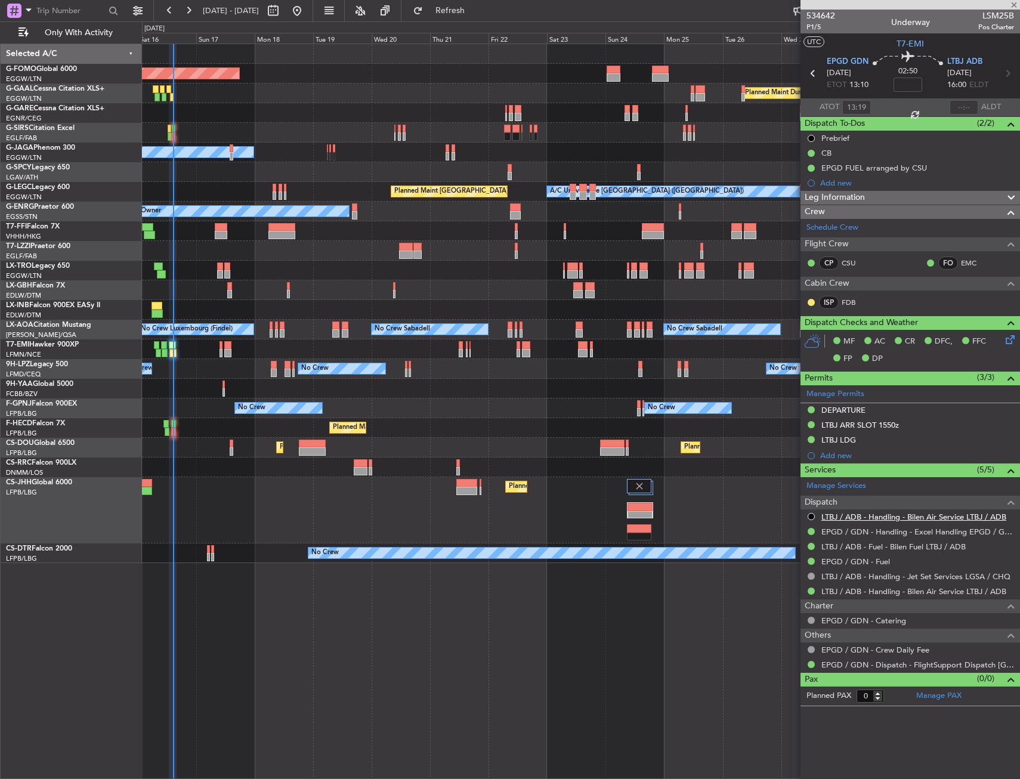
type input "5"
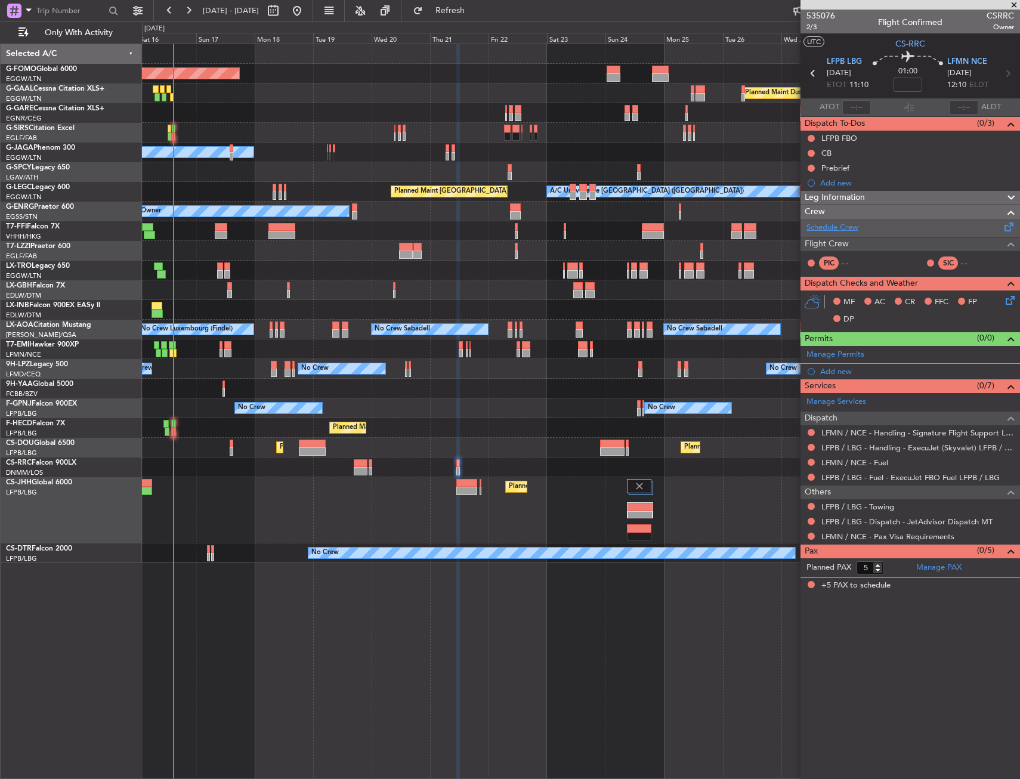
click at [823, 231] on link "Schedule Crew" at bounding box center [833, 228] width 52 height 12
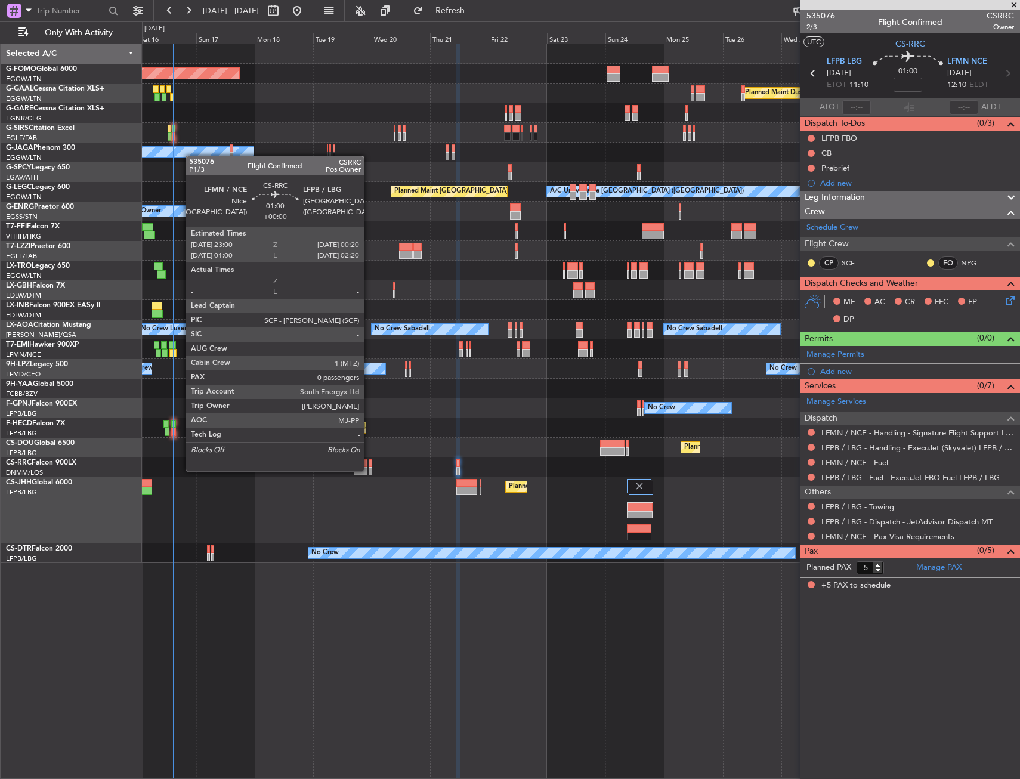
click at [369, 470] on div at bounding box center [371, 471] width 4 height 8
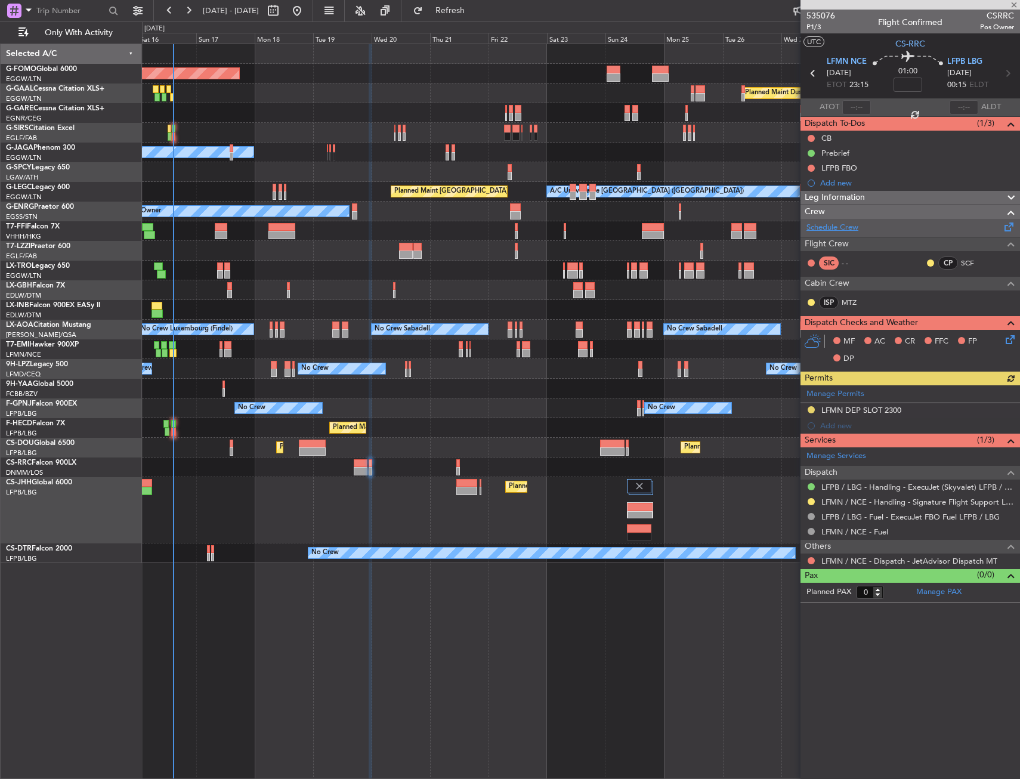
click at [826, 226] on link "Schedule Crew" at bounding box center [833, 228] width 52 height 12
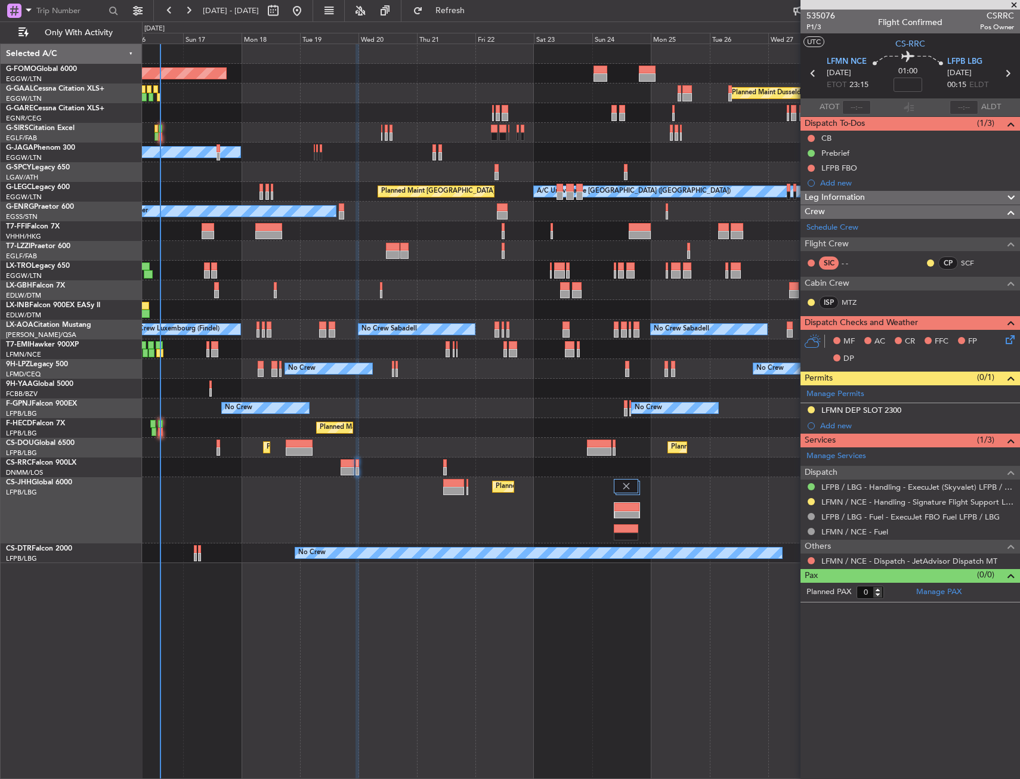
click at [436, 271] on div "Unplanned Maint [GEOGRAPHIC_DATA] ([GEOGRAPHIC_DATA])" at bounding box center [581, 271] width 878 height 20
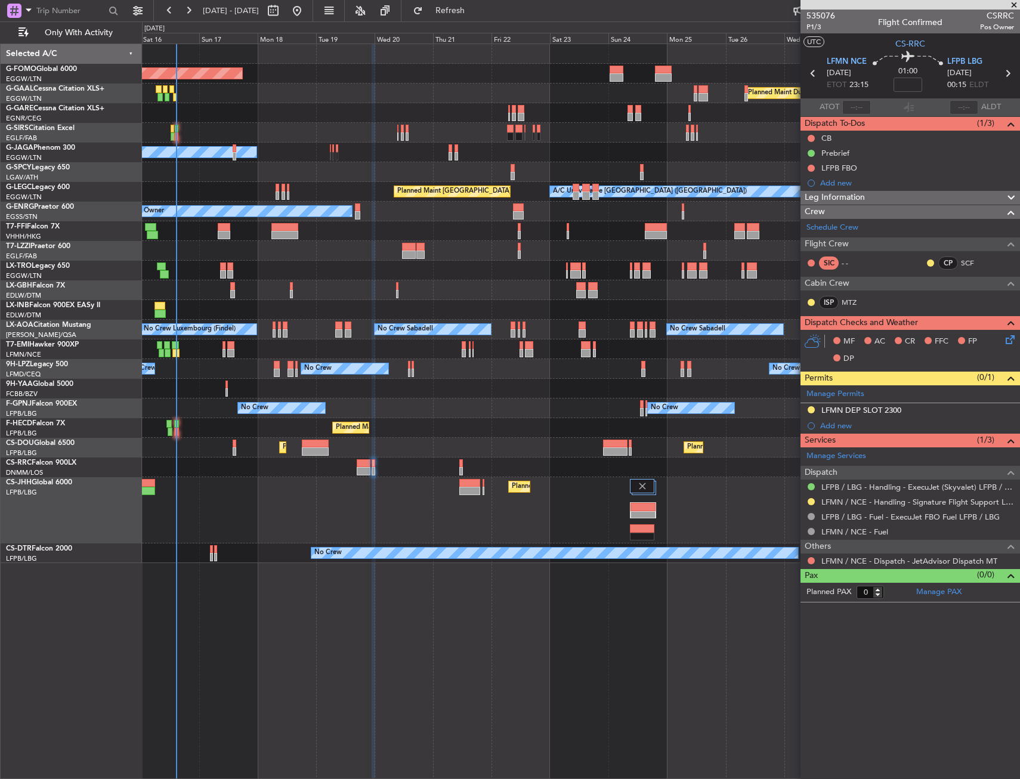
click at [453, 270] on div "Unplanned Maint [GEOGRAPHIC_DATA] ([GEOGRAPHIC_DATA])" at bounding box center [581, 271] width 878 height 20
click at [459, 465] on div "Planned Maint Lagos ([PERSON_NAME])" at bounding box center [581, 468] width 878 height 20
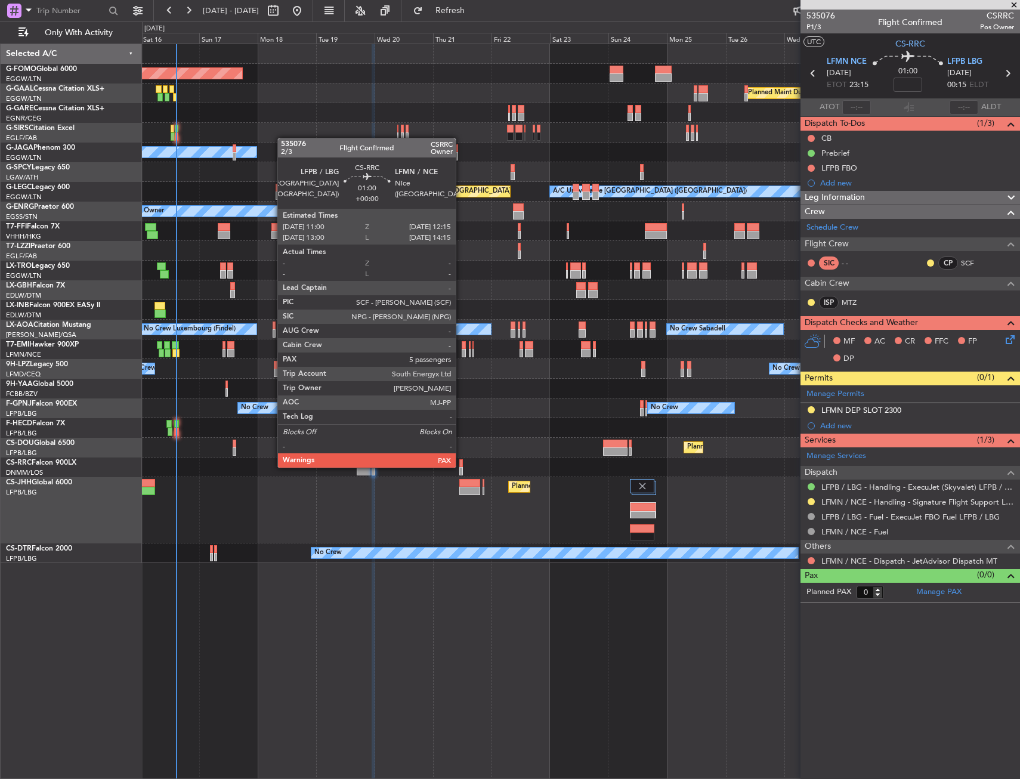
click at [461, 467] on div at bounding box center [461, 463] width 4 height 8
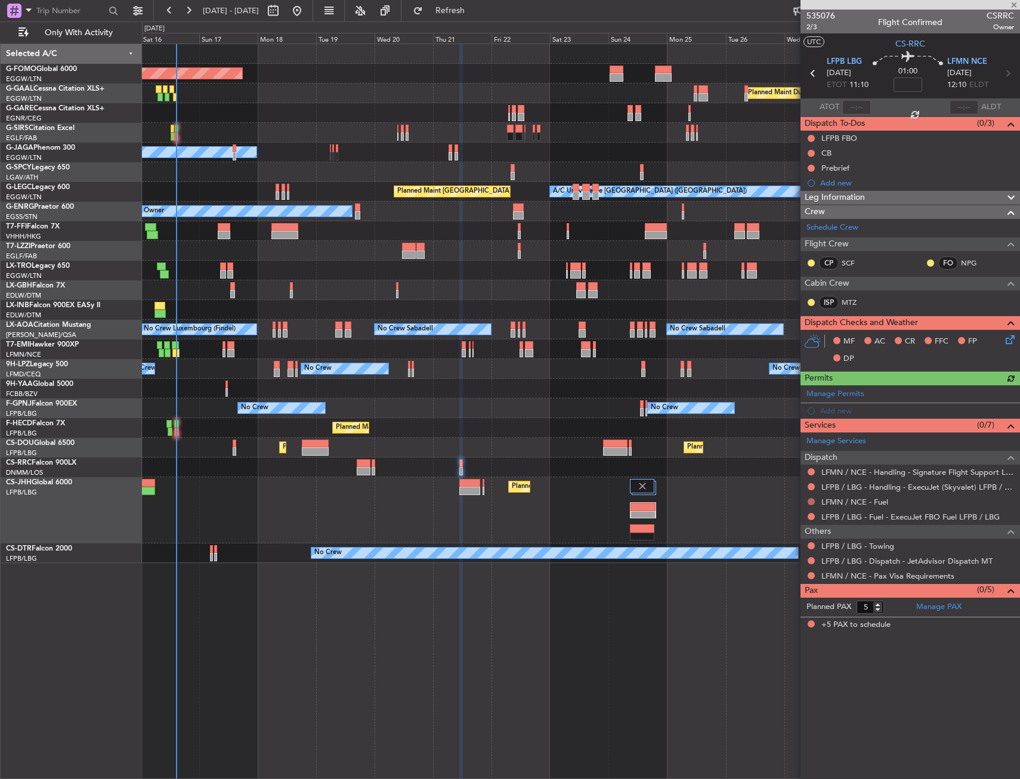
click at [810, 502] on button at bounding box center [811, 501] width 7 height 7
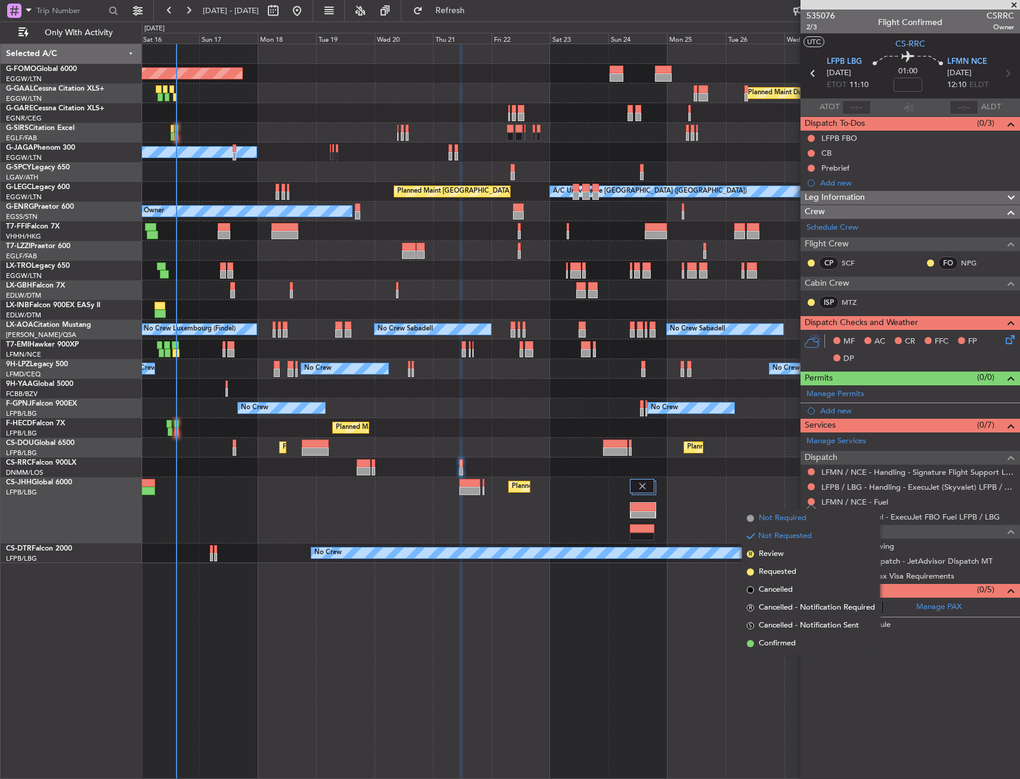
click at [757, 520] on li "Not Required" at bounding box center [811, 519] width 138 height 18
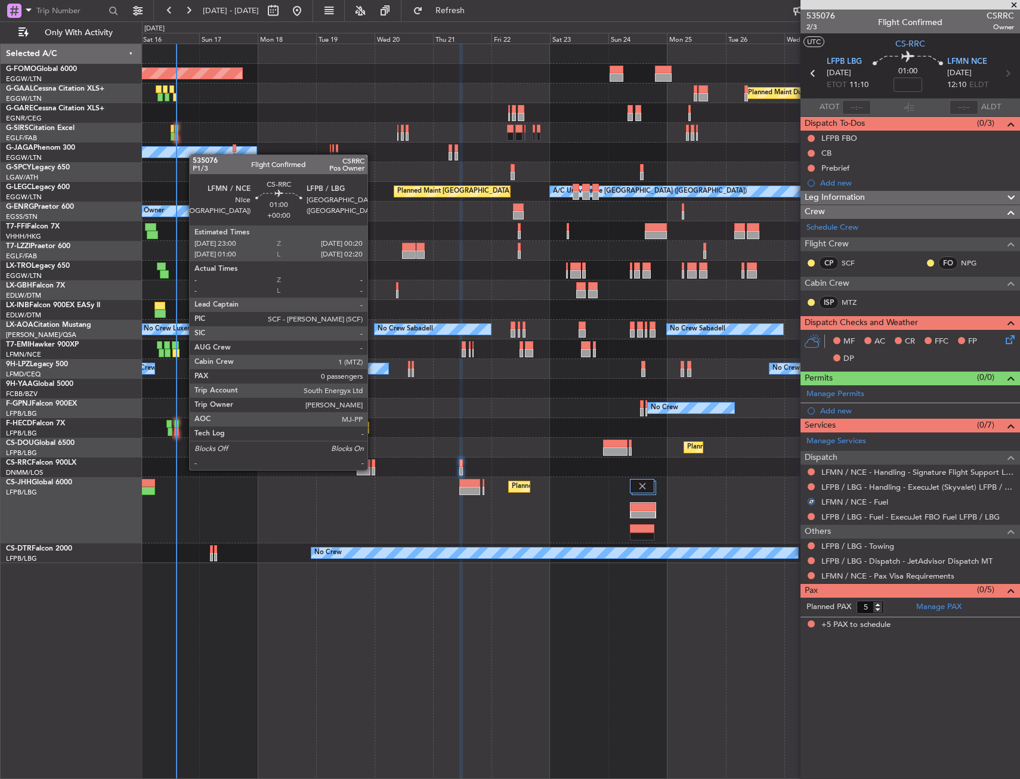
click at [373, 469] on div at bounding box center [374, 471] width 4 height 8
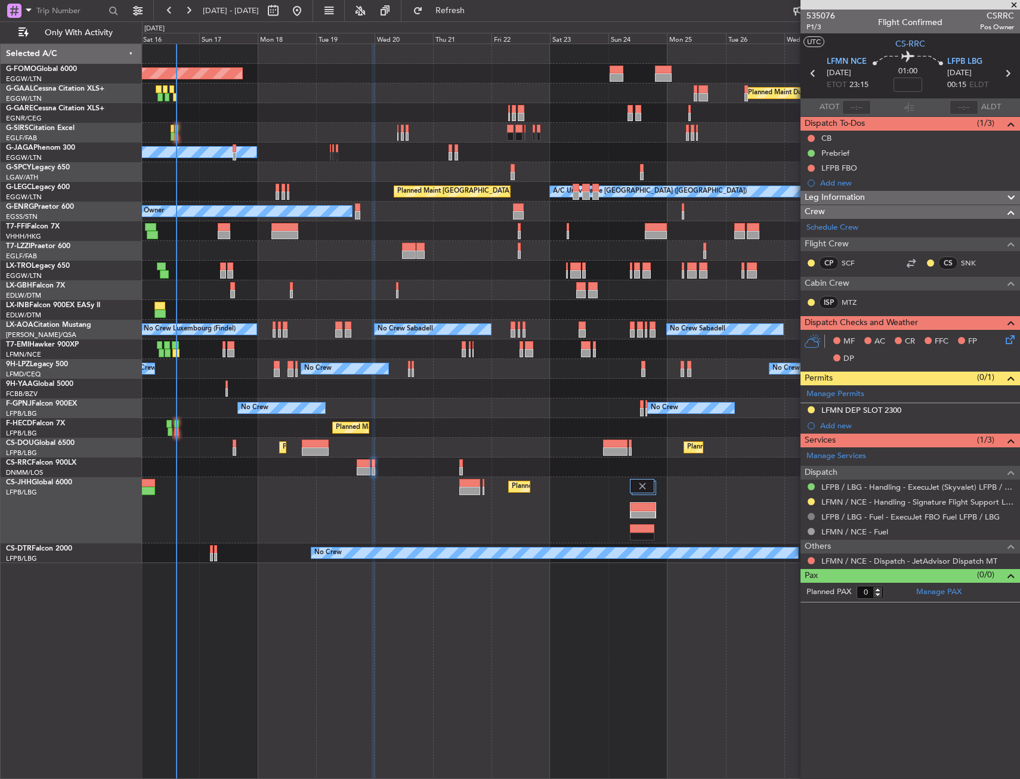
click at [809, 516] on button at bounding box center [811, 516] width 7 height 7
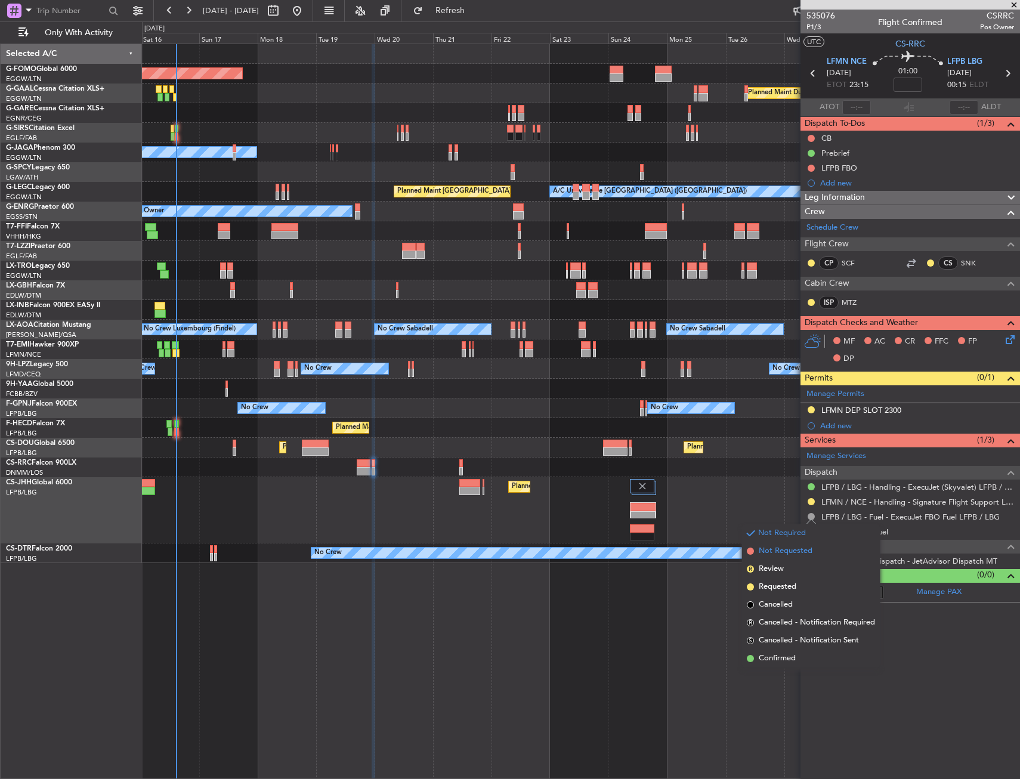
click at [779, 548] on span "Not Requested" at bounding box center [786, 551] width 54 height 12
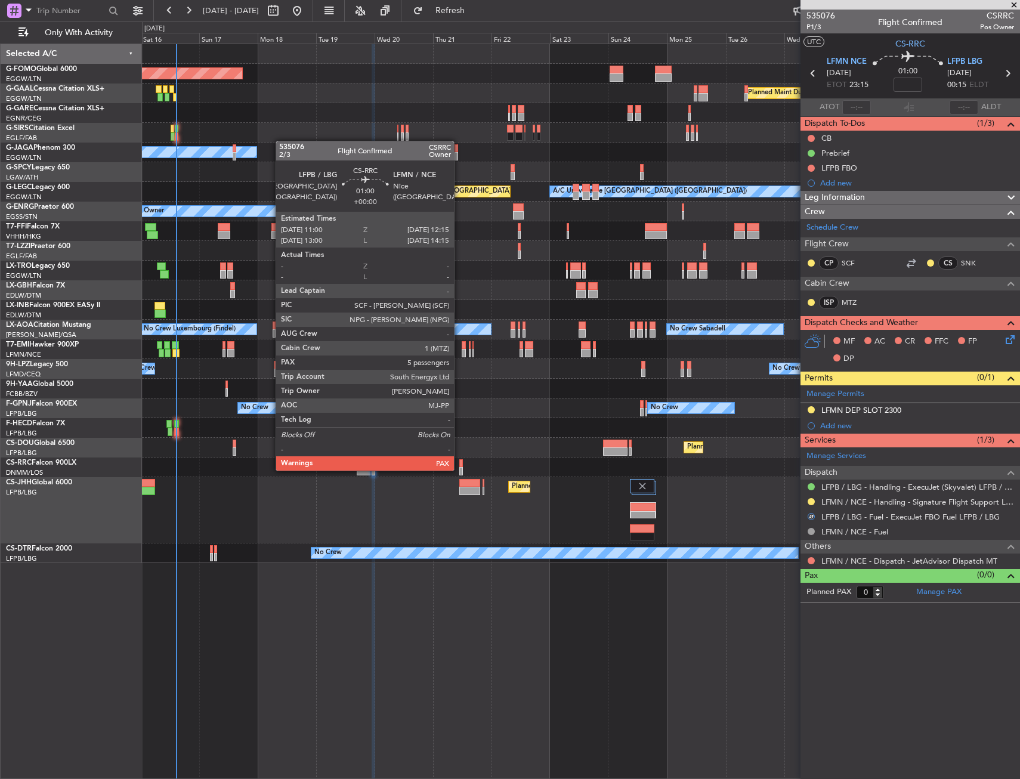
click at [459, 470] on div at bounding box center [461, 471] width 4 height 8
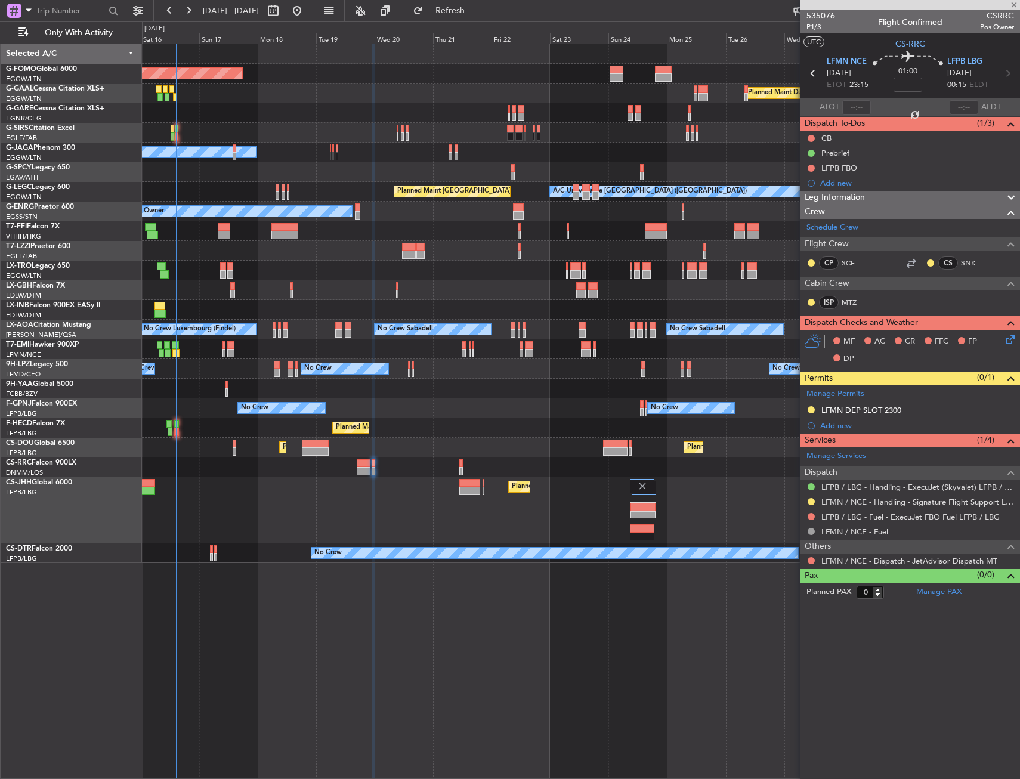
type input "5"
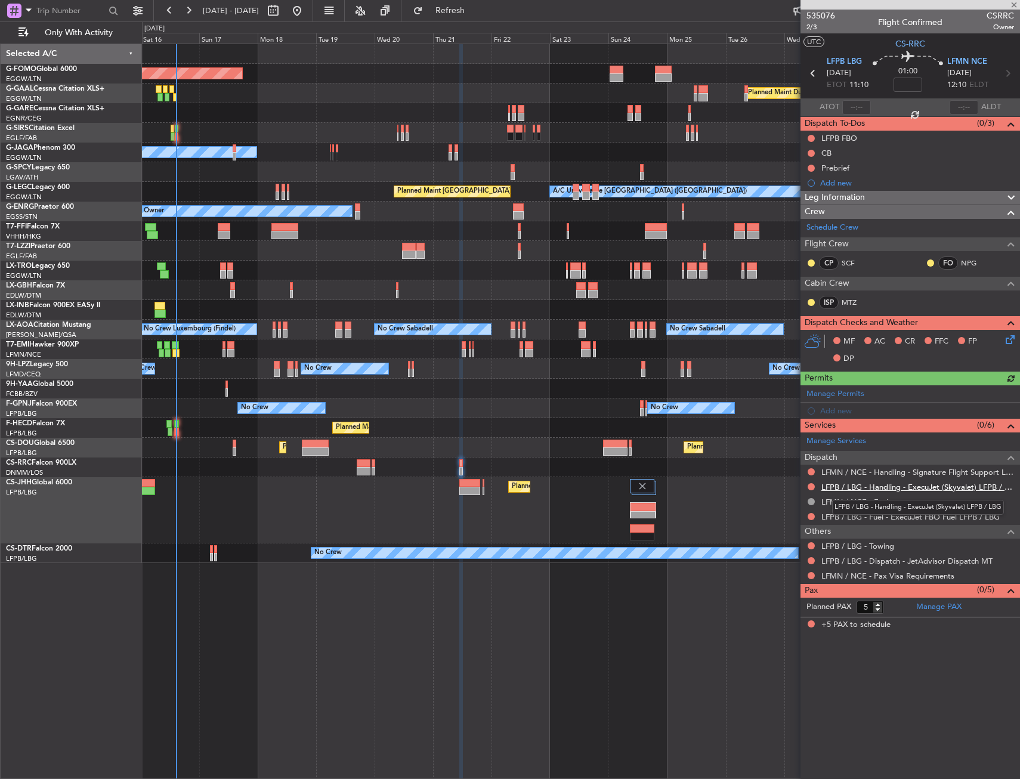
click at [859, 486] on link "LFPB / LBG - Handling - ExecuJet (Skyvalet) LFPB / LBG" at bounding box center [918, 487] width 193 height 10
click at [479, 16] on button "Refresh" at bounding box center [444, 10] width 72 height 19
click at [896, 474] on link "LFMN / NCE - Handling - Signature Flight Support LFMN / NCE" at bounding box center [918, 472] width 193 height 10
click at [455, 17] on button "Refresh" at bounding box center [444, 10] width 72 height 19
click at [849, 414] on div "Manage Permits Add new" at bounding box center [911, 401] width 220 height 33
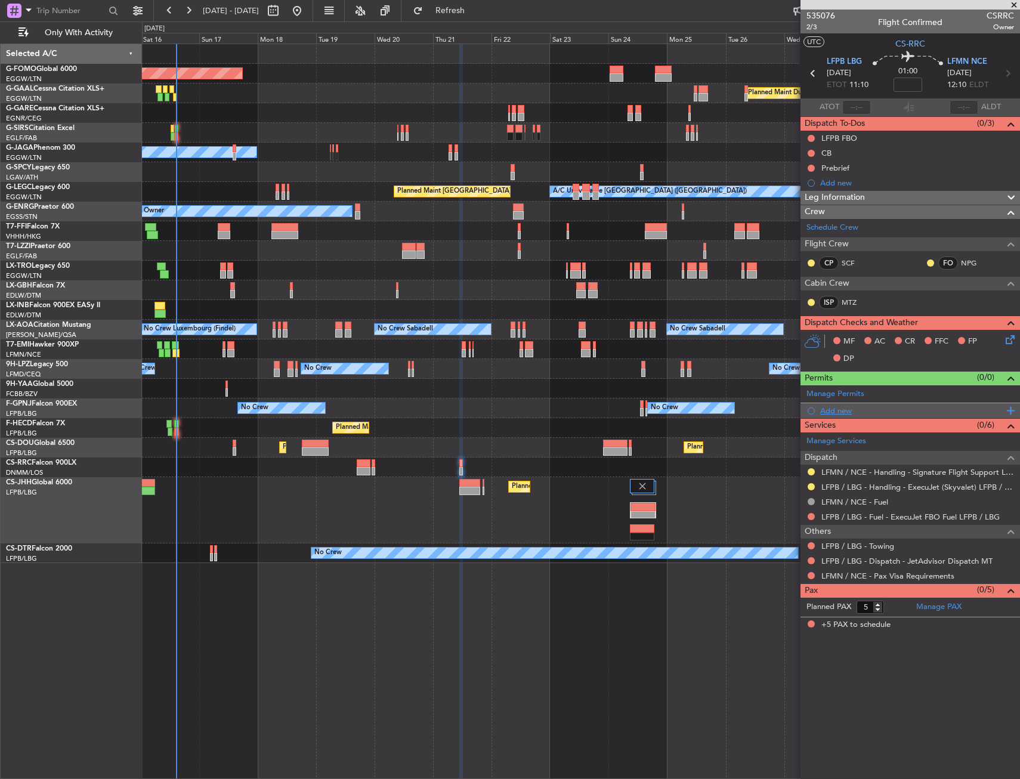
click at [830, 403] on div "Add new" at bounding box center [911, 410] width 220 height 15
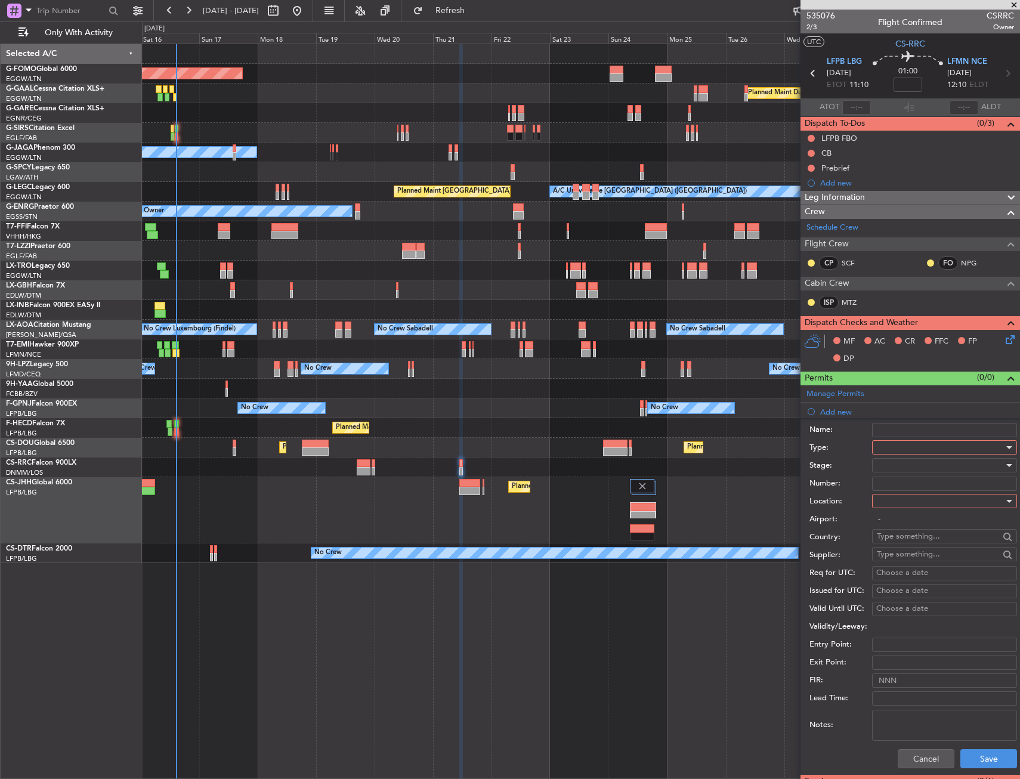
click at [891, 443] on div at bounding box center [940, 448] width 127 height 18
click at [902, 560] on span "Slot" at bounding box center [940, 562] width 125 height 18
click at [897, 504] on div at bounding box center [940, 501] width 127 height 18
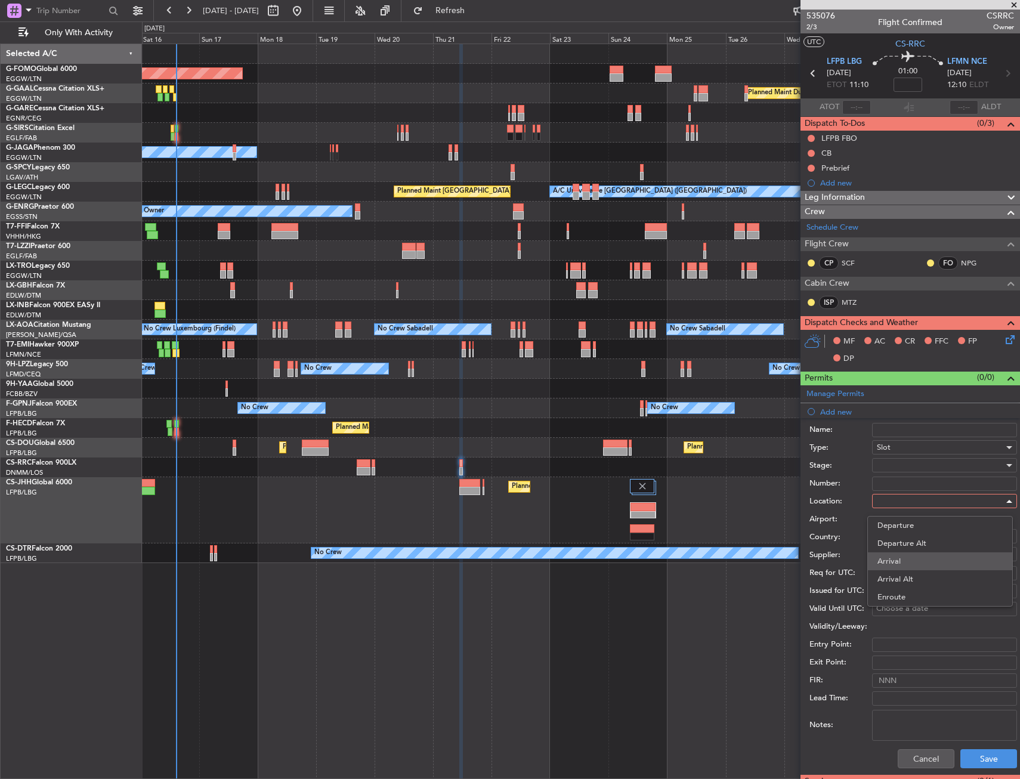
click at [903, 558] on span "Arrival" at bounding box center [940, 562] width 125 height 18
type input "LFMN / NCE"
click at [975, 754] on button "Save" at bounding box center [989, 758] width 57 height 19
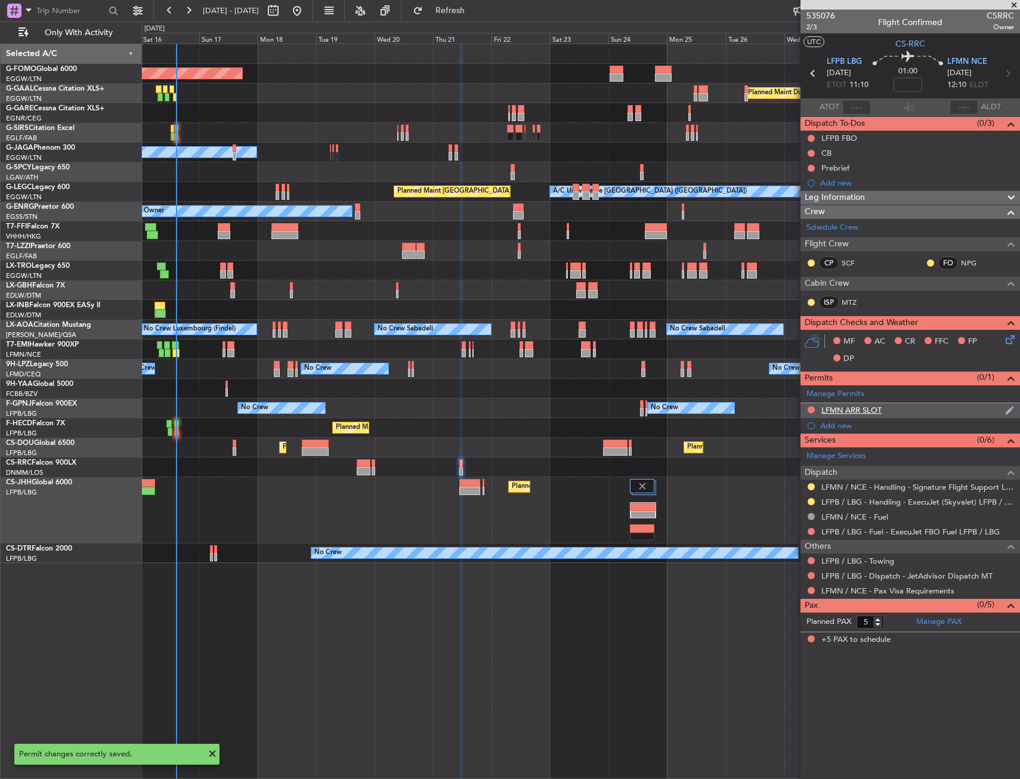
click at [918, 408] on div "LFMN ARR SLOT" at bounding box center [911, 410] width 220 height 15
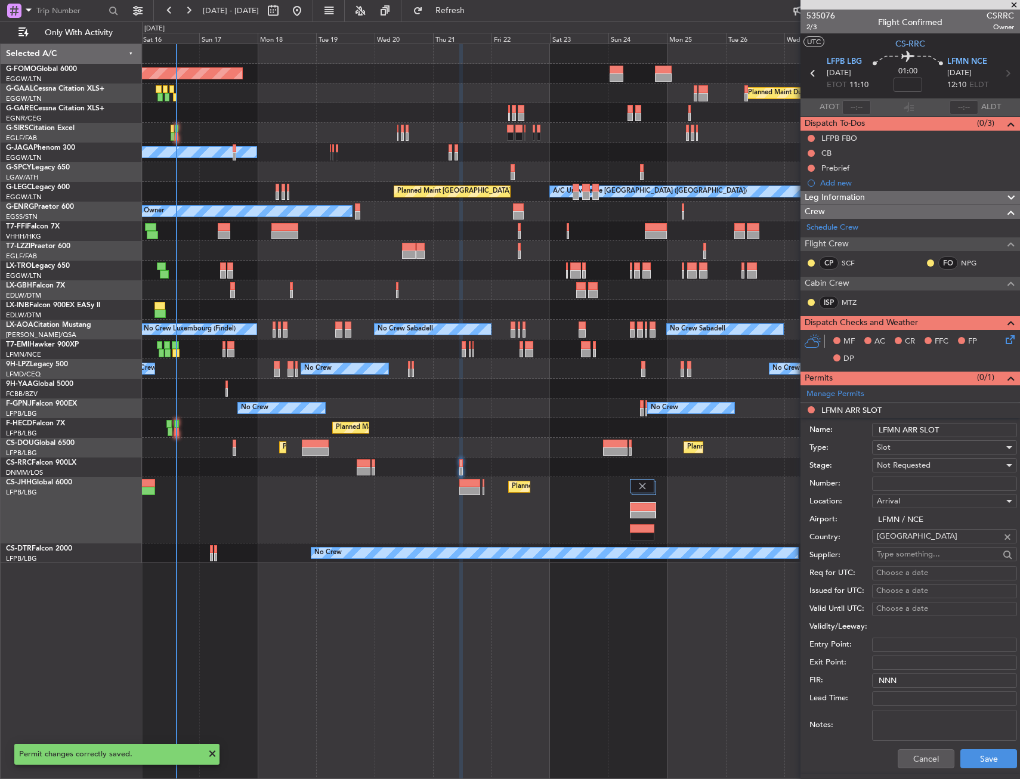
click at [953, 428] on input "LFMN ARR SLOT" at bounding box center [944, 430] width 145 height 14
type input "LFMN ARR SLOT 1215Z"
click at [913, 459] on div "Not Requested" at bounding box center [940, 465] width 127 height 18
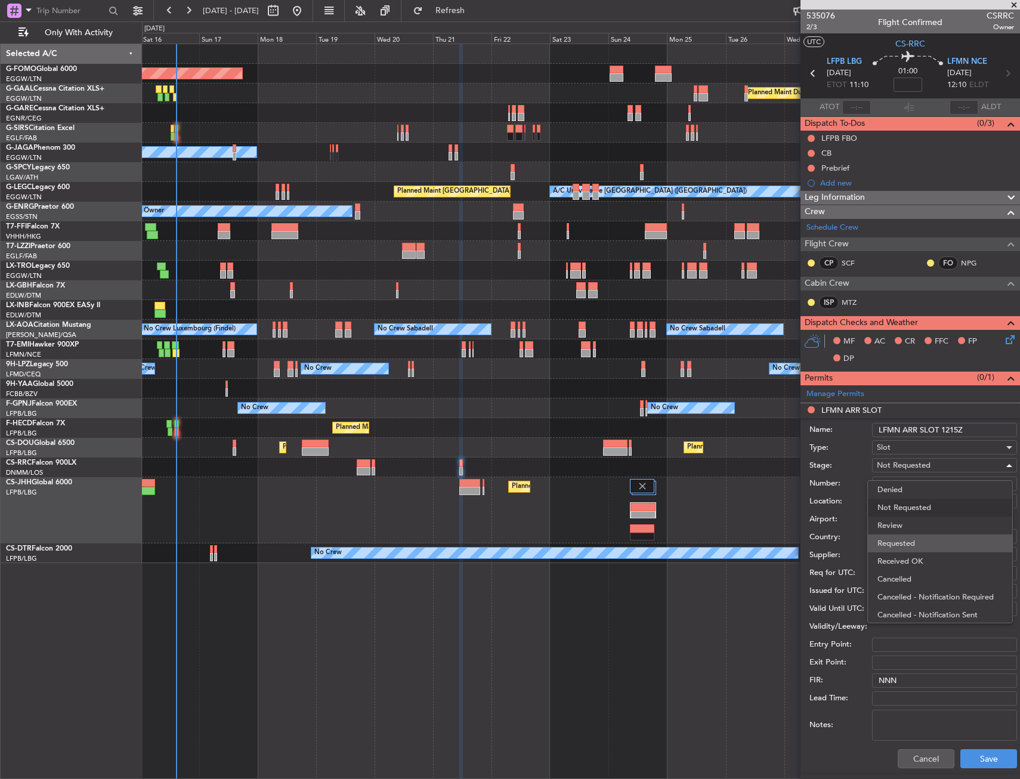
click at [927, 541] on span "Requested" at bounding box center [940, 544] width 125 height 18
click at [973, 752] on button "Save" at bounding box center [989, 758] width 57 height 19
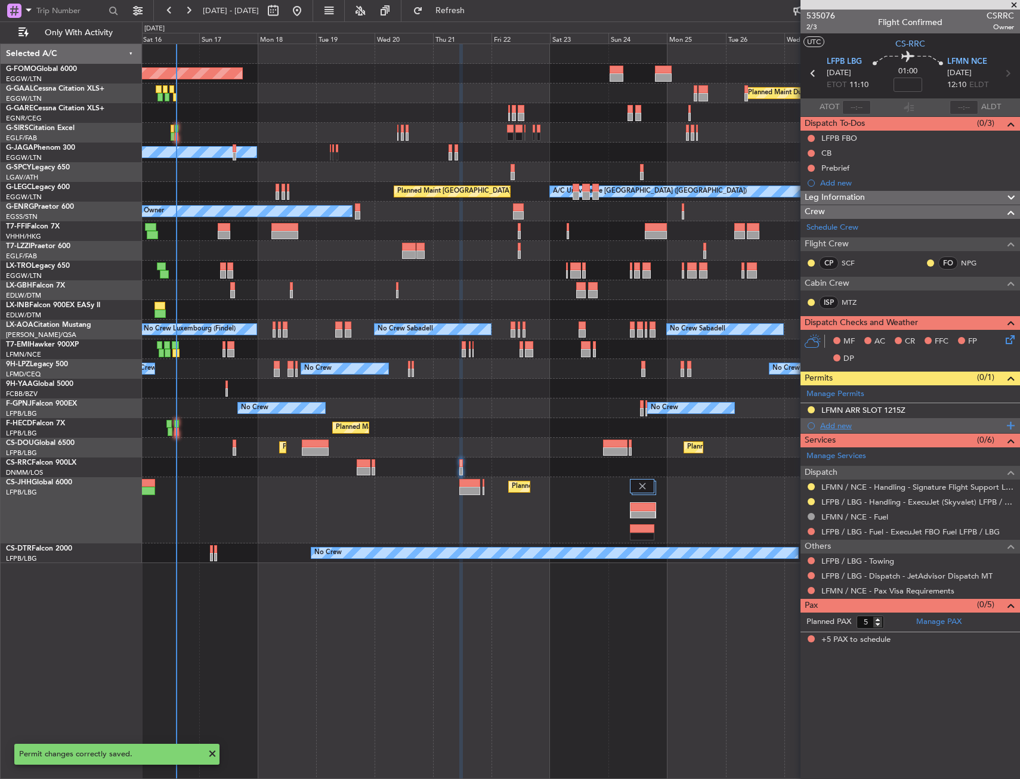
click at [842, 421] on div "Add new" at bounding box center [911, 426] width 183 height 10
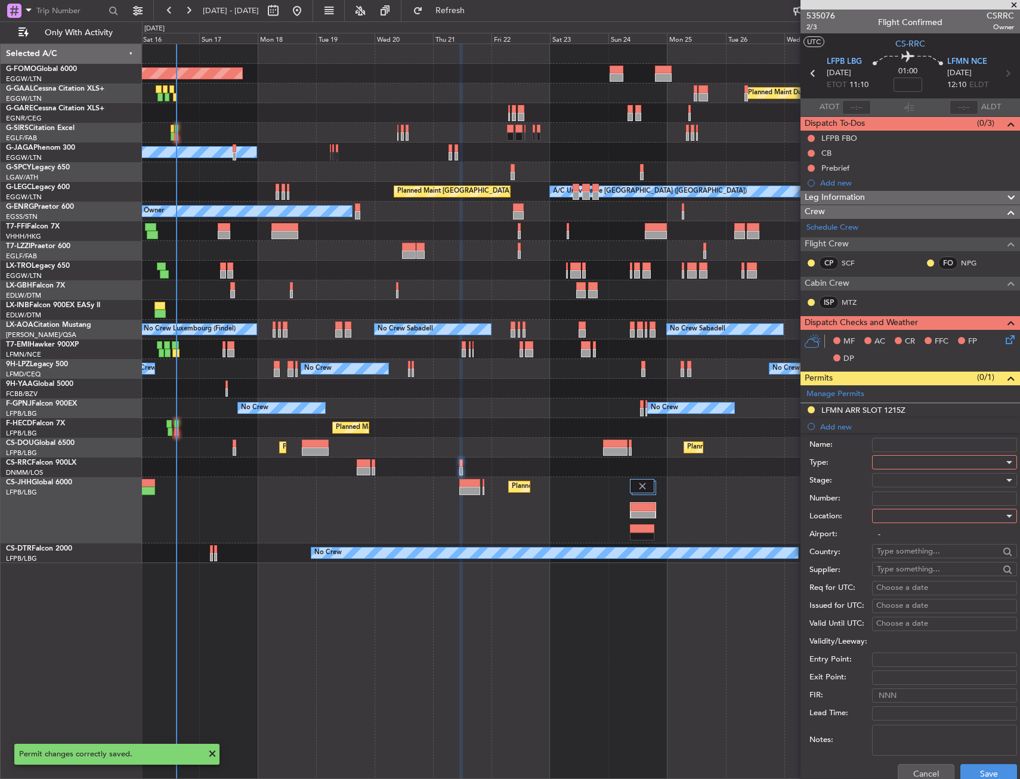
click at [913, 459] on div at bounding box center [940, 462] width 127 height 18
click at [913, 528] on span "Parking" at bounding box center [940, 529] width 125 height 18
click at [911, 514] on div at bounding box center [940, 516] width 127 height 18
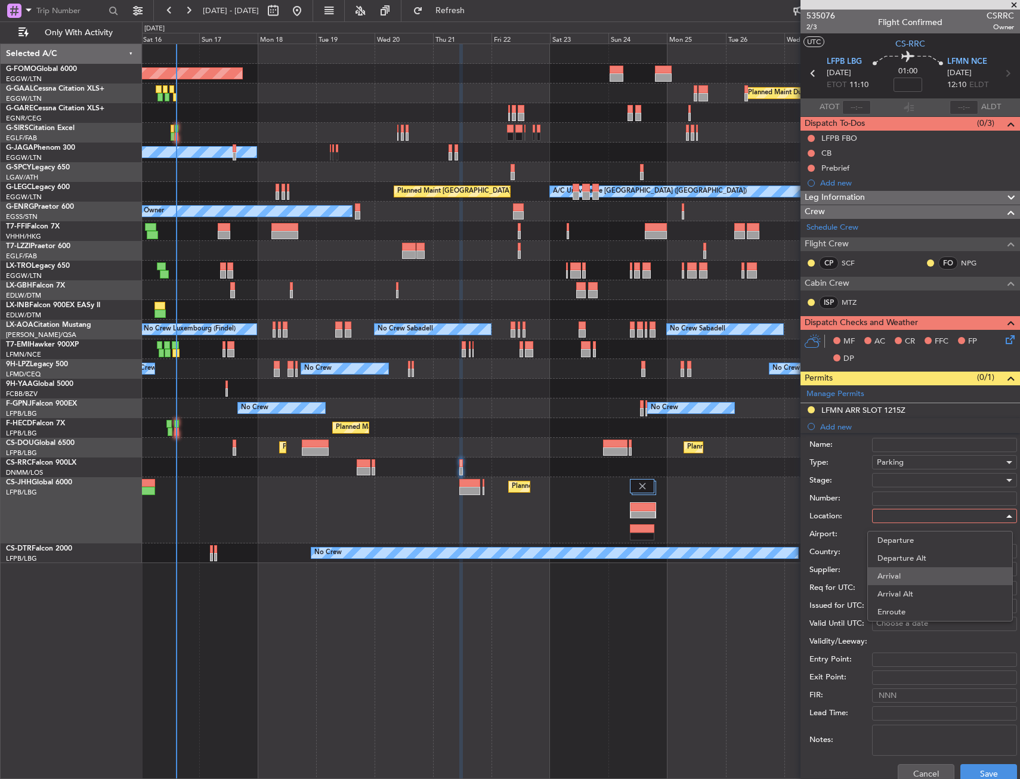
click at [912, 573] on span "Arrival" at bounding box center [940, 576] width 125 height 18
type input "LFMN / NCE"
click at [973, 772] on button "Save" at bounding box center [989, 773] width 57 height 19
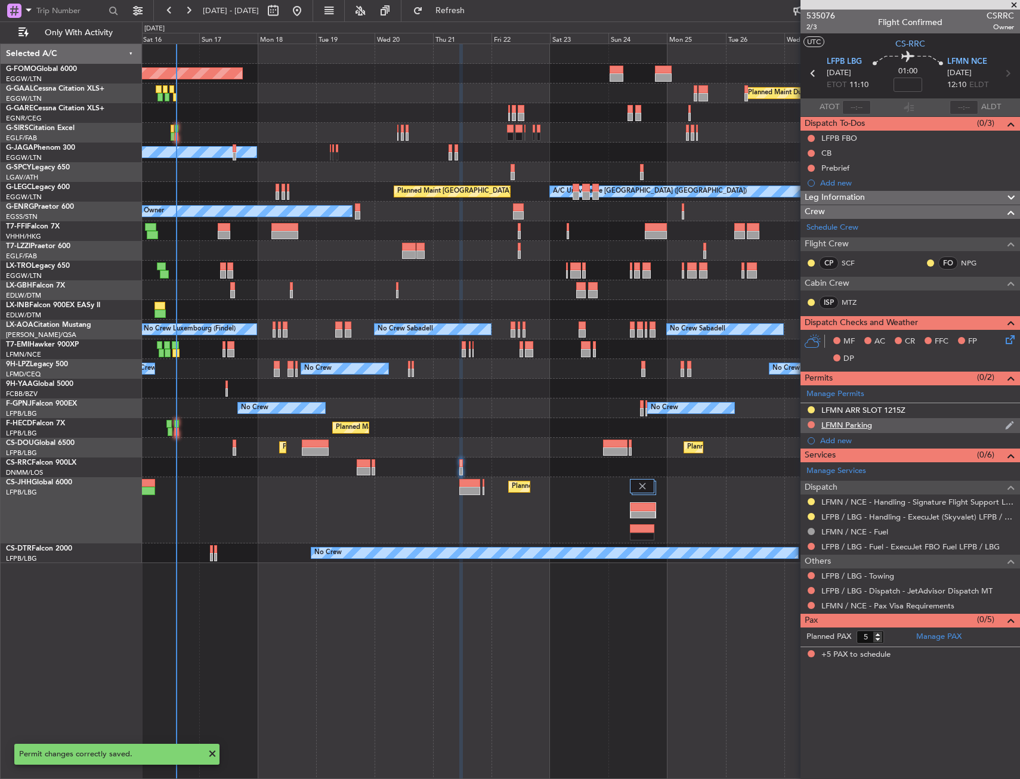
click at [912, 421] on div "LFMN Parking" at bounding box center [911, 425] width 220 height 15
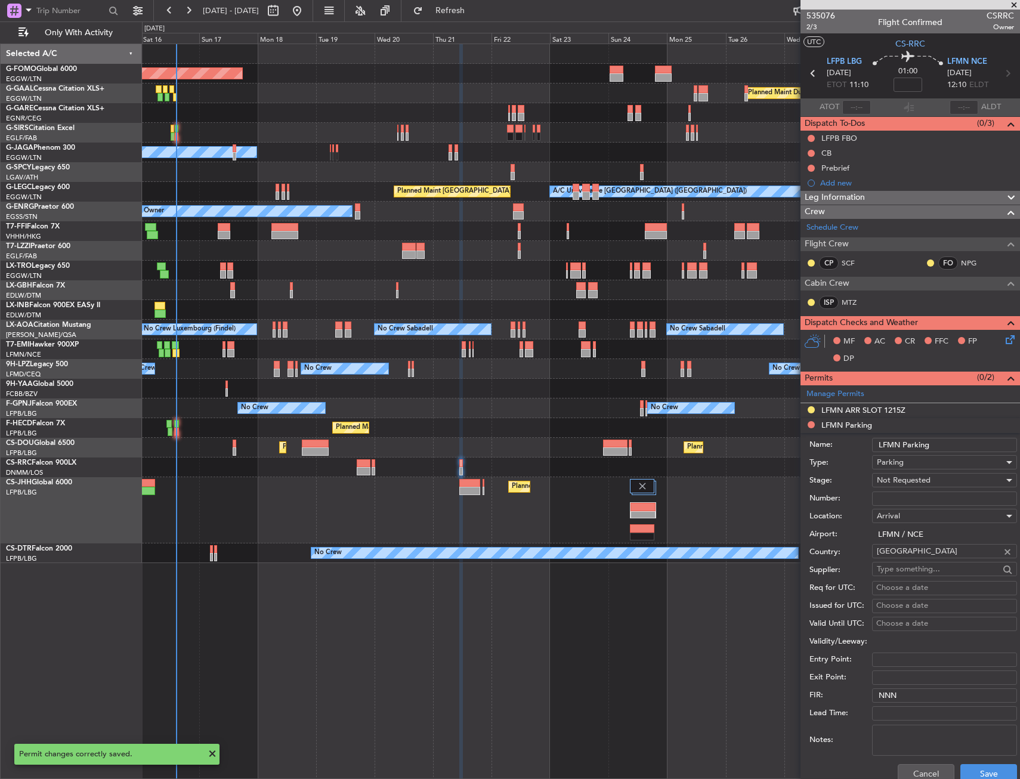
click at [943, 445] on input "LFMN Parking" at bounding box center [944, 445] width 145 height 14
type input "LFMN Parking Until [DATE]"
click at [902, 476] on span "Not Requested" at bounding box center [904, 480] width 54 height 11
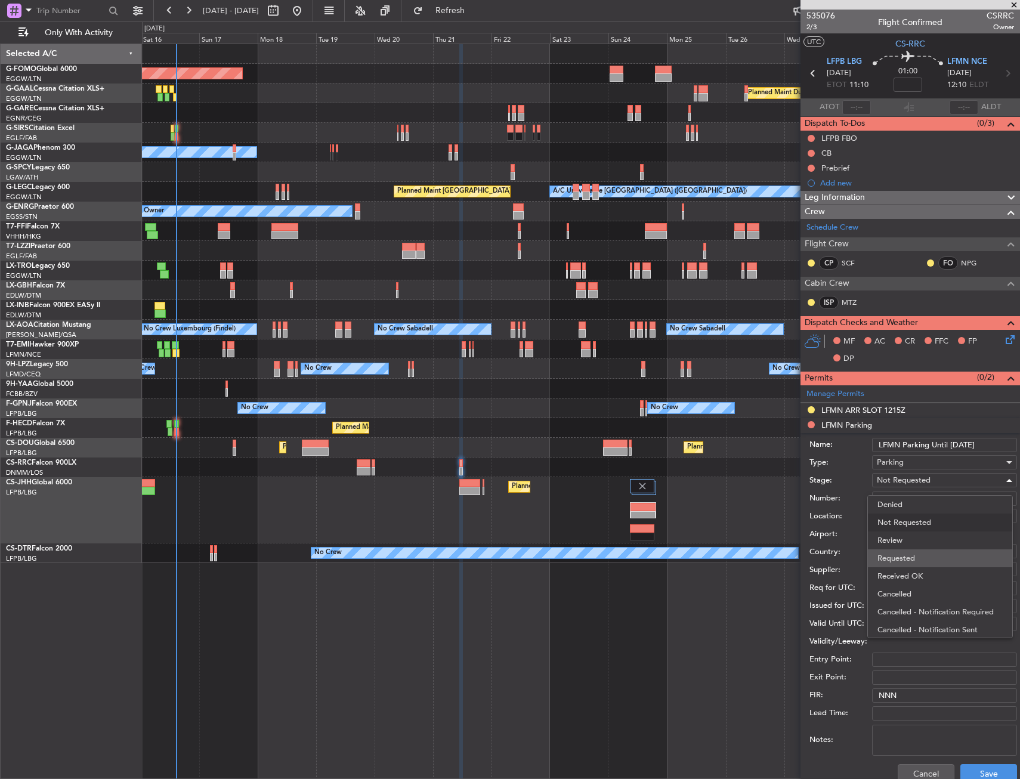
click at [915, 554] on span "Requested" at bounding box center [940, 559] width 125 height 18
click at [973, 766] on button "Save" at bounding box center [989, 773] width 57 height 19
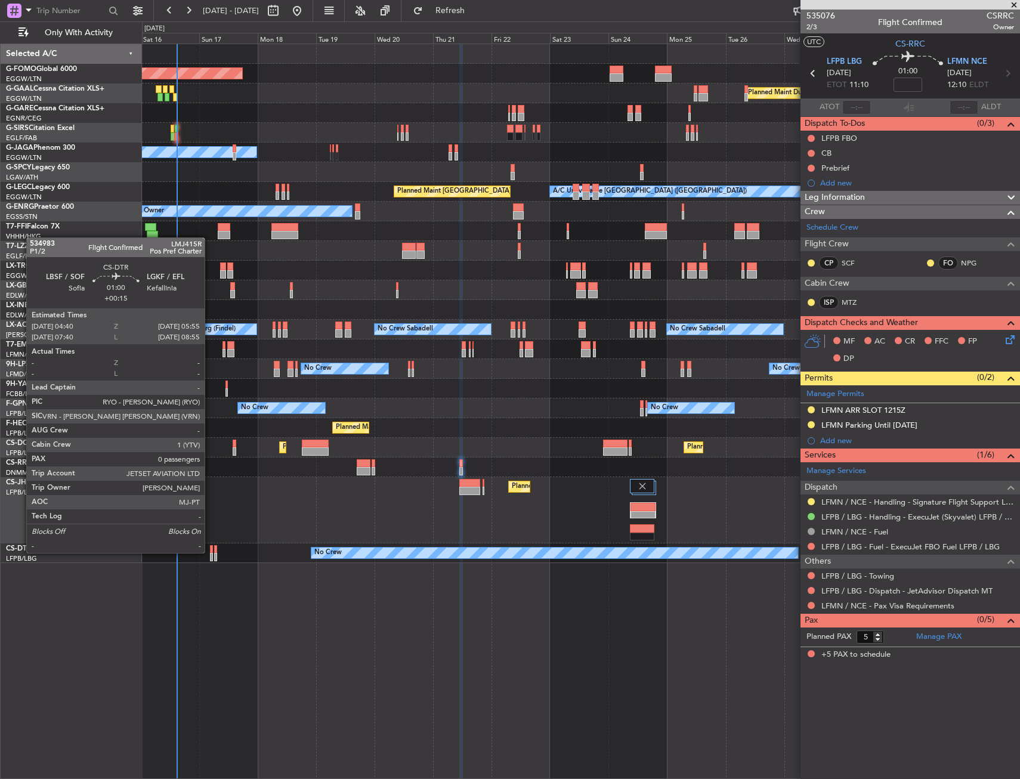
click at [210, 552] on div at bounding box center [212, 549] width 4 height 8
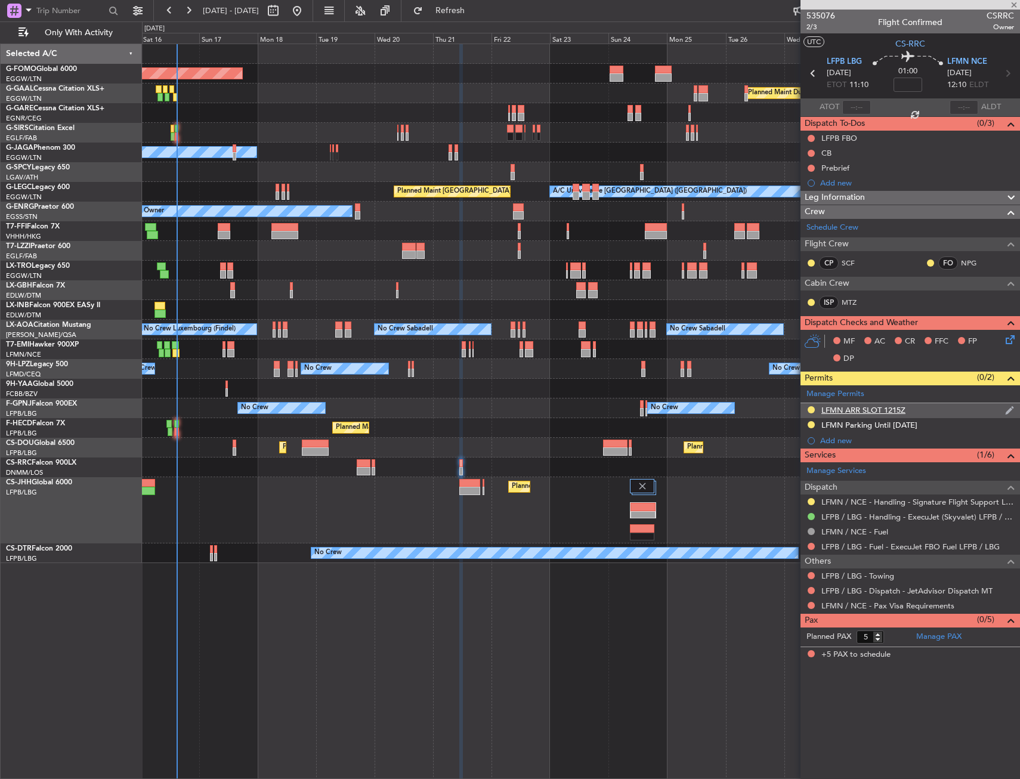
type input "+00:15"
type input "0"
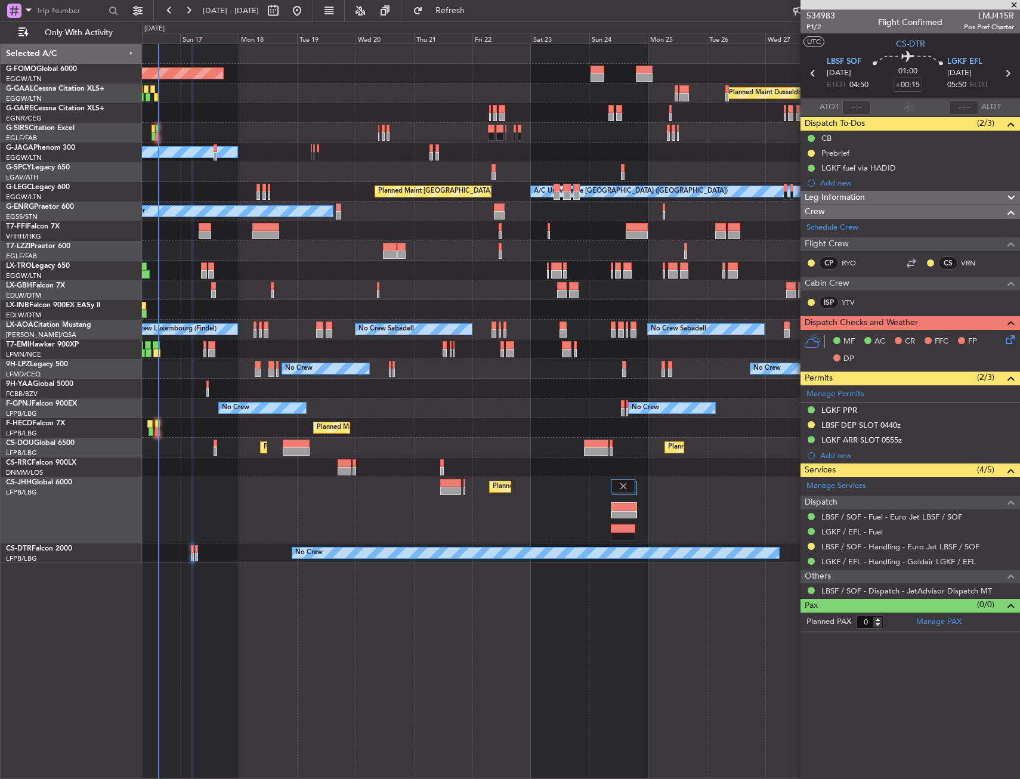
click at [597, 493] on div "Planned Maint London (Luton) Planned Maint Paris (Le Bourget)" at bounding box center [581, 510] width 878 height 66
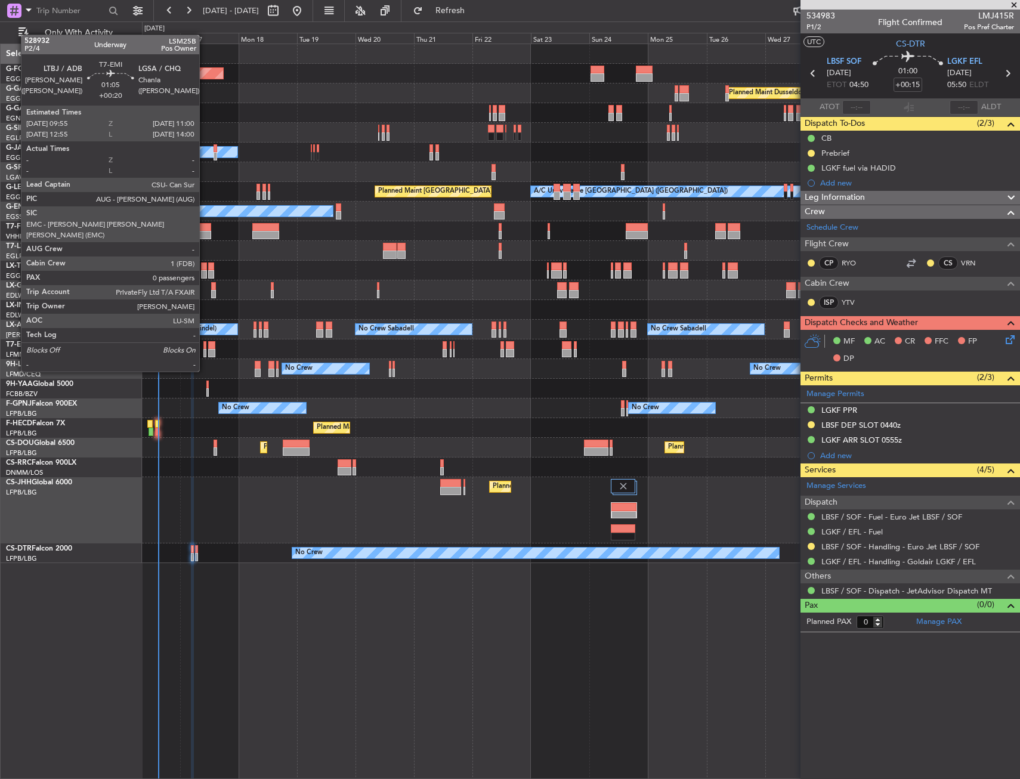
click at [205, 349] on div at bounding box center [204, 353] width 3 height 8
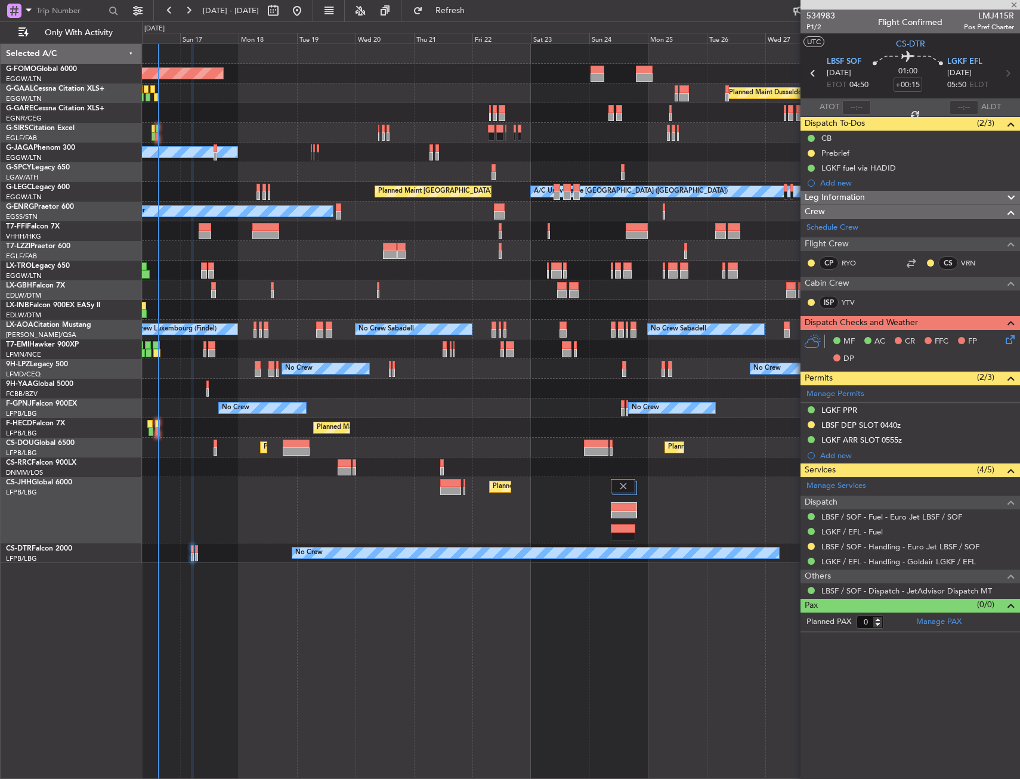
type input "+00:20"
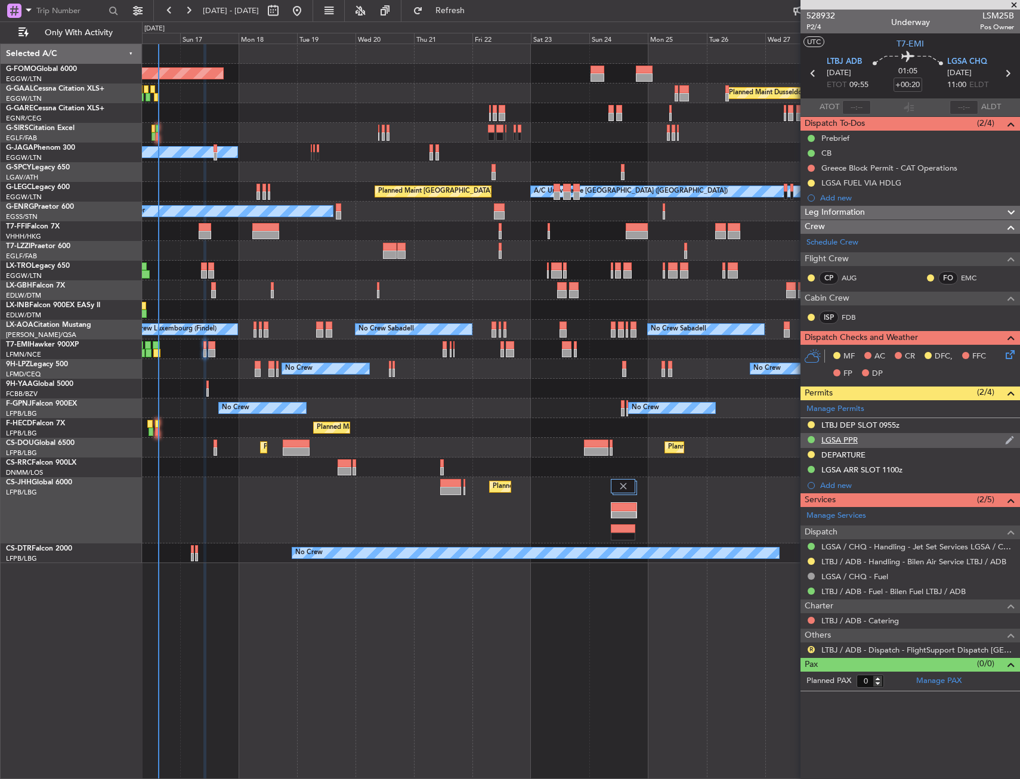
click at [921, 443] on div "LGSA PPR" at bounding box center [911, 440] width 220 height 15
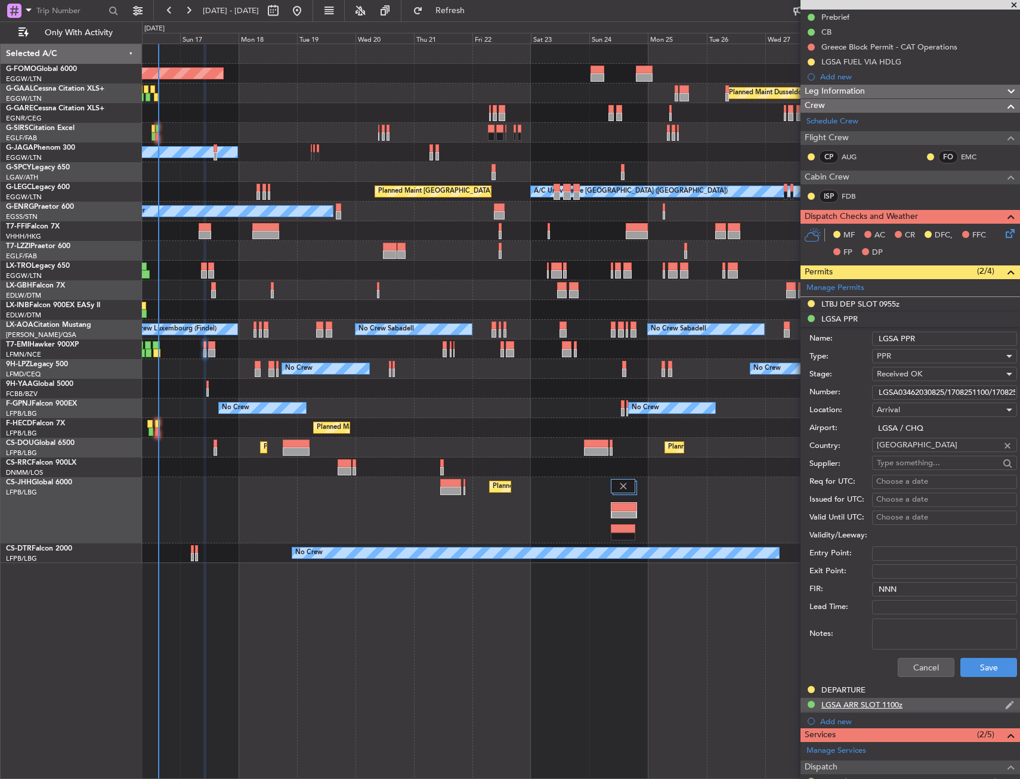
scroll to position [268, 0]
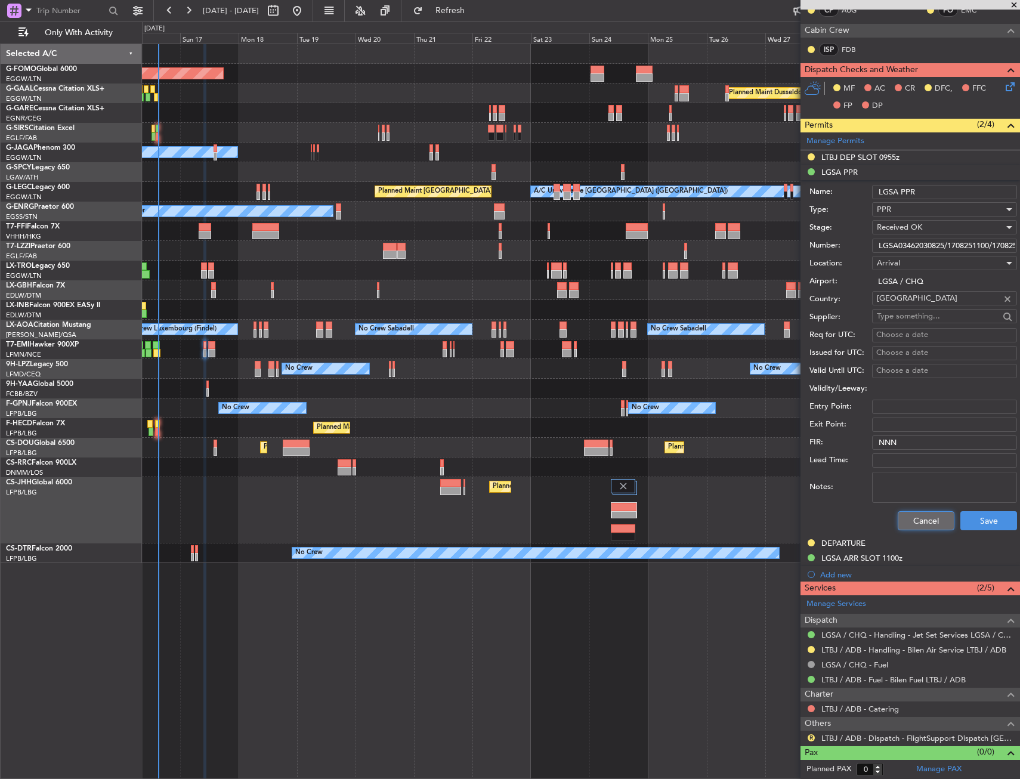
click at [920, 523] on button "Cancel" at bounding box center [926, 520] width 57 height 19
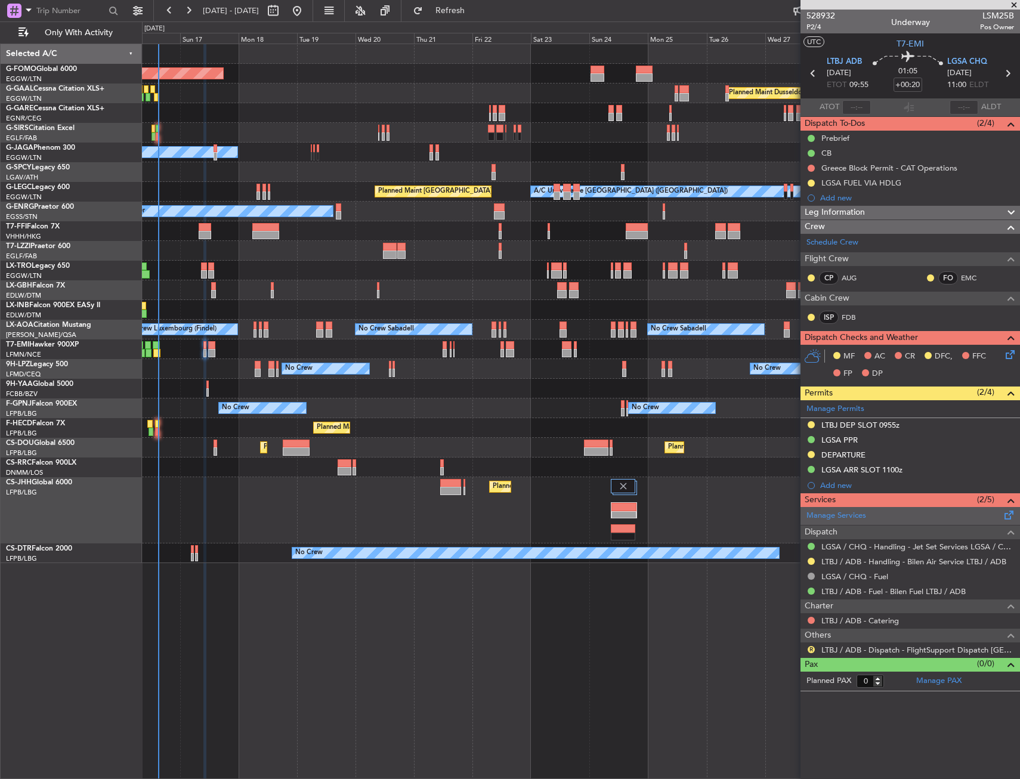
scroll to position [0, 0]
click at [920, 468] on div "LGSA ARR SLOT 1100z" at bounding box center [911, 470] width 220 height 15
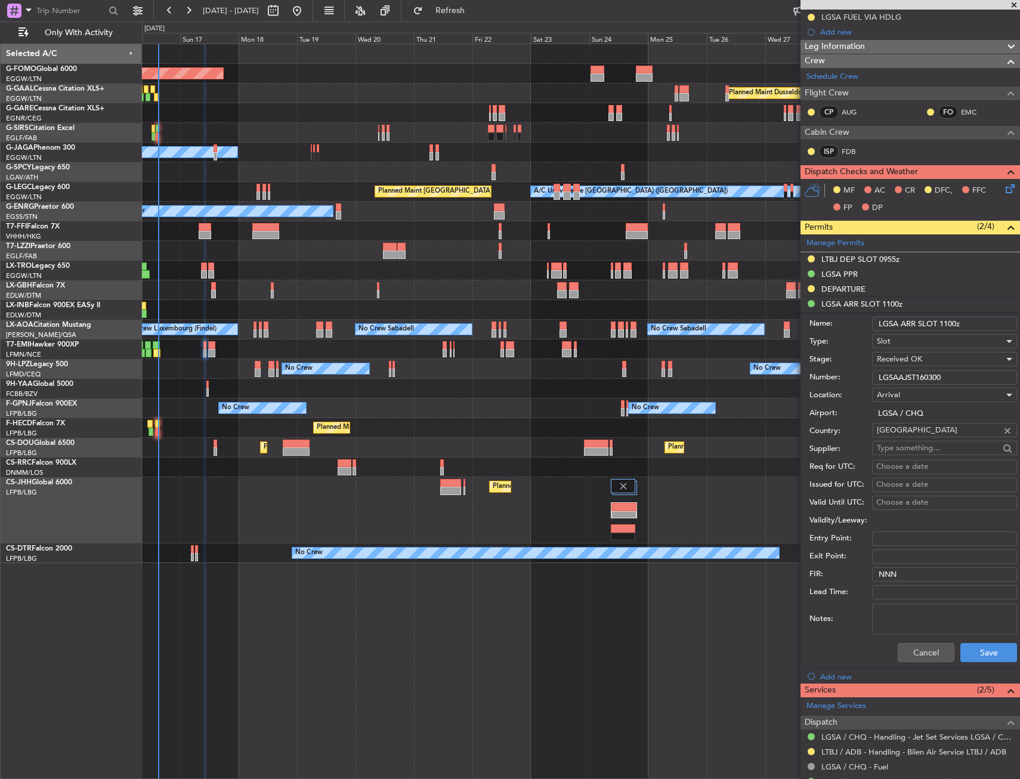
scroll to position [268, 0]
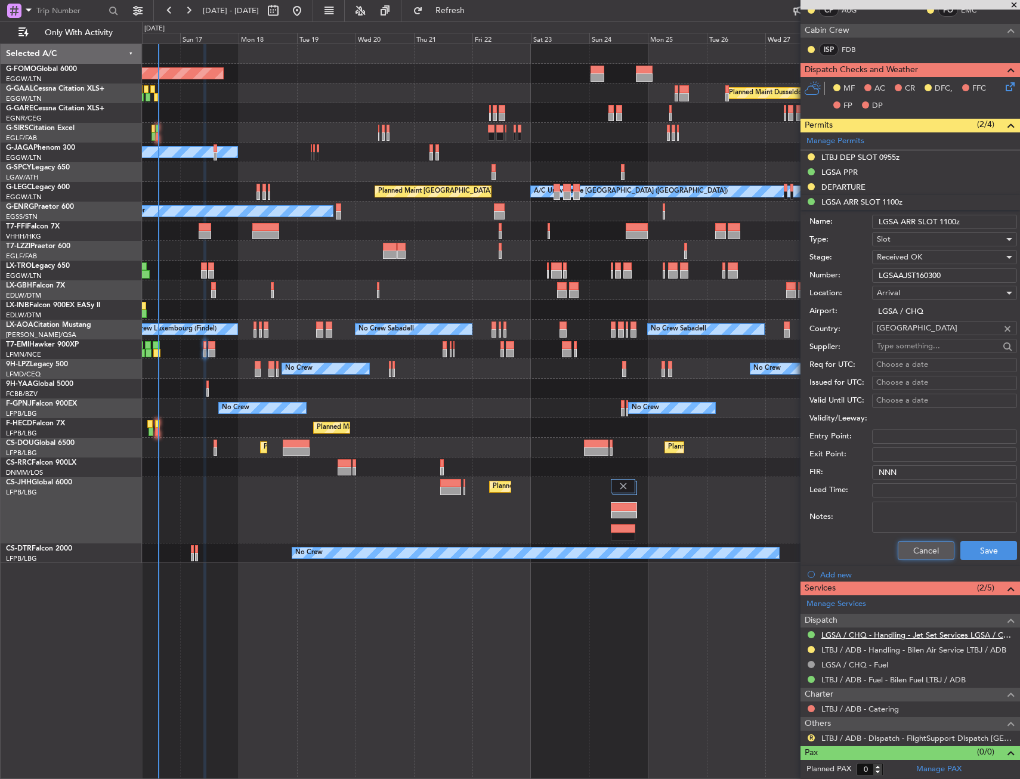
click at [899, 545] on button "Cancel" at bounding box center [926, 550] width 57 height 19
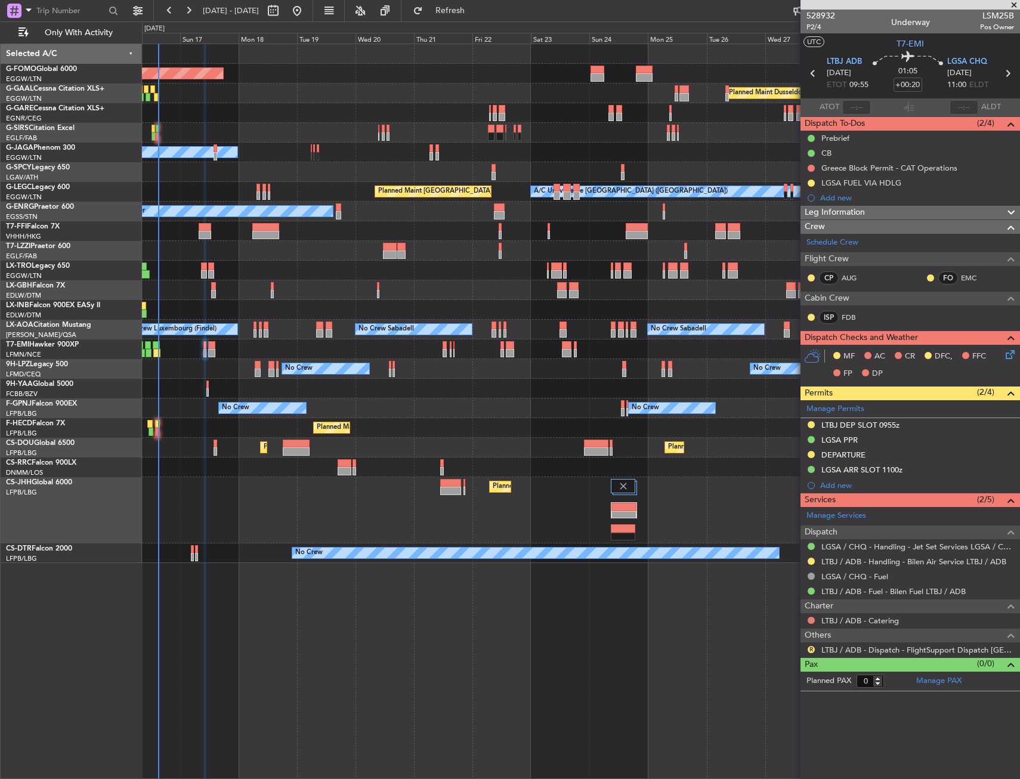
scroll to position [0, 0]
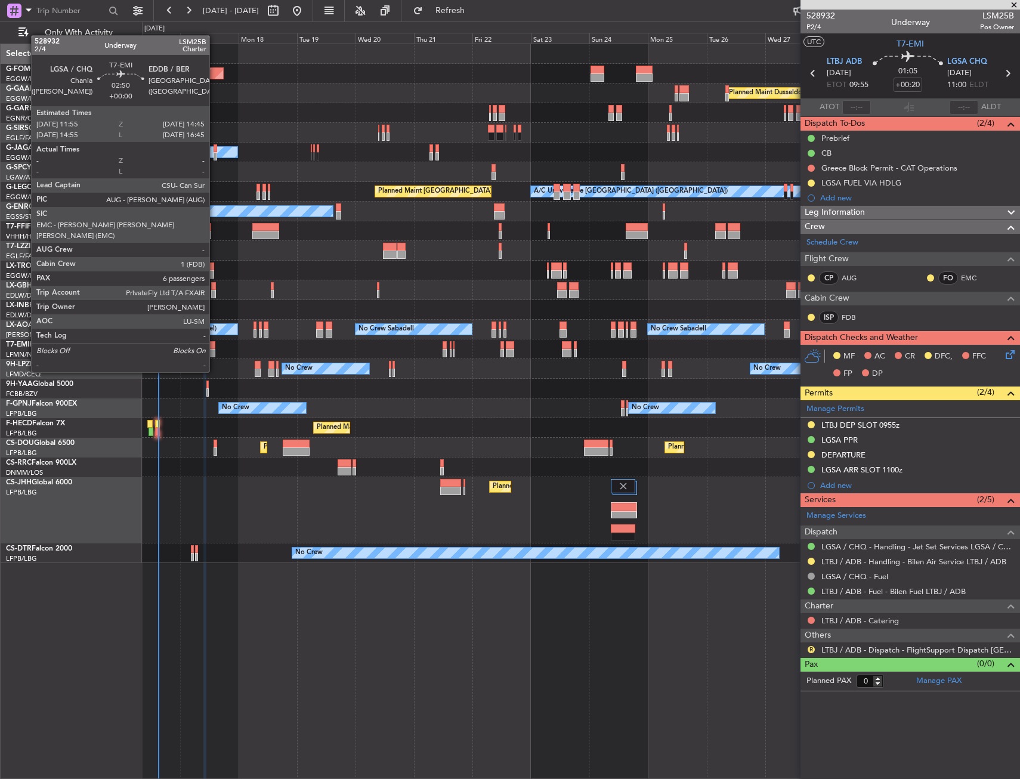
click at [215, 350] on div at bounding box center [211, 353] width 7 height 8
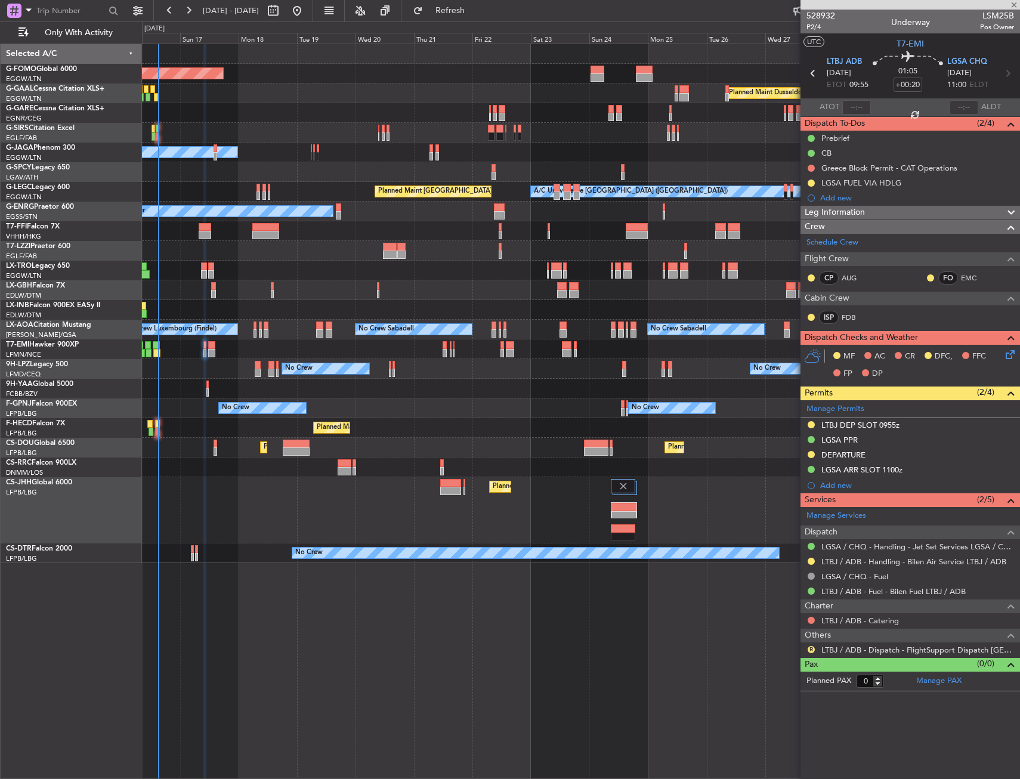
type input "6"
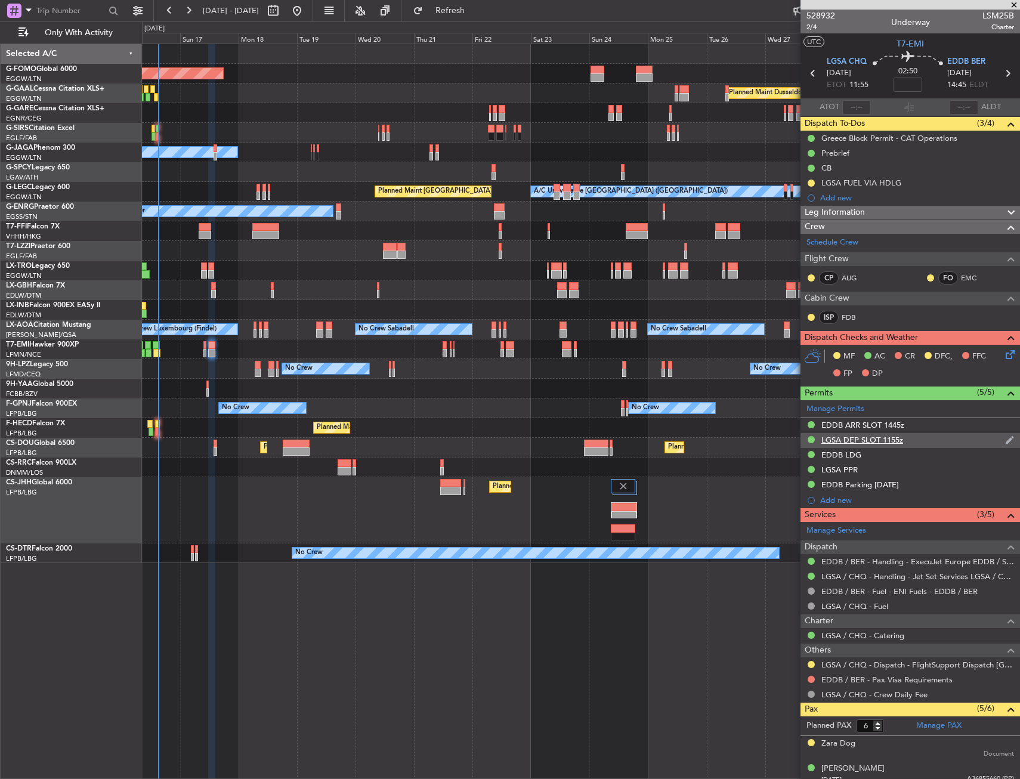
click at [928, 441] on div "LGSA DEP SLOT 1155z" at bounding box center [911, 440] width 220 height 15
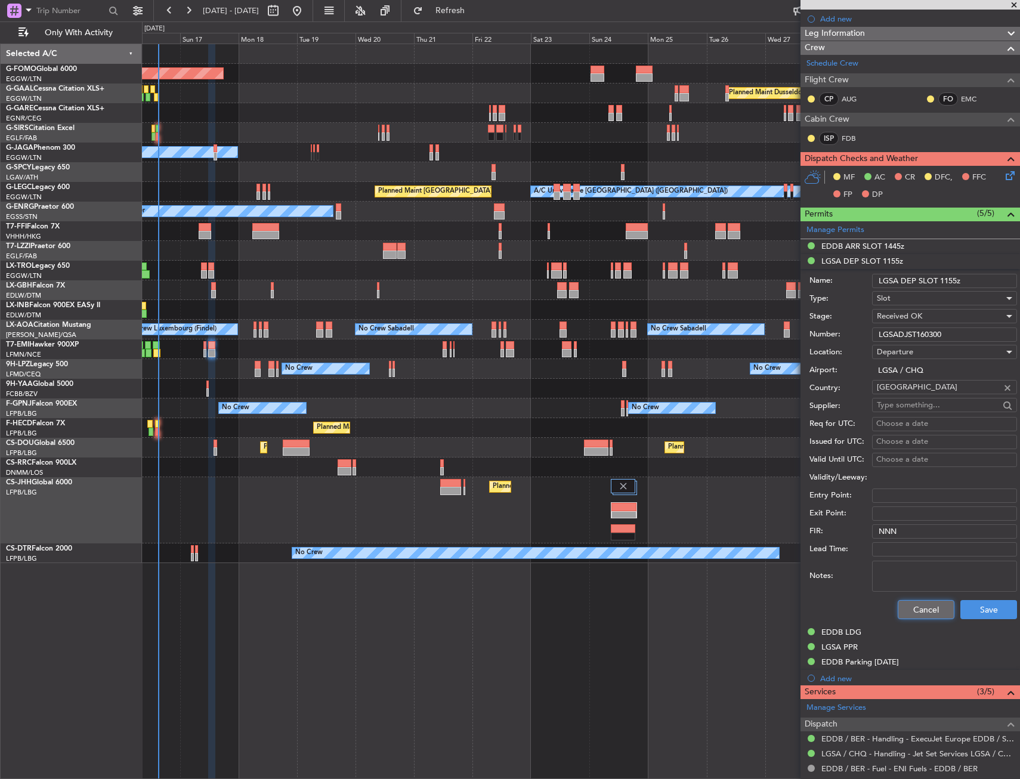
click at [903, 609] on button "Cancel" at bounding box center [926, 609] width 57 height 19
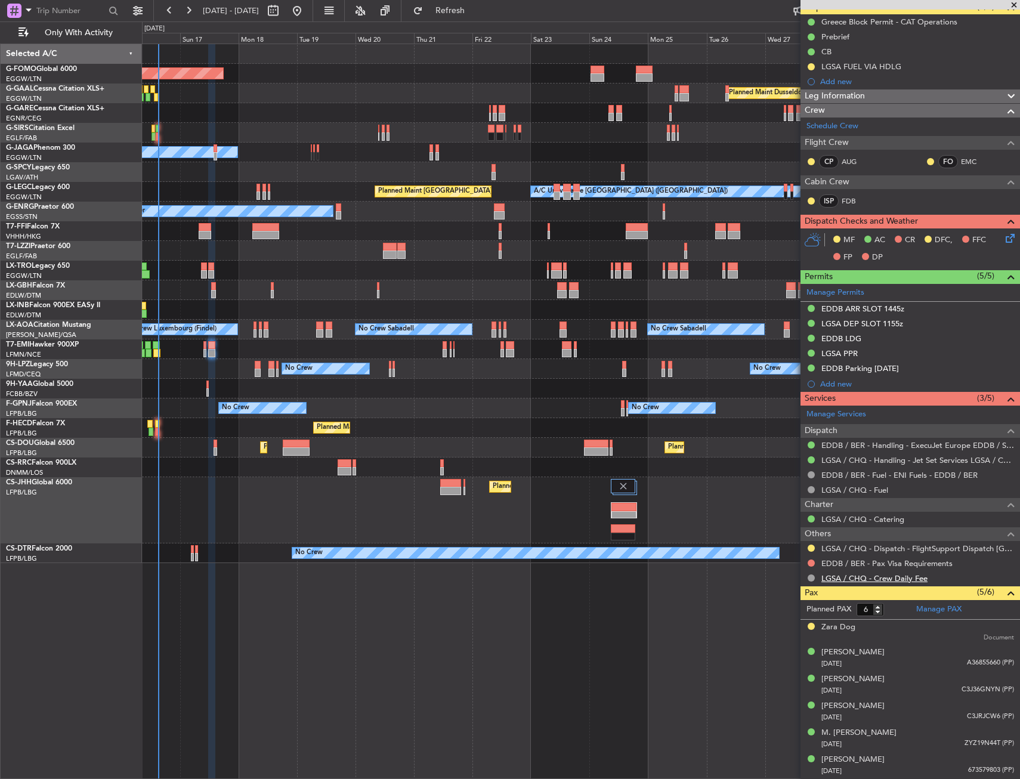
scroll to position [116, 0]
click at [902, 356] on div "LGSA PPR" at bounding box center [911, 354] width 220 height 15
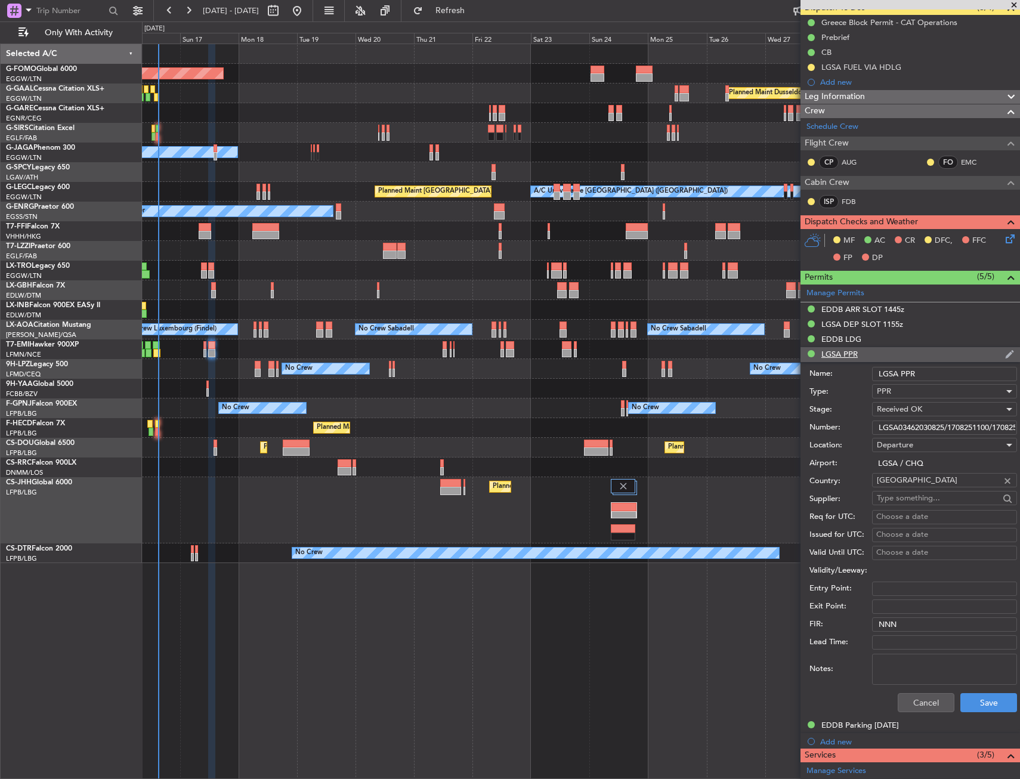
scroll to position [179, 0]
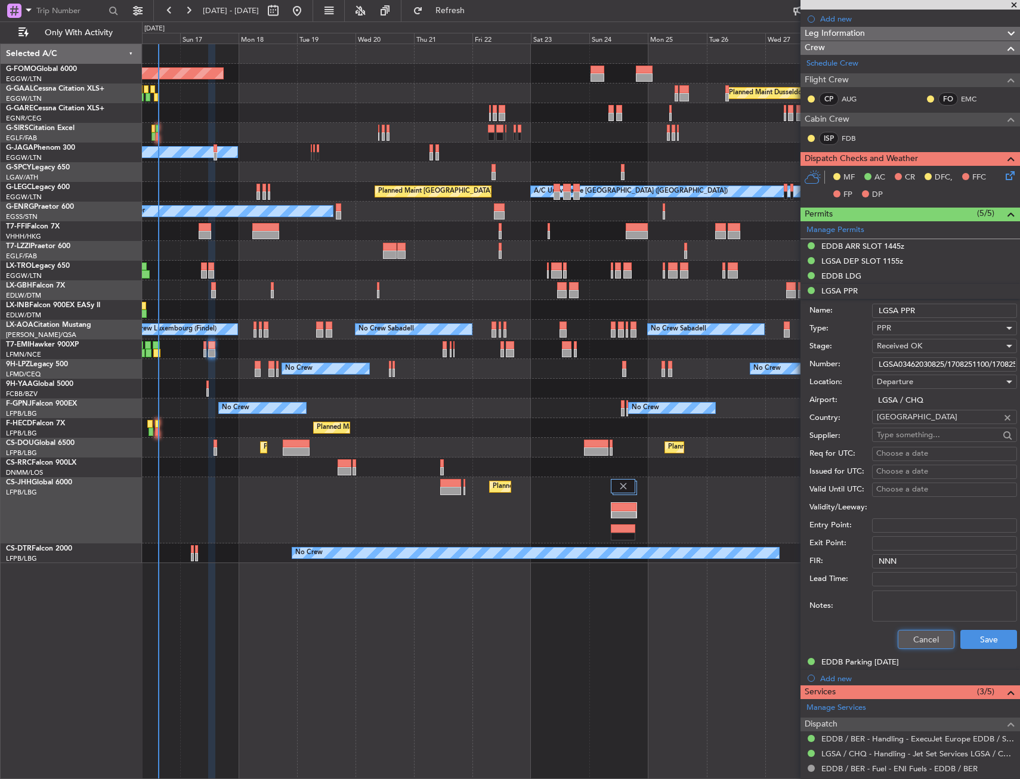
click at [911, 641] on button "Cancel" at bounding box center [926, 639] width 57 height 19
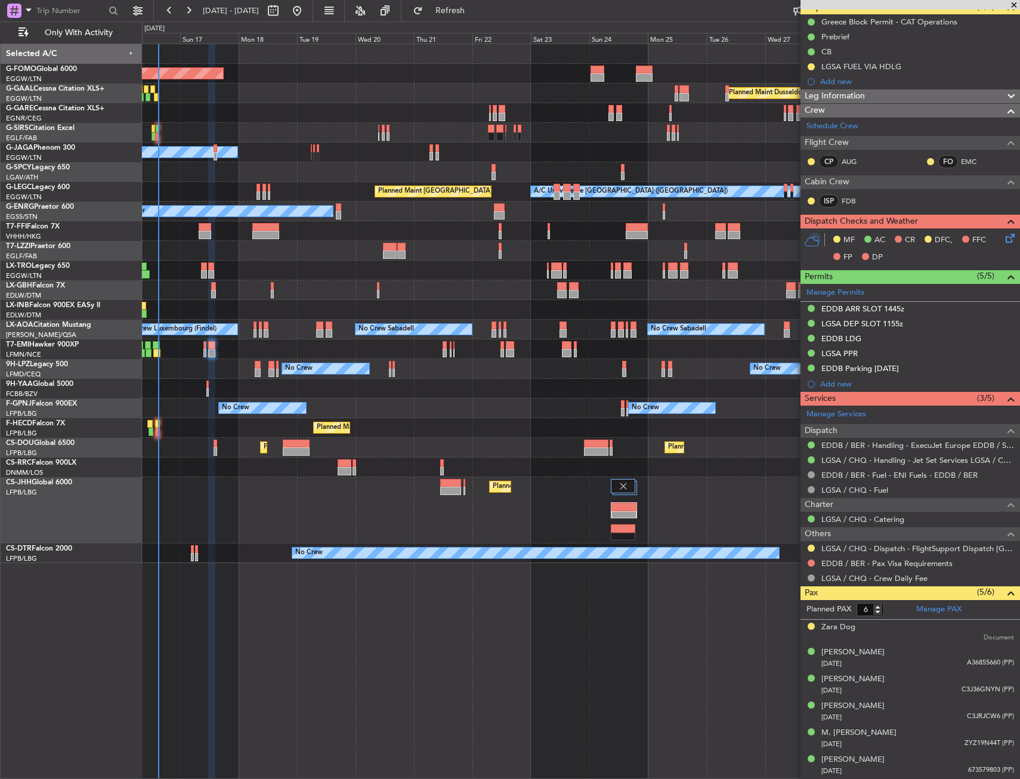
scroll to position [116, 0]
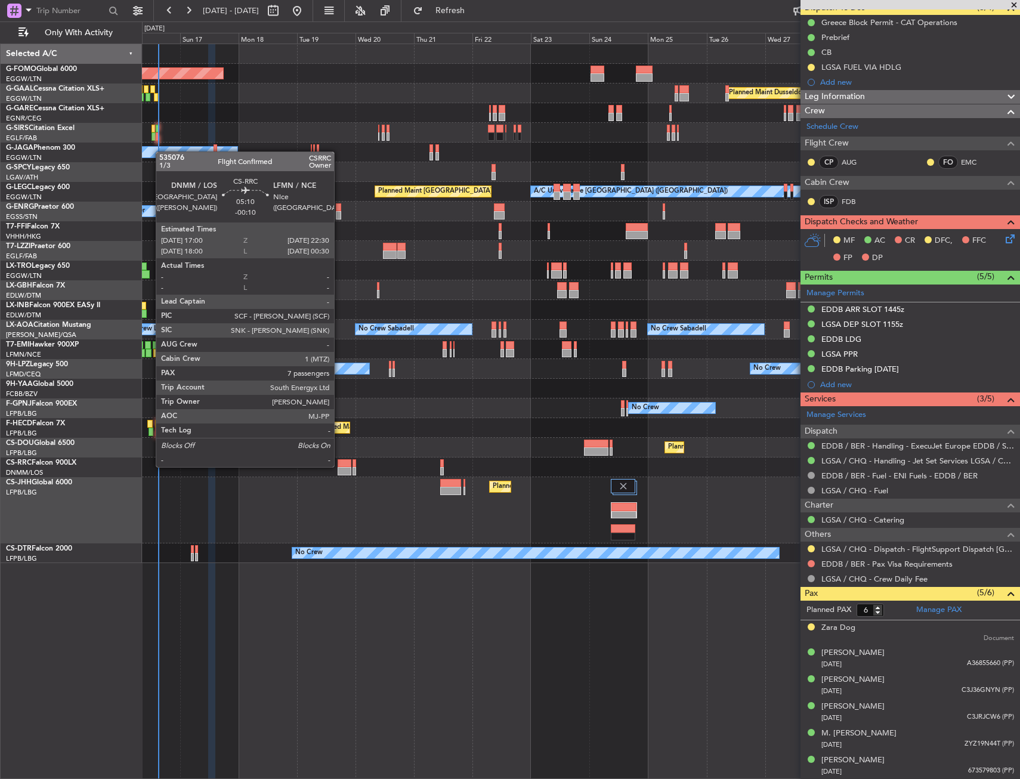
click at [340, 466] on div at bounding box center [345, 463] width 14 height 8
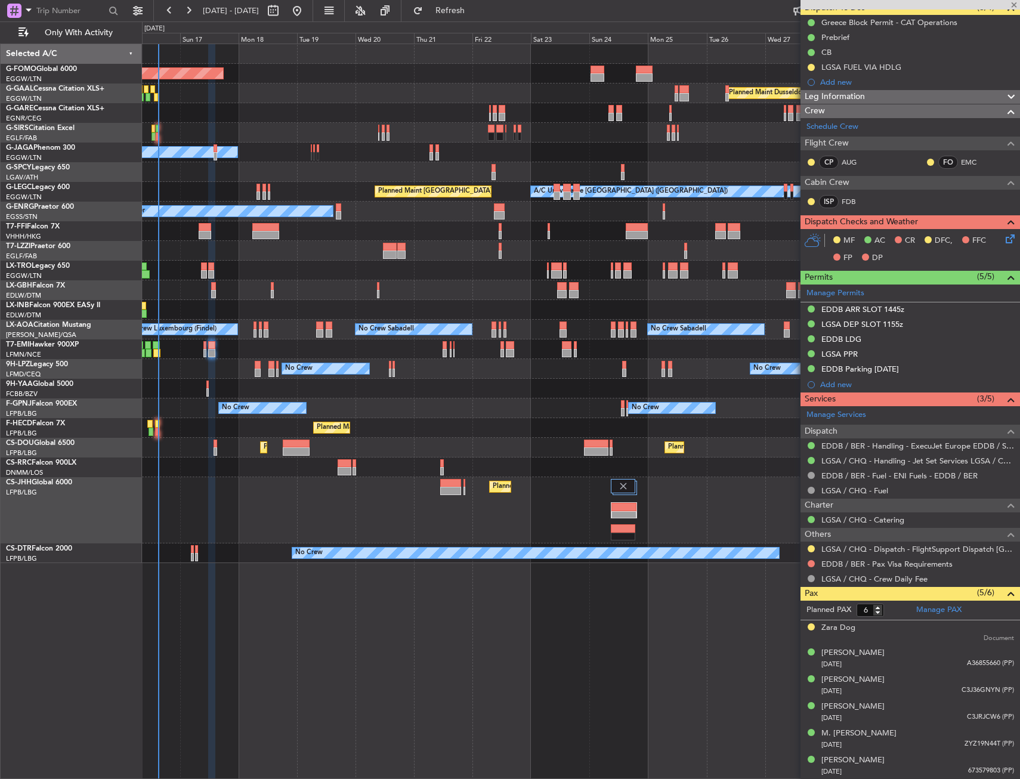
type input "-00:10"
type input "7"
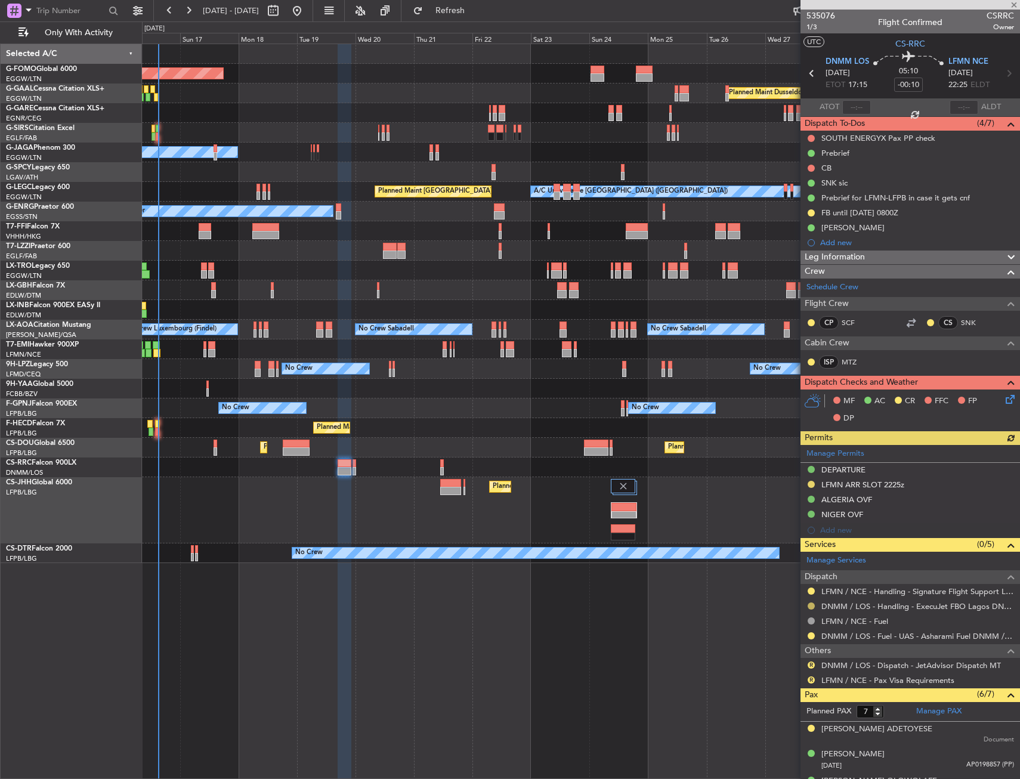
click at [810, 606] on button at bounding box center [811, 606] width 7 height 7
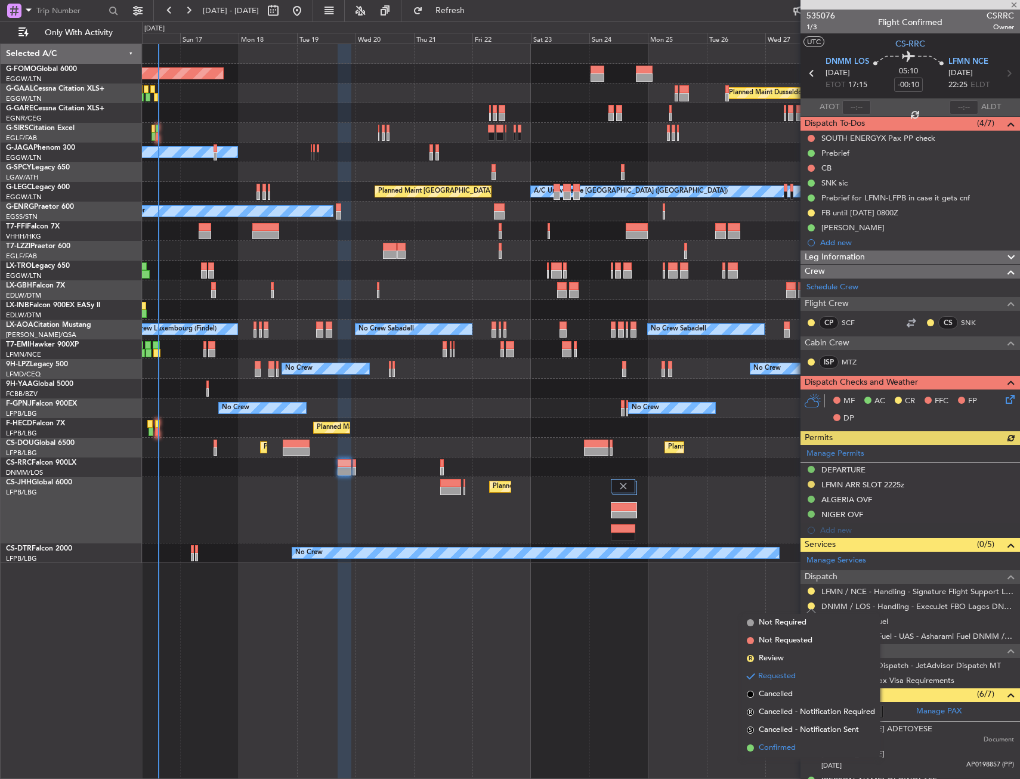
click at [775, 742] on span "Confirmed" at bounding box center [777, 748] width 37 height 12
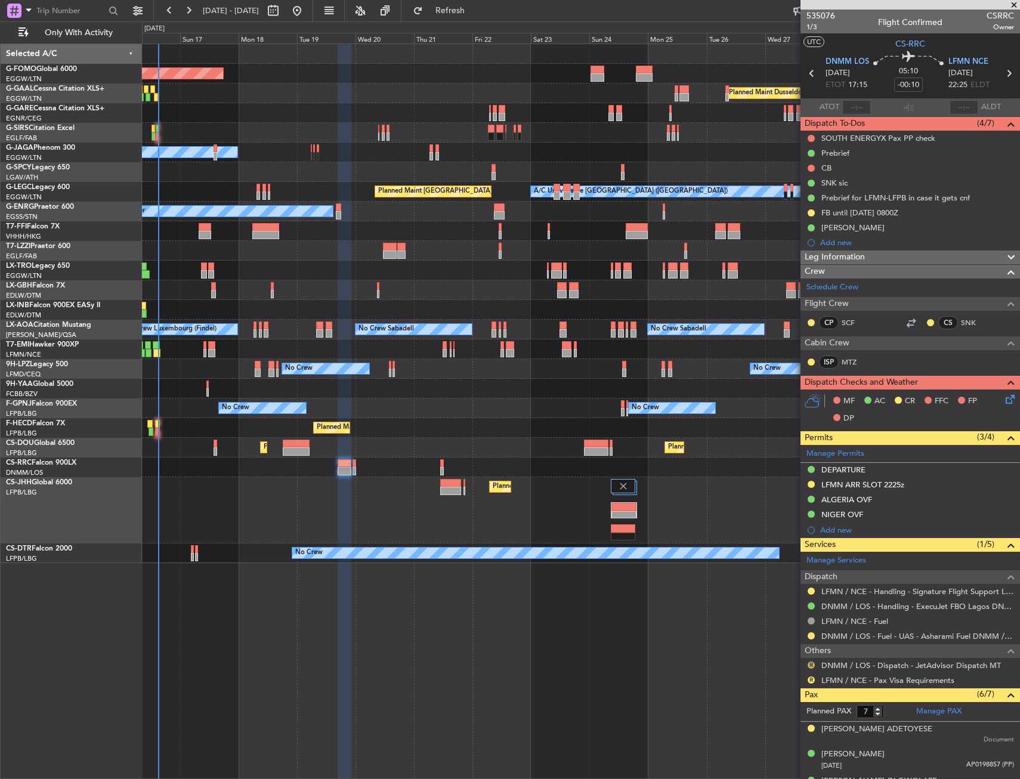
click at [812, 667] on button "R" at bounding box center [811, 665] width 7 height 7
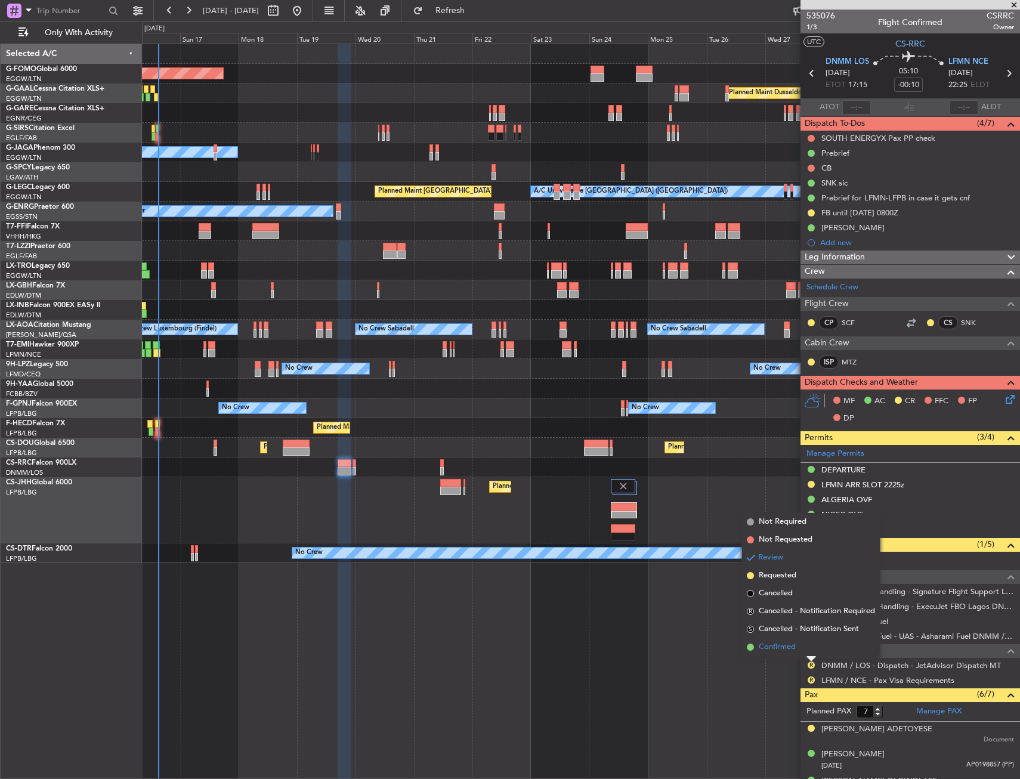
click at [801, 652] on li "Confirmed" at bounding box center [811, 647] width 138 height 18
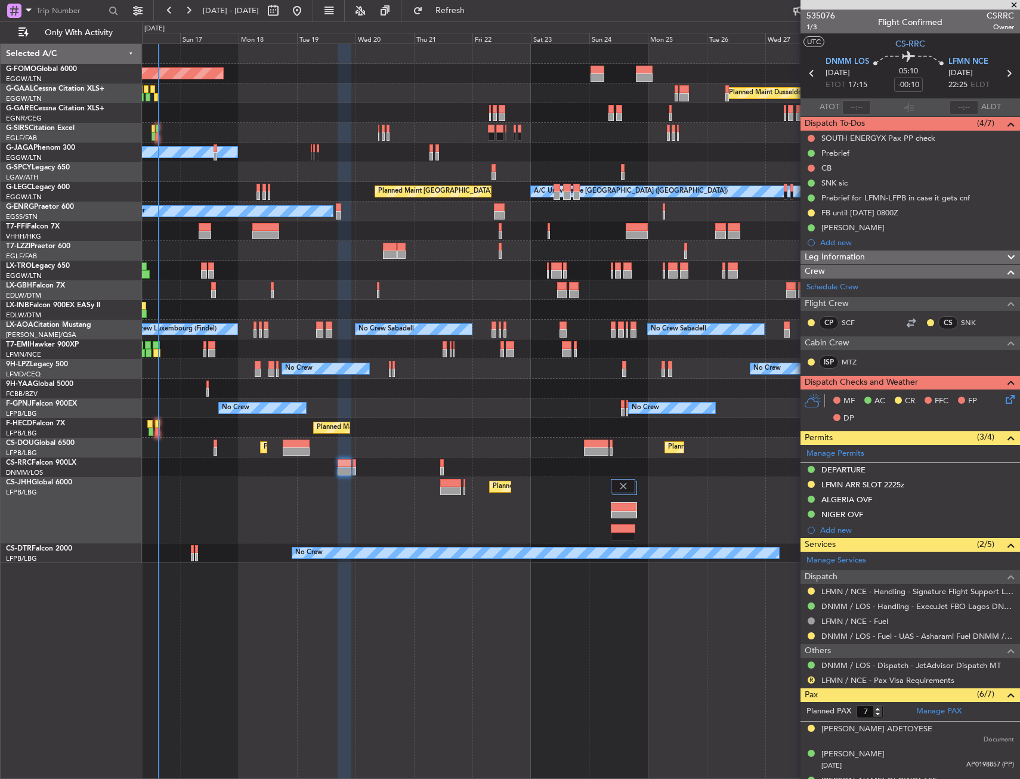
click at [1004, 394] on icon at bounding box center [1009, 398] width 10 height 10
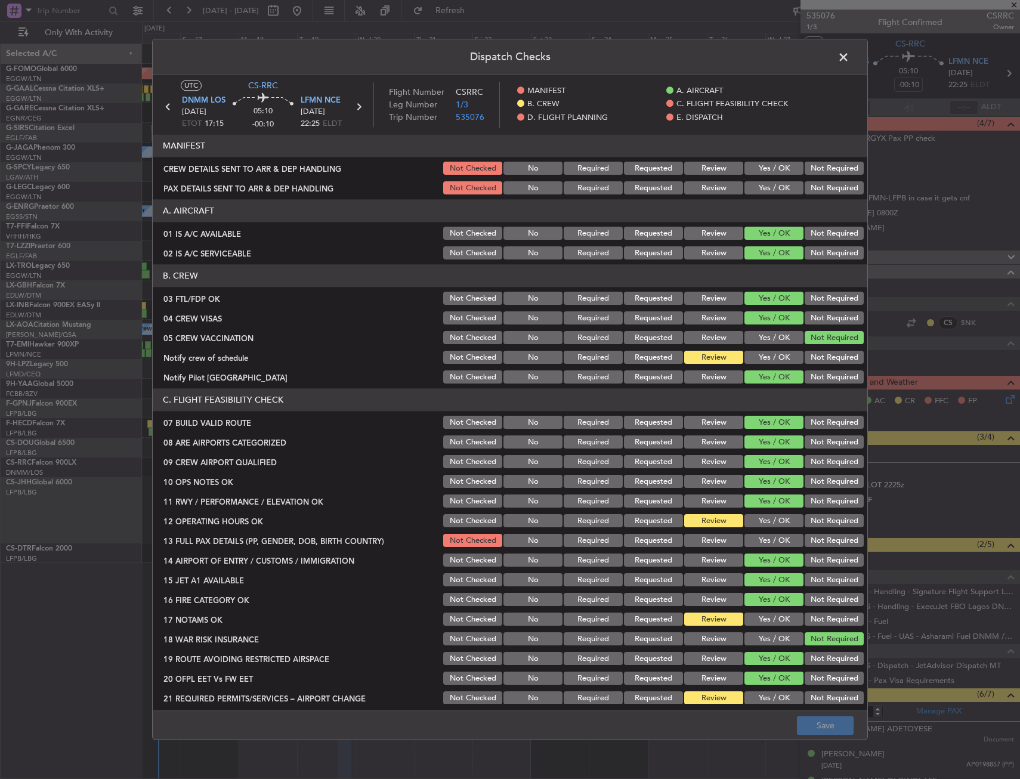
click at [758, 359] on button "Yes / OK" at bounding box center [774, 357] width 59 height 13
click at [819, 717] on button "Save" at bounding box center [825, 726] width 57 height 19
click at [850, 57] on span at bounding box center [850, 60] width 0 height 24
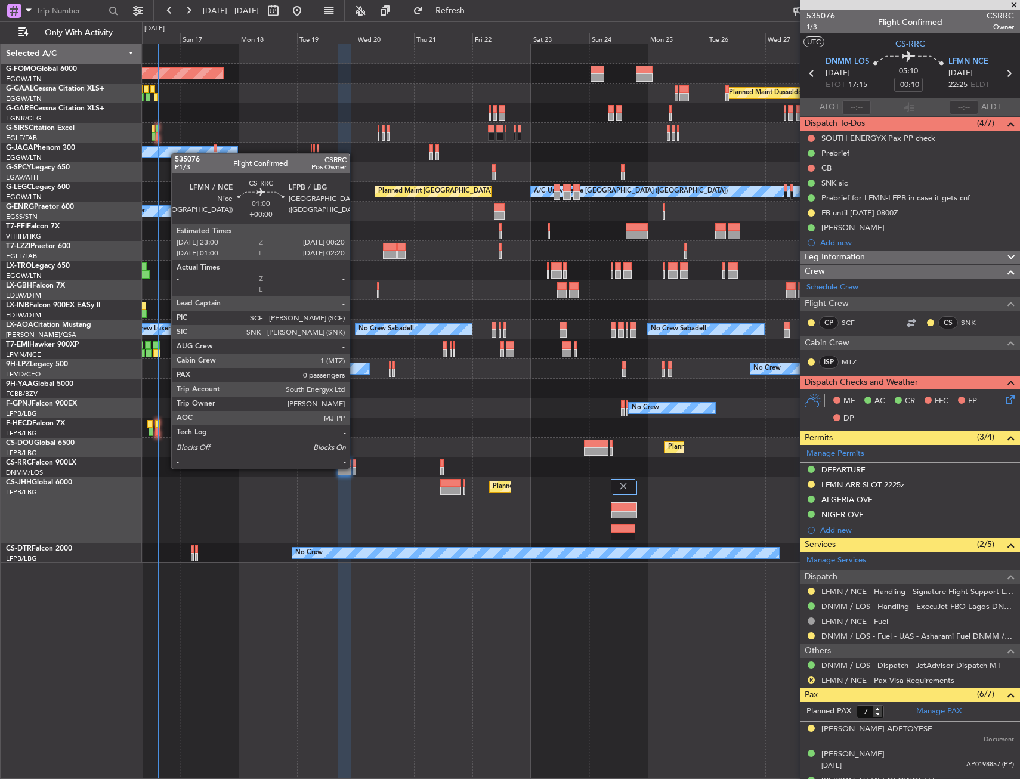
click at [355, 468] on div at bounding box center [355, 471] width 4 height 8
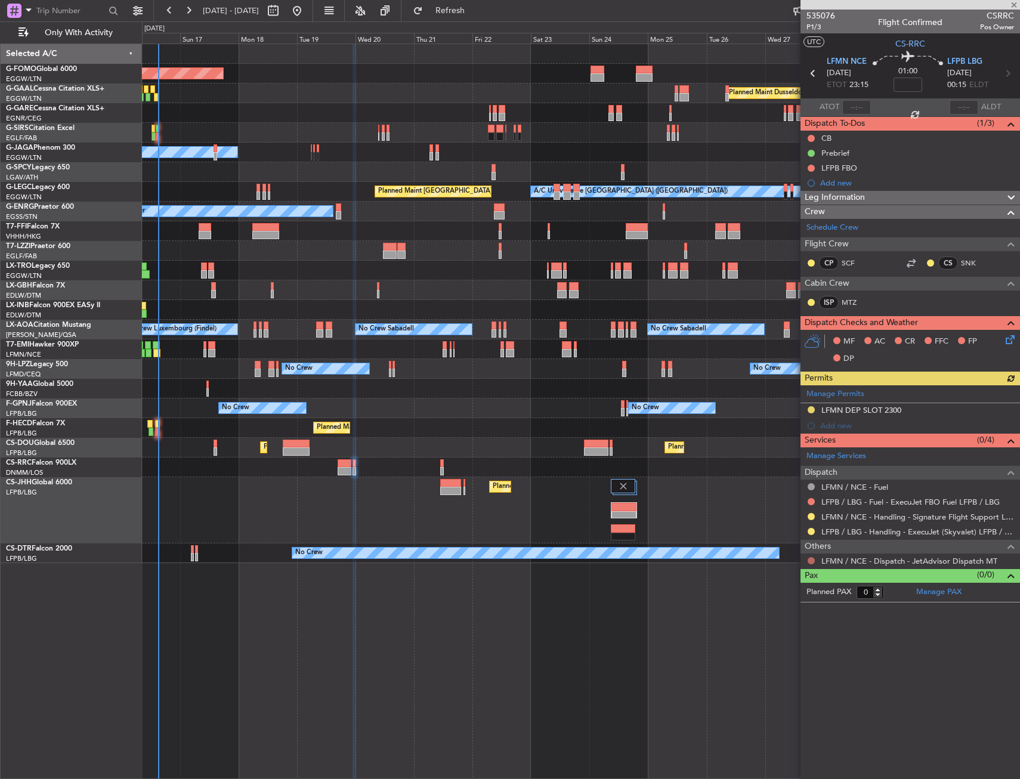
click at [813, 561] on button at bounding box center [811, 560] width 7 height 7
click at [778, 700] on span "Confirmed" at bounding box center [777, 703] width 37 height 12
click at [1018, 337] on div "MF AC CR FFC FP DP" at bounding box center [911, 350] width 220 height 41
click at [1010, 337] on icon at bounding box center [1009, 338] width 10 height 10
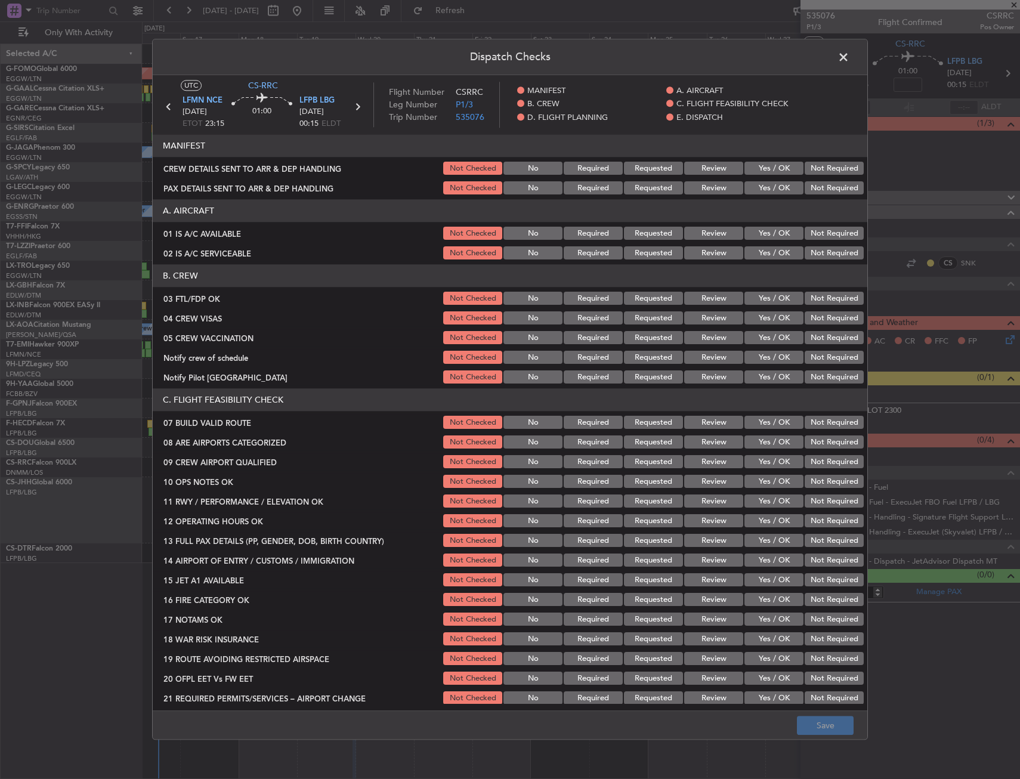
click at [777, 296] on button "Yes / OK" at bounding box center [774, 298] width 59 height 13
click at [818, 319] on button "Not Required" at bounding box center [834, 318] width 59 height 13
click at [819, 336] on button "Not Required" at bounding box center [834, 338] width 59 height 13
drag, startPoint x: 812, startPoint y: 356, endPoint x: 801, endPoint y: 368, distance: 16.5
click at [812, 357] on button "Not Required" at bounding box center [834, 357] width 59 height 13
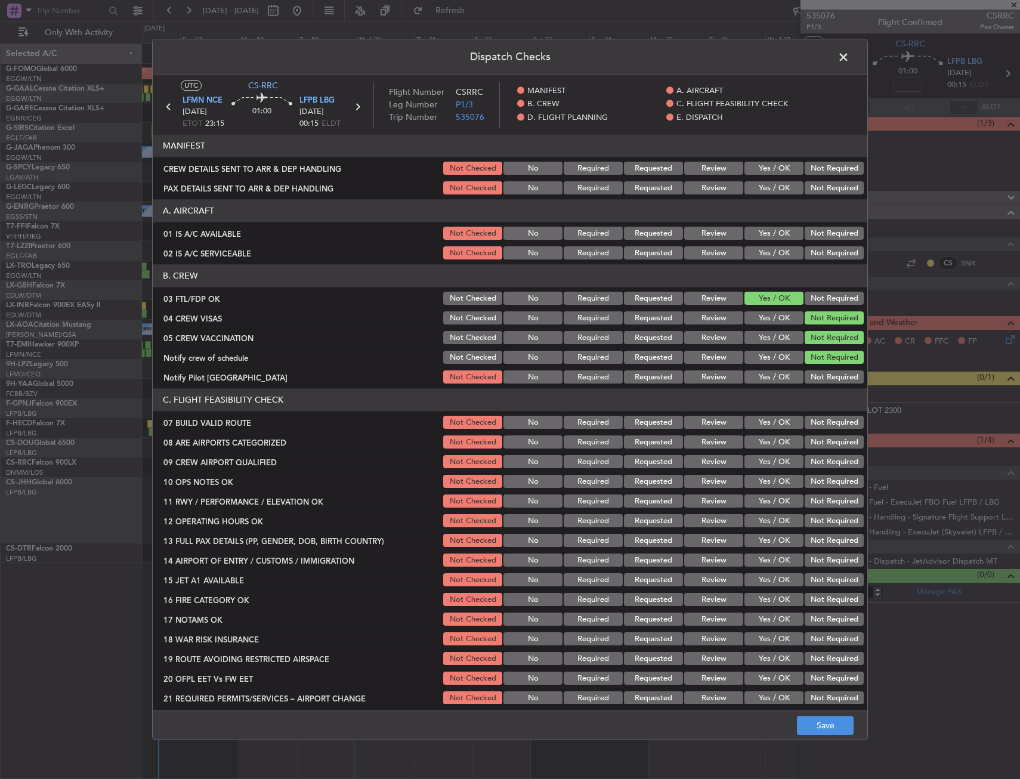
click at [779, 376] on button "Yes / OK" at bounding box center [774, 377] width 59 height 13
click at [764, 449] on div "Yes / OK" at bounding box center [773, 442] width 60 height 17
click at [766, 443] on button "Yes / OK" at bounding box center [774, 442] width 59 height 13
click at [764, 456] on button "Yes / OK" at bounding box center [774, 462] width 59 height 13
drag, startPoint x: 820, startPoint y: 723, endPoint x: 816, endPoint y: 717, distance: 7.8
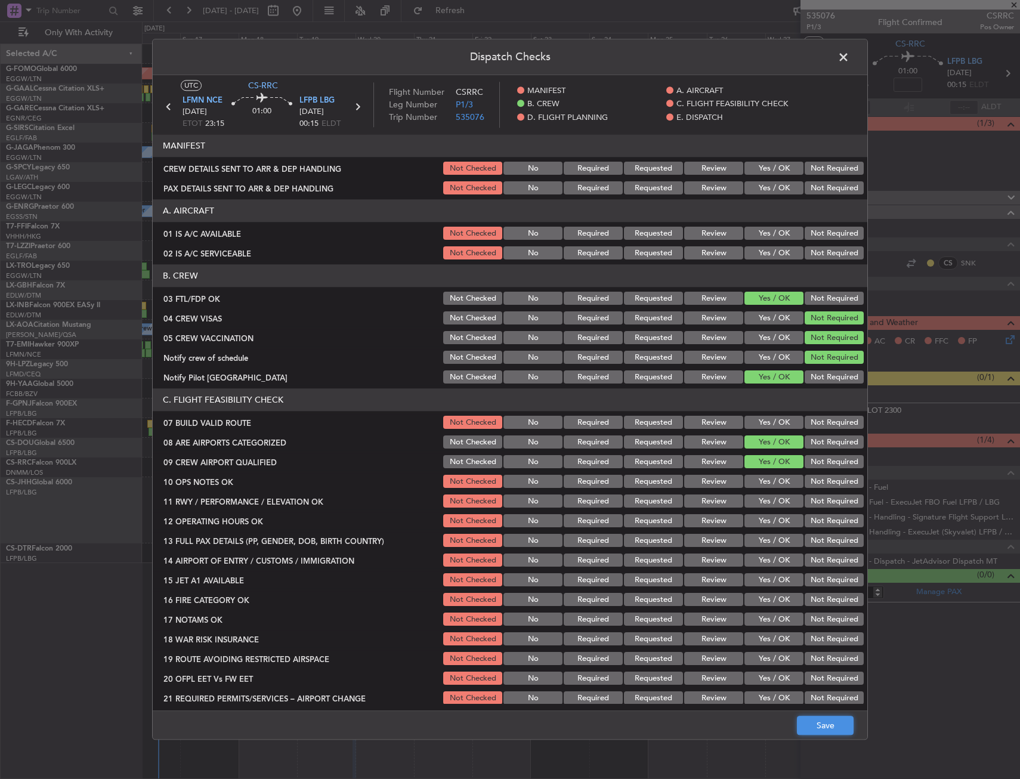
click at [819, 723] on button "Save" at bounding box center [825, 726] width 57 height 19
click at [850, 57] on span at bounding box center [850, 60] width 0 height 24
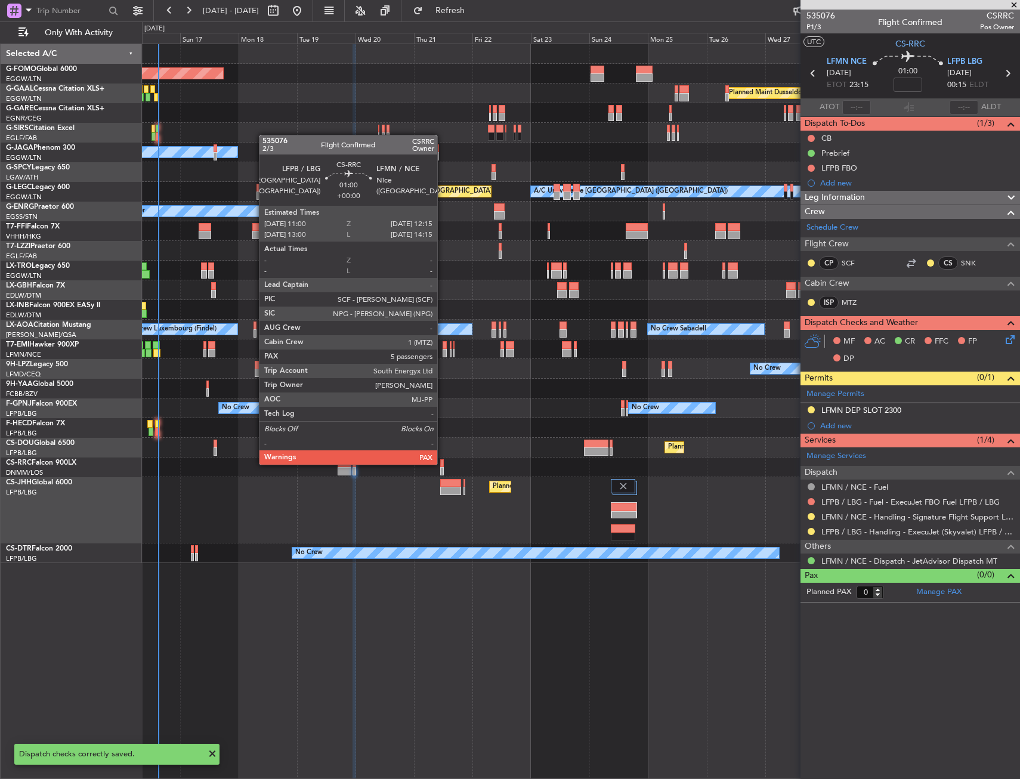
click at [443, 464] on div at bounding box center [442, 463] width 4 height 8
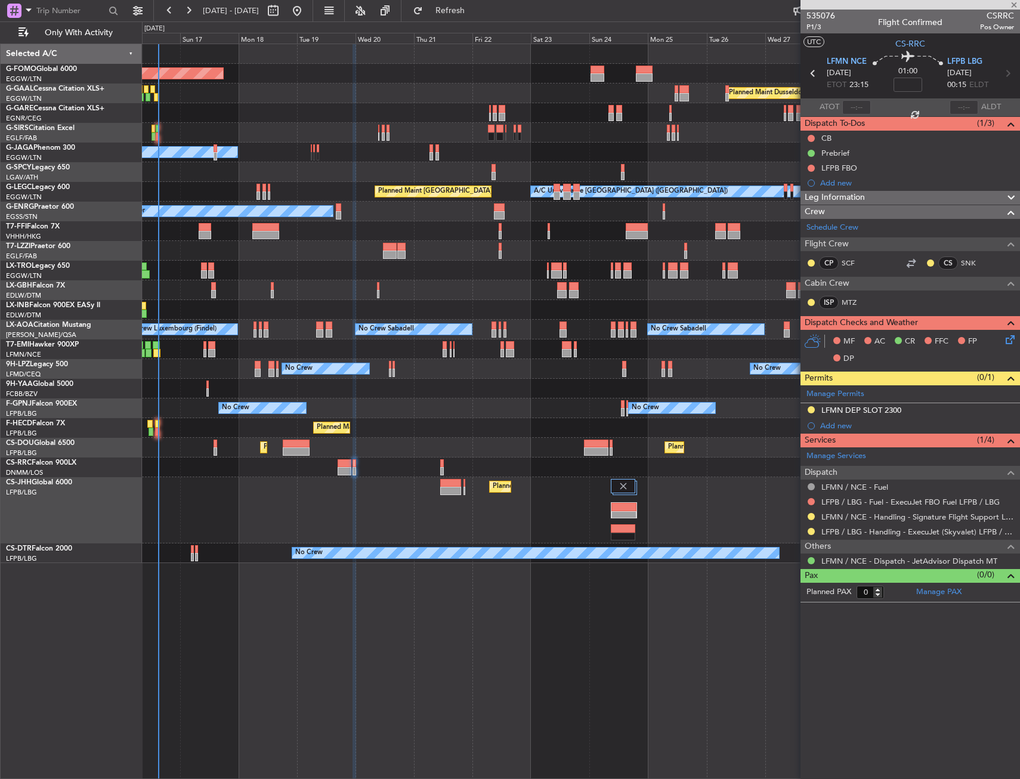
type input "5"
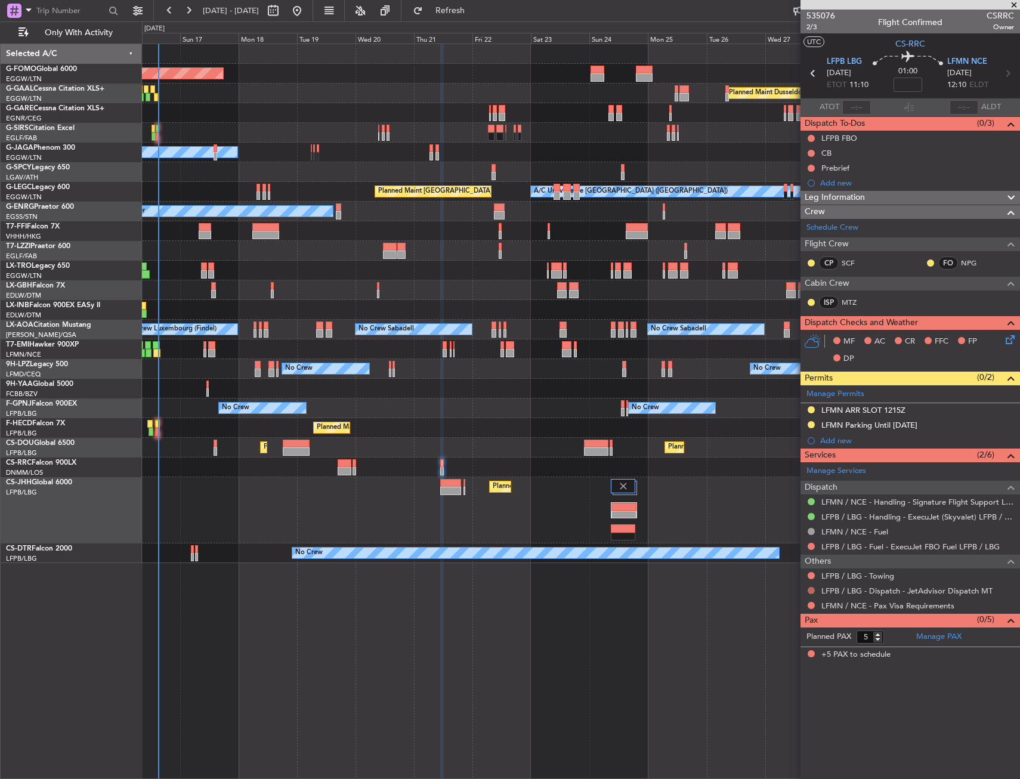
click at [812, 588] on button at bounding box center [811, 590] width 7 height 7
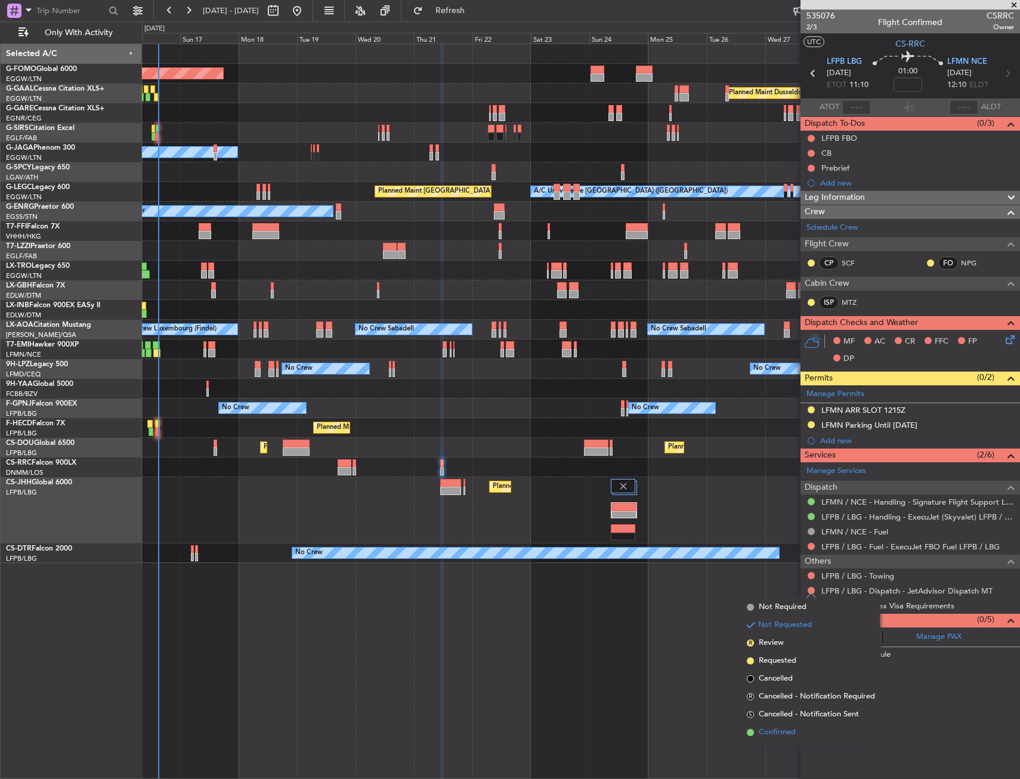
click at [779, 735] on span "Confirmed" at bounding box center [777, 733] width 37 height 12
